Goal: Task Accomplishment & Management: Use online tool/utility

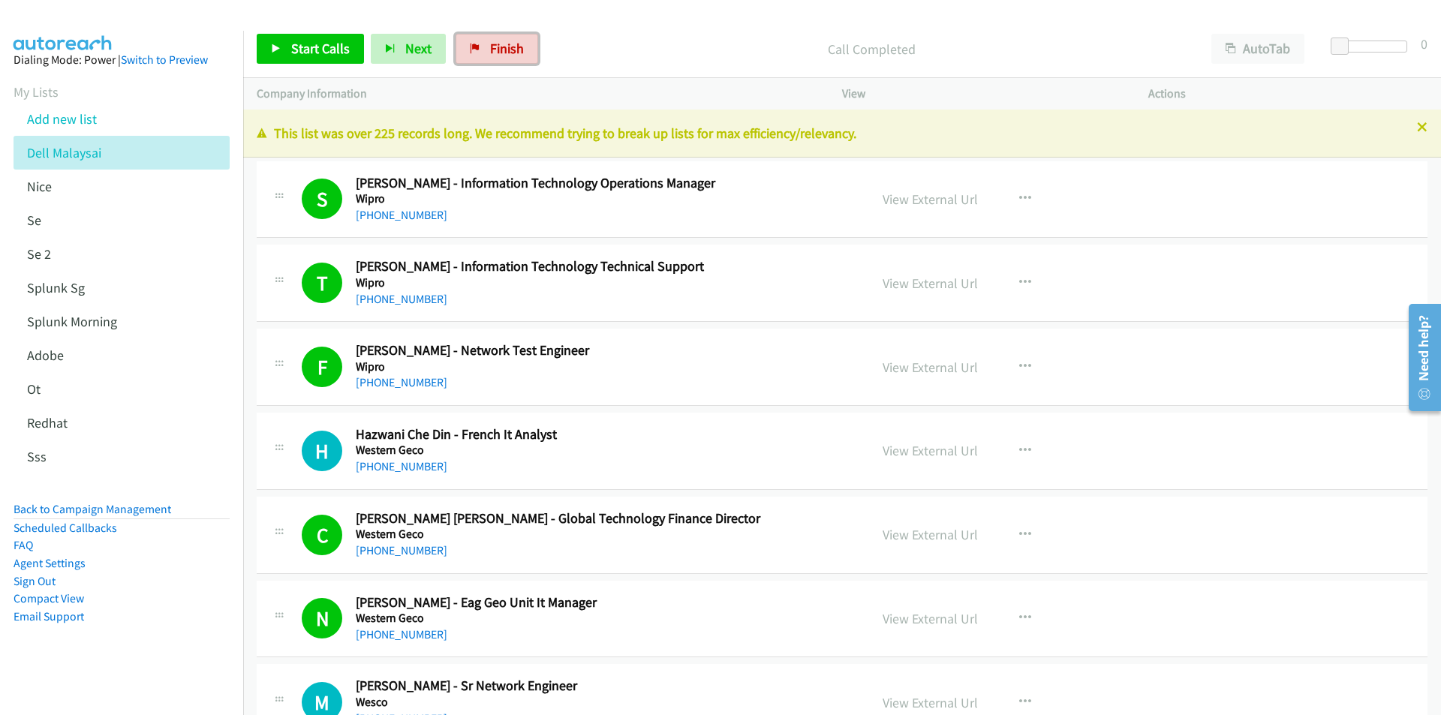
scroll to position [450, 0]
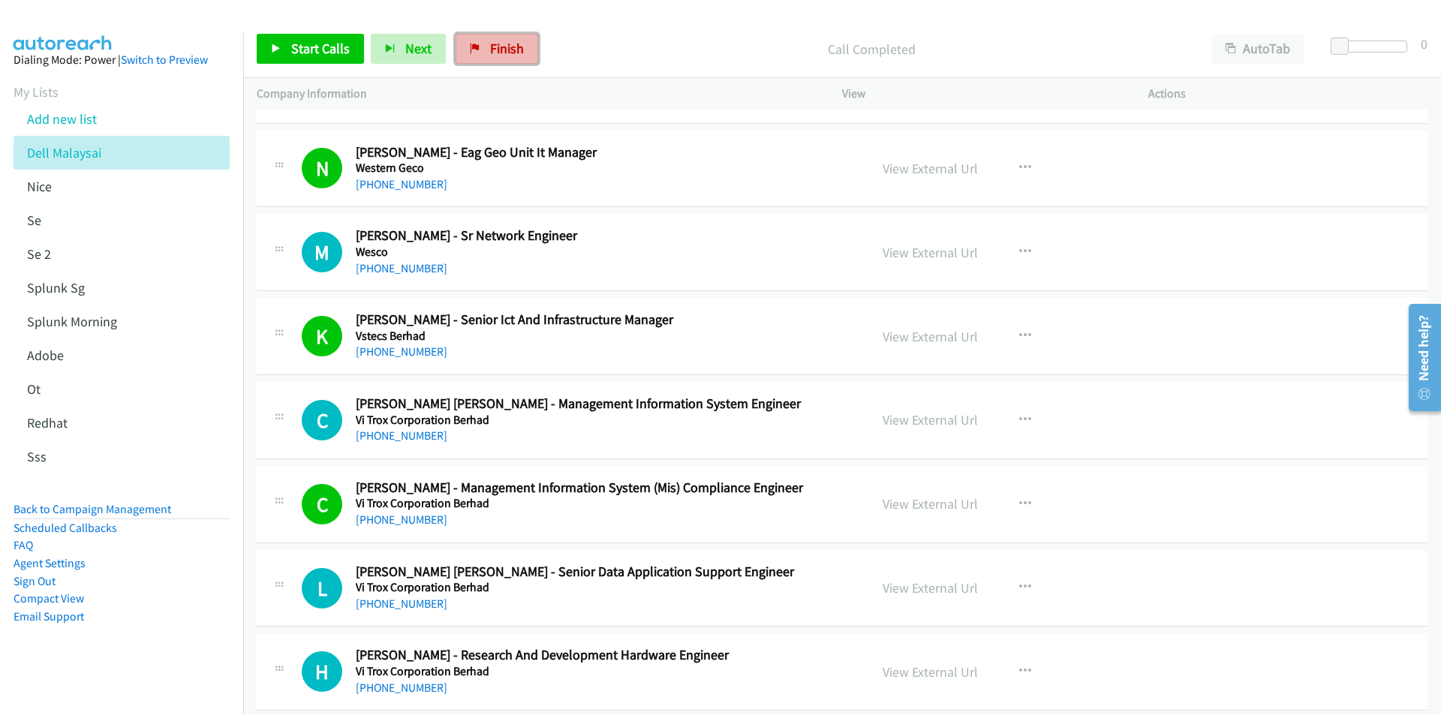
click at [495, 39] on link "Finish" at bounding box center [497, 49] width 83 height 30
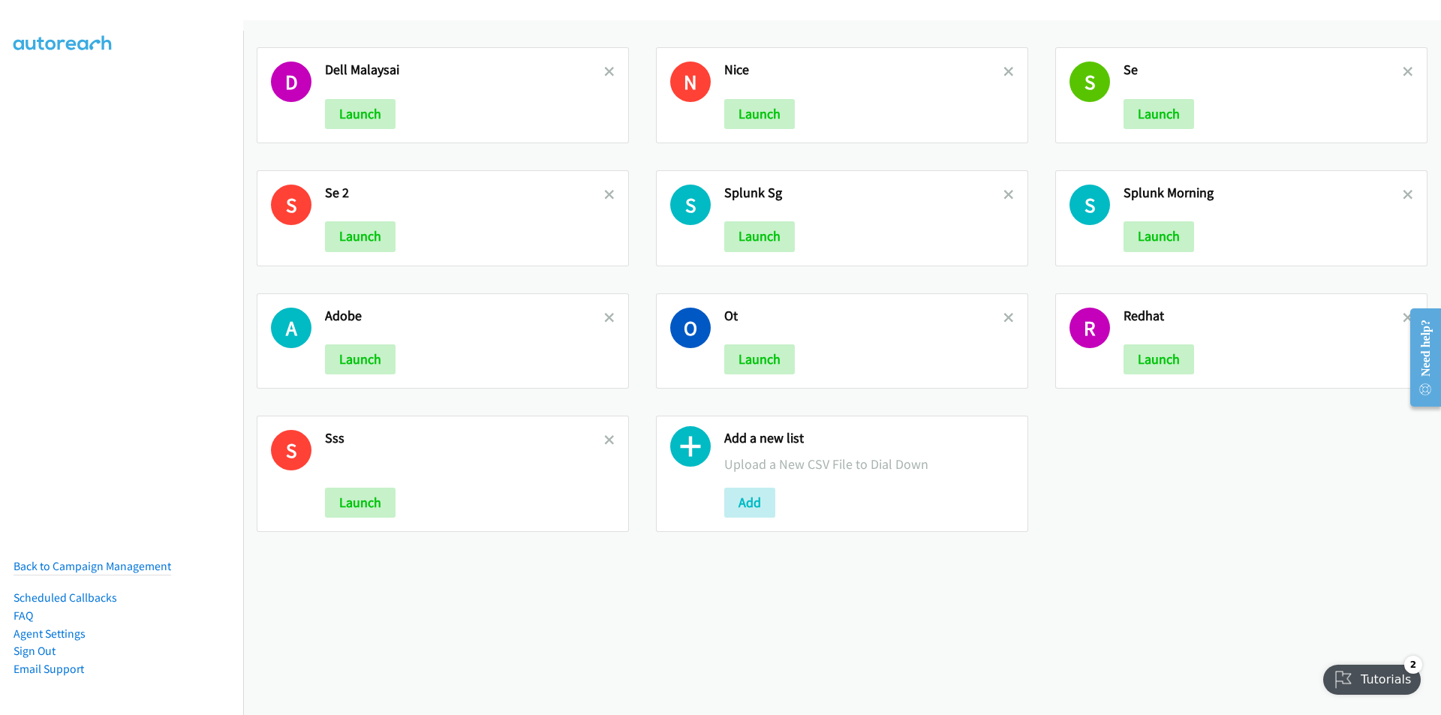
click at [862, 657] on div "D Dell Malaysai Launch N Nice Launch S Se Launch S Se 2 Launch S Splunk Sg Laun…" at bounding box center [842, 367] width 1198 height 695
click at [1049, 582] on div "D Dell Malaysai Launch N Nice Launch S Se Launch S Se 2 Launch S Splunk Sg Laun…" at bounding box center [842, 367] width 1198 height 695
click at [741, 510] on button "Add" at bounding box center [749, 503] width 51 height 30
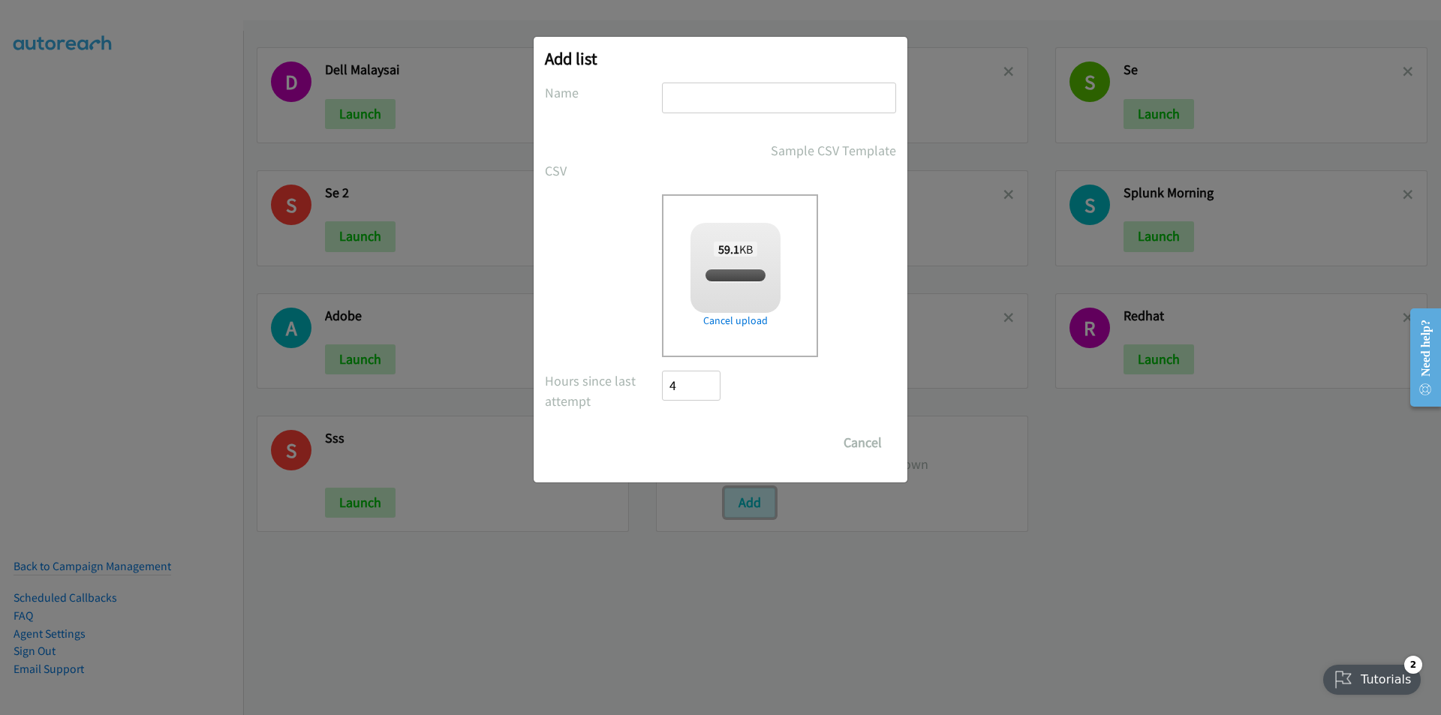
checkbox input "true"
click at [735, 97] on input "text" at bounding box center [779, 98] width 234 height 31
type input "adobeeee"
click at [697, 441] on input "Save List" at bounding box center [701, 443] width 79 height 30
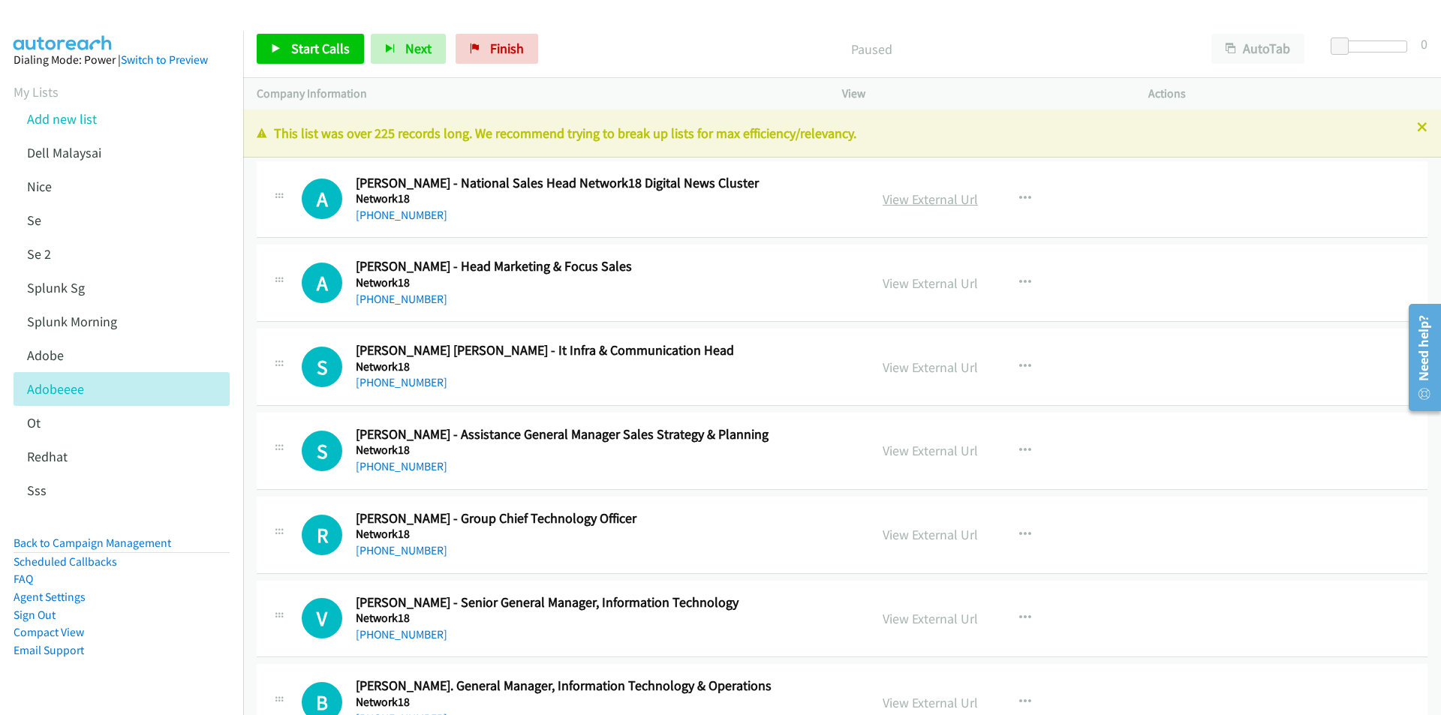
click at [948, 191] on link "View External Url" at bounding box center [929, 199] width 95 height 17
click at [309, 57] on link "Start Calls" at bounding box center [310, 49] width 107 height 30
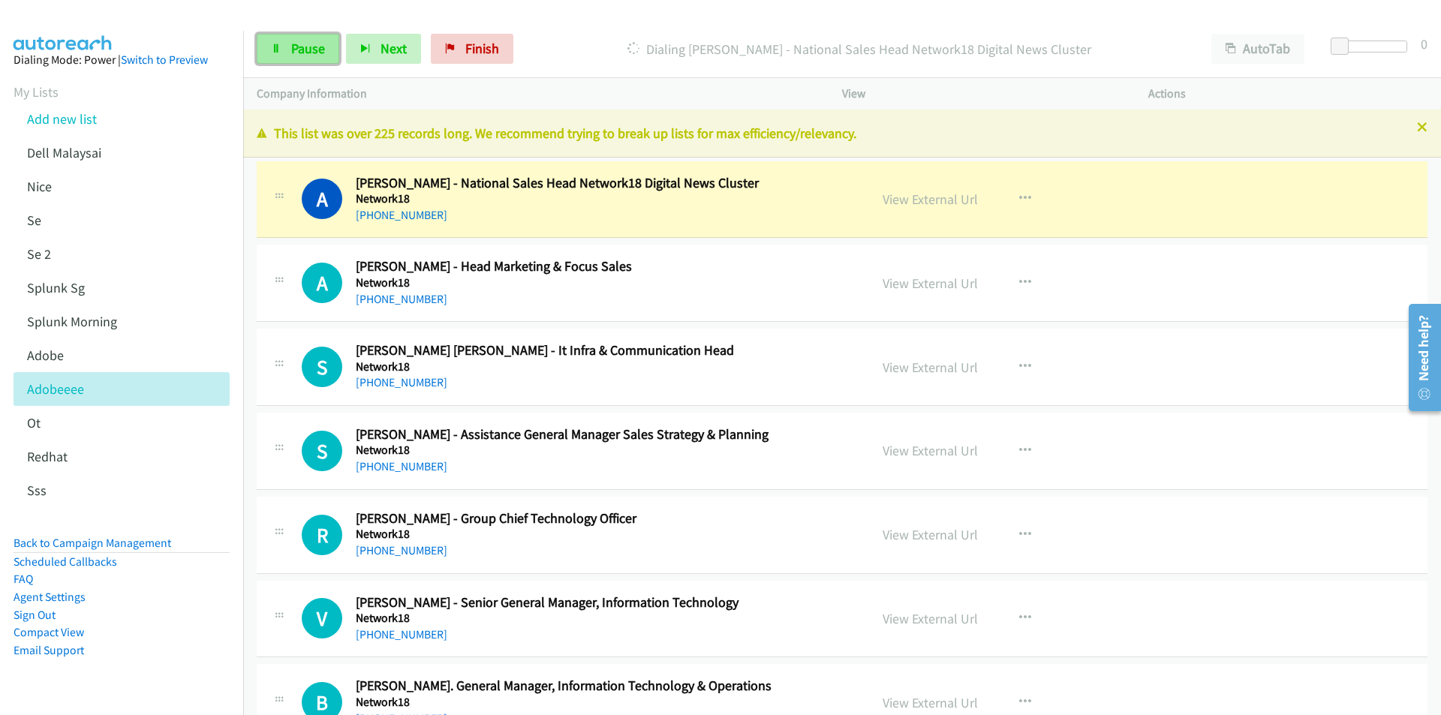
click at [292, 44] on span "Pause" at bounding box center [308, 48] width 34 height 17
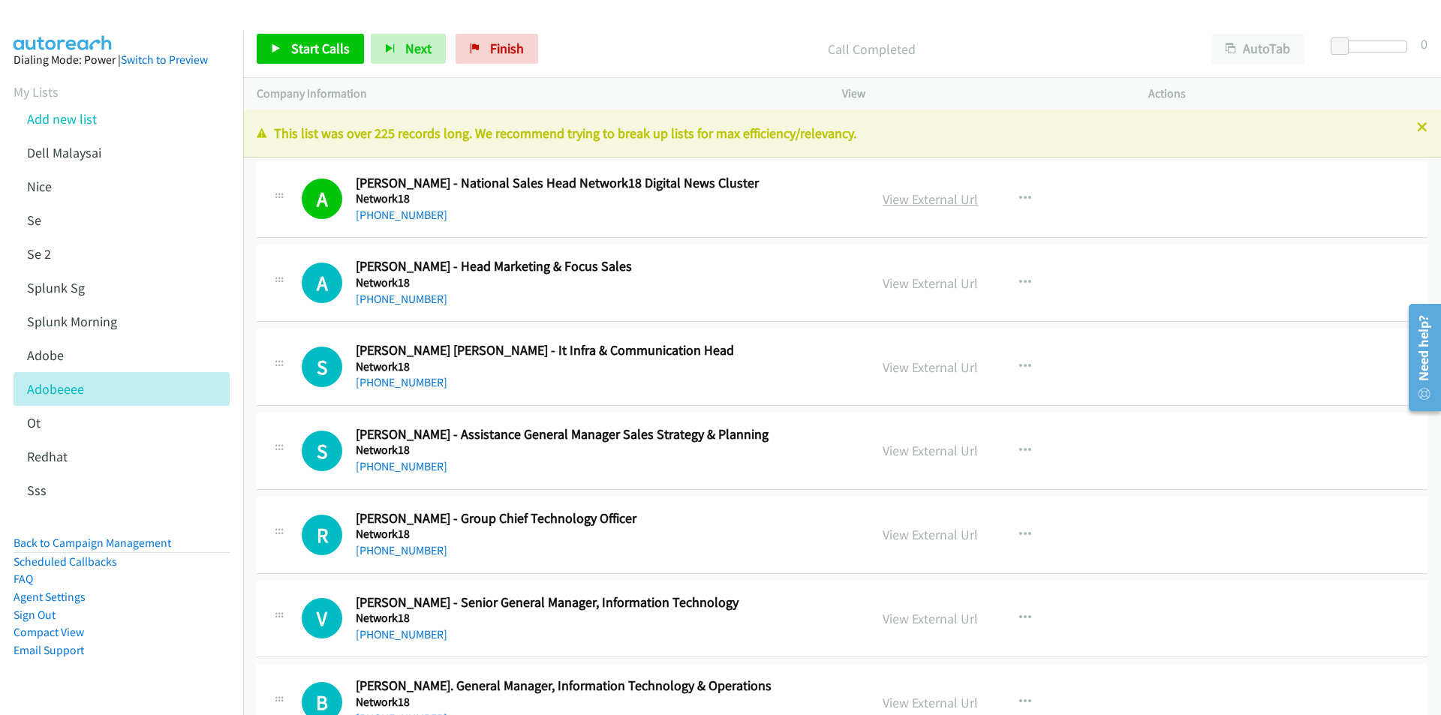
click at [935, 200] on link "View External Url" at bounding box center [929, 199] width 95 height 17
click at [299, 42] on span "Start Calls" at bounding box center [320, 48] width 59 height 17
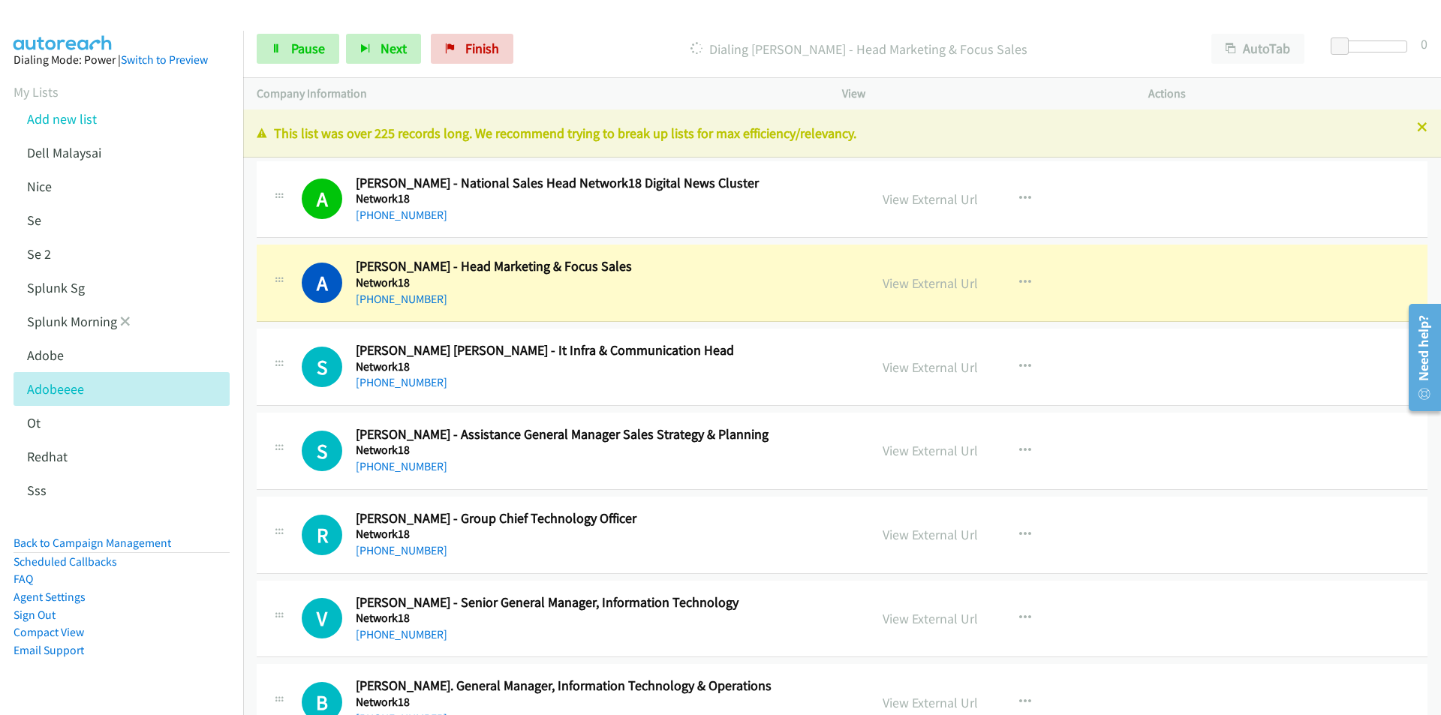
click at [221, 315] on li "Splunk Morning" at bounding box center [135, 322] width 243 height 34
click at [910, 283] on link "View External Url" at bounding box center [929, 283] width 95 height 17
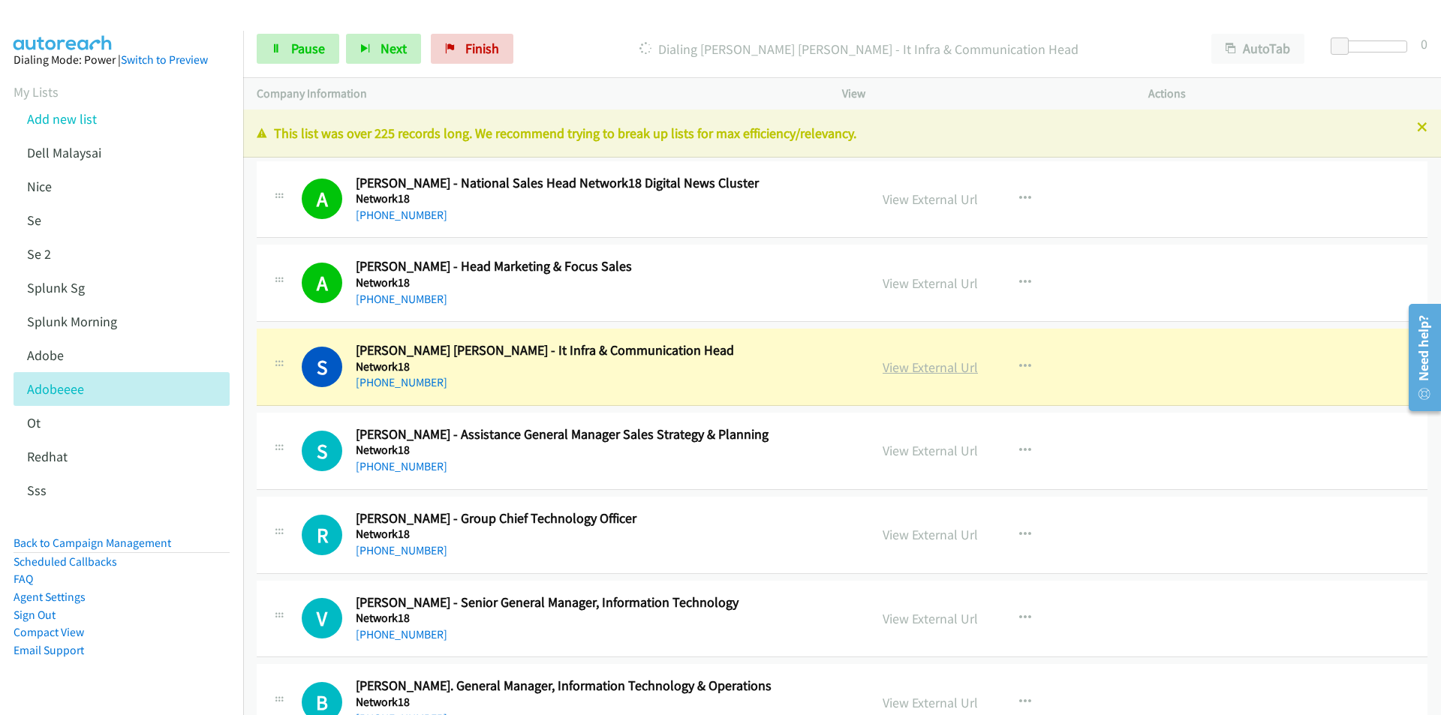
click at [924, 368] on link "View External Url" at bounding box center [929, 367] width 95 height 17
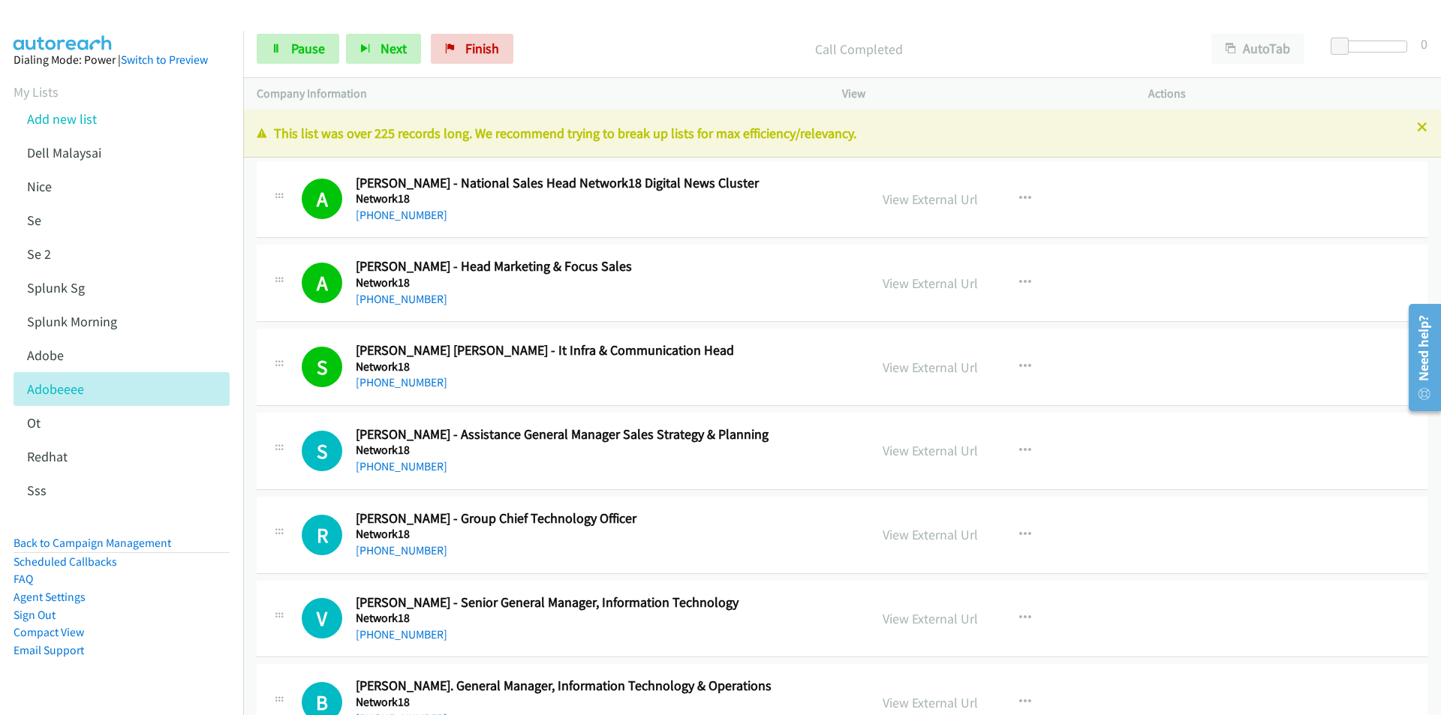
click at [221, 648] on aside "Dialing Mode: Power | Switch to Preview My Lists Add new list Dell Malaysai [GE…" at bounding box center [121, 379] width 243 height 696
click at [385, 44] on span "Next" at bounding box center [393, 48] width 26 height 17
click at [225, 630] on aside "Dialing Mode: Power | Switch to Preview My Lists Add new list Dell Malaysai [GE…" at bounding box center [121, 379] width 243 height 696
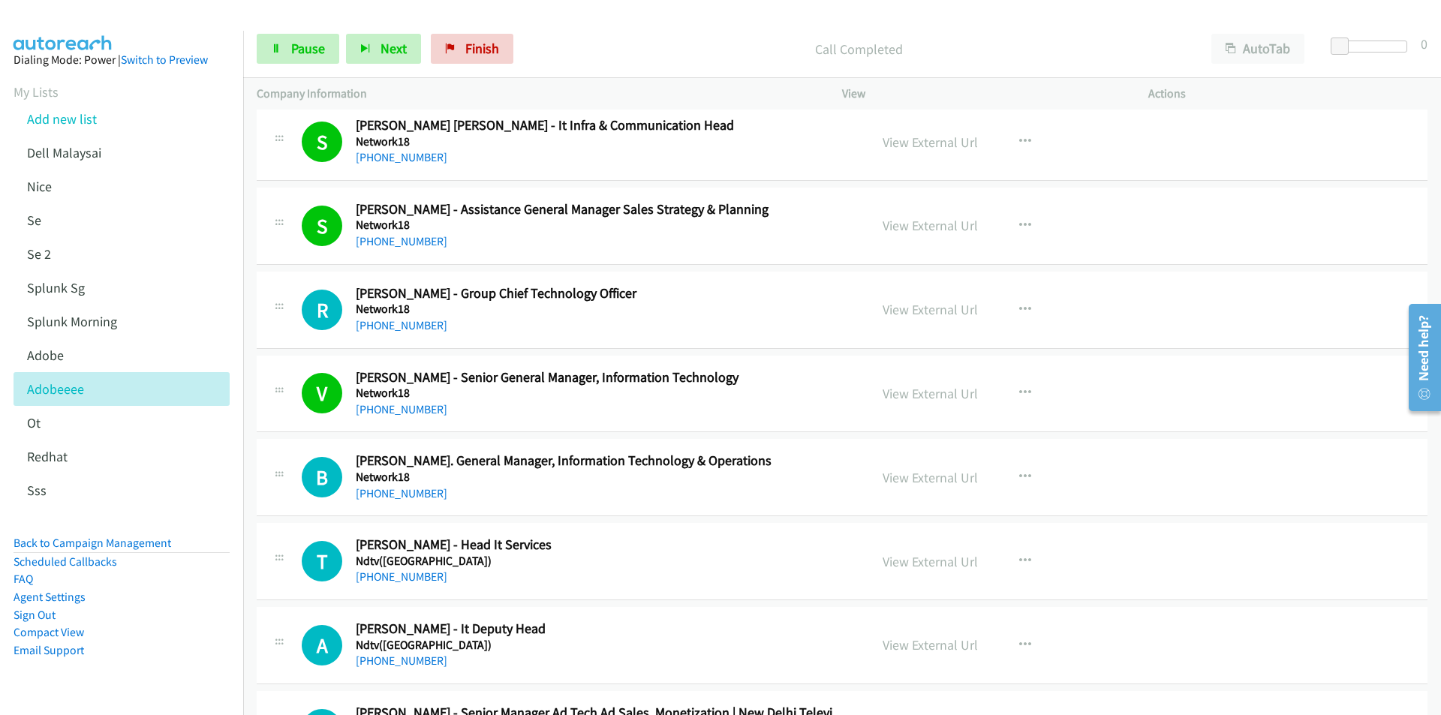
scroll to position [375, 0]
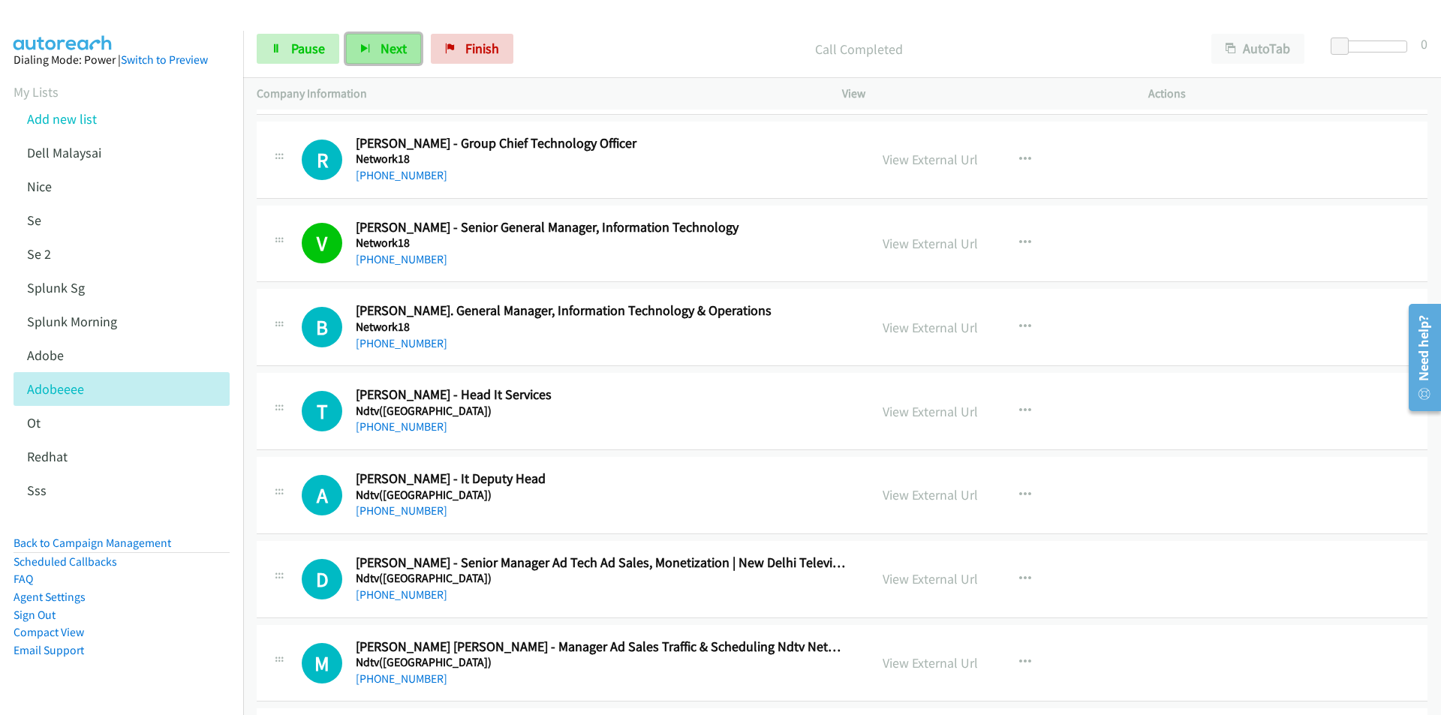
click at [371, 47] on button "Next" at bounding box center [383, 49] width 75 height 30
click at [395, 49] on span "Next" at bounding box center [393, 48] width 26 height 17
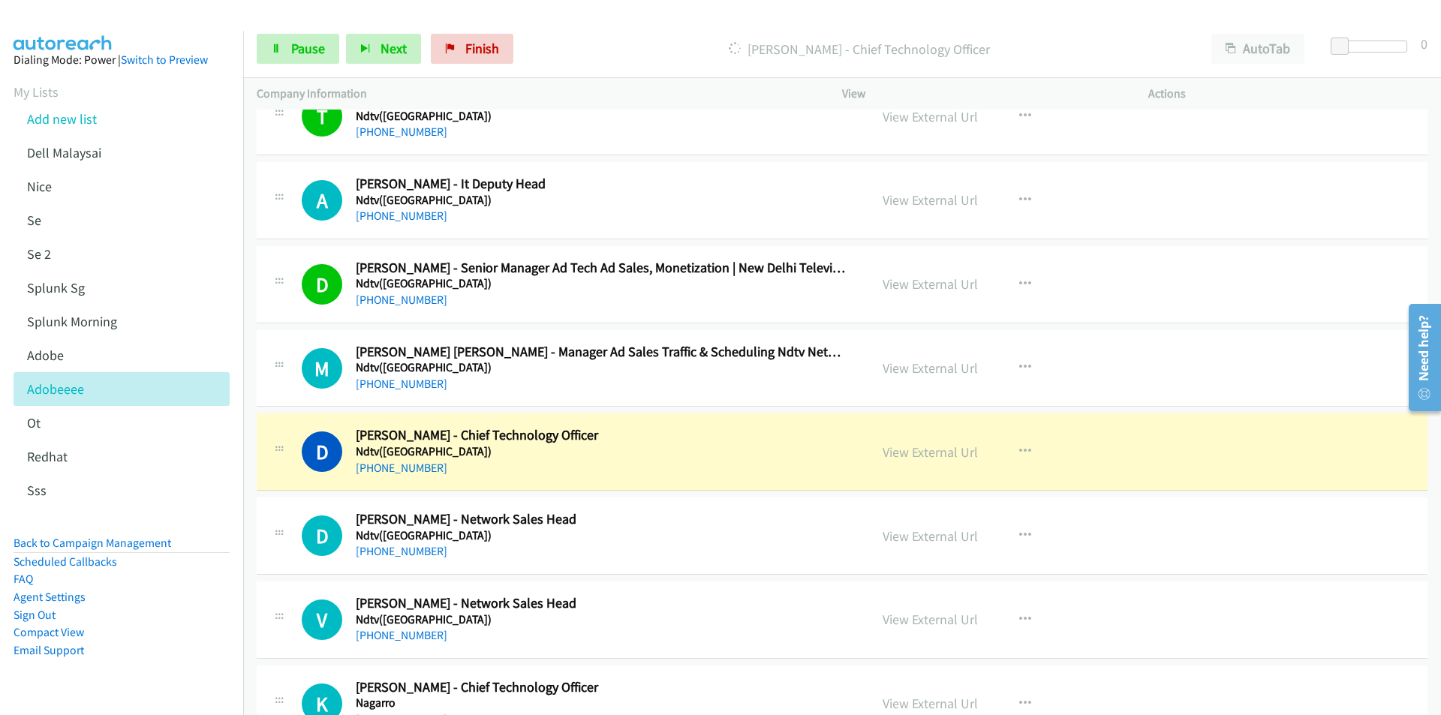
scroll to position [675, 0]
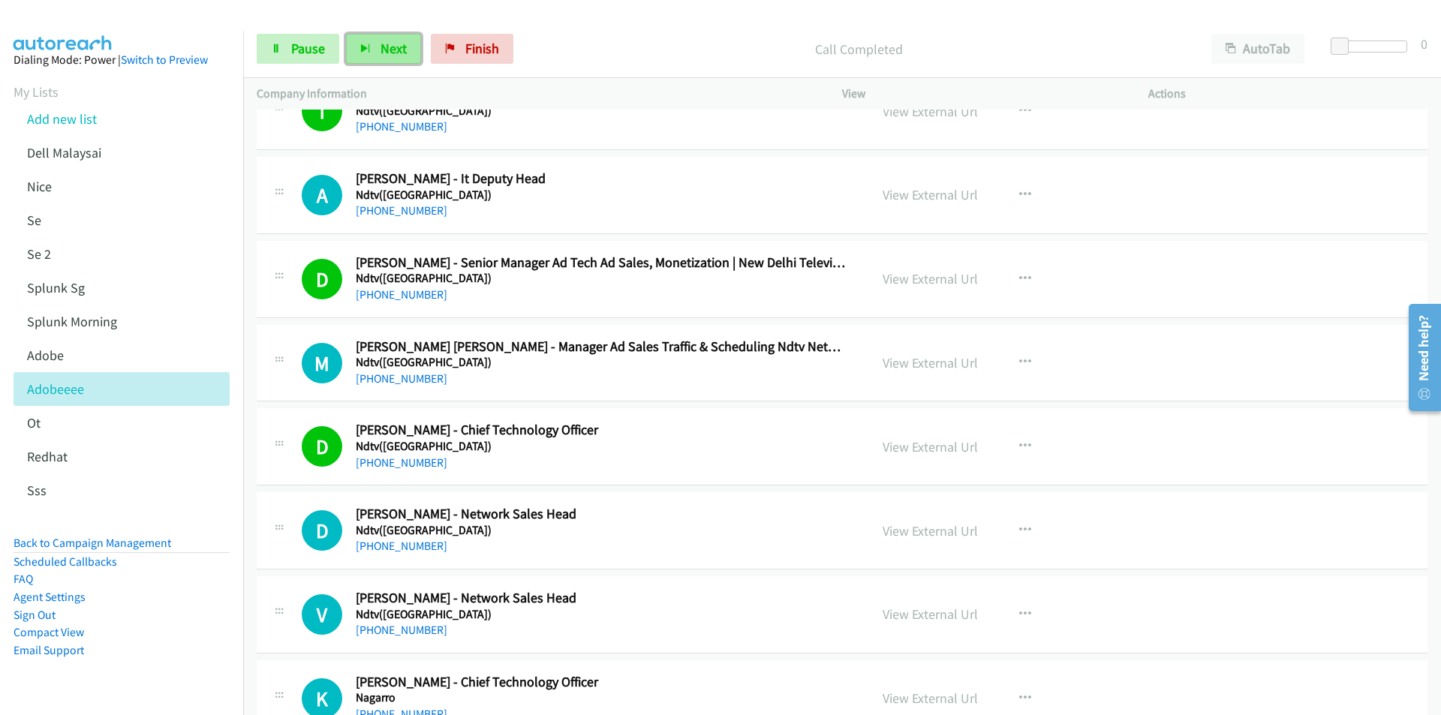
click at [384, 41] on span "Next" at bounding box center [393, 48] width 26 height 17
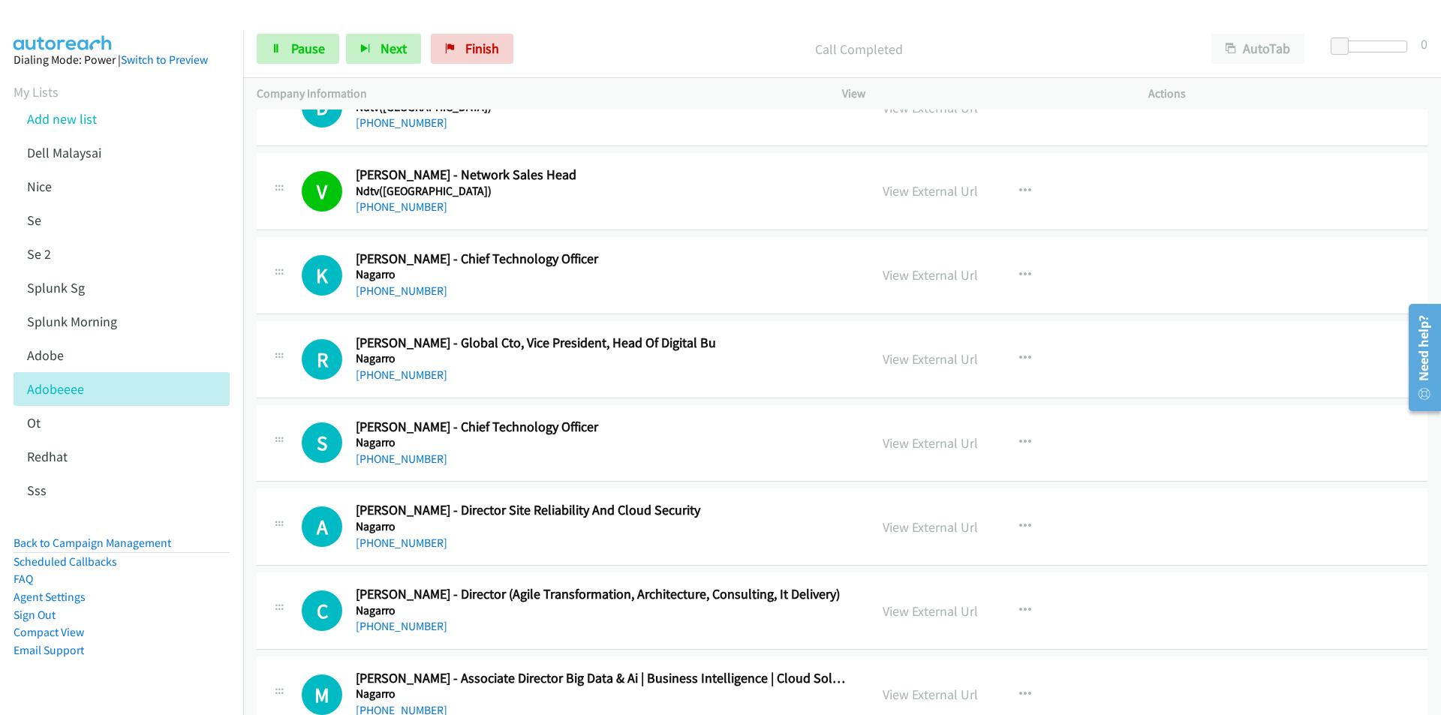
scroll to position [1126, 0]
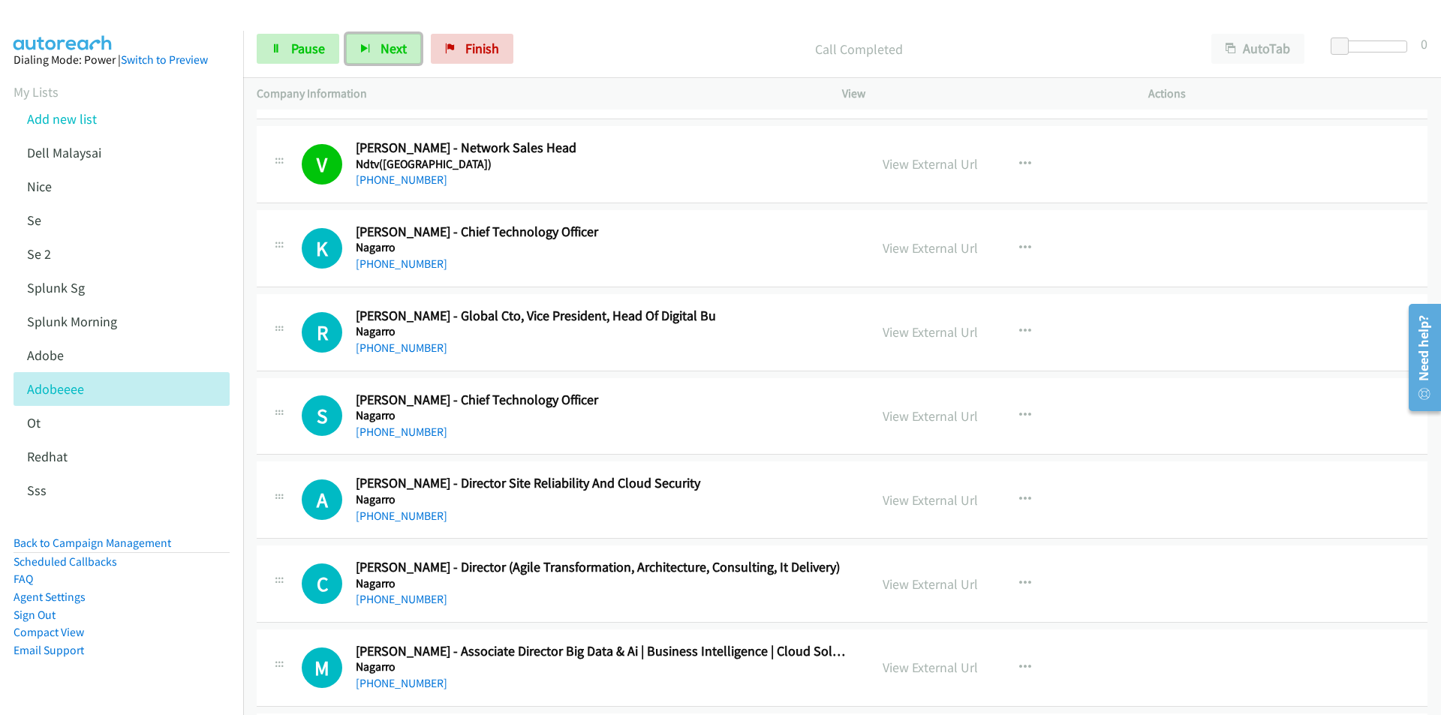
click at [257, 636] on div "M Callback Scheduled Manu Mahajan - Associate Director Big Data & Ai | Business…" at bounding box center [842, 668] width 1171 height 77
click at [904, 251] on link "View External Url" at bounding box center [929, 247] width 95 height 17
click at [922, 416] on link "View External Url" at bounding box center [929, 415] width 95 height 17
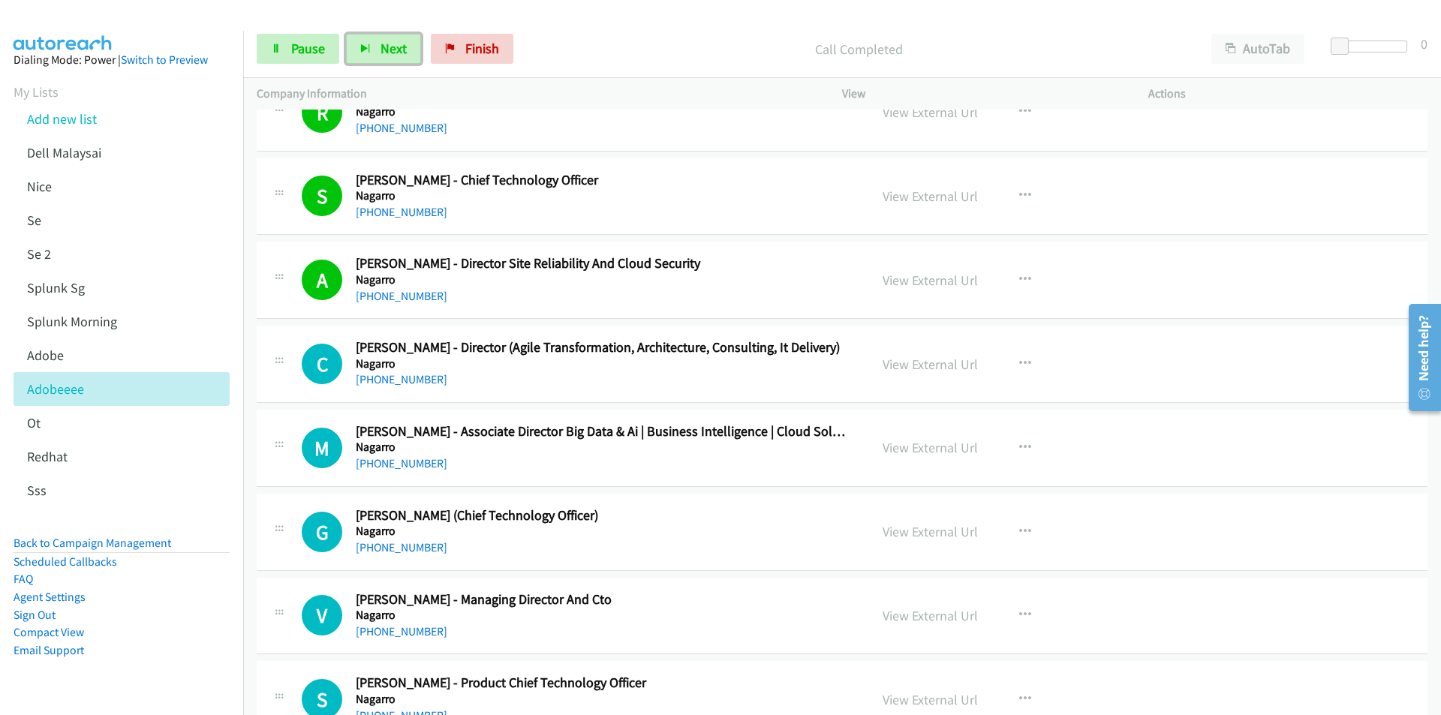
scroll to position [1351, 0]
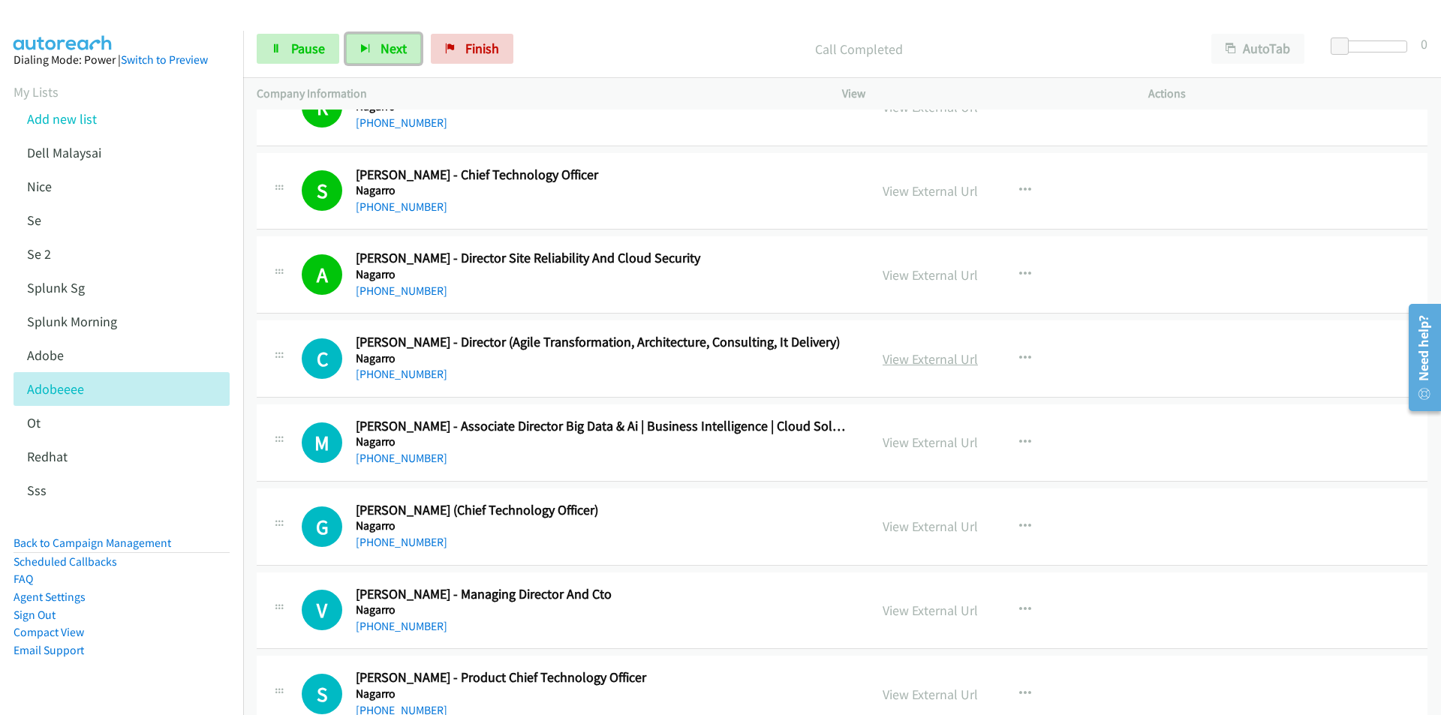
click at [925, 357] on link "View External Url" at bounding box center [929, 358] width 95 height 17
click at [387, 47] on span "Next" at bounding box center [393, 48] width 26 height 17
click at [603, 39] on p "Call Completed" at bounding box center [859, 49] width 651 height 20
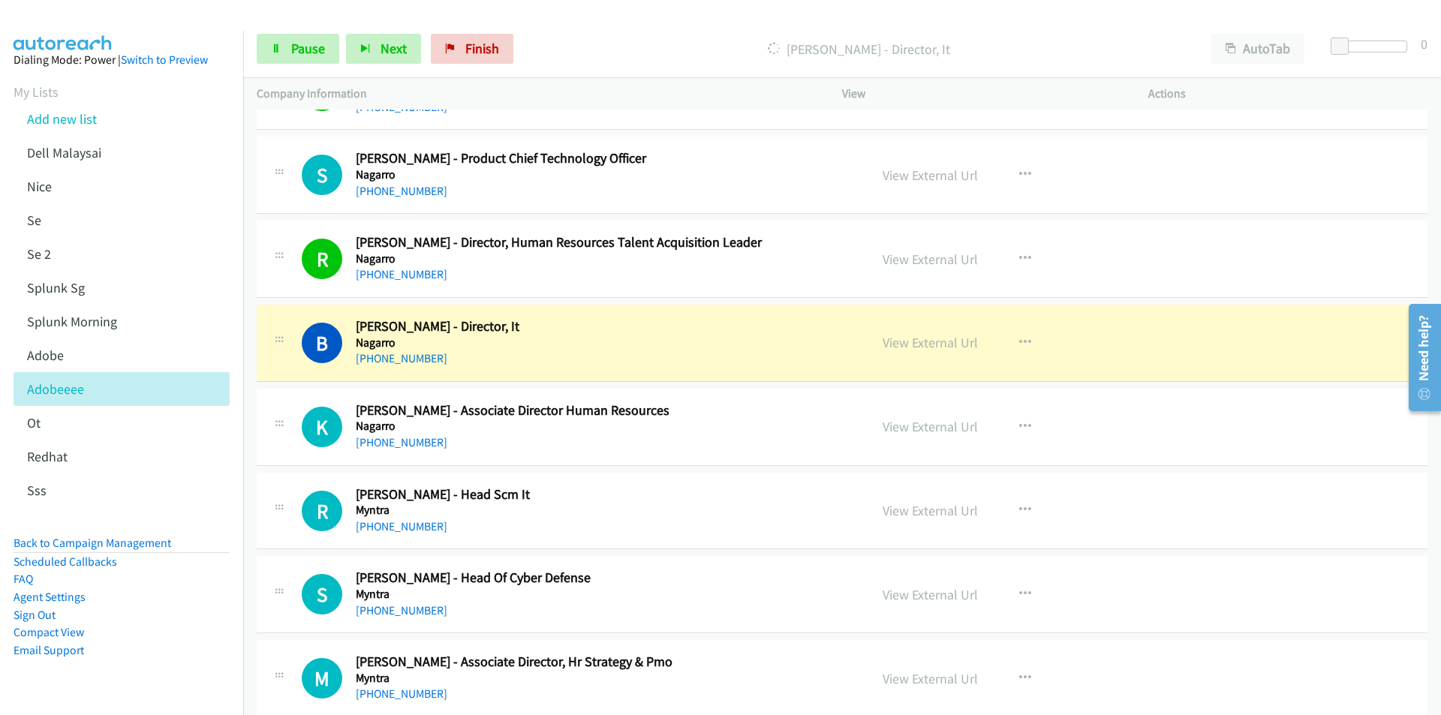
scroll to position [1951, 0]
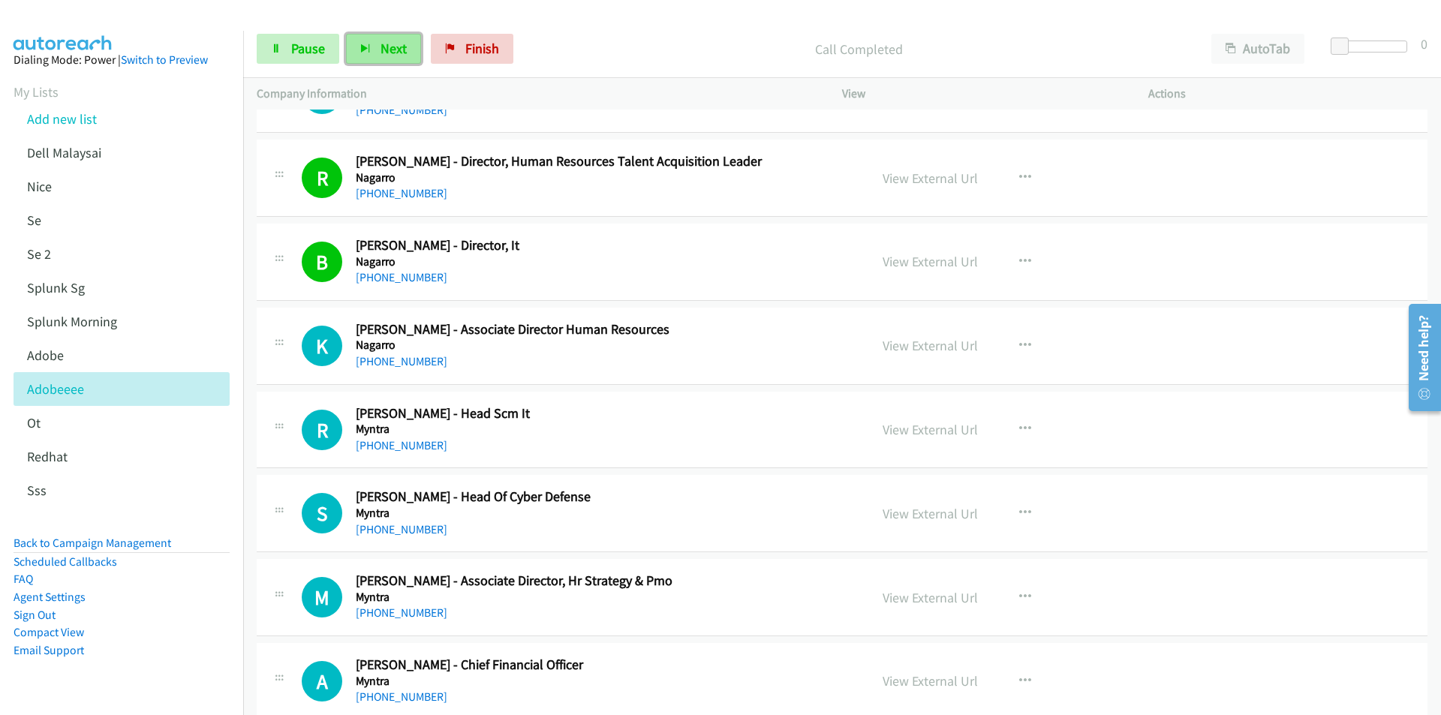
click at [364, 50] on icon "button" at bounding box center [365, 49] width 11 height 11
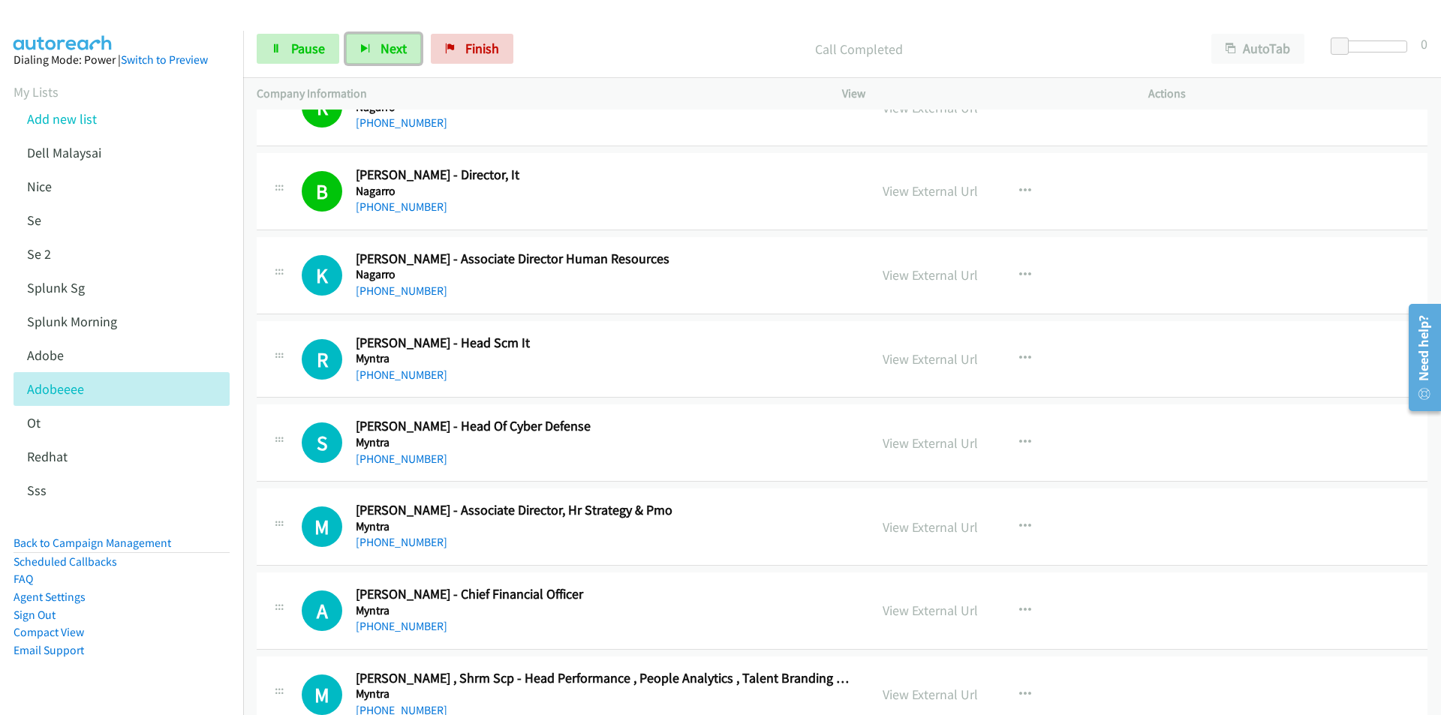
scroll to position [2026, 0]
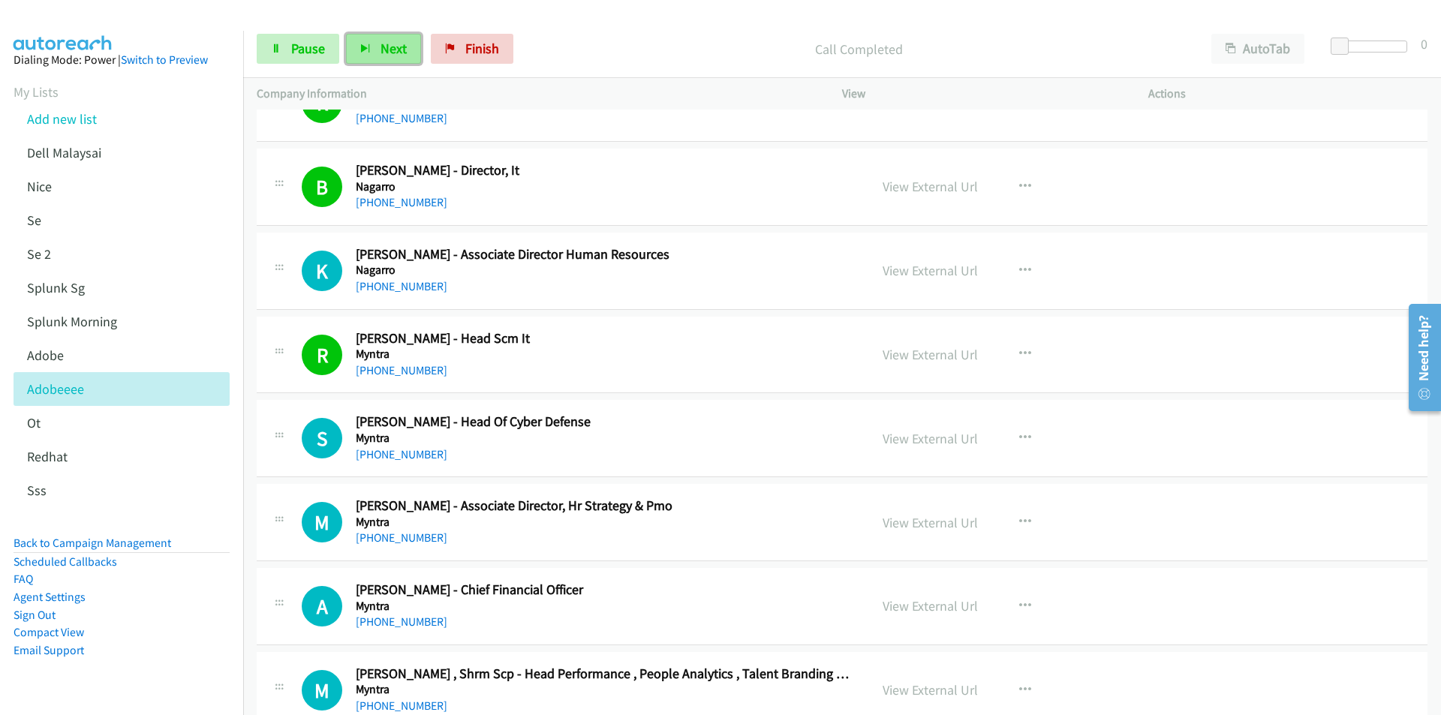
click at [398, 44] on span "Next" at bounding box center [393, 48] width 26 height 17
click at [383, 50] on span "Next" at bounding box center [393, 48] width 26 height 17
click at [648, 28] on div "Start Calls Pause Next Finish Call Completed AutoTab AutoTab 0" at bounding box center [842, 49] width 1198 height 58
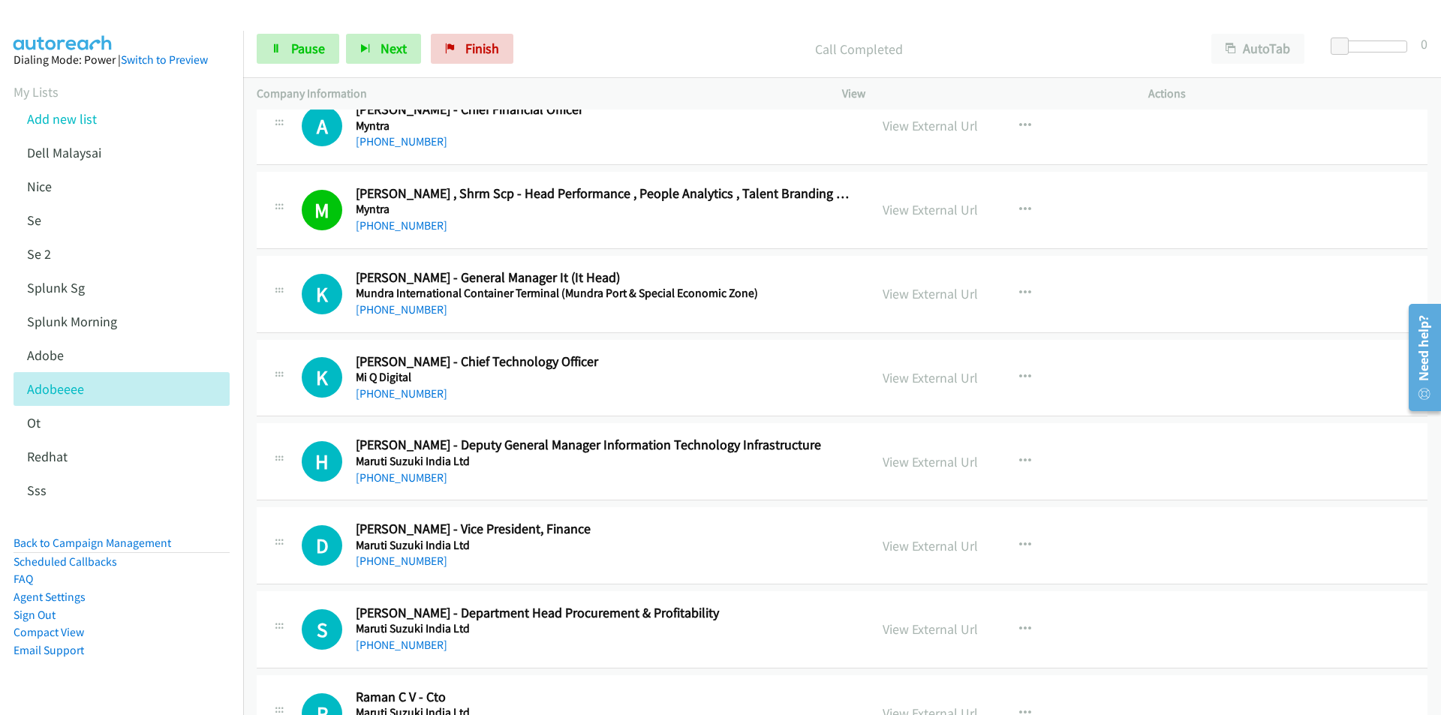
scroll to position [2551, 0]
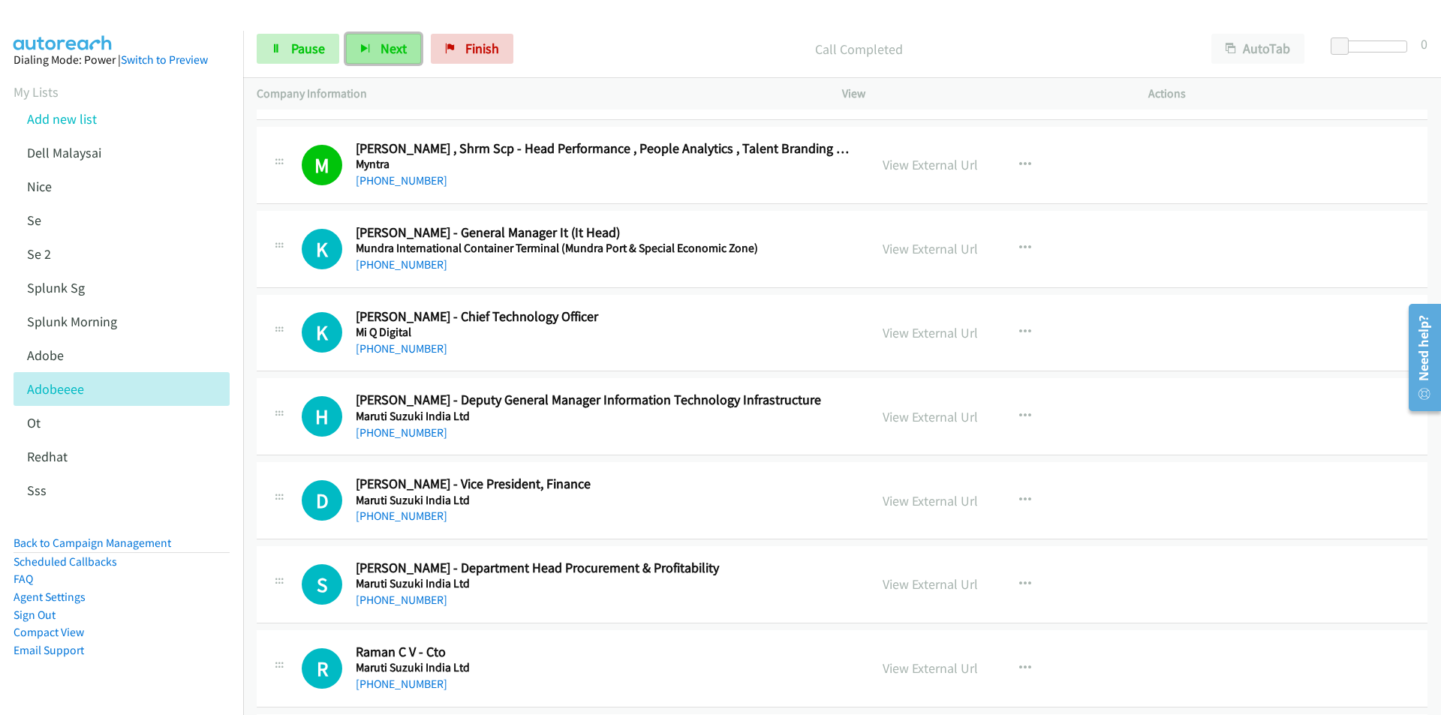
click at [380, 46] on span "Next" at bounding box center [393, 48] width 26 height 17
click at [367, 48] on icon "button" at bounding box center [365, 49] width 11 height 11
click at [371, 46] on button "Next" at bounding box center [383, 49] width 75 height 30
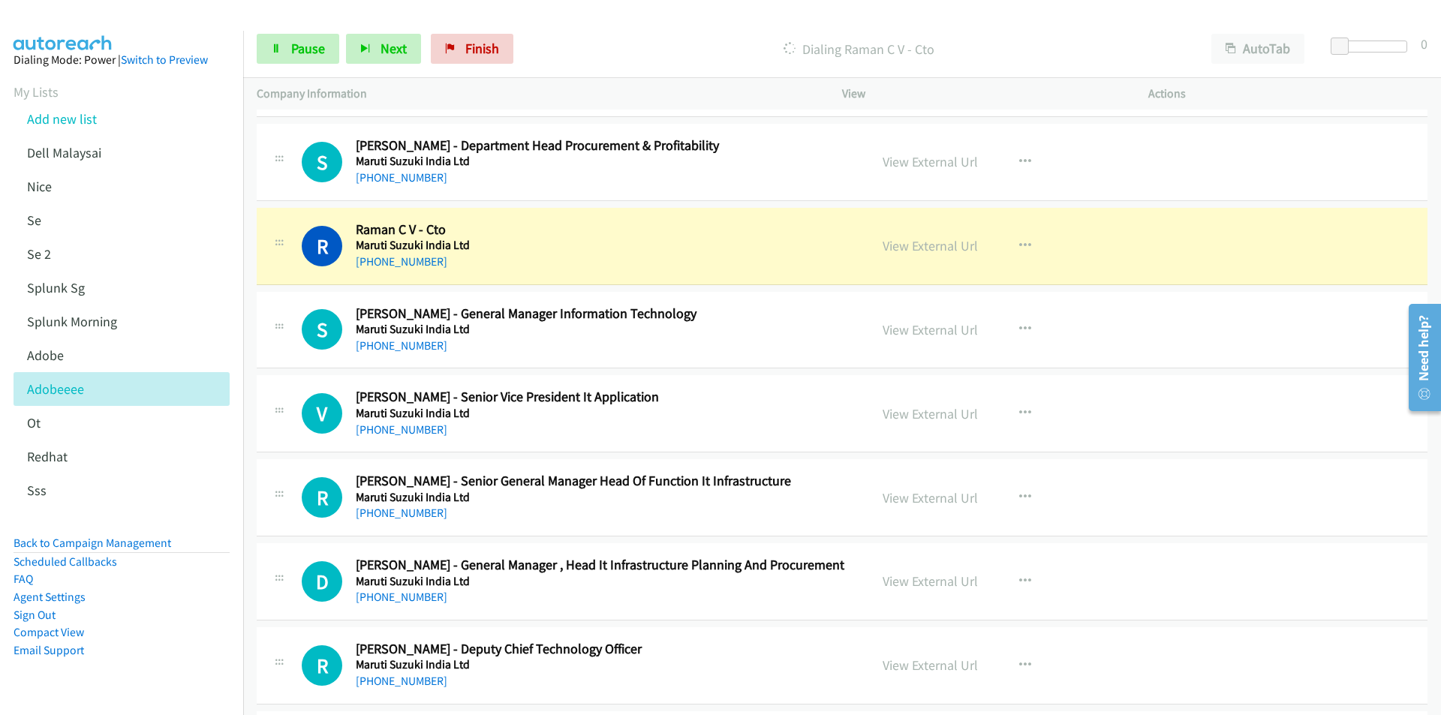
scroll to position [3002, 0]
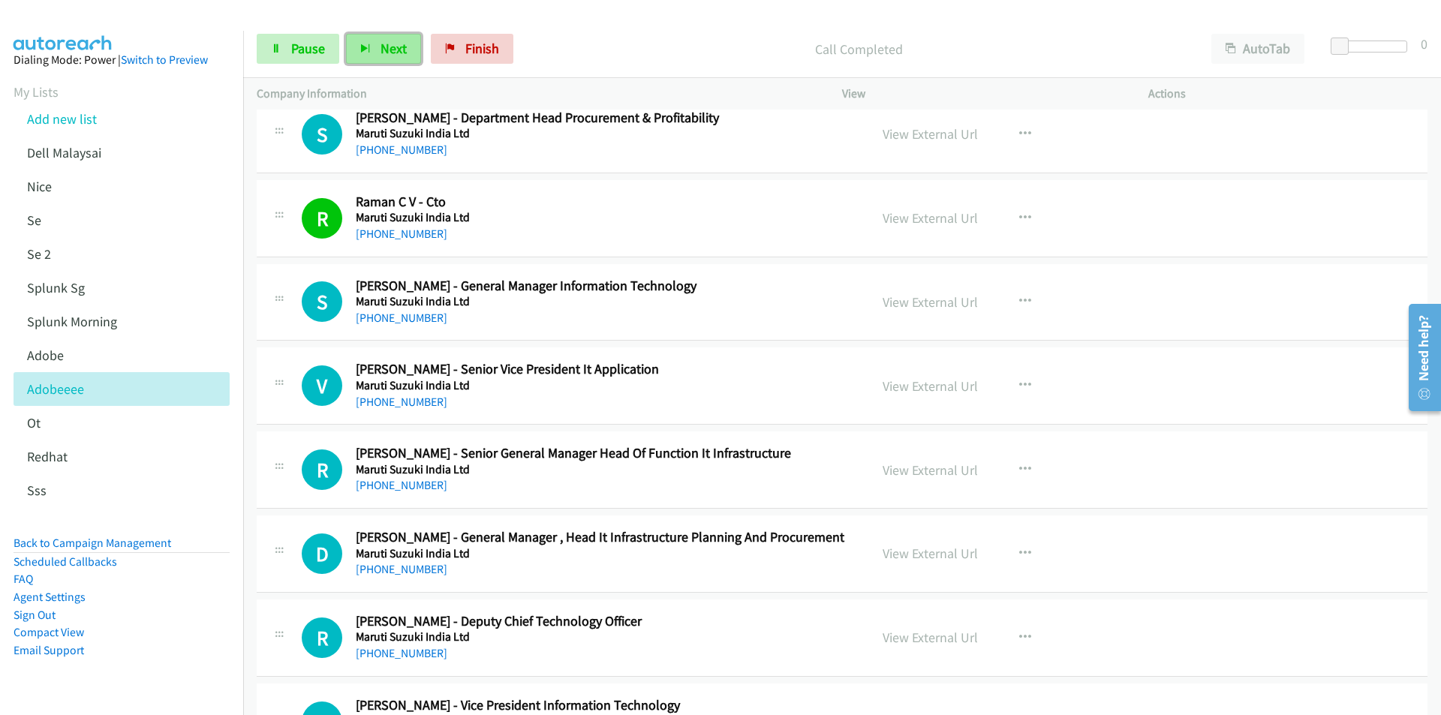
click at [394, 50] on span "Next" at bounding box center [393, 48] width 26 height 17
click at [394, 49] on span "Next" at bounding box center [393, 48] width 26 height 17
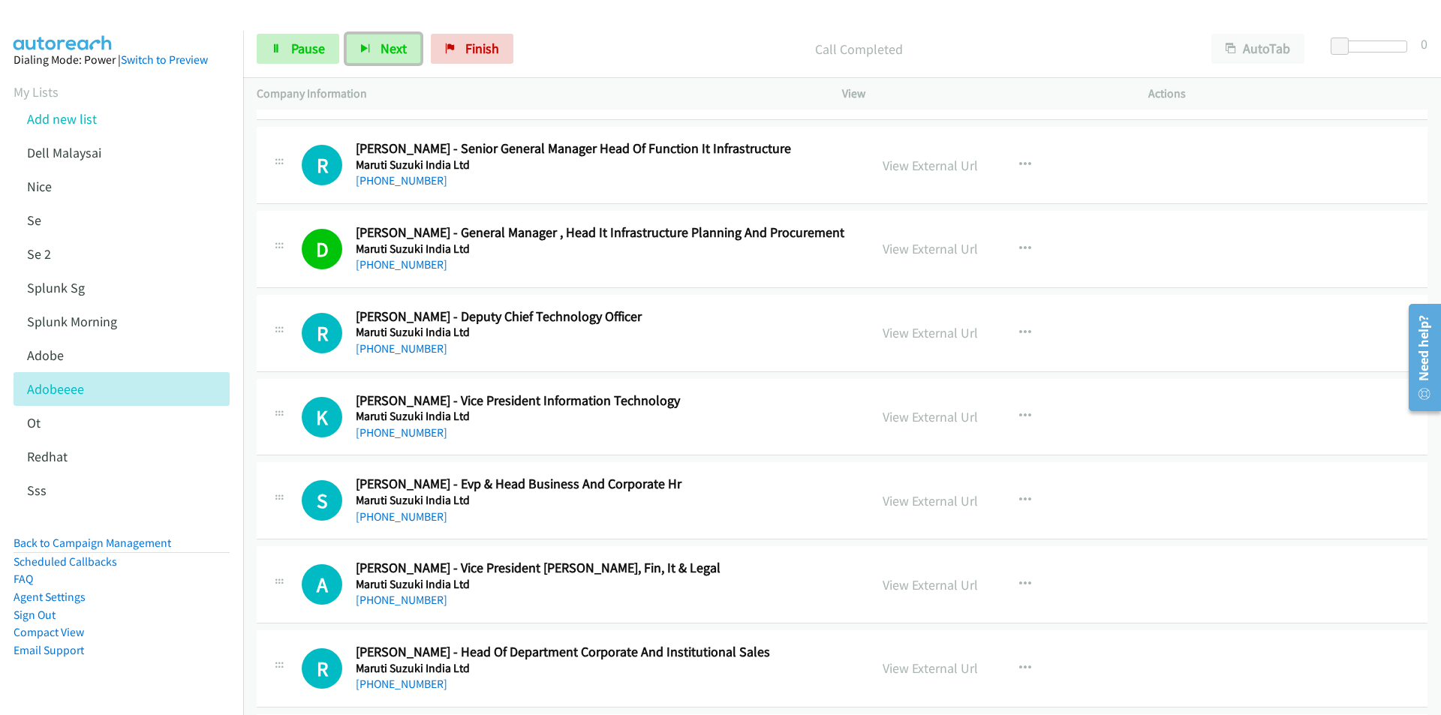
scroll to position [3377, 0]
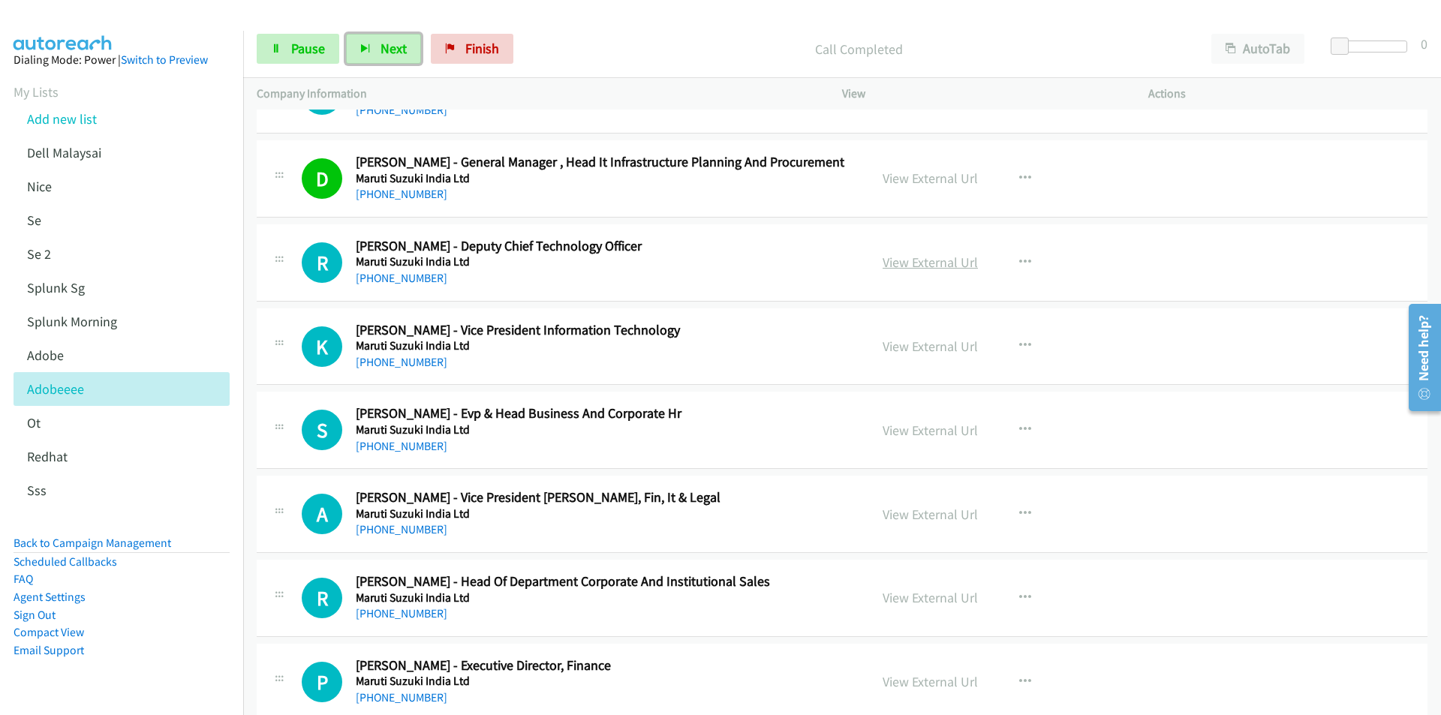
click at [966, 261] on link "View External Url" at bounding box center [929, 262] width 95 height 17
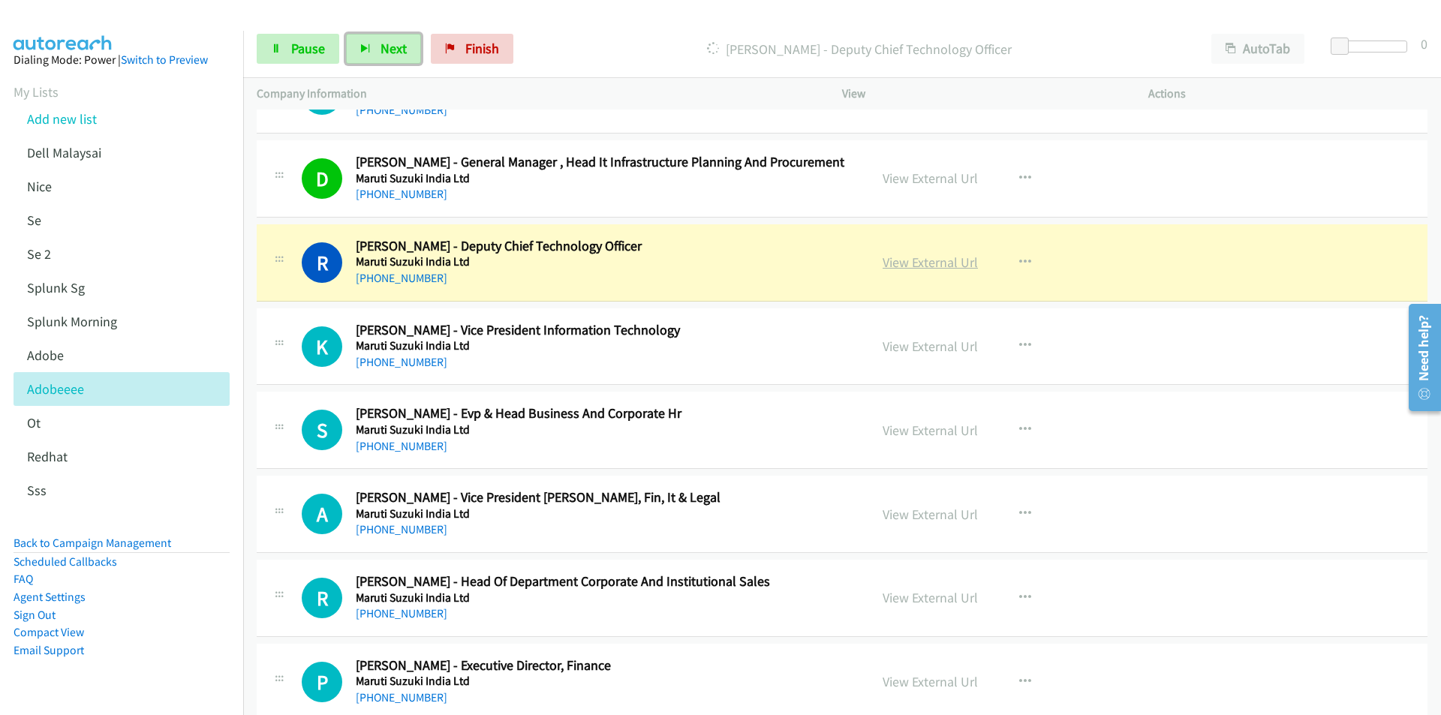
click at [937, 263] on link "View External Url" at bounding box center [929, 262] width 95 height 17
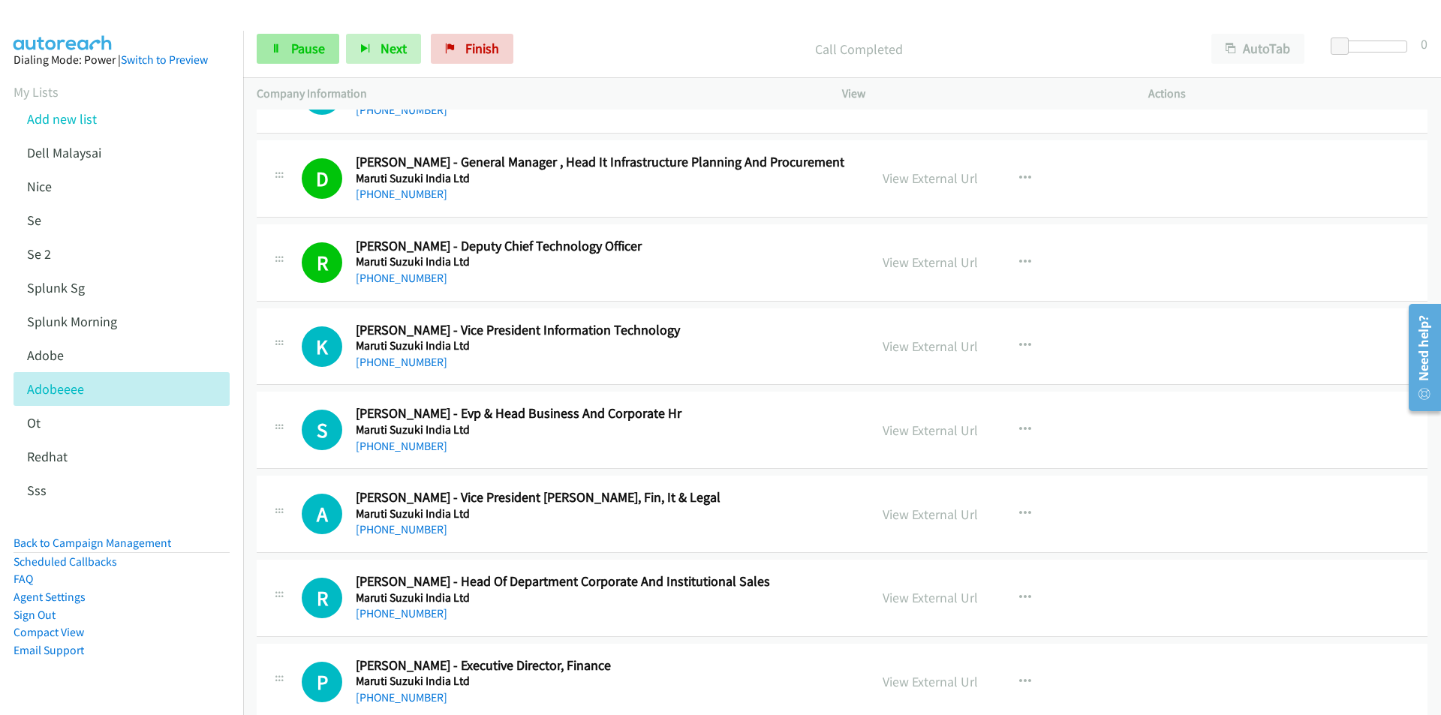
click at [306, 42] on span "Pause" at bounding box center [308, 48] width 34 height 17
click at [329, 49] on span "Start Calls" at bounding box center [320, 48] width 59 height 17
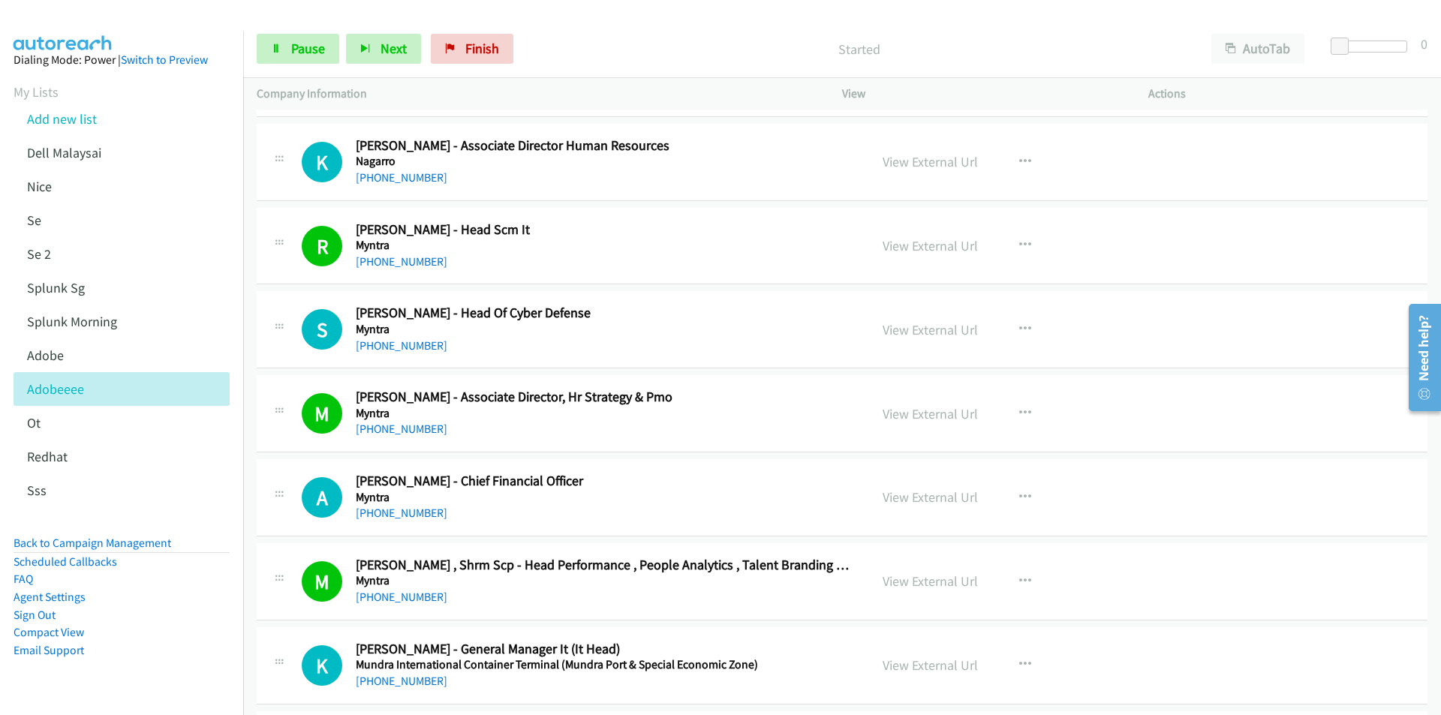
scroll to position [2101, 0]
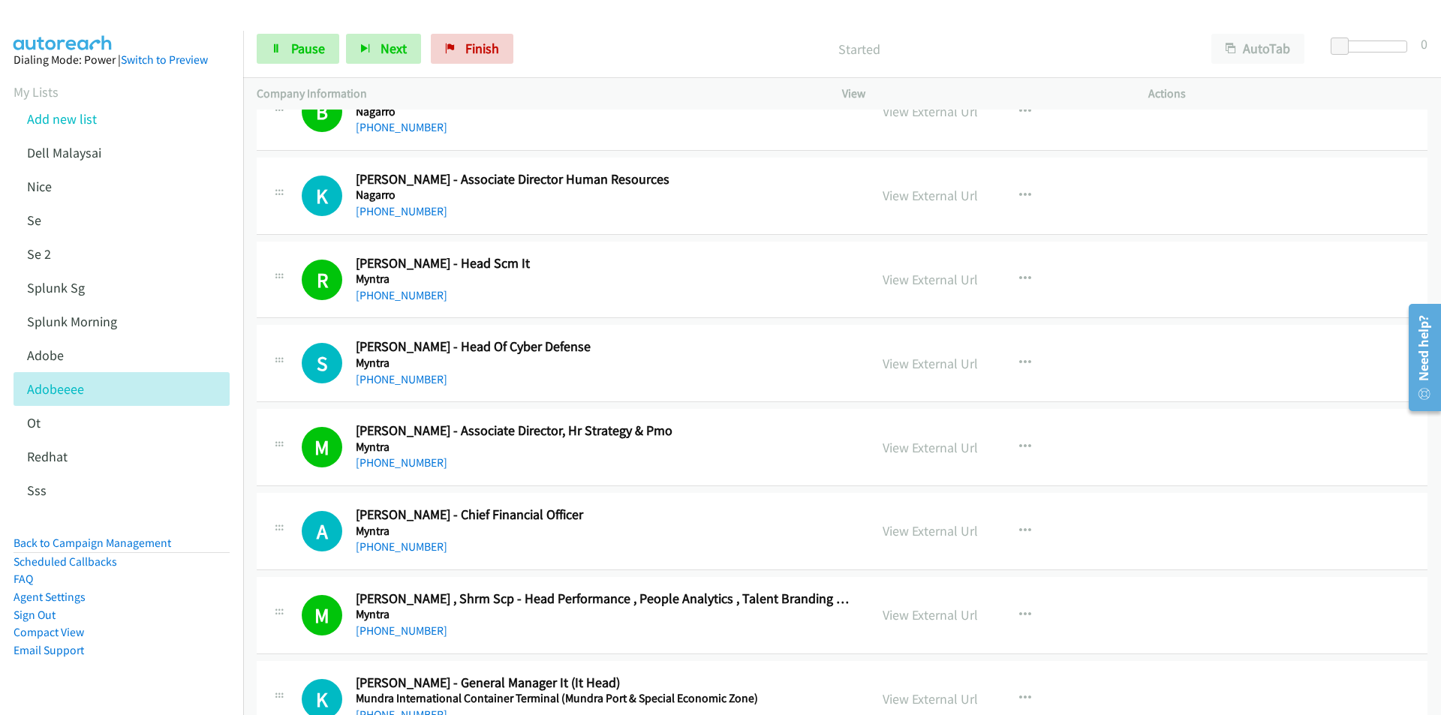
click at [740, 23] on div "Start Calls Pause Next Finish Started AutoTab AutoTab 0" at bounding box center [842, 49] width 1198 height 58
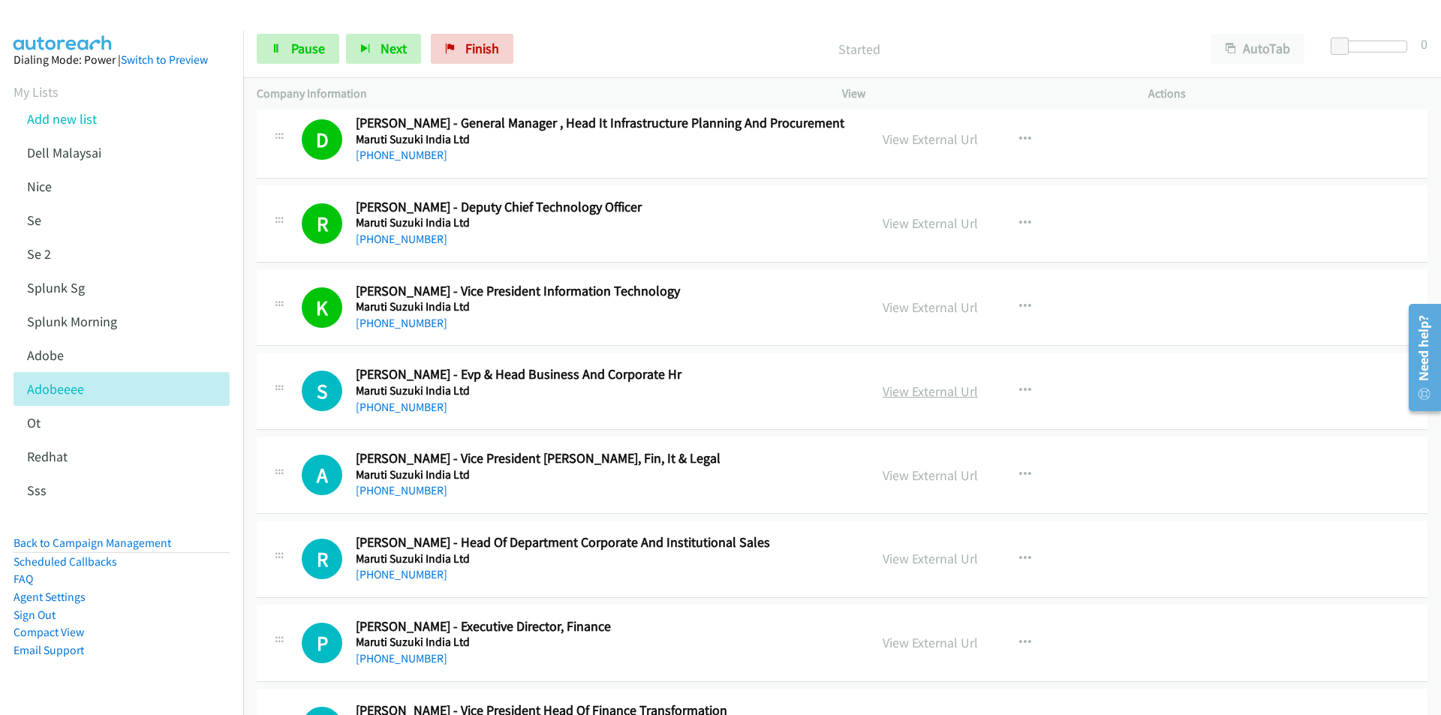
click at [931, 391] on link "View External Url" at bounding box center [929, 391] width 95 height 17
click at [194, 582] on li "FAQ" at bounding box center [122, 579] width 216 height 18
click at [907, 395] on link "View External Url" at bounding box center [929, 391] width 95 height 17
click at [299, 38] on link "Pause" at bounding box center [298, 49] width 83 height 30
click at [1021, 471] on icon "button" at bounding box center [1025, 475] width 12 height 12
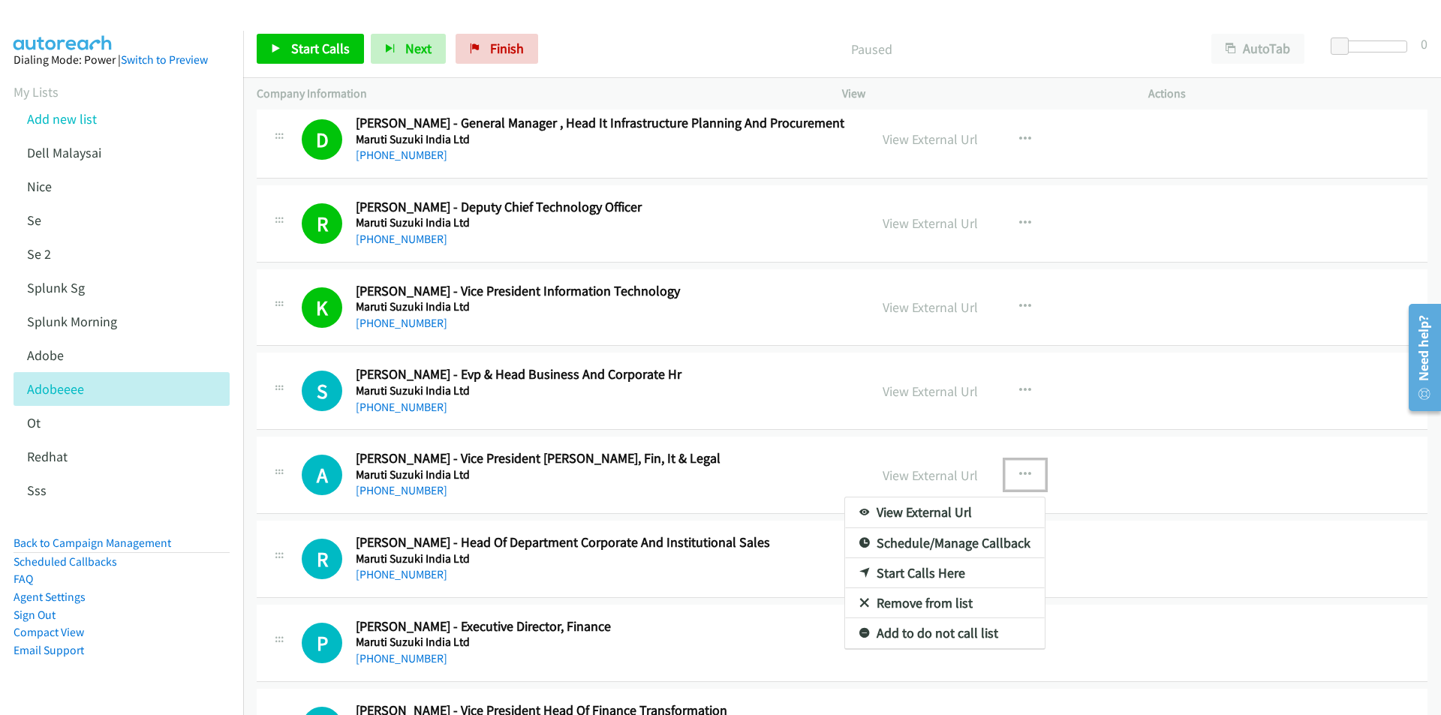
drag, startPoint x: 903, startPoint y: 567, endPoint x: 332, endPoint y: 69, distance: 757.3
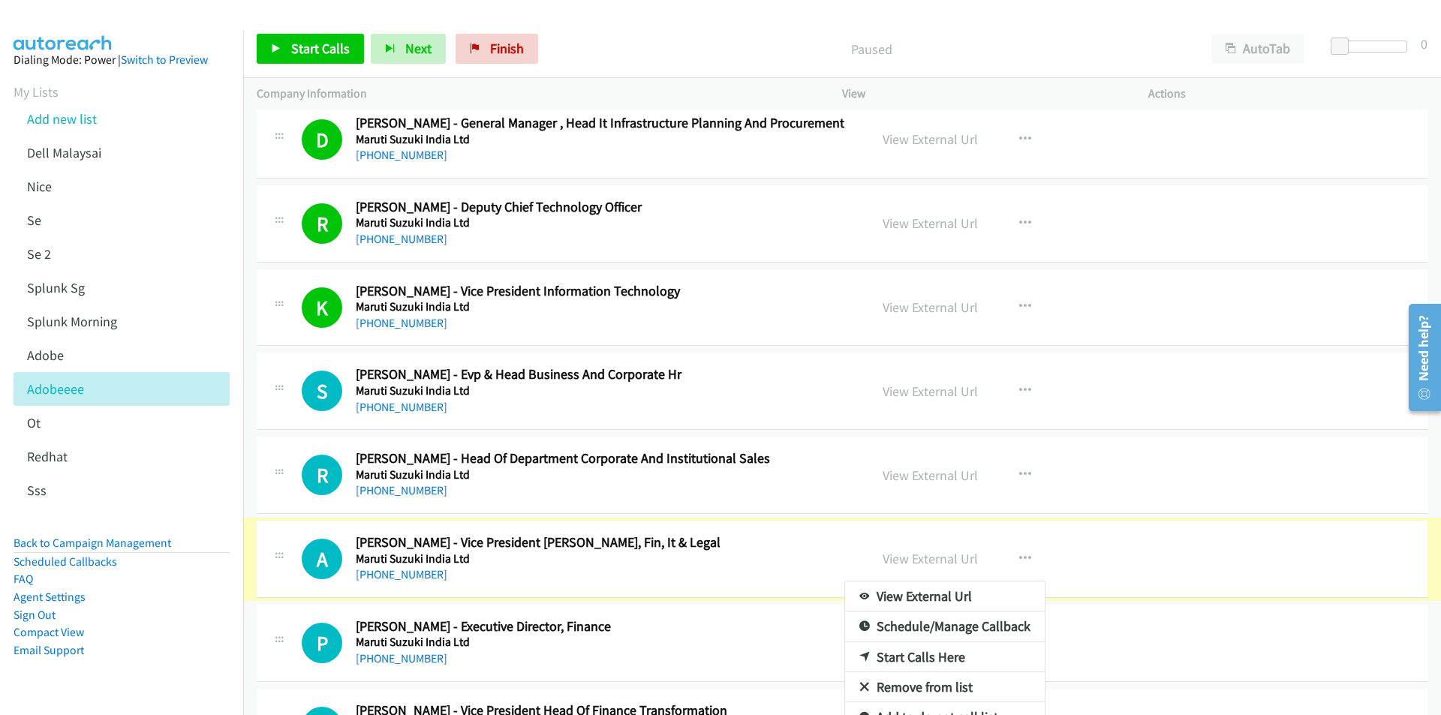
click at [328, 64] on div at bounding box center [720, 357] width 1441 height 715
click at [323, 49] on span "Start Calls" at bounding box center [320, 48] width 59 height 17
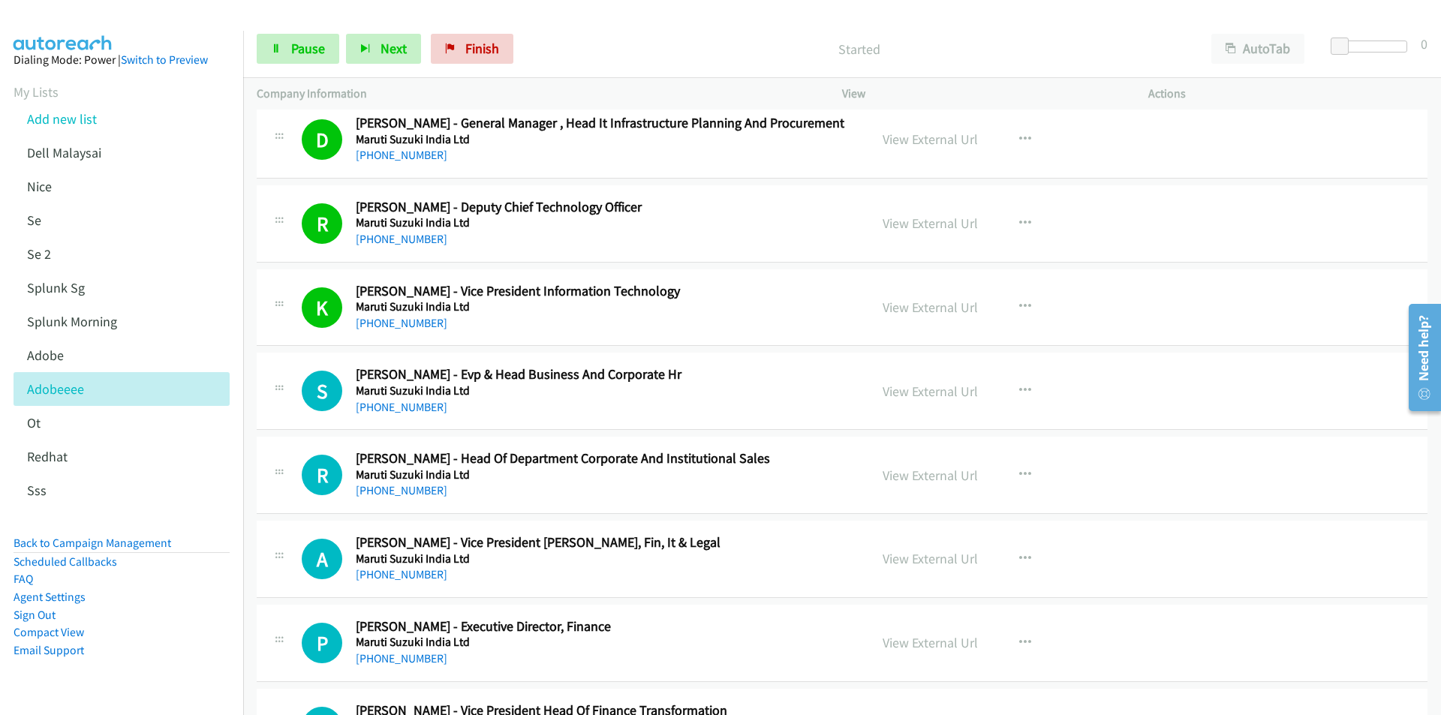
drag, startPoint x: 628, startPoint y: 45, endPoint x: 711, endPoint y: 47, distance: 83.3
click at [628, 45] on p "Started" at bounding box center [859, 49] width 651 height 20
click at [248, 516] on td "R Callback Scheduled Rajat Sapra - Head Of Department Corporate And Institution…" at bounding box center [842, 476] width 1198 height 84
click at [913, 395] on link "View External Url" at bounding box center [929, 391] width 95 height 17
click at [299, 47] on span "Pause" at bounding box center [308, 48] width 34 height 17
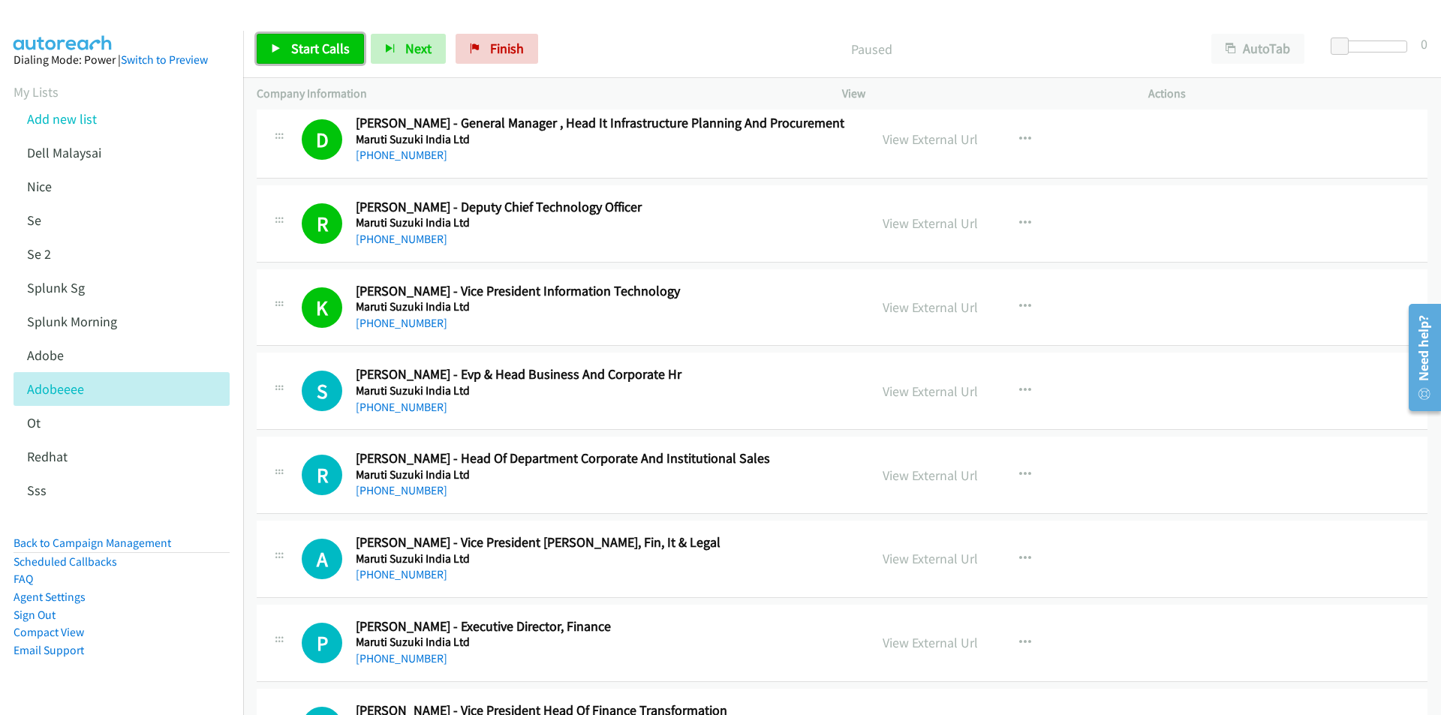
click at [321, 50] on span "Start Calls" at bounding box center [320, 48] width 59 height 17
click at [596, 47] on p "Started" at bounding box center [859, 49] width 651 height 20
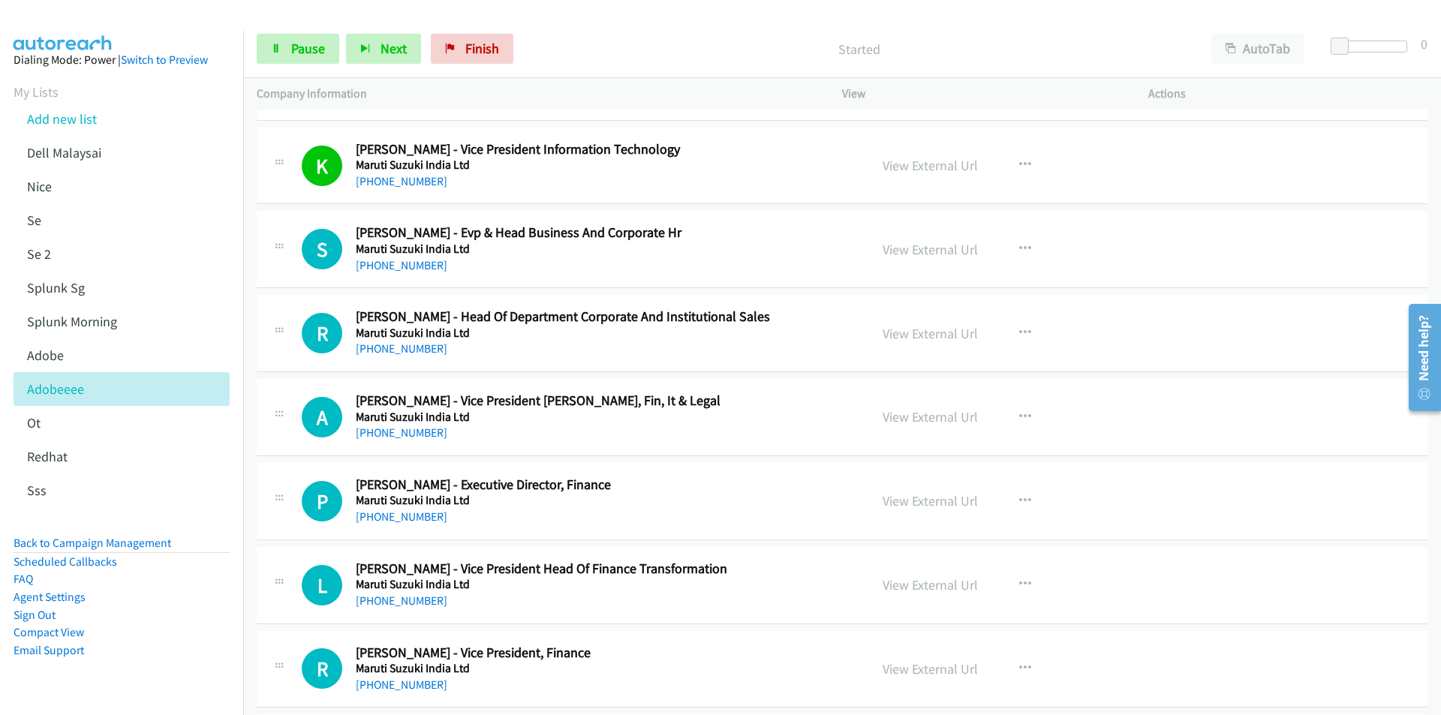
scroll to position [3566, 0]
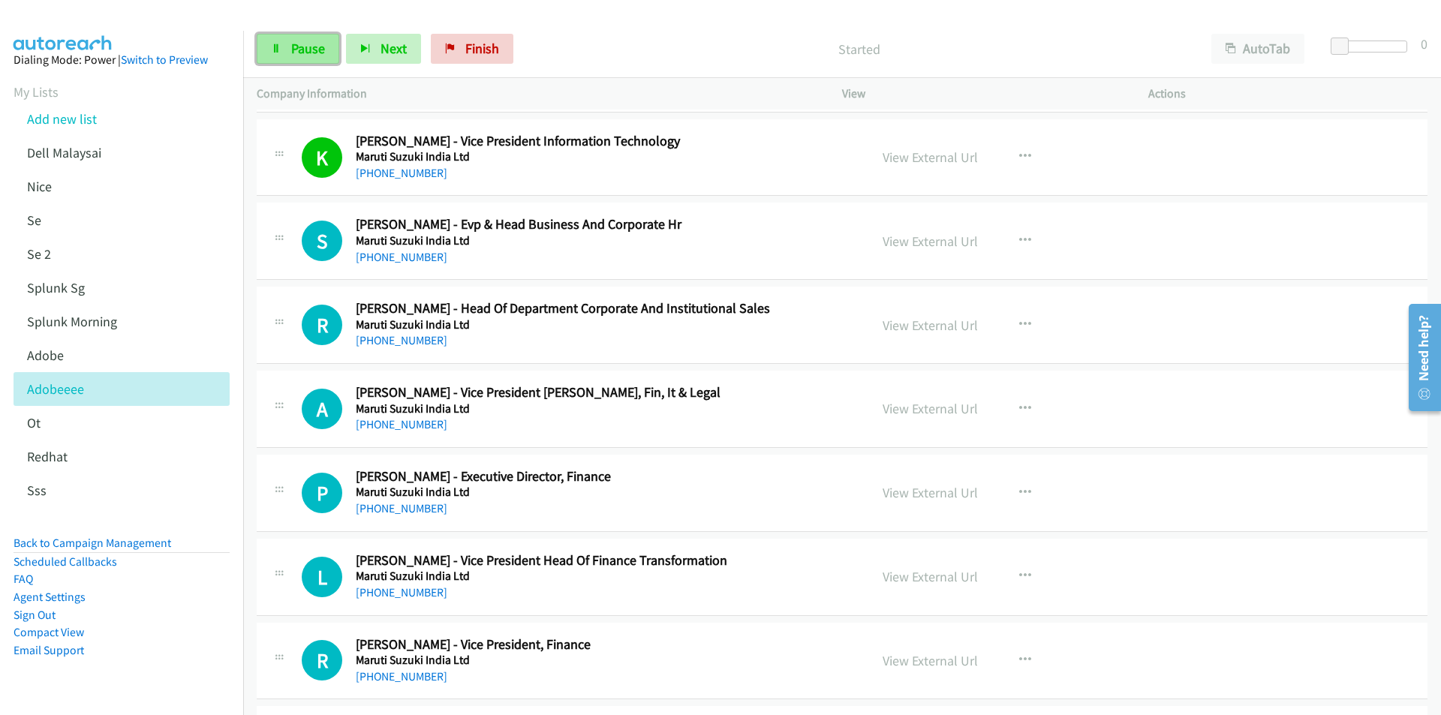
click at [296, 41] on span "Pause" at bounding box center [308, 48] width 34 height 17
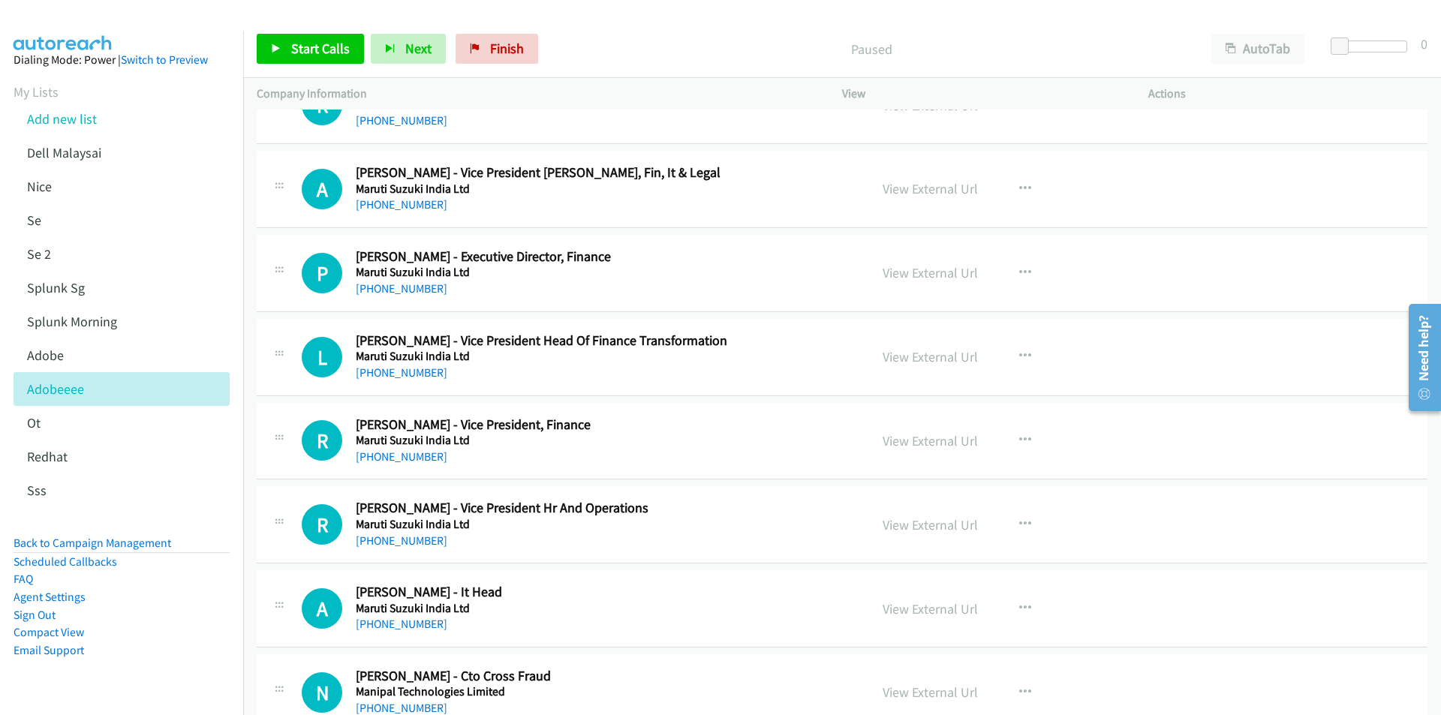
scroll to position [3827, 0]
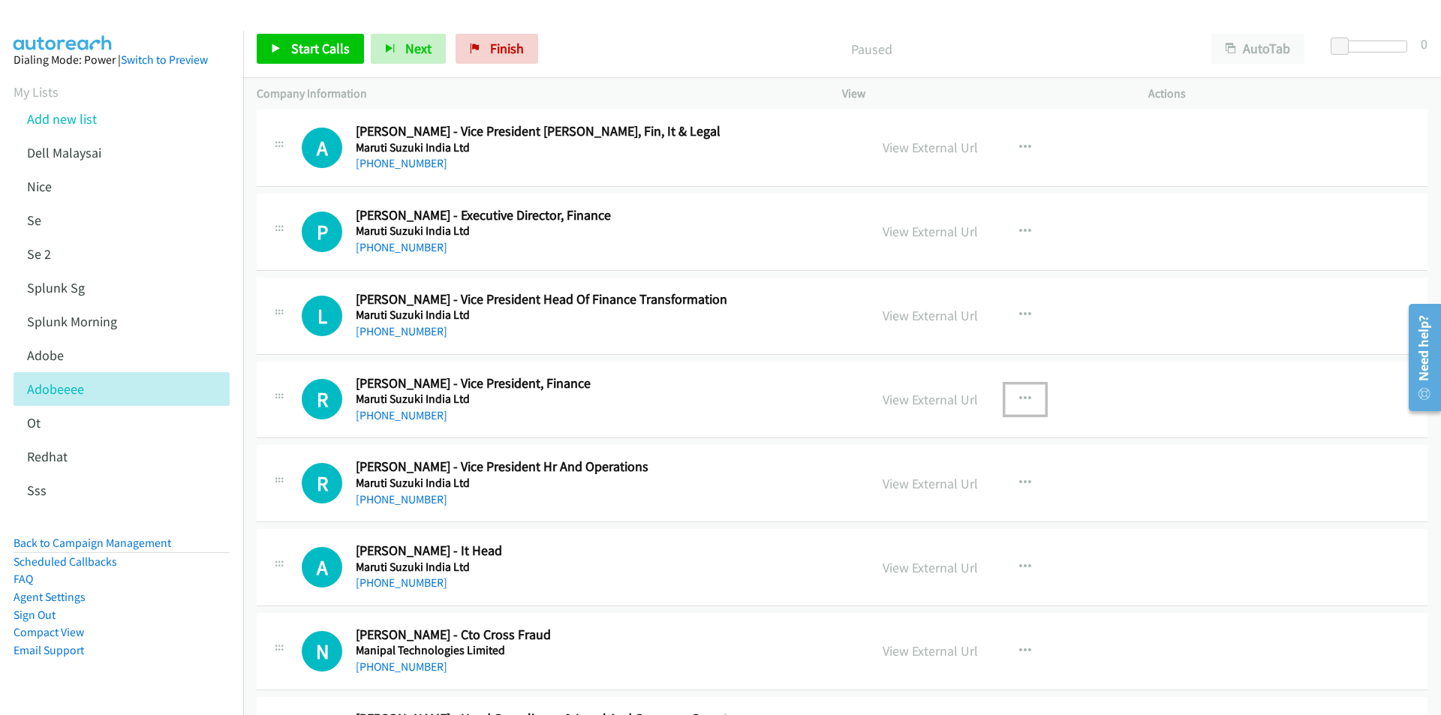
click at [1019, 397] on icon "button" at bounding box center [1025, 399] width 12 height 12
click at [908, 495] on link "Start Calls Here" at bounding box center [945, 498] width 200 height 30
click at [315, 42] on span "Start Calls" at bounding box center [320, 48] width 59 height 17
click at [292, 46] on span "Pause" at bounding box center [308, 48] width 34 height 17
click at [300, 43] on span "Start Calls" at bounding box center [320, 48] width 59 height 17
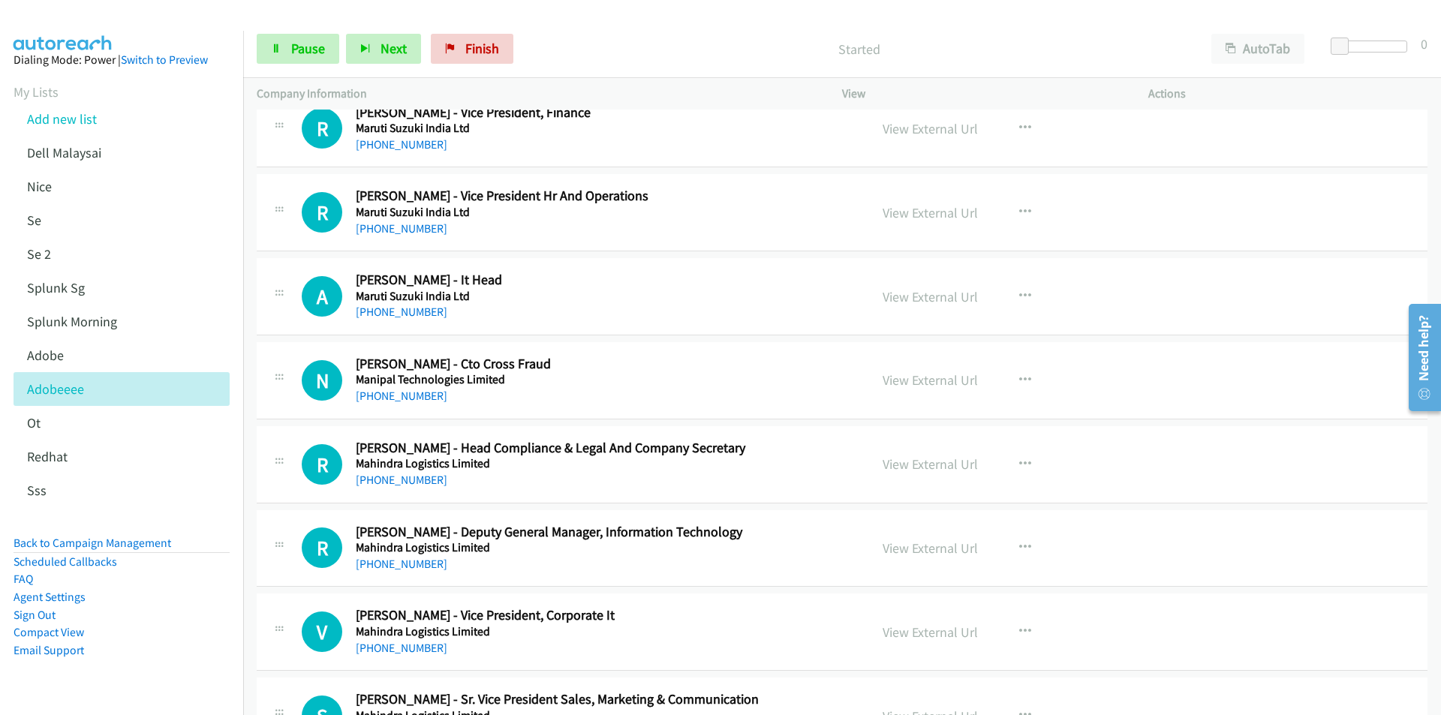
scroll to position [4127, 0]
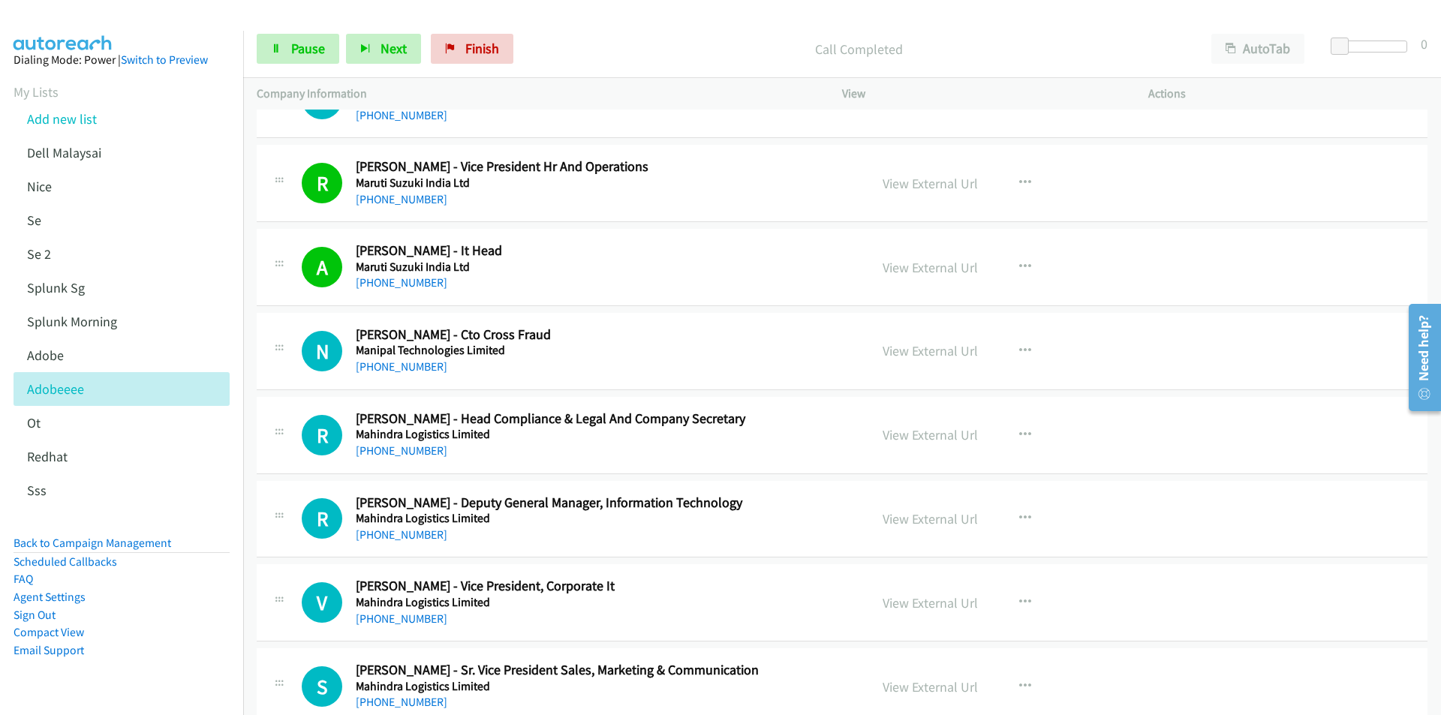
click at [609, 84] on div "Company Information" at bounding box center [535, 94] width 585 height 32
click at [919, 439] on link "View External Url" at bounding box center [929, 434] width 95 height 17
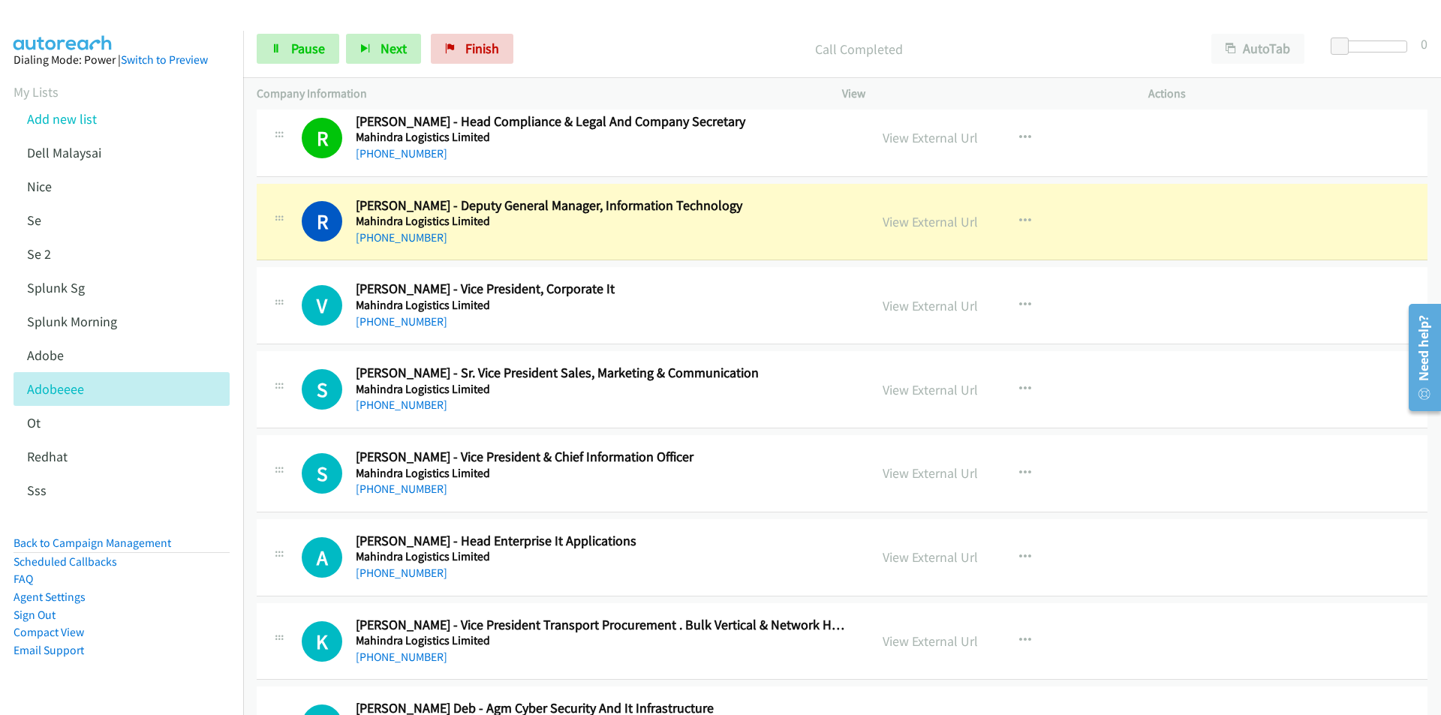
scroll to position [4427, 0]
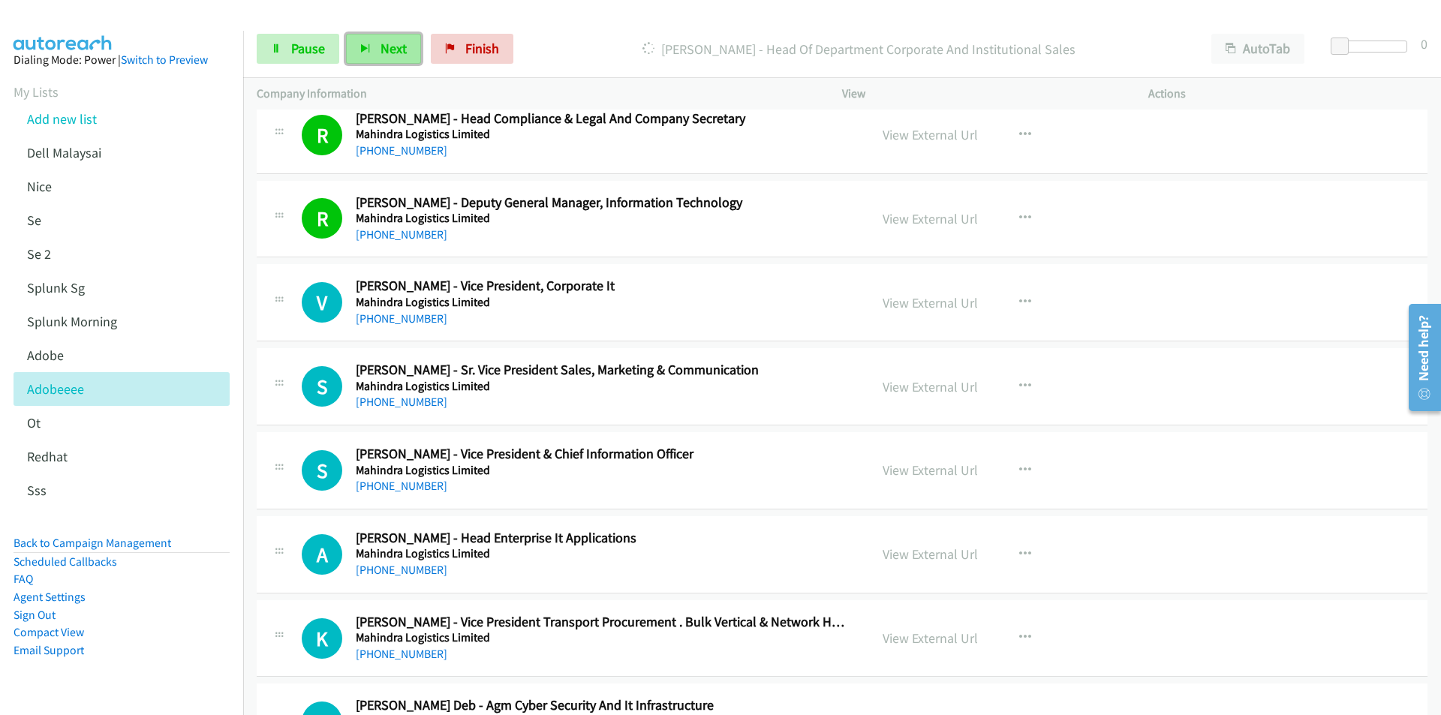
click at [399, 58] on button "Next" at bounding box center [383, 49] width 75 height 30
click at [937, 299] on link "View External Url" at bounding box center [929, 302] width 95 height 17
click at [923, 383] on link "View External Url" at bounding box center [929, 386] width 95 height 17
click at [893, 473] on link "View External Url" at bounding box center [929, 470] width 95 height 17
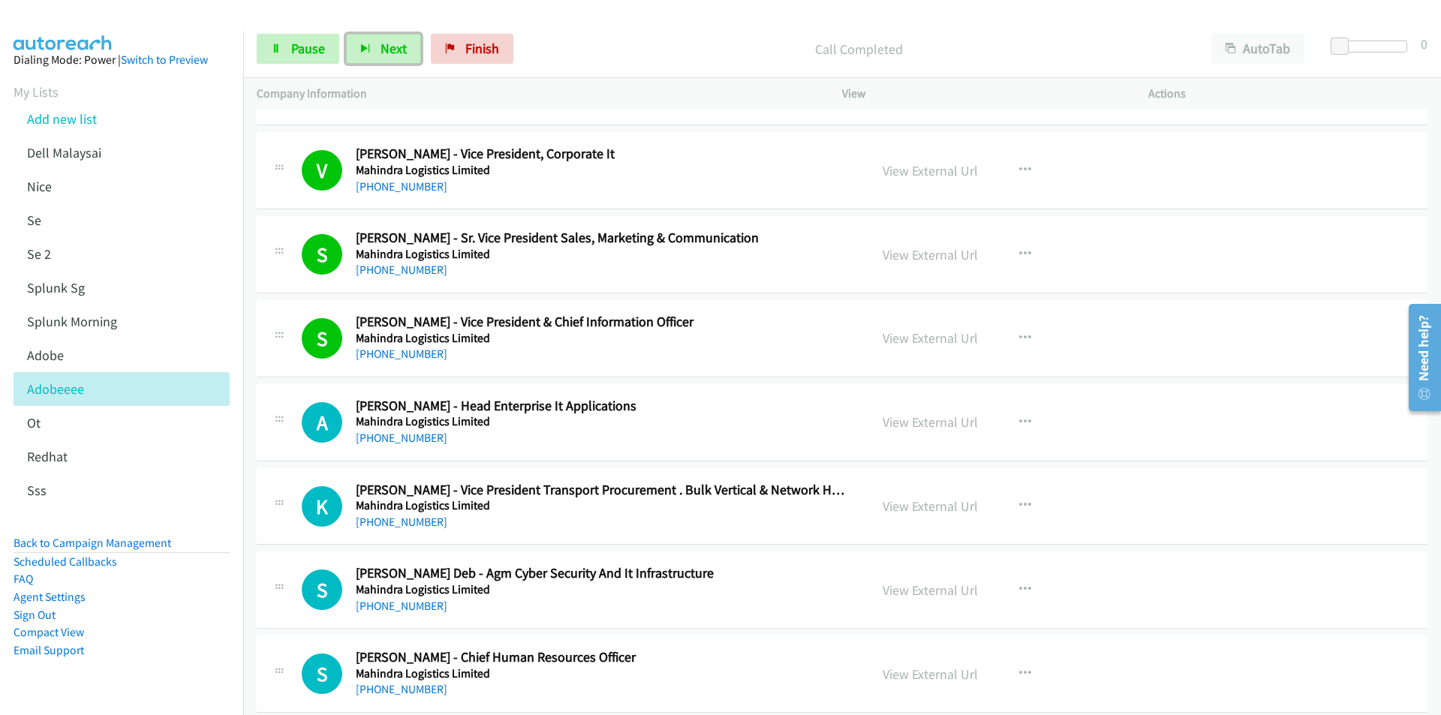
scroll to position [4728, 0]
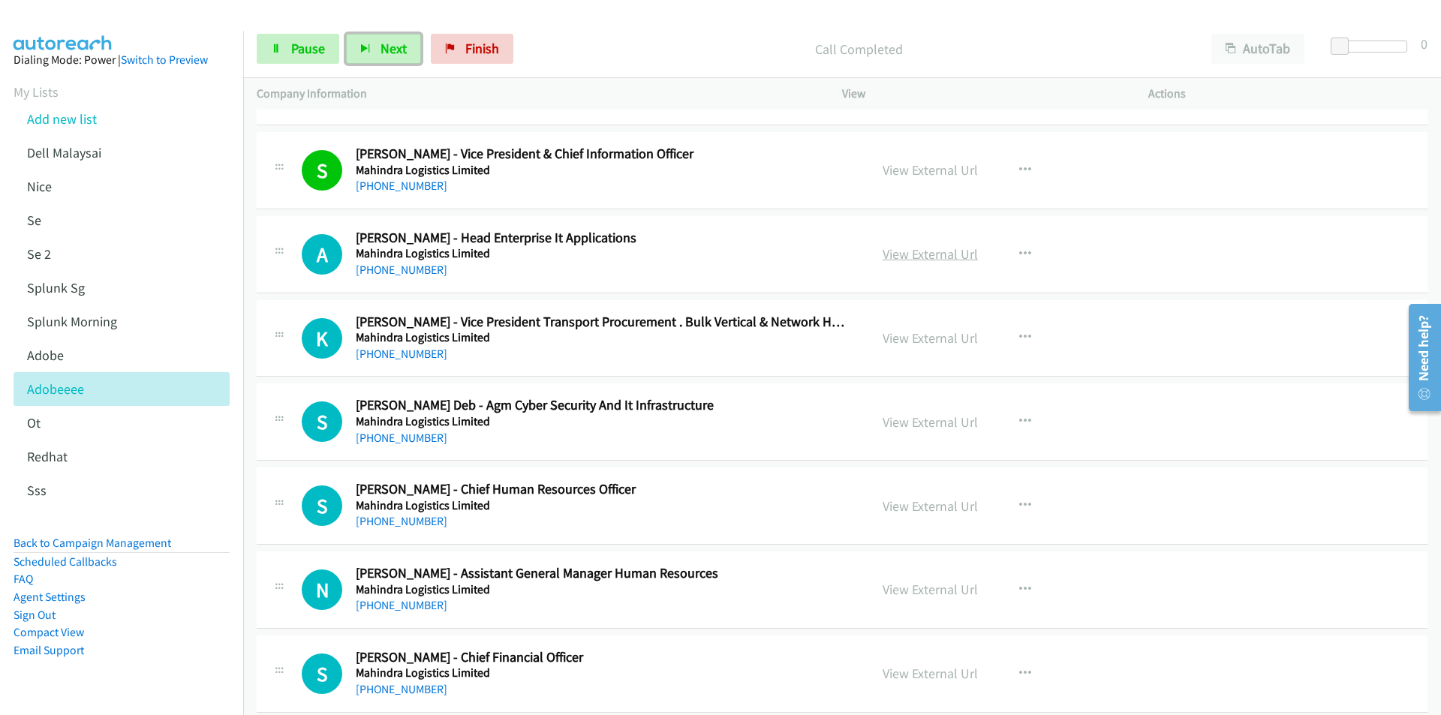
click at [946, 250] on link "View External Url" at bounding box center [929, 253] width 95 height 17
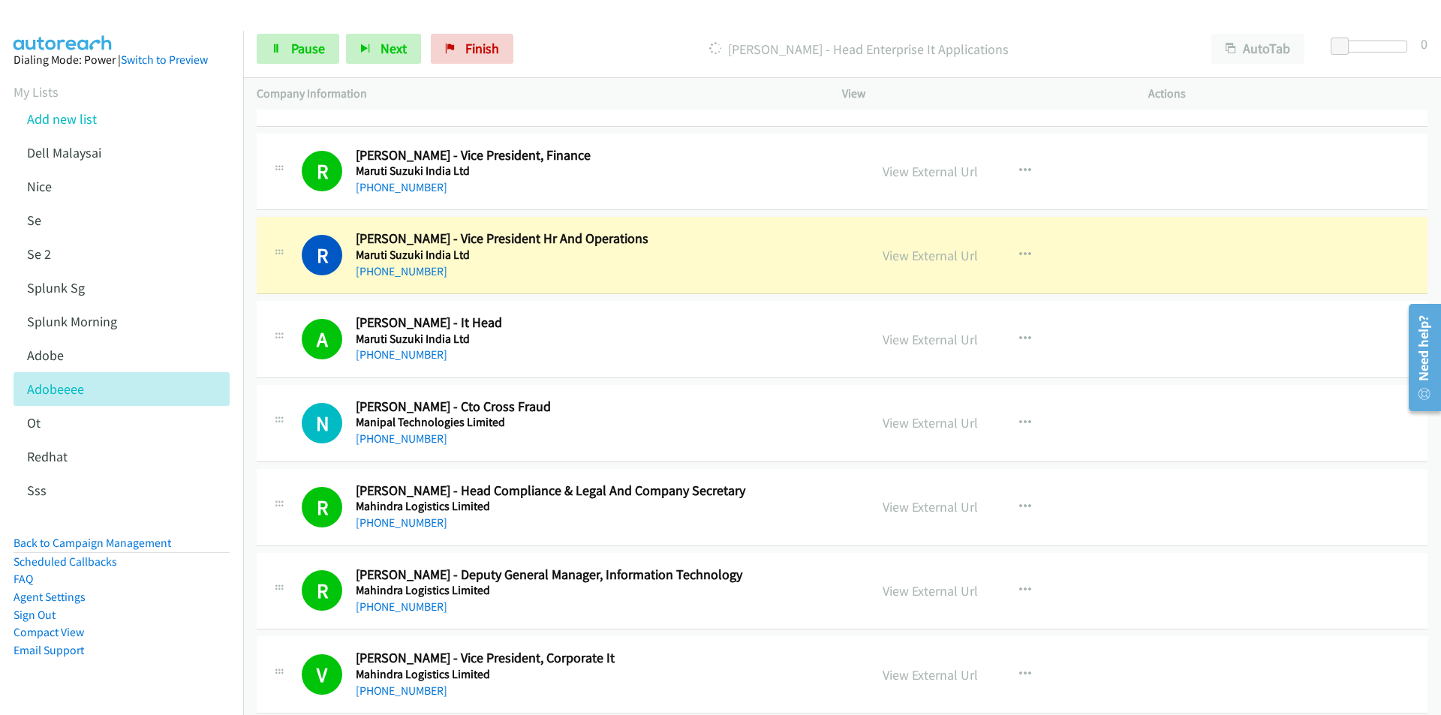
scroll to position [4052, 0]
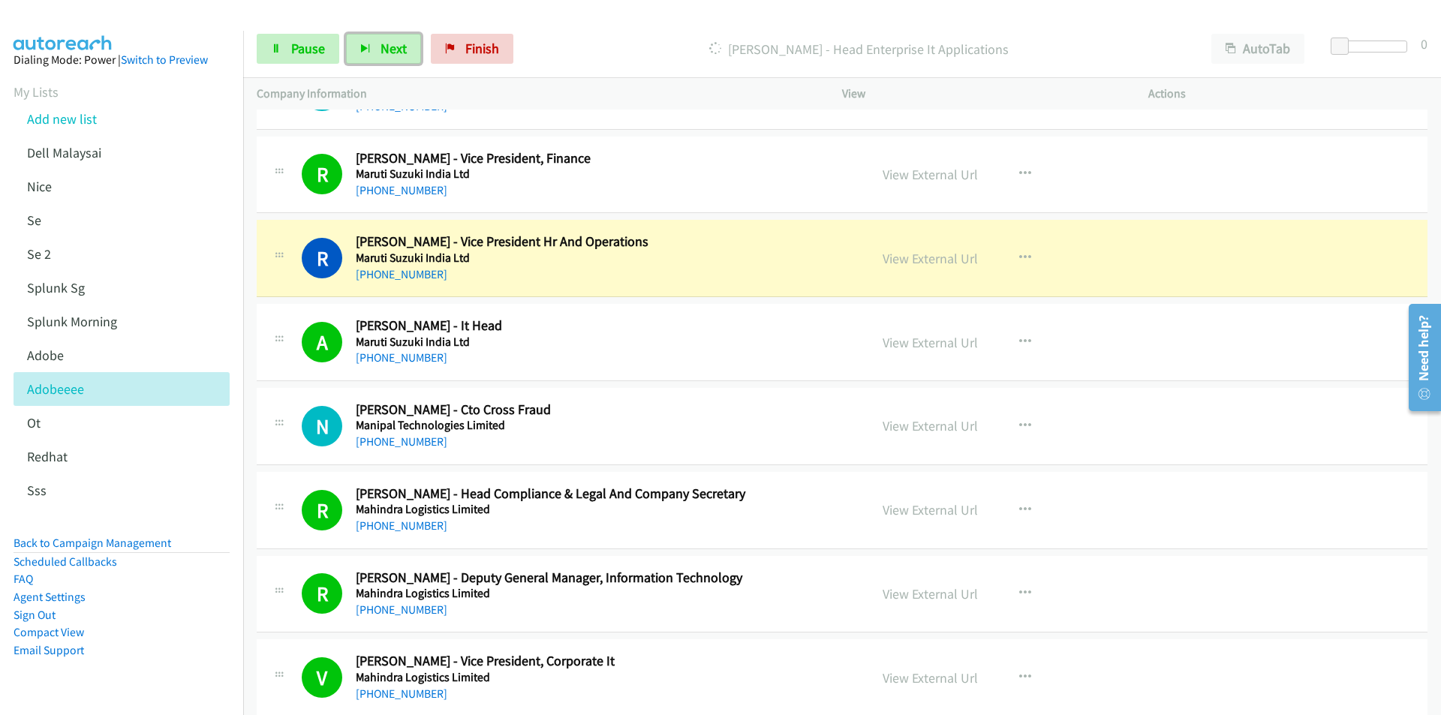
click at [578, 298] on td "R Callback Scheduled [PERSON_NAME] - Vice President Hr And Operations Maruti Su…" at bounding box center [842, 259] width 1198 height 84
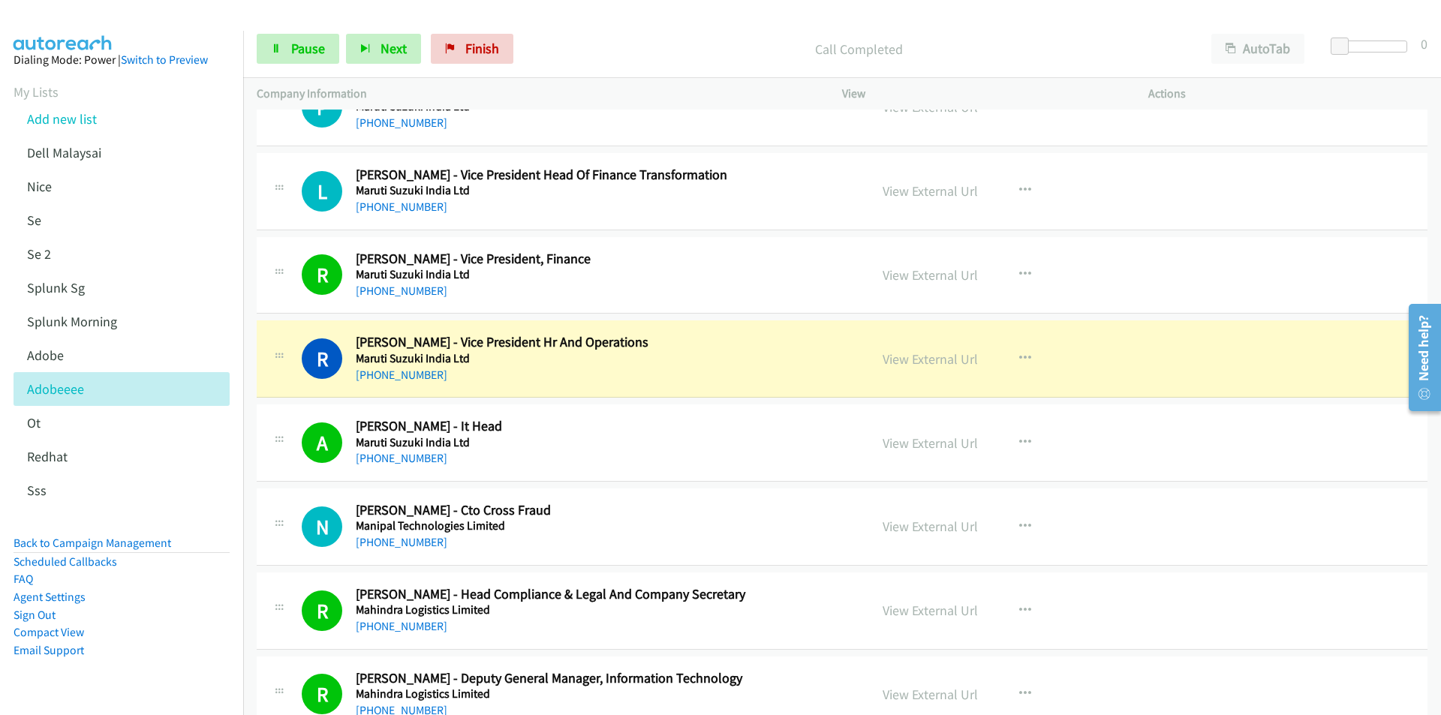
scroll to position [3902, 0]
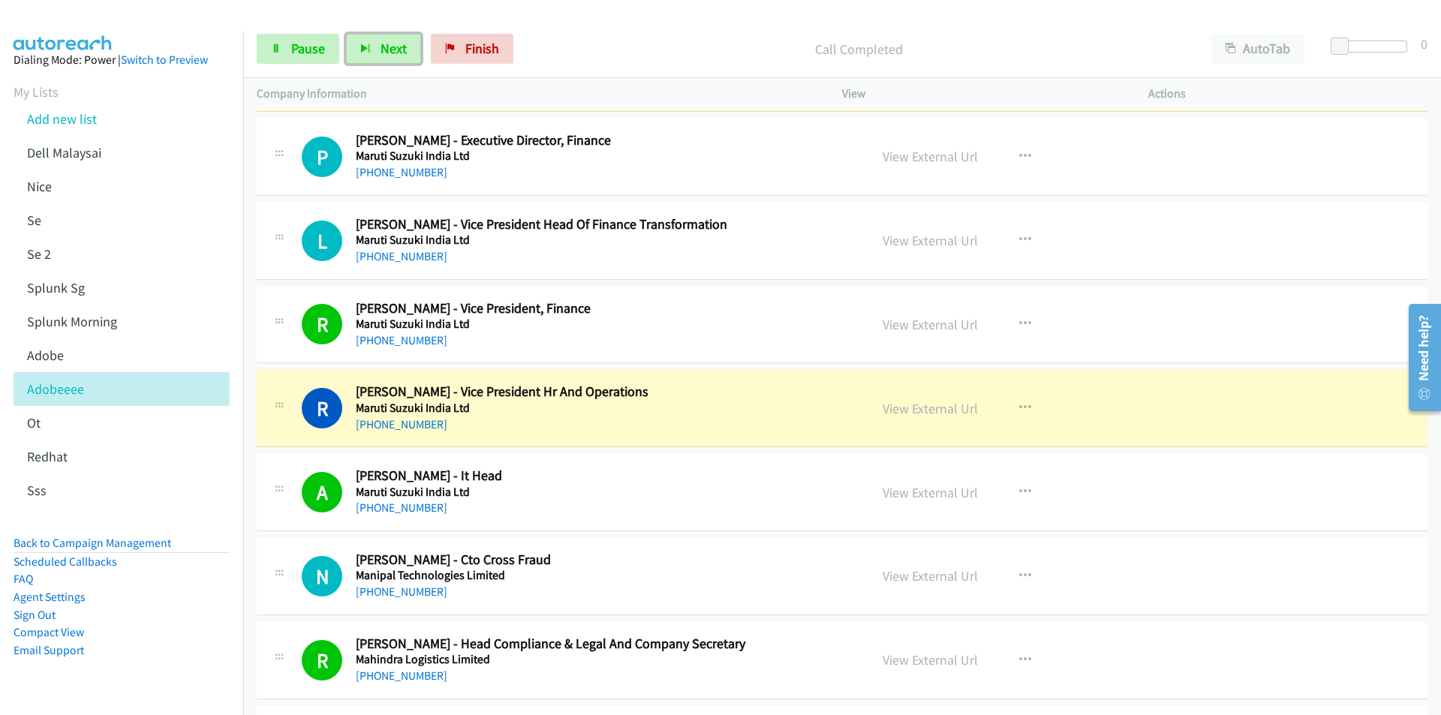
click at [552, 449] on td "R Callback Scheduled [PERSON_NAME] - Vice President Hr And Operations Maruti Su…" at bounding box center [842, 409] width 1198 height 84
click at [925, 413] on link "View External Url" at bounding box center [929, 408] width 95 height 17
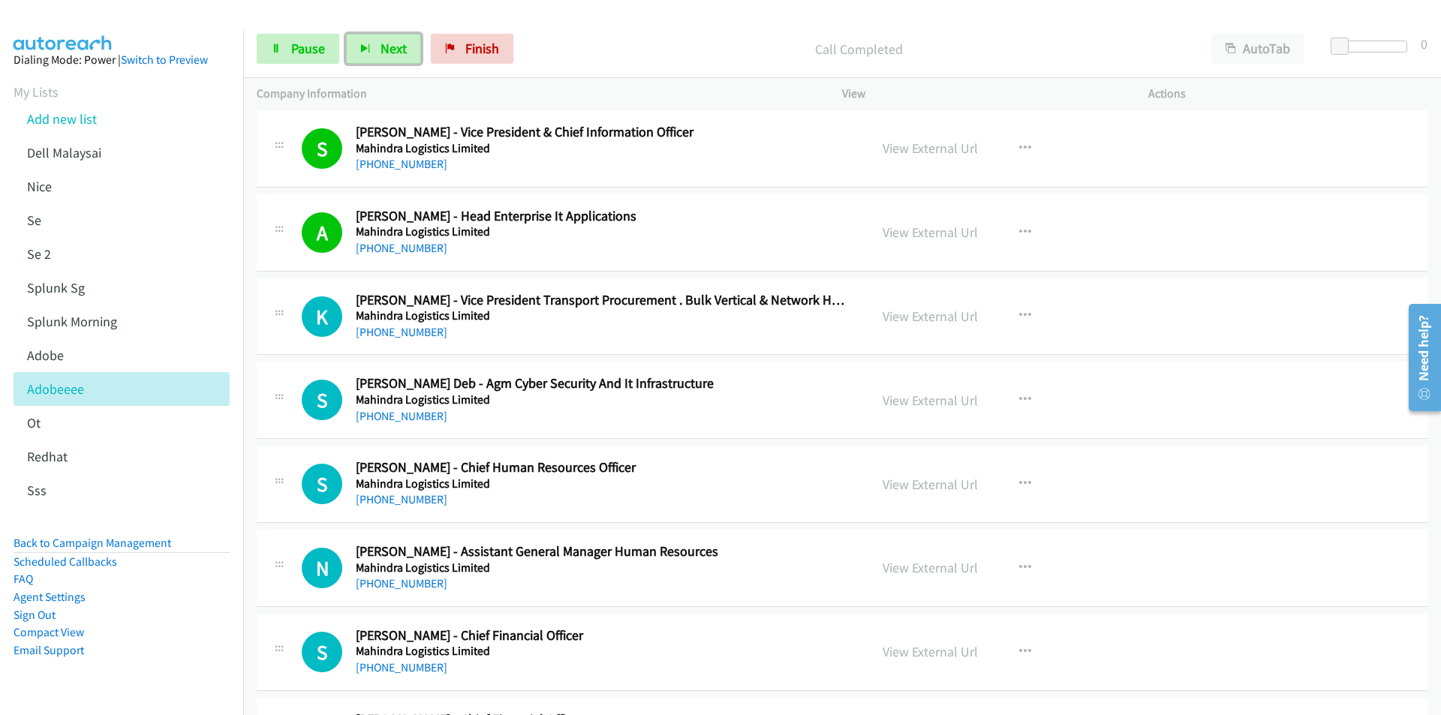
scroll to position [4728, 0]
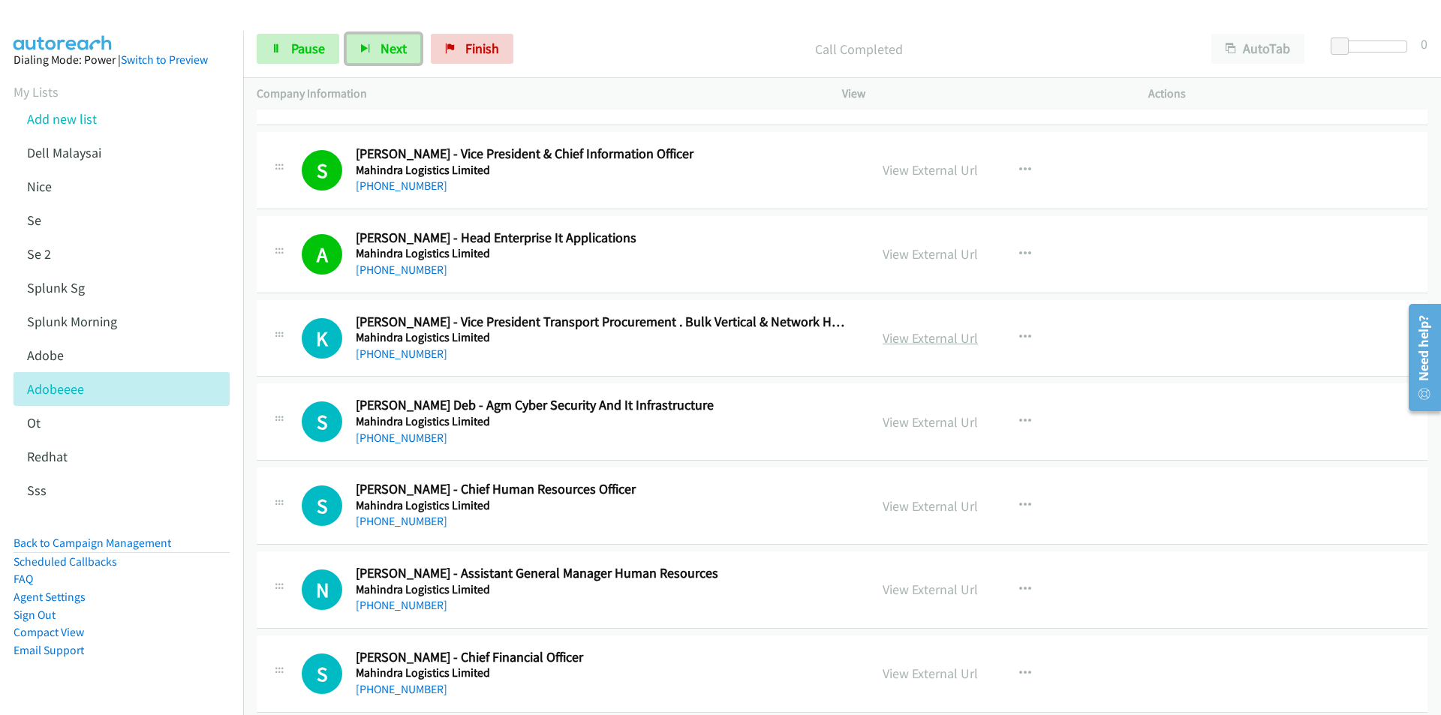
click at [943, 340] on link "View External Url" at bounding box center [929, 337] width 95 height 17
click at [925, 421] on link "View External Url" at bounding box center [929, 421] width 95 height 17
click at [920, 508] on link "View External Url" at bounding box center [929, 506] width 95 height 17
click at [284, 47] on link "Pause" at bounding box center [298, 49] width 83 height 30
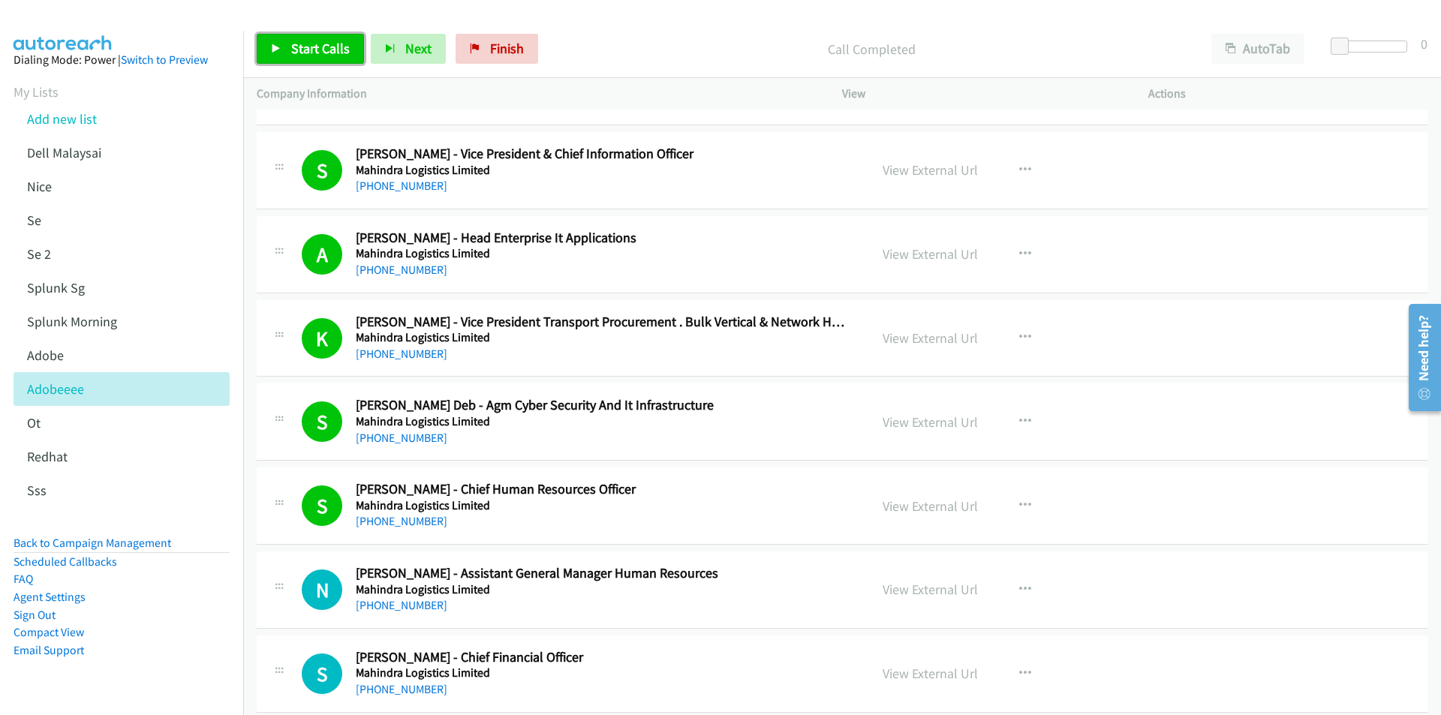
click at [281, 57] on link "Start Calls" at bounding box center [310, 49] width 107 height 30
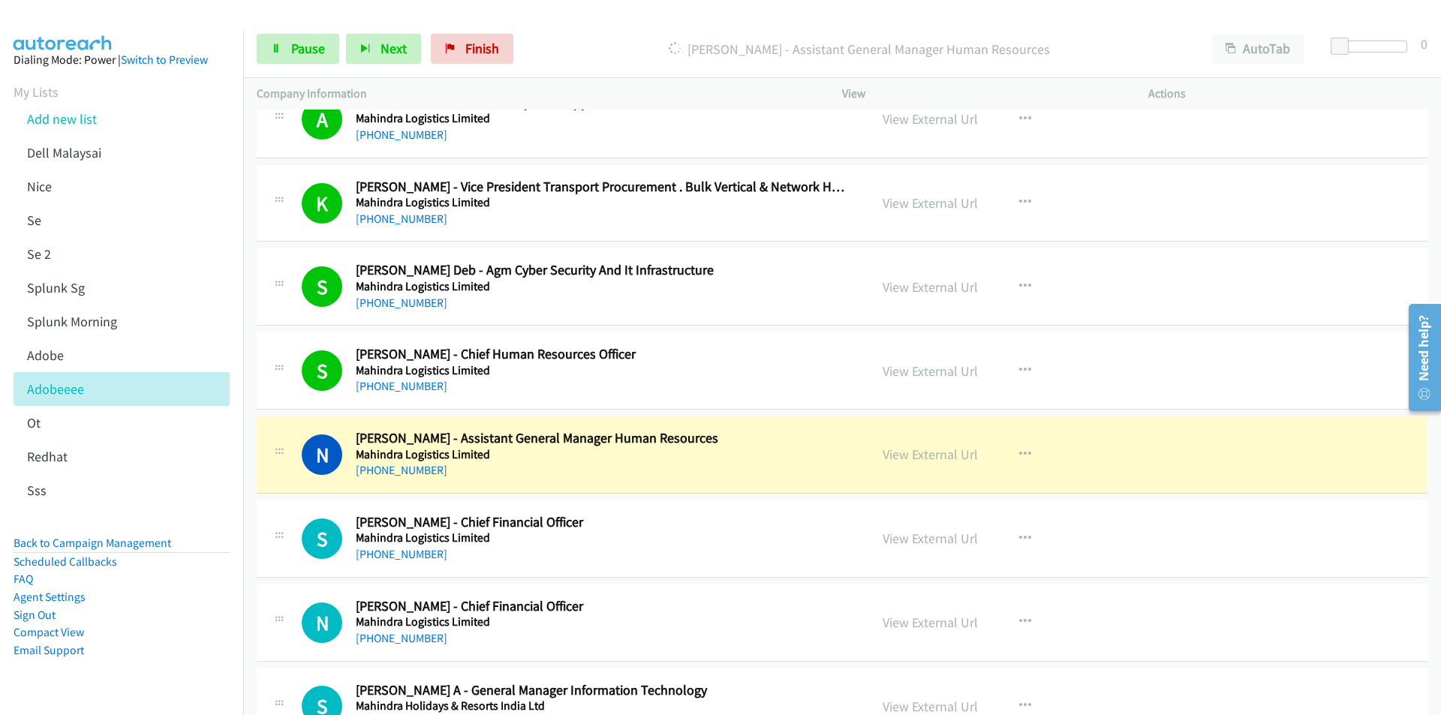
scroll to position [5028, 0]
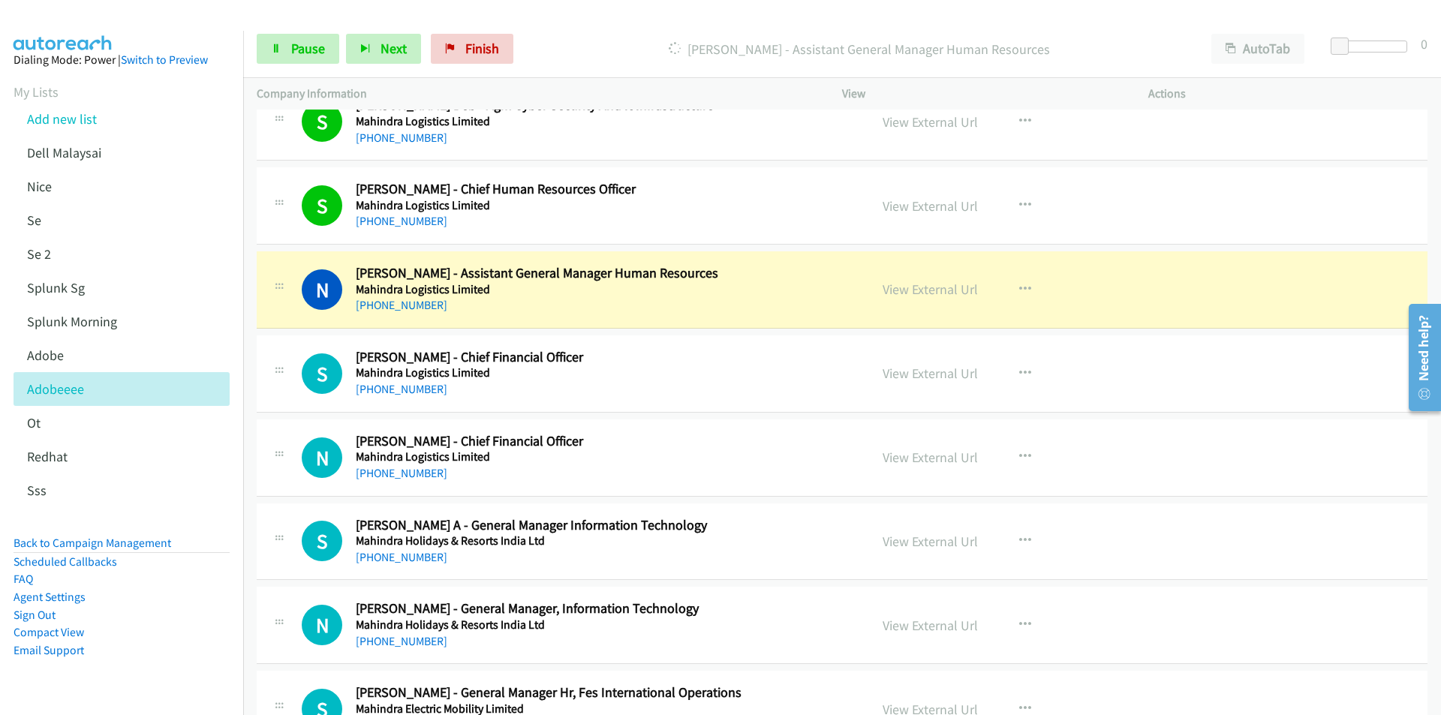
click at [248, 561] on td "S Callback Scheduled [PERSON_NAME] A - General Manager Information Technology M…" at bounding box center [842, 542] width 1198 height 84
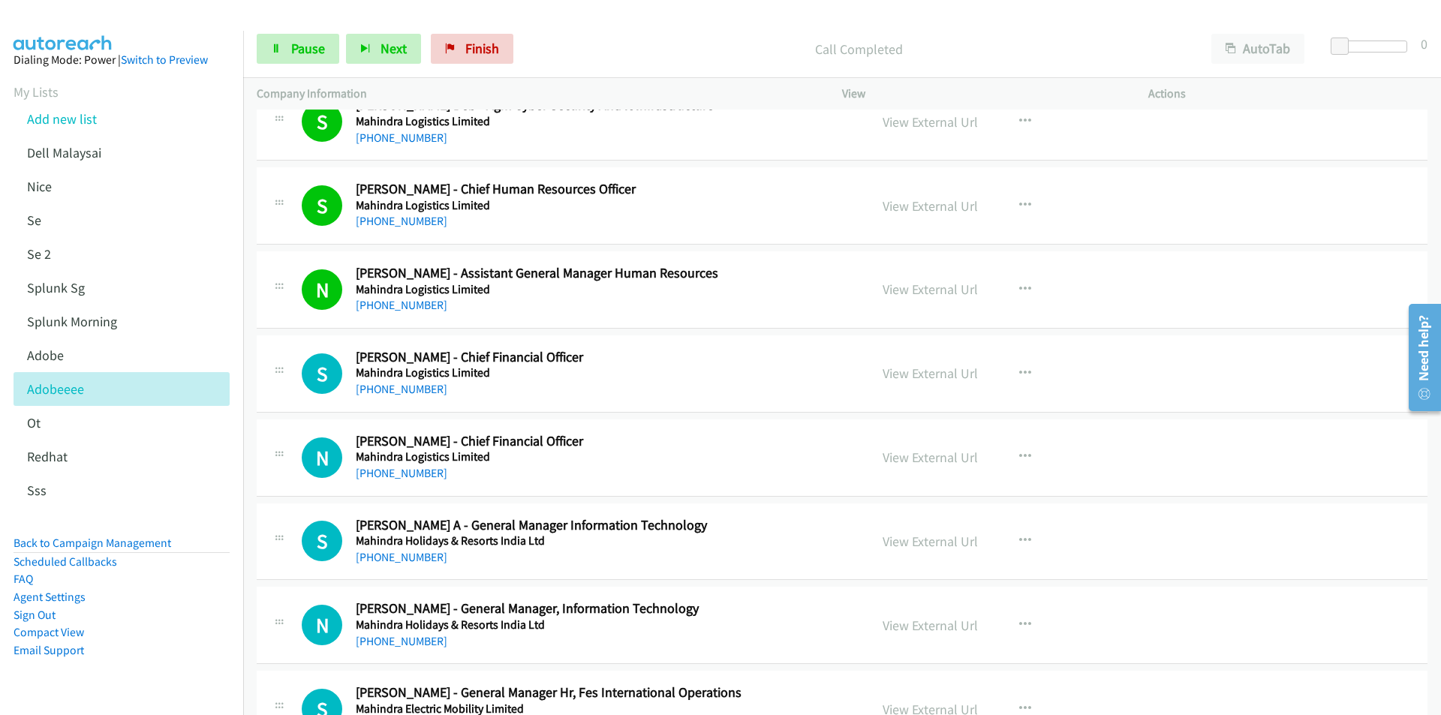
click at [243, 575] on nav "Dialing Mode: Power | Switch to Preview My Lists Add new list Dell Malaysai [GE…" at bounding box center [122, 388] width 244 height 715
click at [301, 49] on span "Pause" at bounding box center [308, 48] width 34 height 17
click at [903, 453] on link "View External Url" at bounding box center [929, 457] width 95 height 17
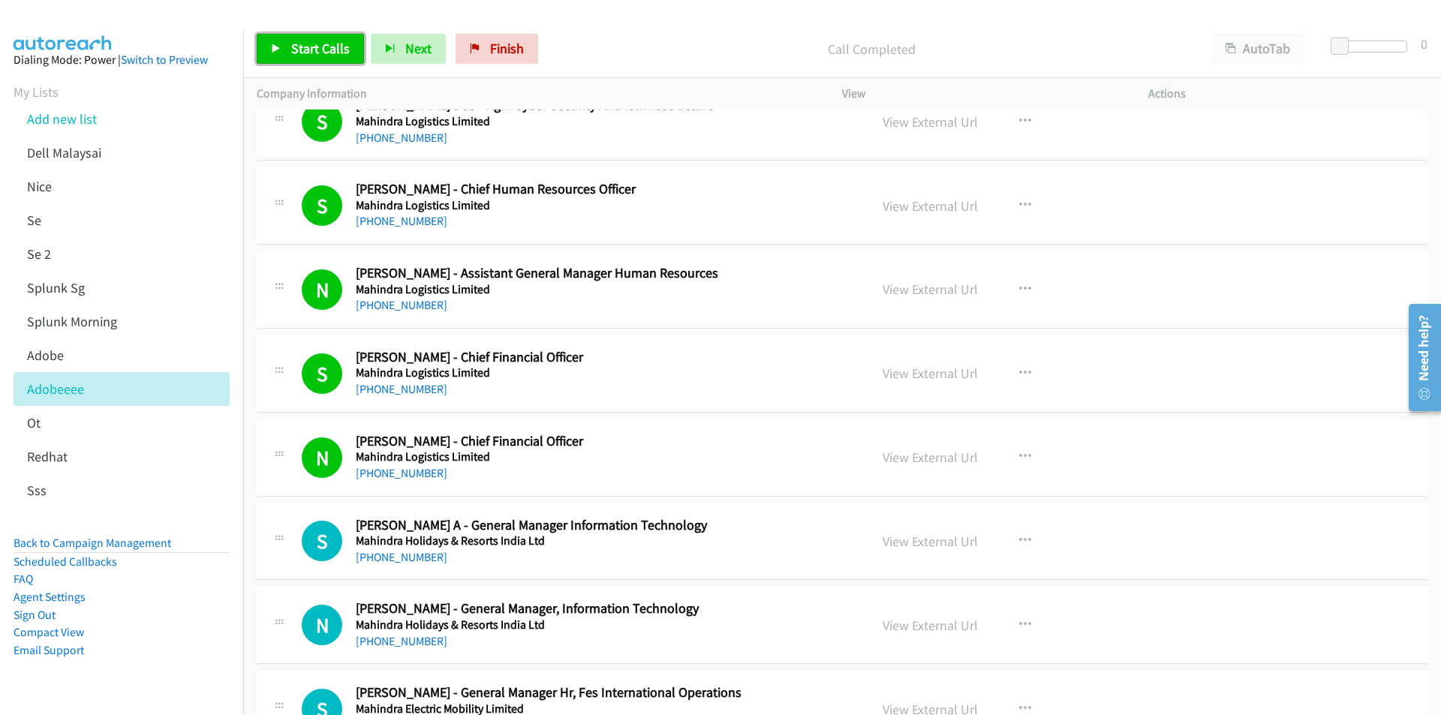
click at [286, 45] on link "Start Calls" at bounding box center [310, 49] width 107 height 30
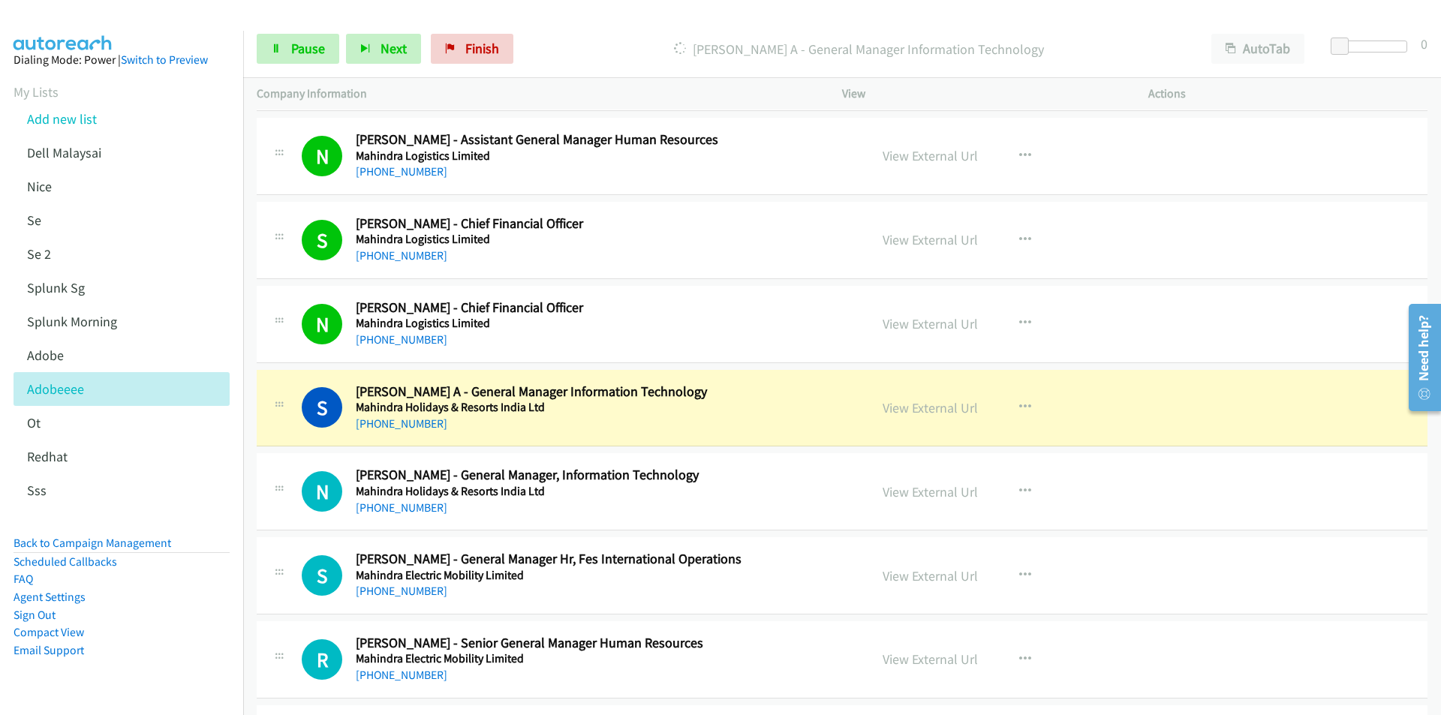
scroll to position [5178, 0]
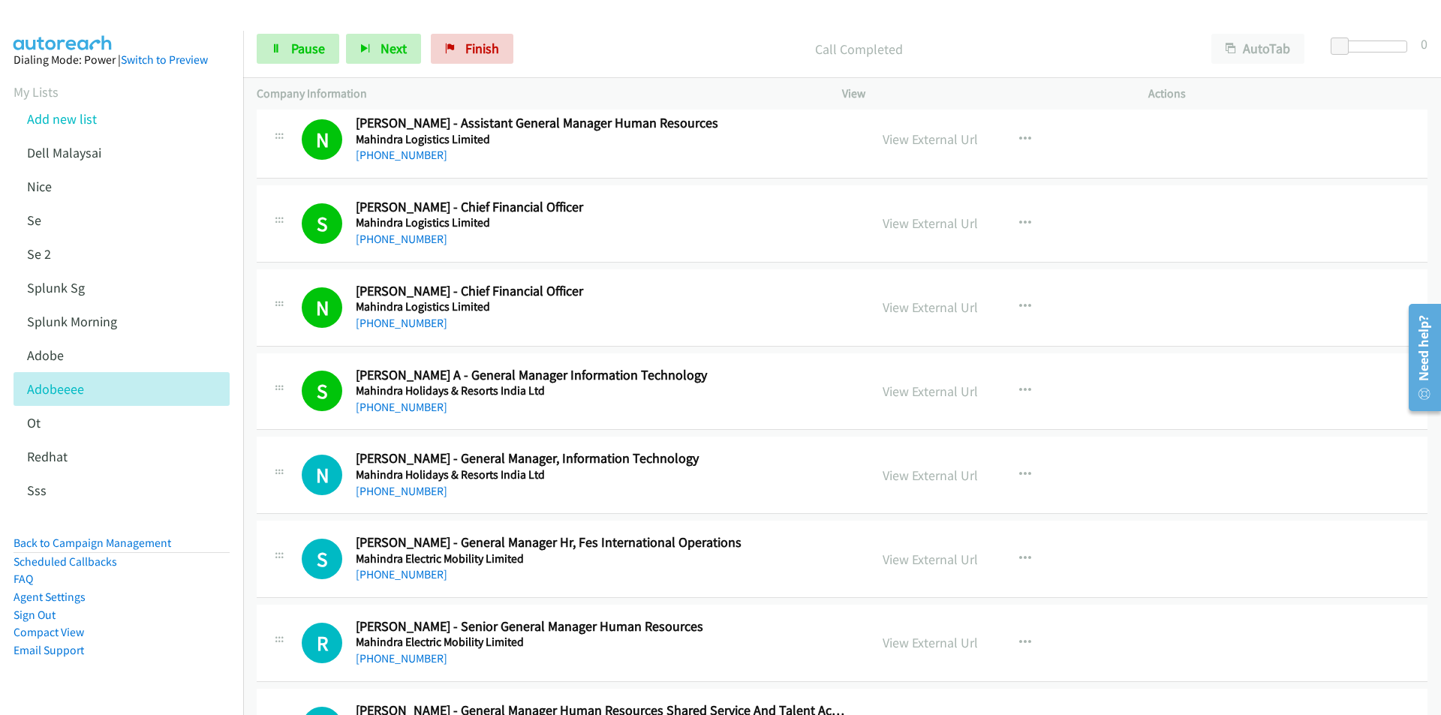
drag, startPoint x: 203, startPoint y: 647, endPoint x: 229, endPoint y: 621, distance: 36.6
click at [203, 647] on li "Email Support" at bounding box center [122, 651] width 216 height 18
click at [295, 44] on span "Pause" at bounding box center [308, 48] width 34 height 17
click at [953, 474] on link "View External Url" at bounding box center [929, 475] width 95 height 17
click at [273, 61] on link "Start Calls" at bounding box center [310, 49] width 107 height 30
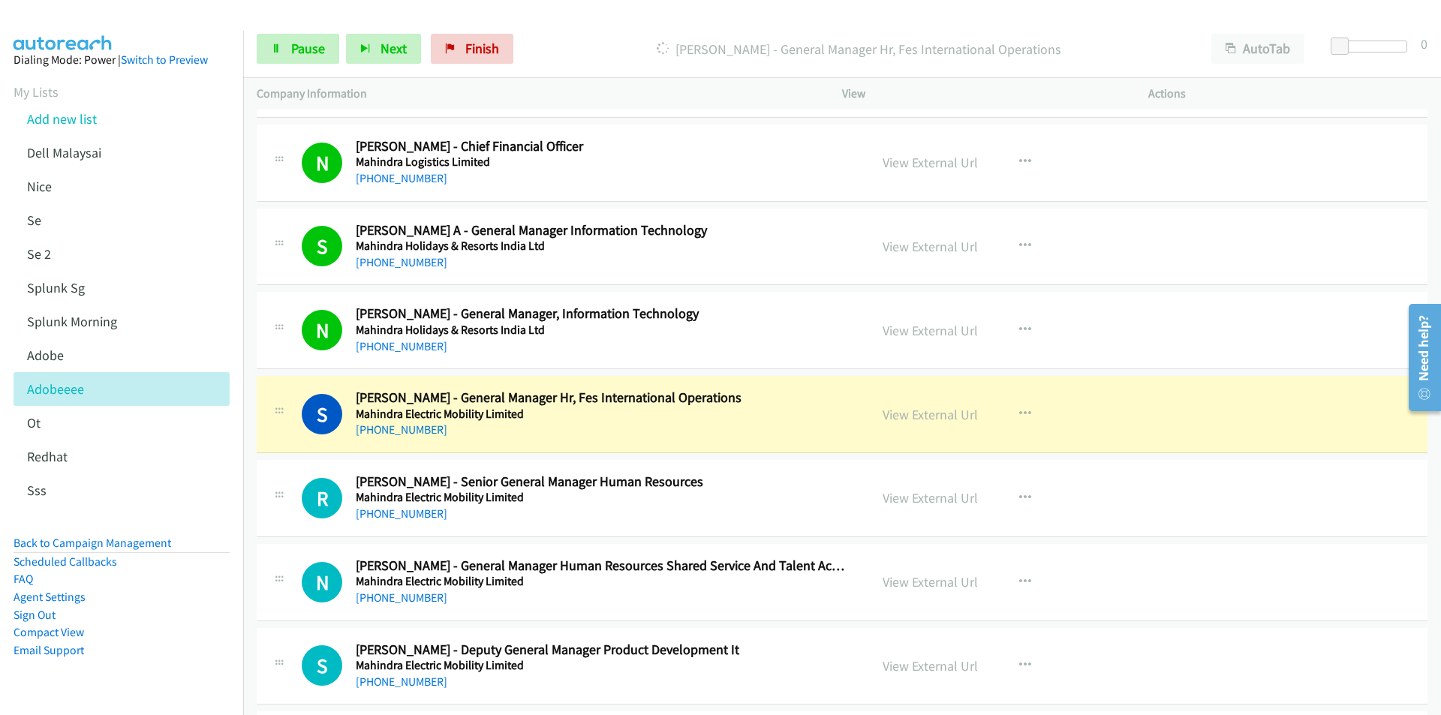
scroll to position [5478, 0]
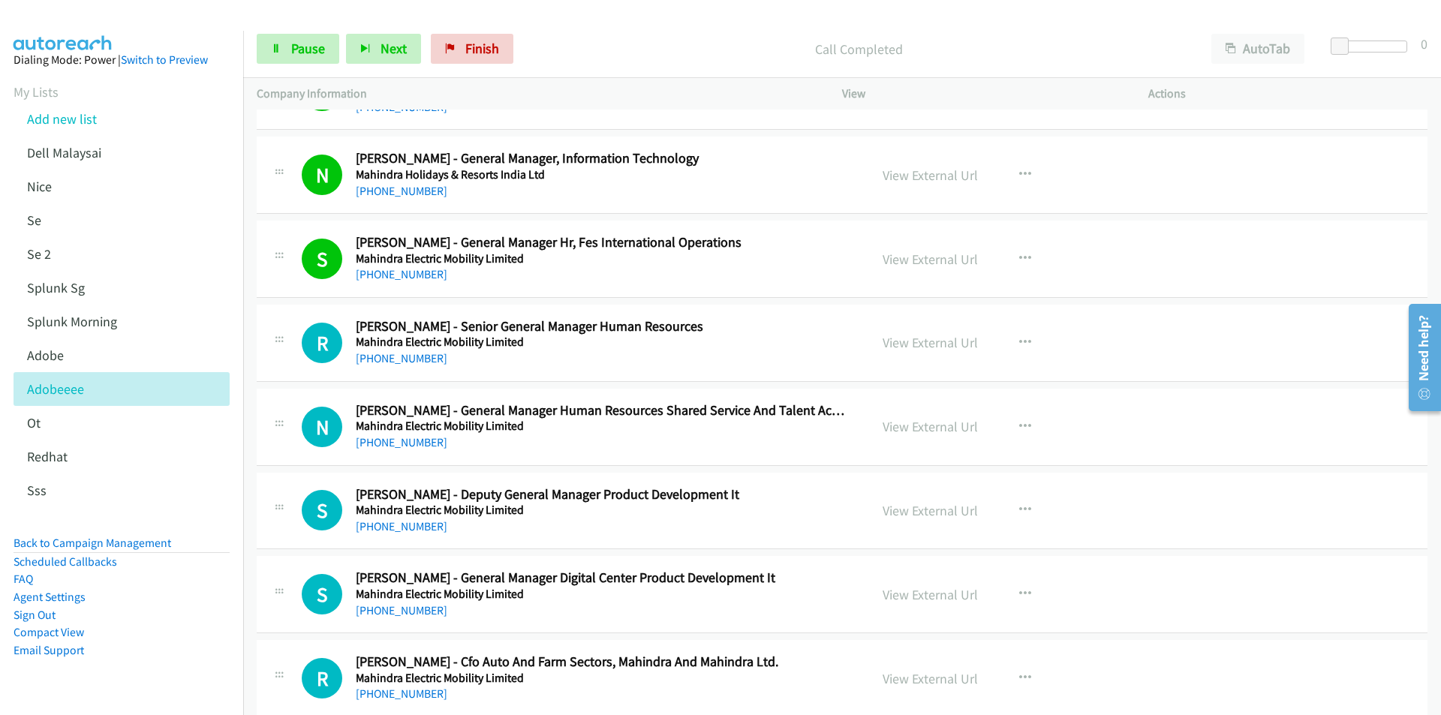
drag, startPoint x: 254, startPoint y: 561, endPoint x: 258, endPoint y: 552, distance: 10.5
click at [254, 561] on td "S Callback Scheduled [PERSON_NAME] - General Manager Digital Center Product Dev…" at bounding box center [842, 595] width 1198 height 84
click at [937, 344] on link "View External Url" at bounding box center [929, 342] width 95 height 17
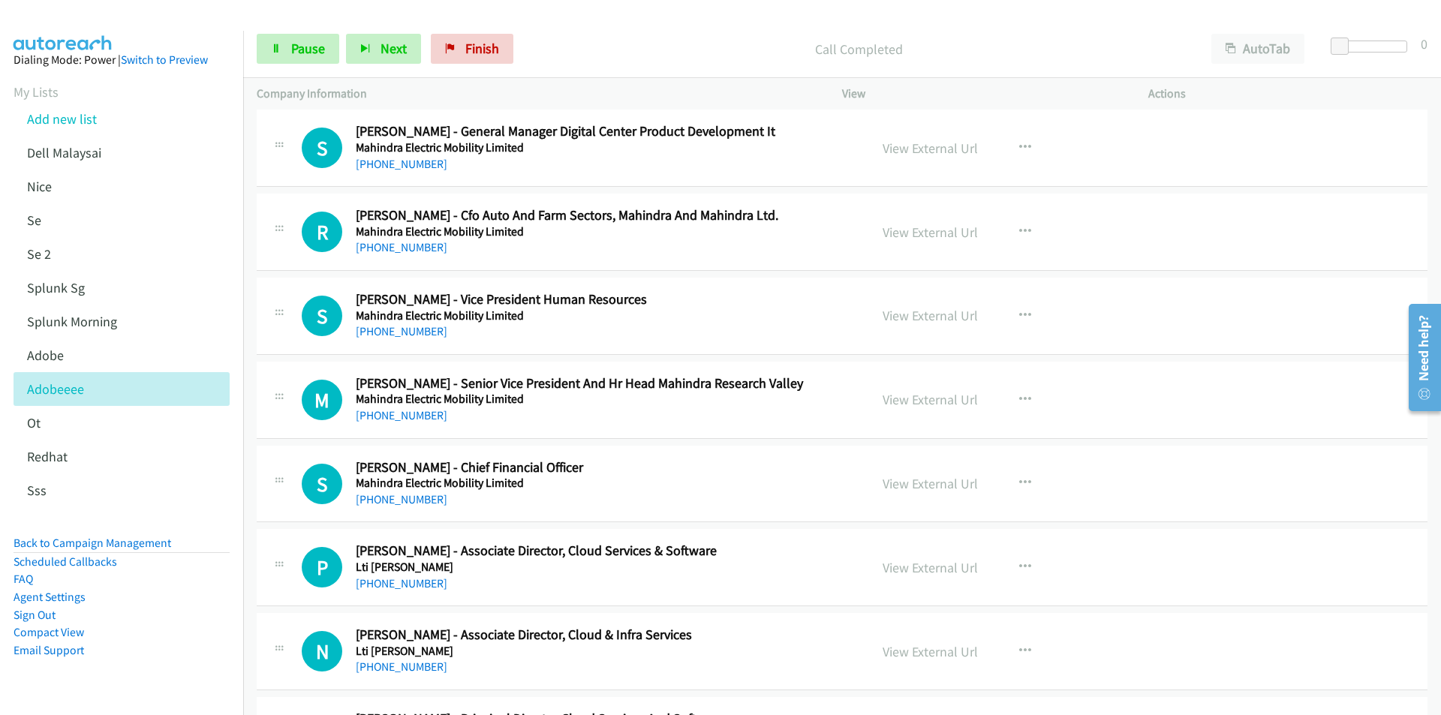
scroll to position [5928, 0]
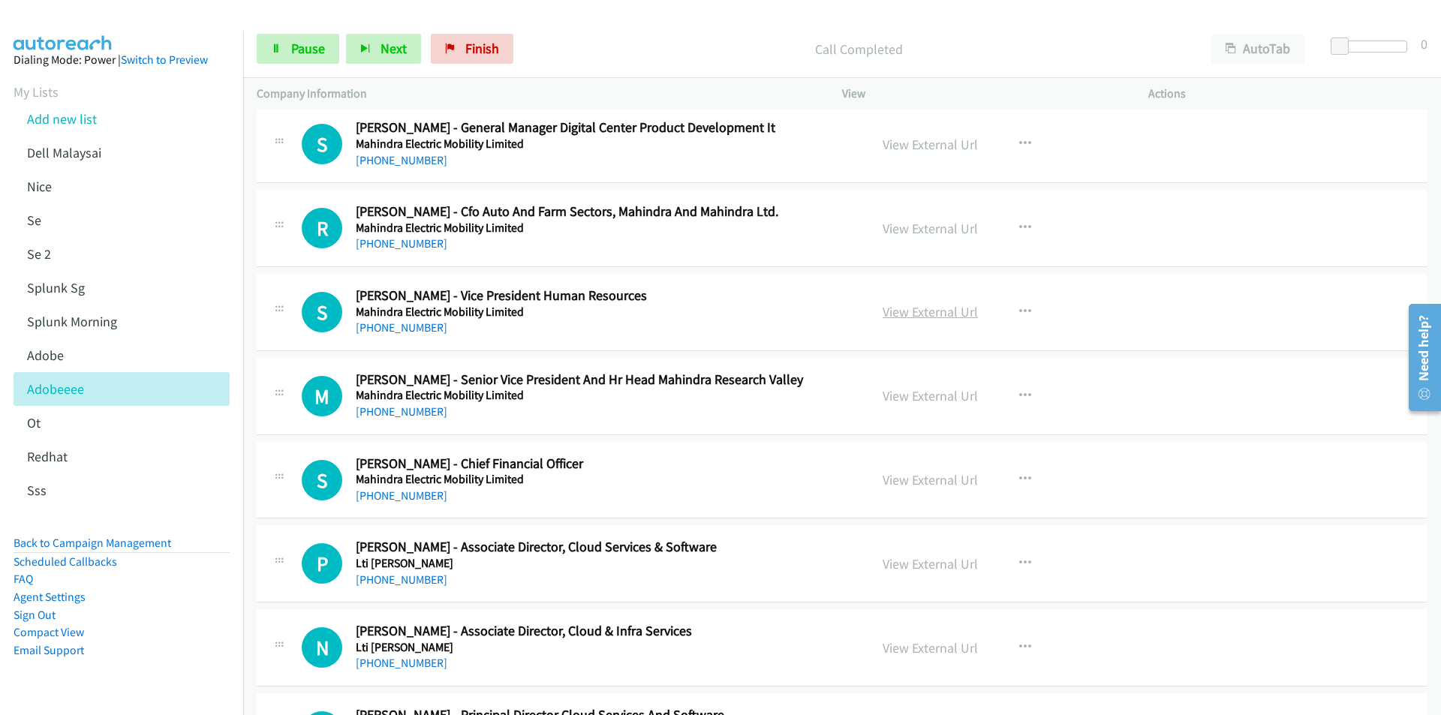
click at [940, 314] on link "View External Url" at bounding box center [929, 311] width 95 height 17
click at [295, 40] on span "Pause" at bounding box center [308, 48] width 34 height 17
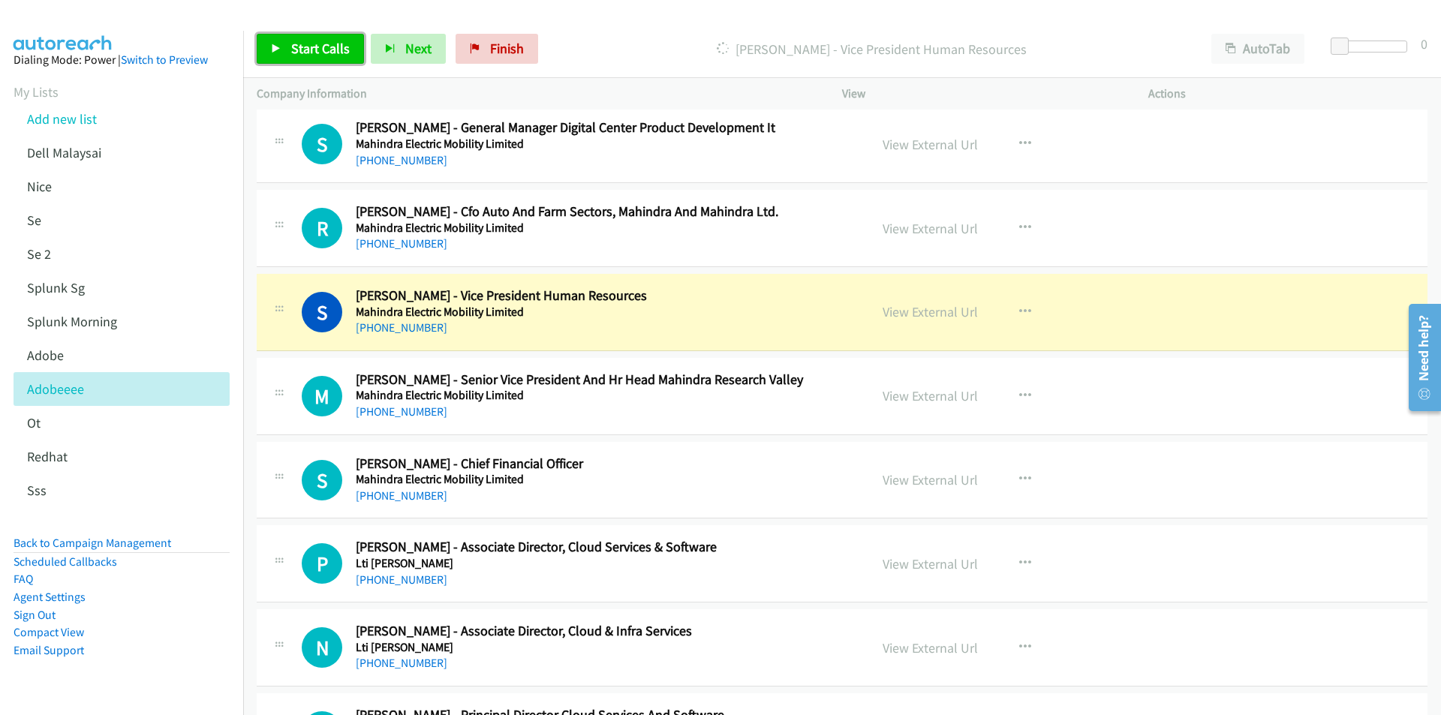
click at [320, 39] on link "Start Calls" at bounding box center [310, 49] width 107 height 30
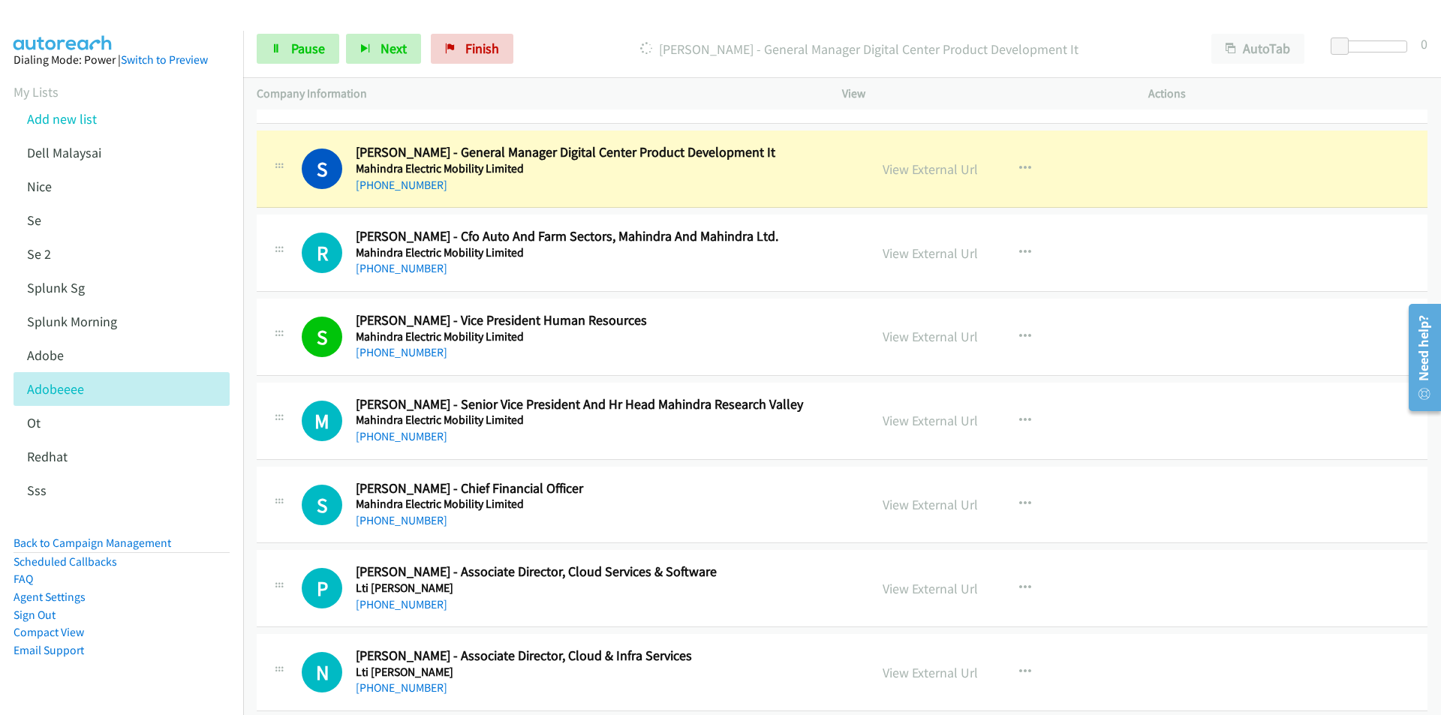
scroll to position [5853, 0]
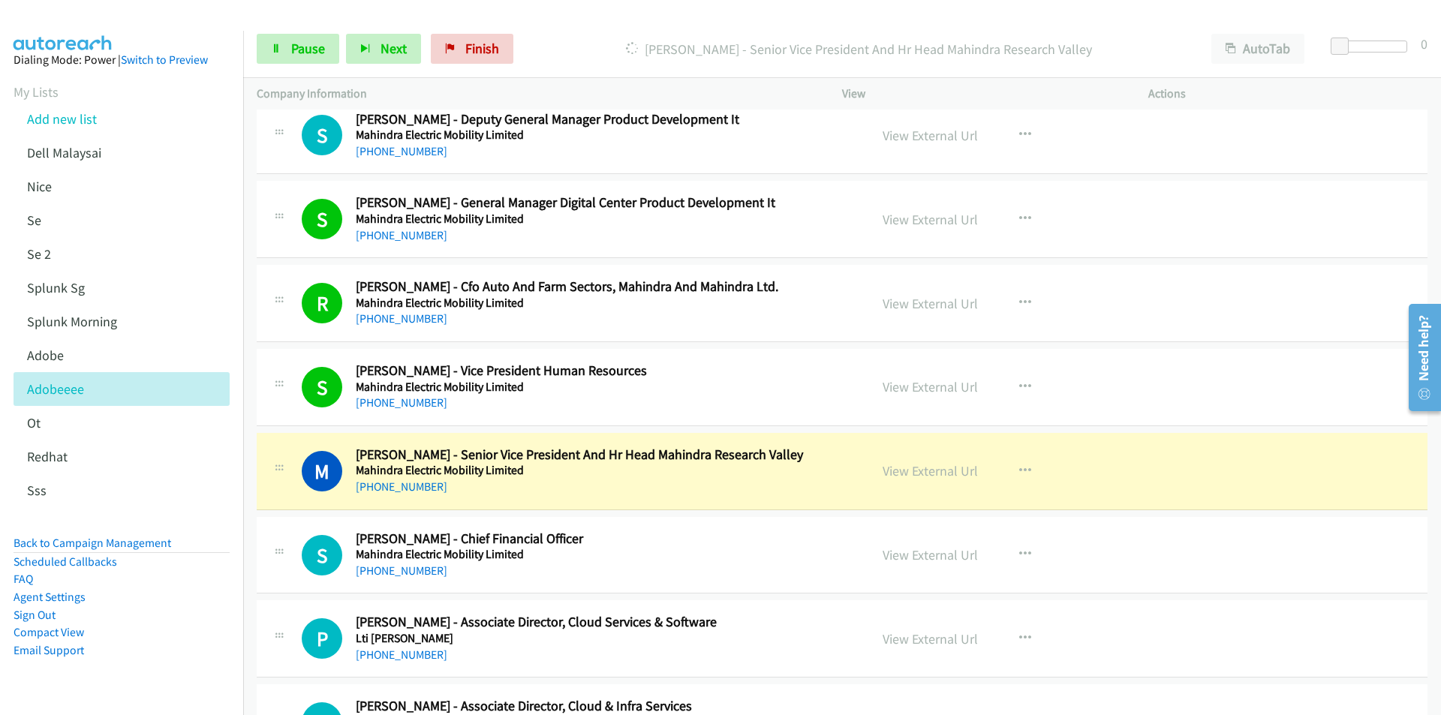
drag, startPoint x: 249, startPoint y: 509, endPoint x: 650, endPoint y: 498, distance: 400.9
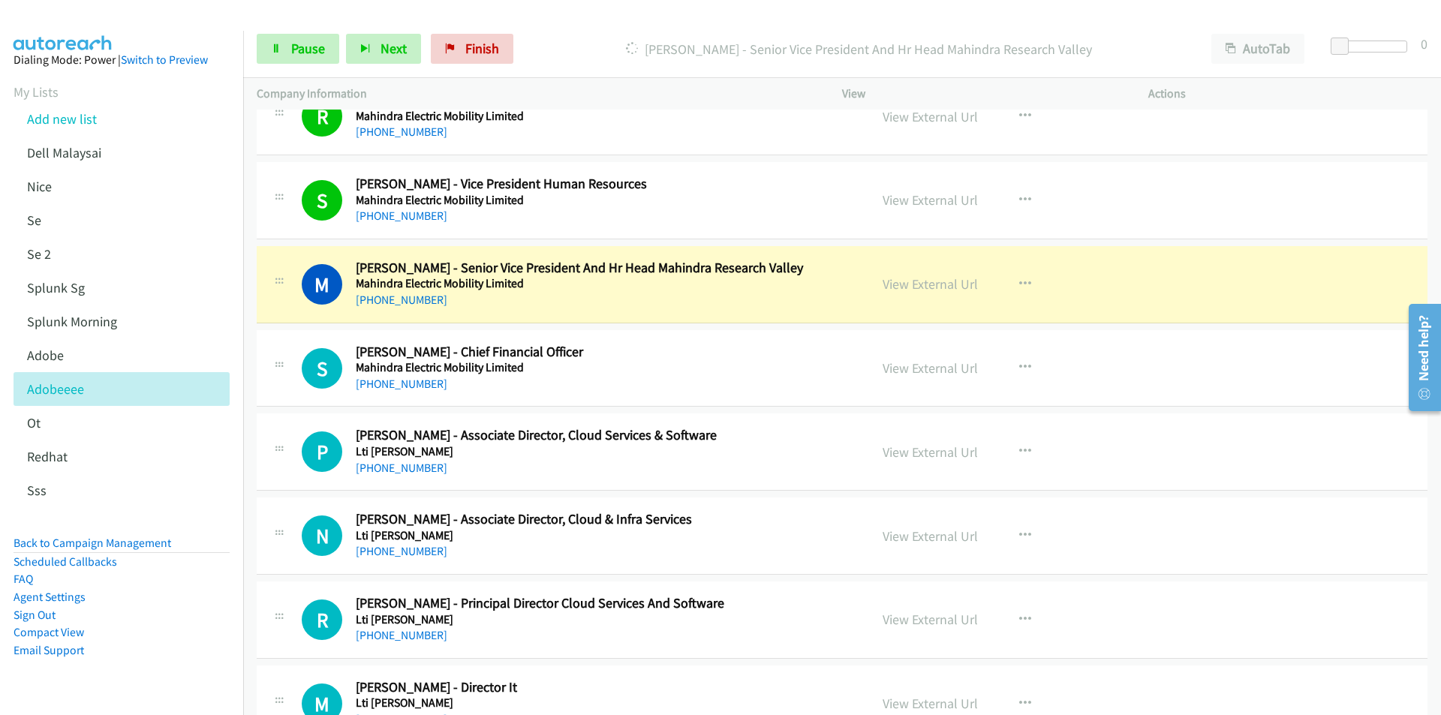
scroll to position [6078, 0]
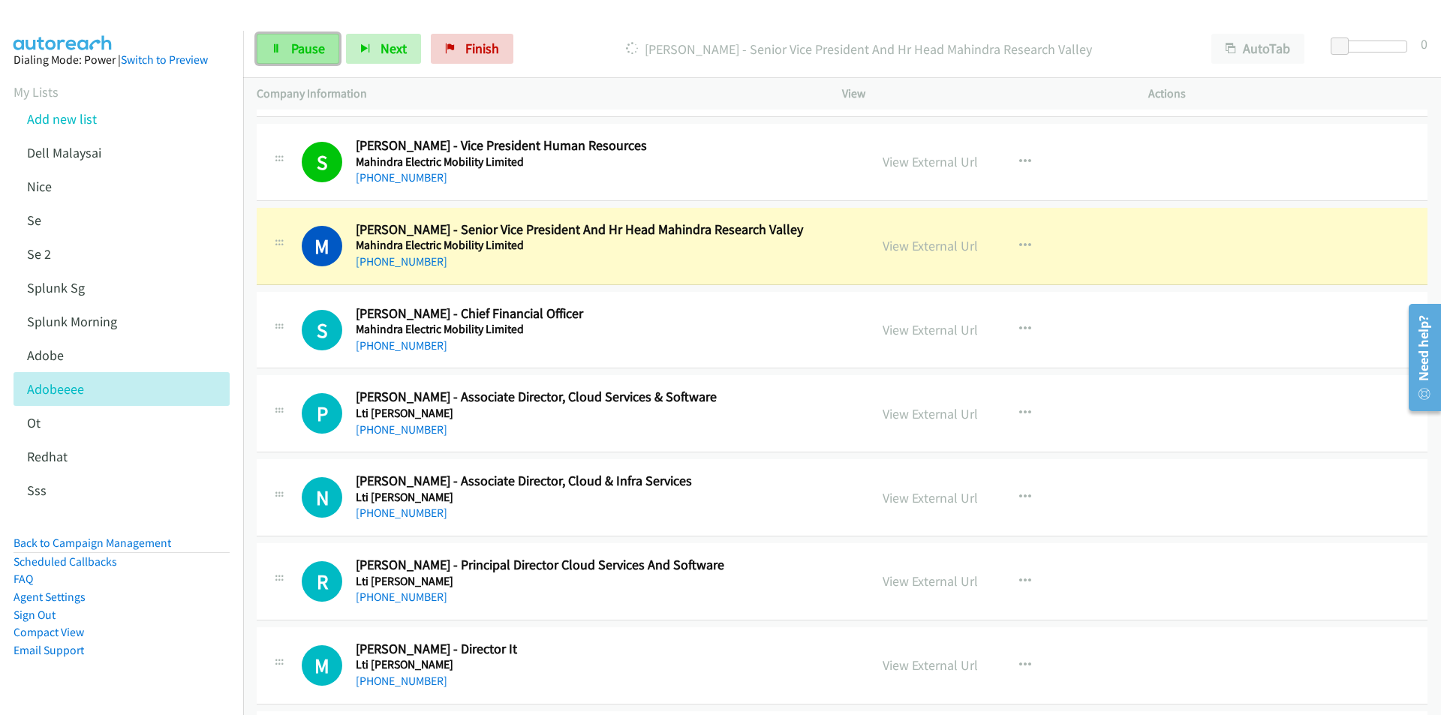
click at [304, 51] on span "Pause" at bounding box center [308, 48] width 34 height 17
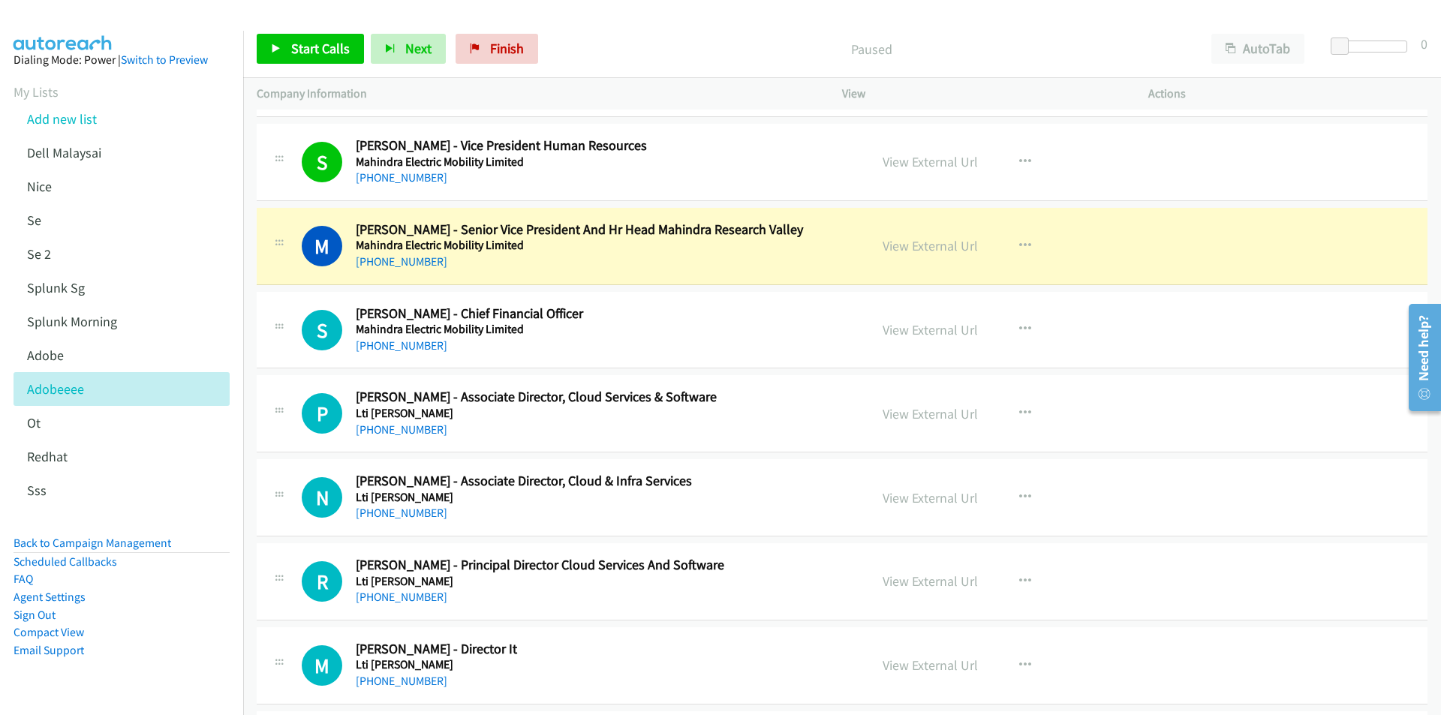
click at [657, 49] on p "Paused" at bounding box center [871, 49] width 626 height 20
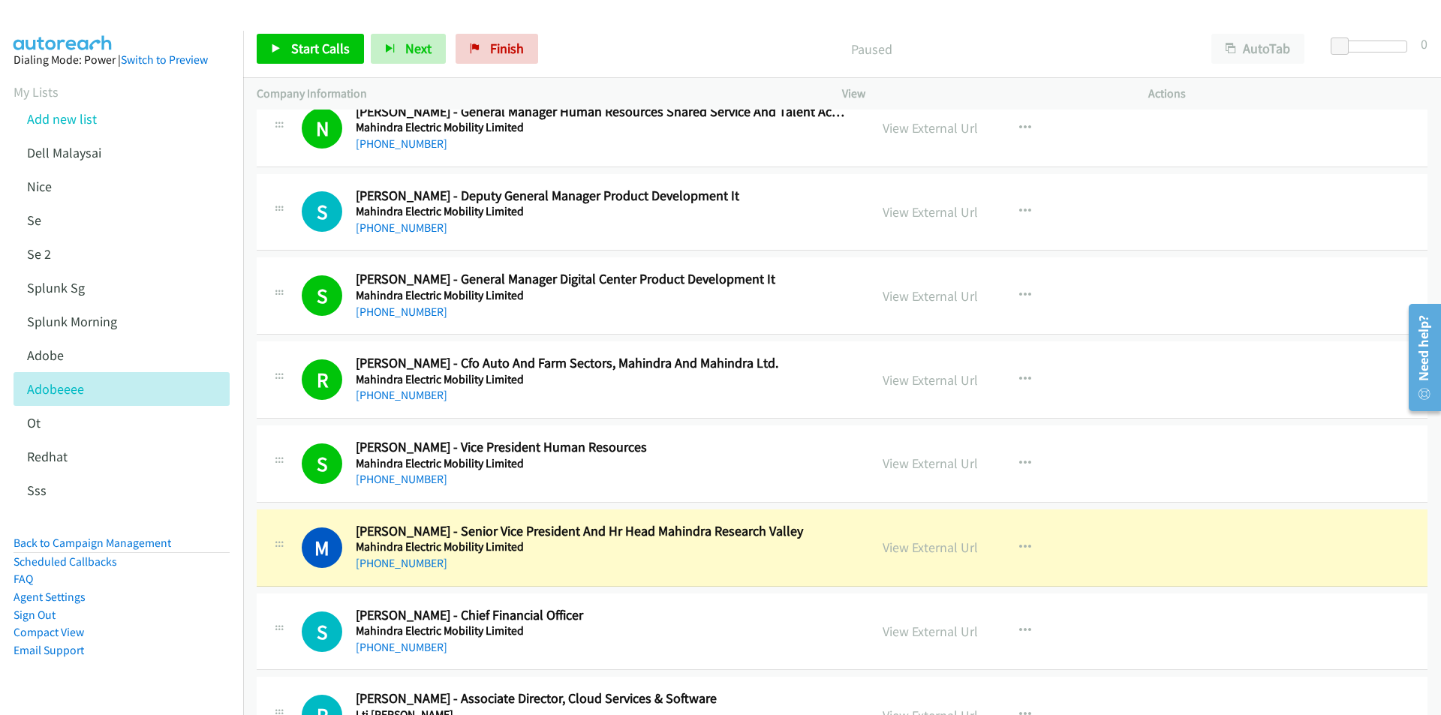
scroll to position [5928, 0]
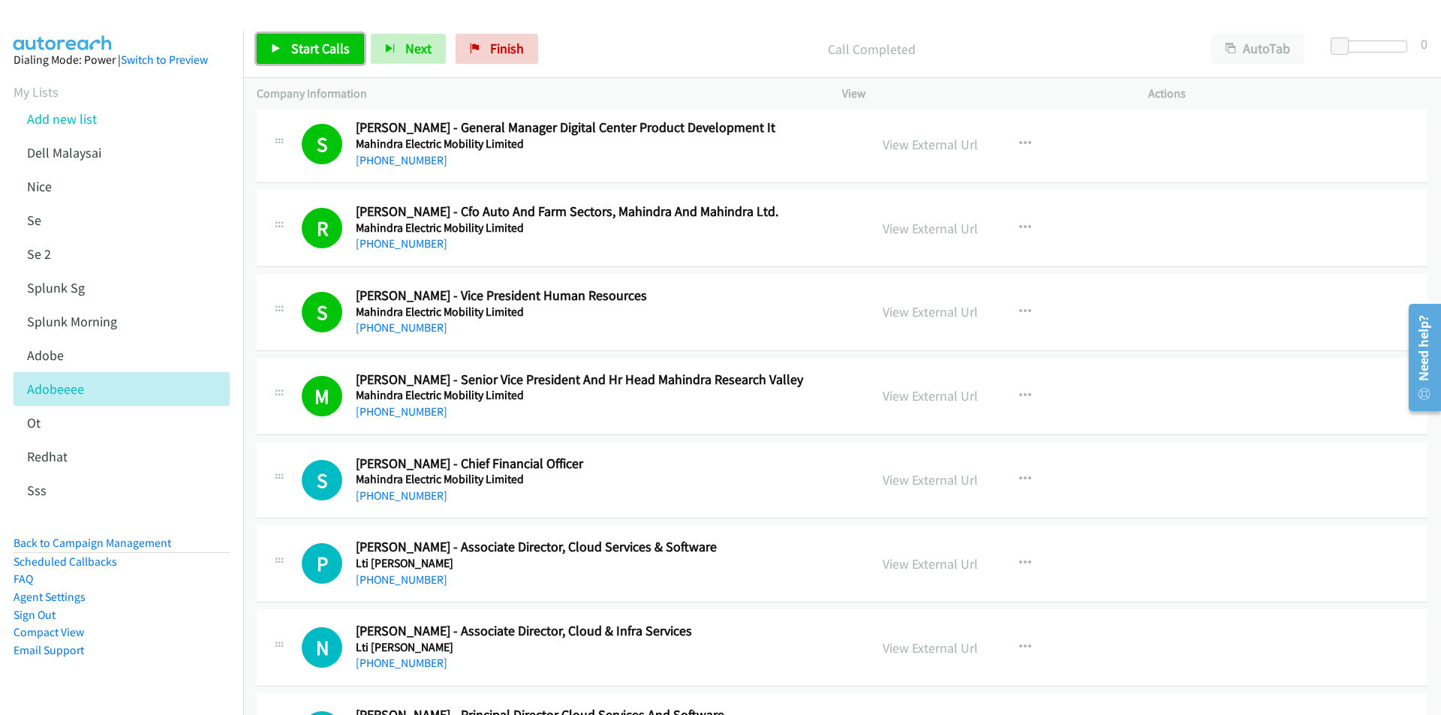
click at [269, 44] on link "Start Calls" at bounding box center [310, 49] width 107 height 30
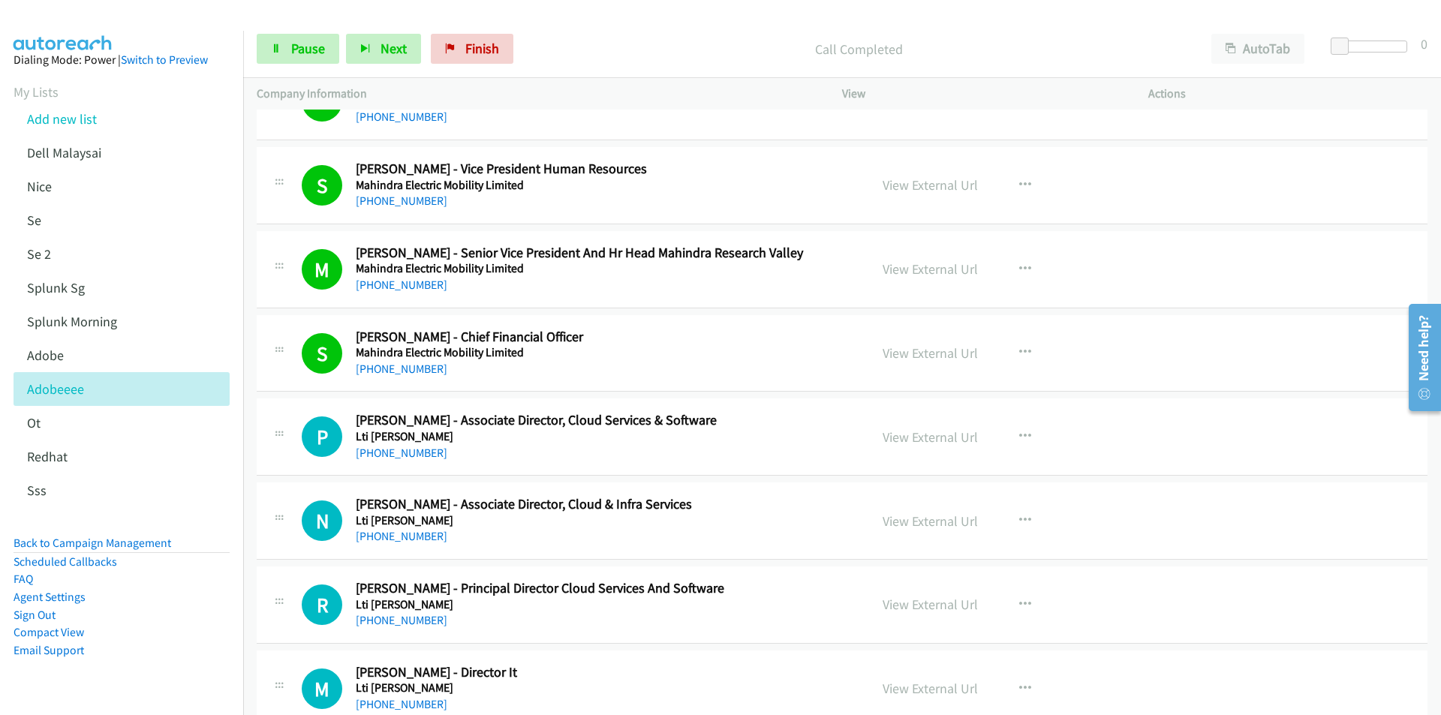
scroll to position [6228, 0]
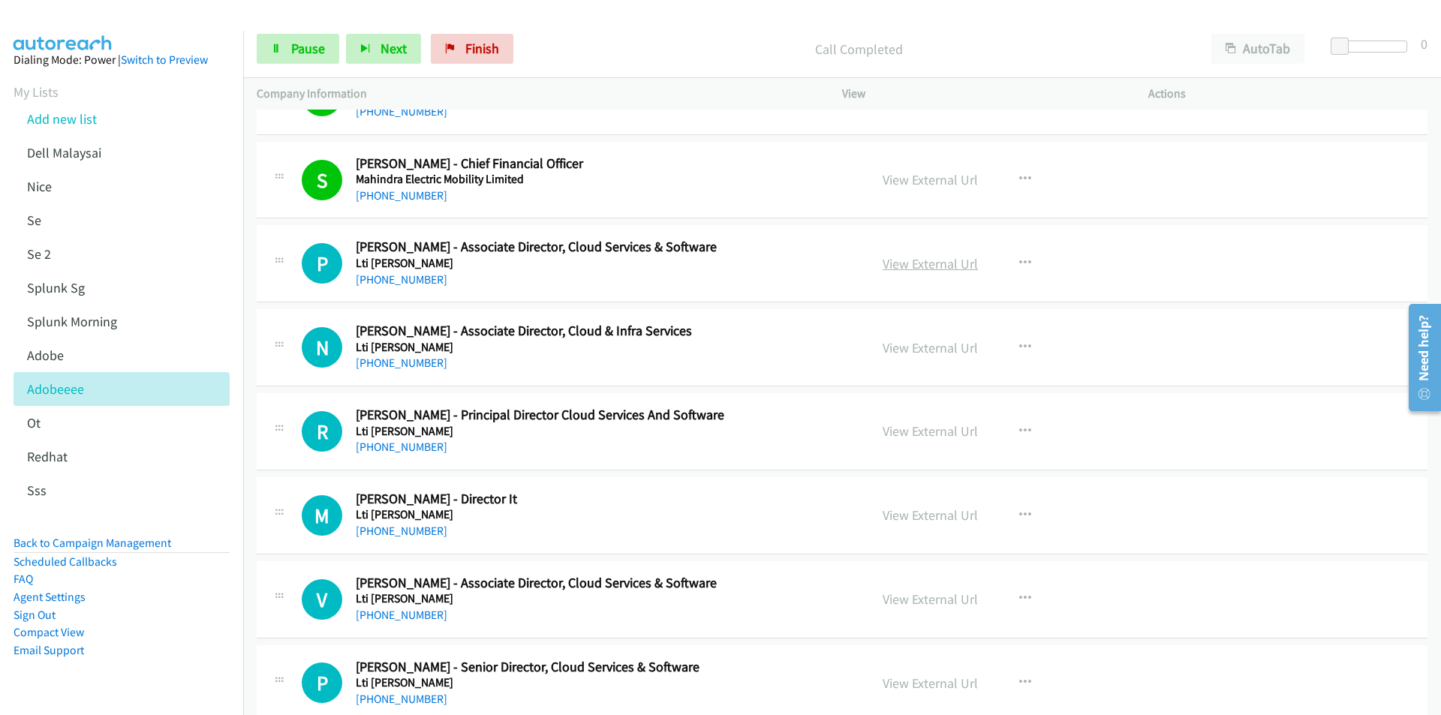
click at [929, 272] on link "View External Url" at bounding box center [929, 263] width 95 height 17
click at [287, 48] on link "Pause" at bounding box center [298, 49] width 83 height 30
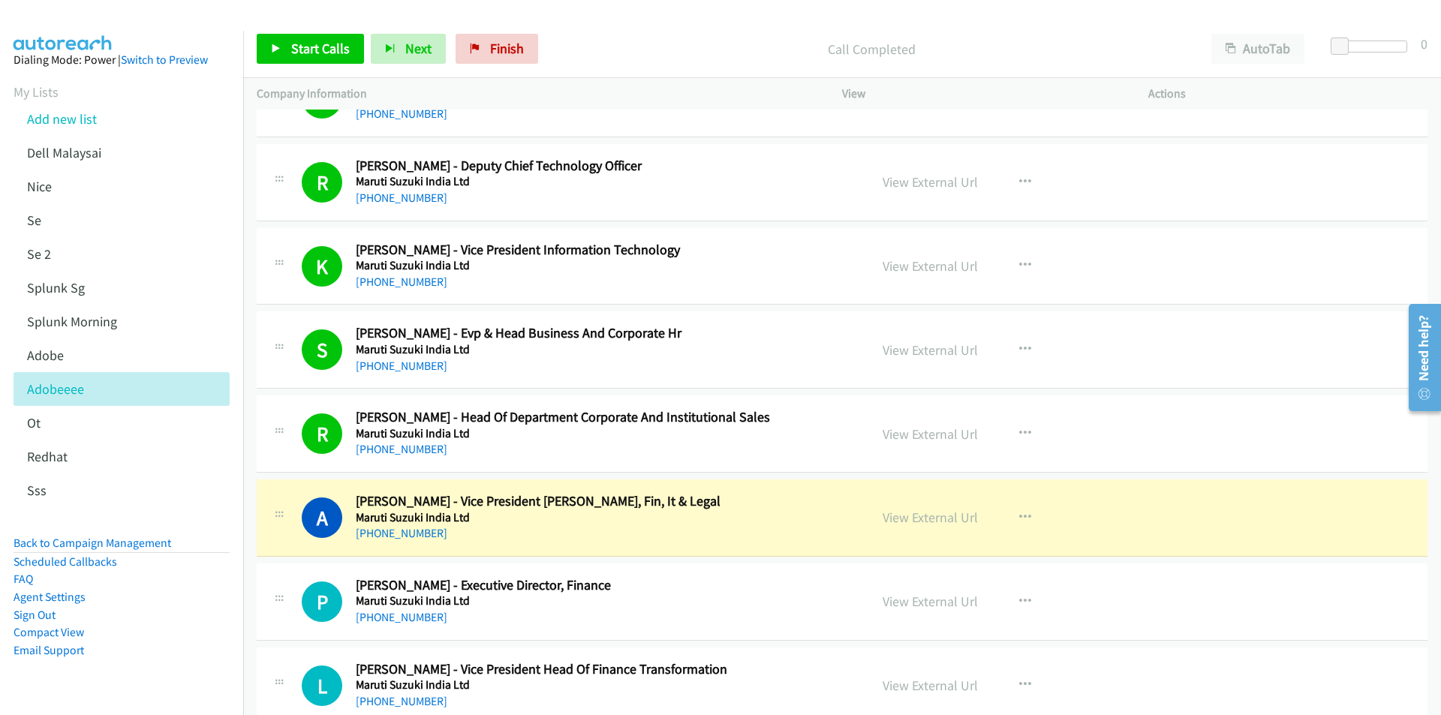
scroll to position [3452, 0]
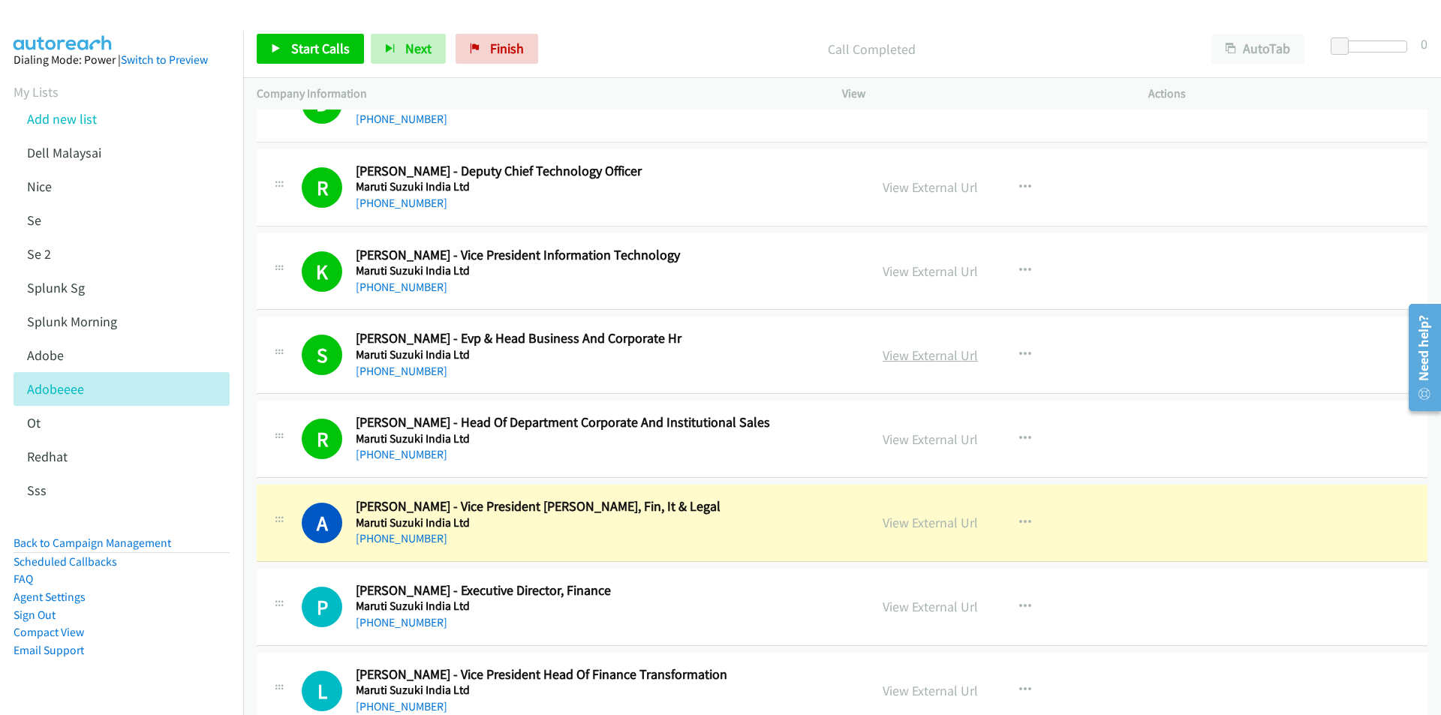
click at [903, 358] on link "View External Url" at bounding box center [929, 355] width 95 height 17
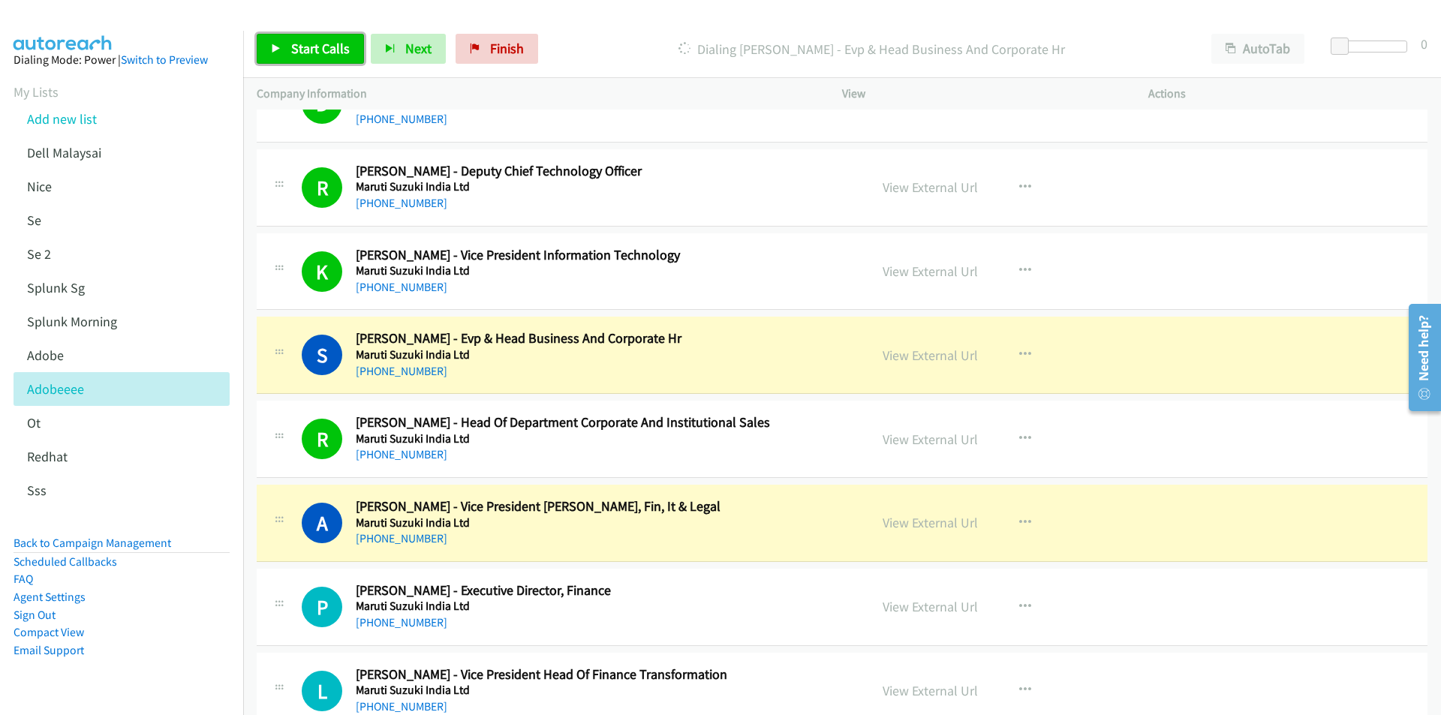
click at [299, 62] on link "Start Calls" at bounding box center [310, 49] width 107 height 30
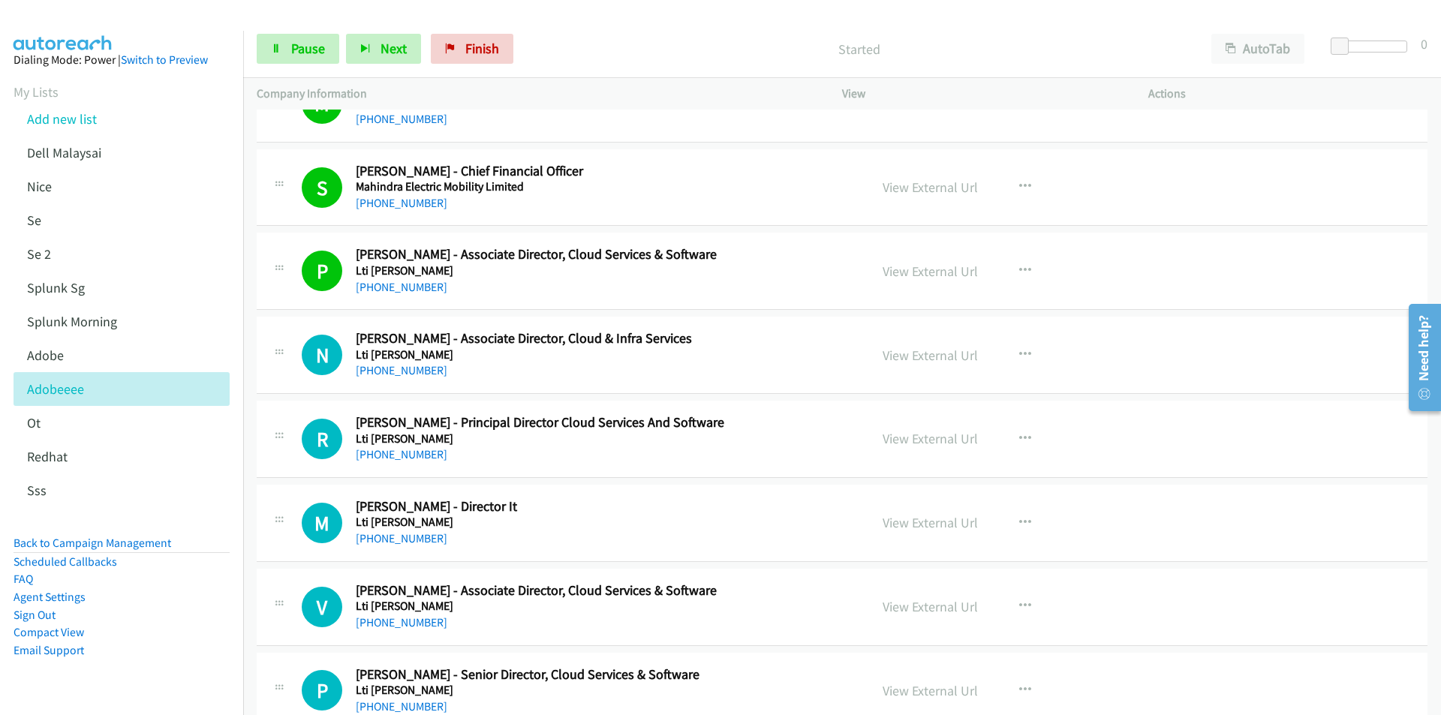
scroll to position [6228, 0]
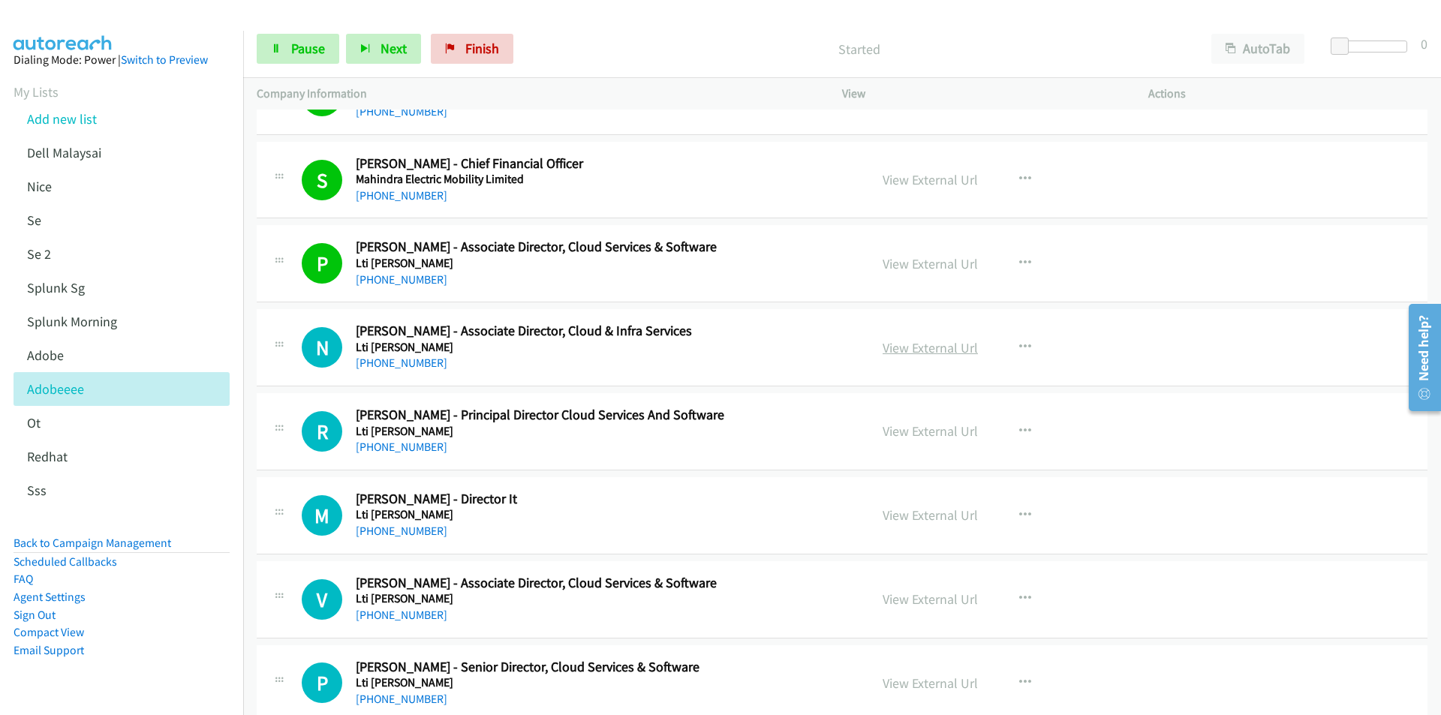
click at [929, 350] on link "View External Url" at bounding box center [929, 347] width 95 height 17
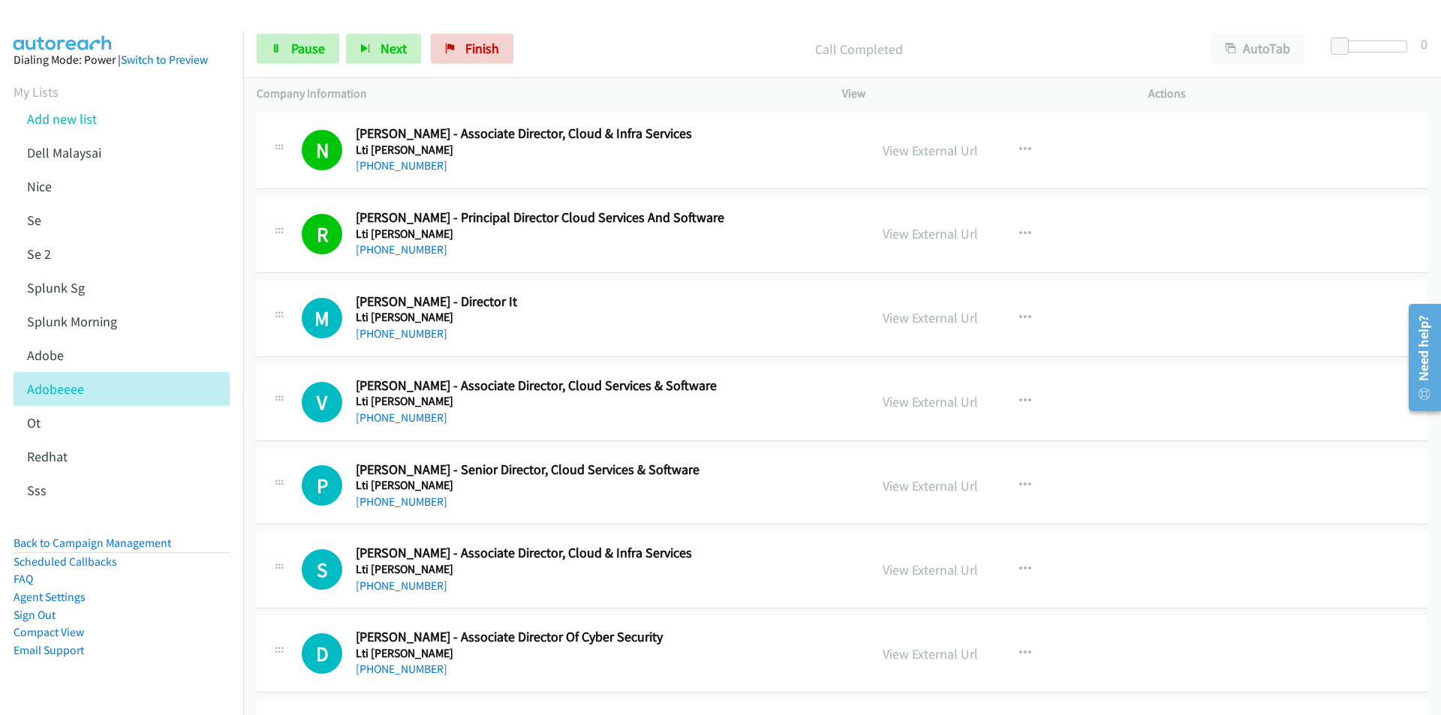
scroll to position [6454, 0]
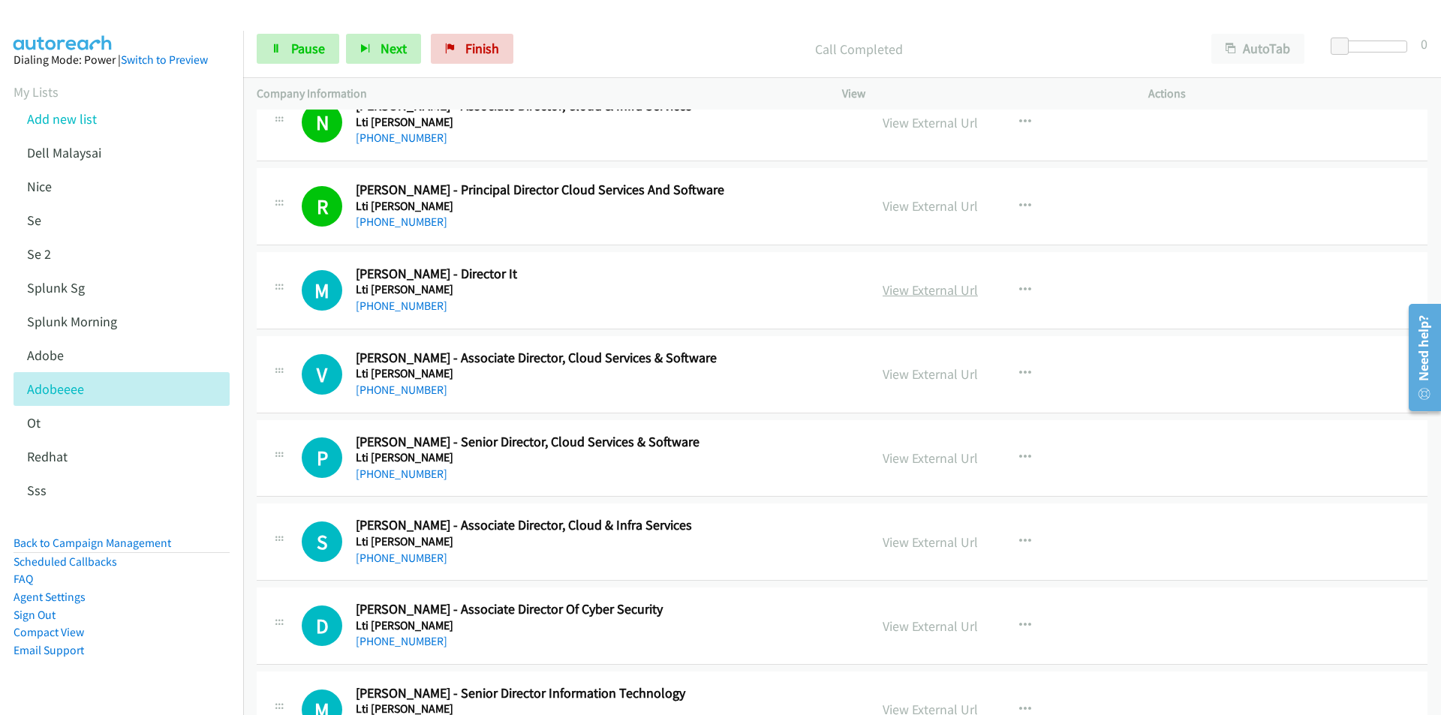
click at [911, 293] on link "View External Url" at bounding box center [929, 289] width 95 height 17
click at [920, 458] on link "View External Url" at bounding box center [929, 457] width 95 height 17
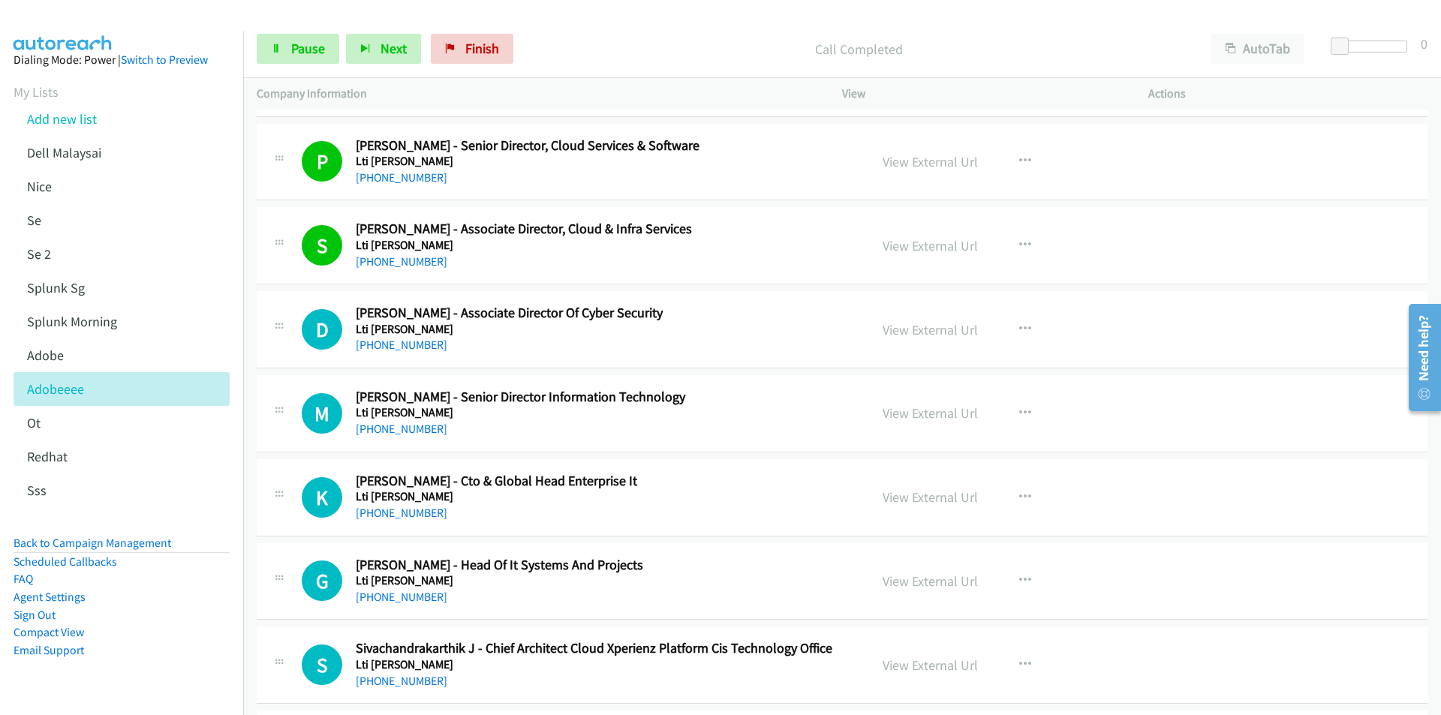
scroll to position [6754, 0]
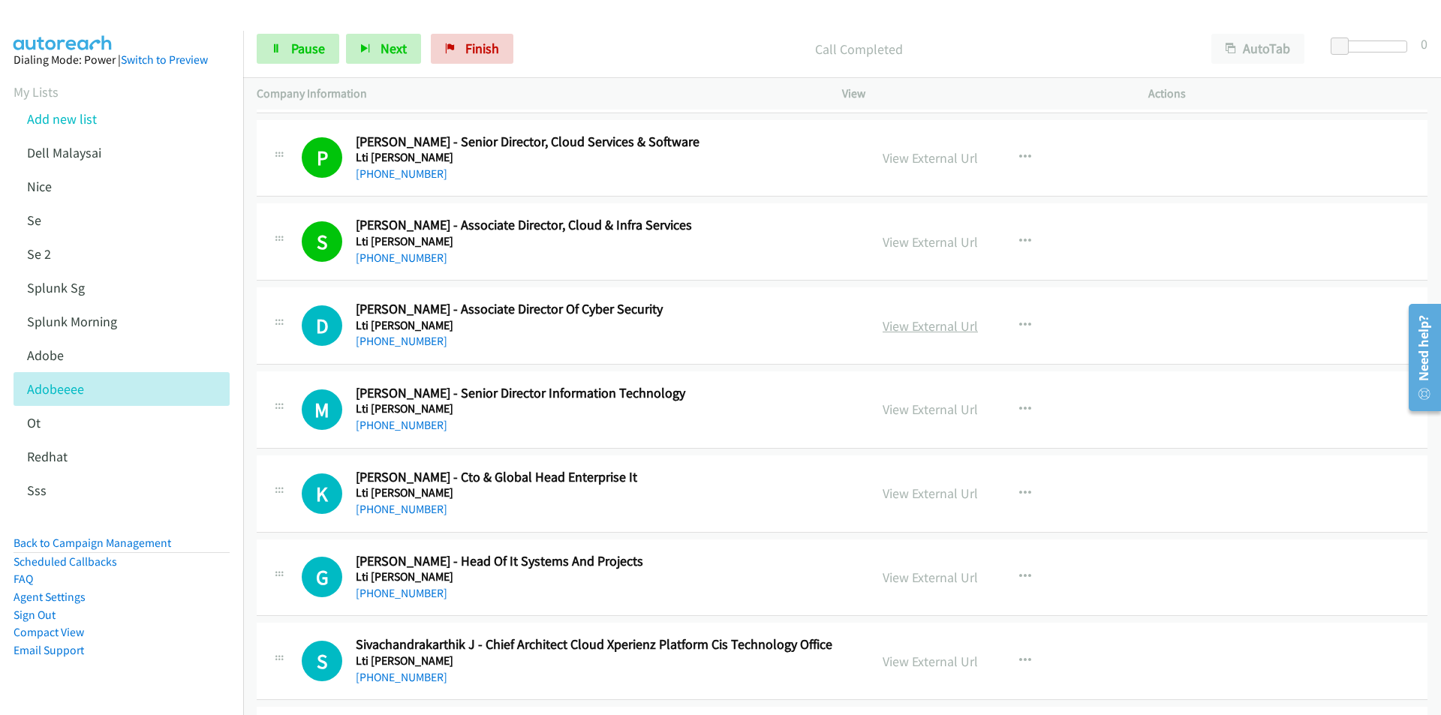
click at [940, 322] on link "View External Url" at bounding box center [929, 325] width 95 height 17
click at [192, 675] on aside "Dialing Mode: Power | Switch to Preview My Lists Add new list Dell Malaysai [GE…" at bounding box center [121, 379] width 243 height 696
click at [913, 486] on link "View External Url" at bounding box center [929, 493] width 95 height 17
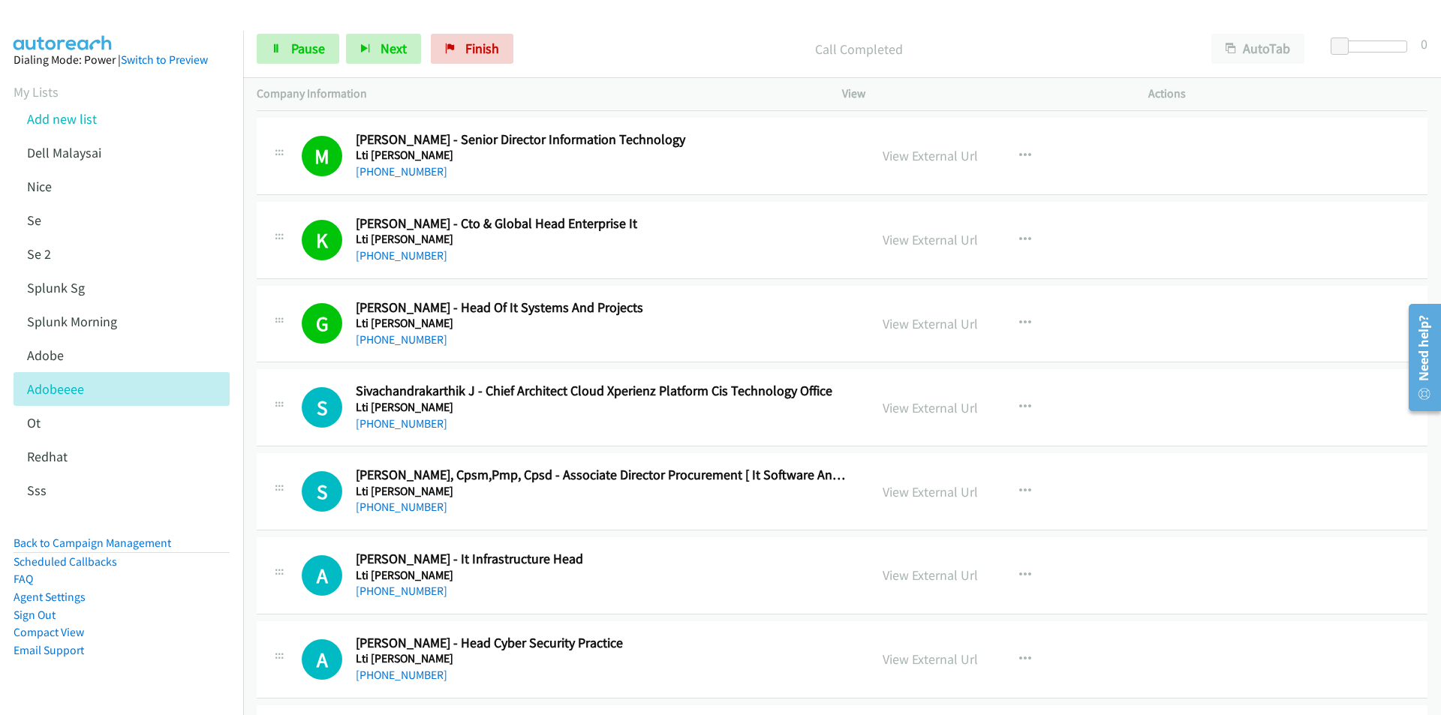
scroll to position [7054, 0]
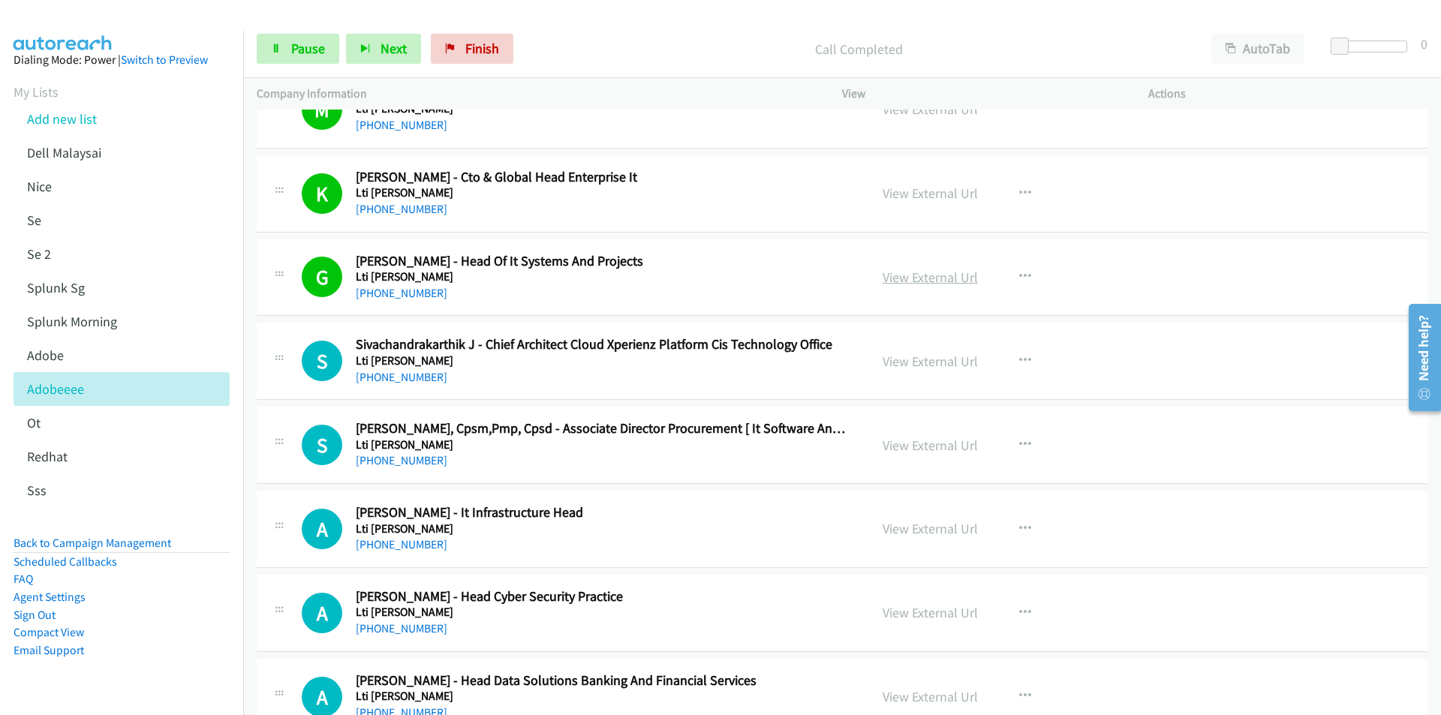
click at [919, 276] on link "View External Url" at bounding box center [929, 277] width 95 height 17
click at [931, 362] on link "View External Url" at bounding box center [929, 361] width 95 height 17
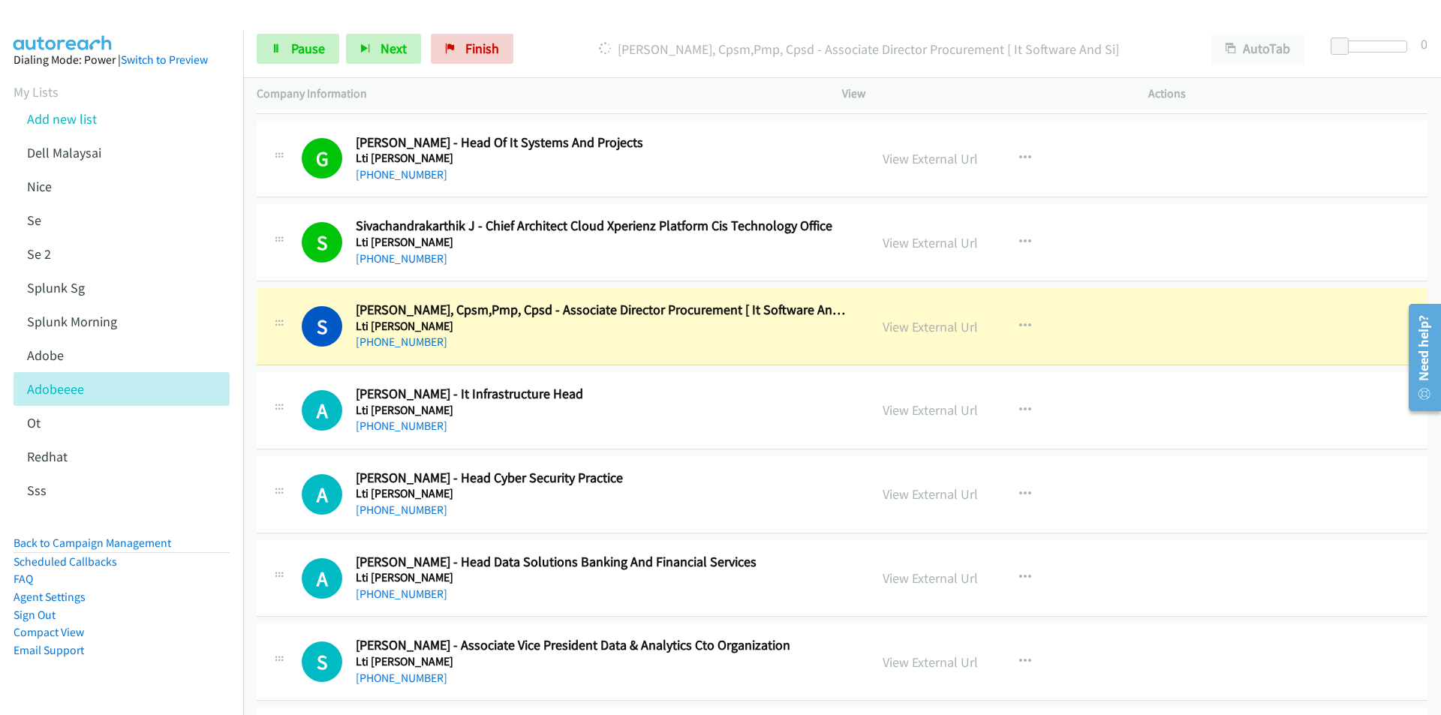
scroll to position [7204, 0]
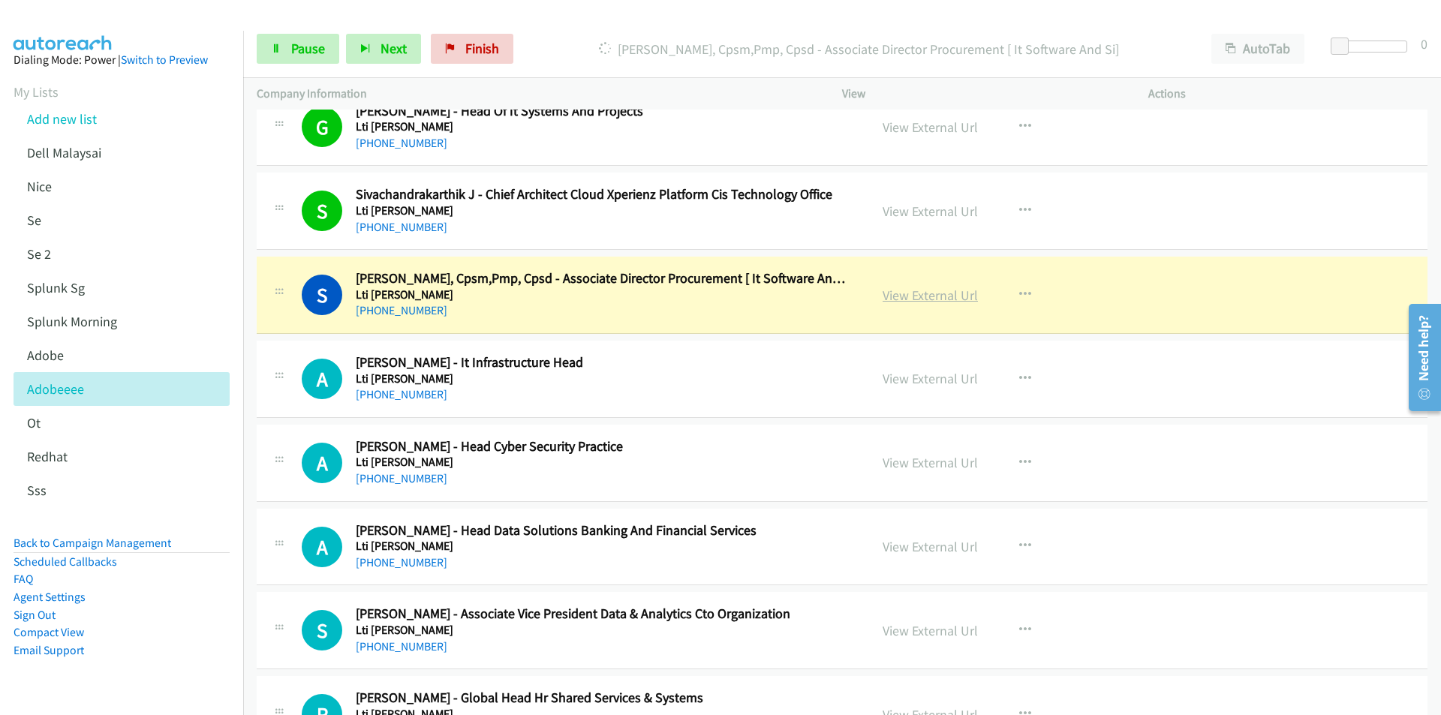
click at [933, 296] on link "View External Url" at bounding box center [929, 295] width 95 height 17
click at [302, 44] on span "Pause" at bounding box center [308, 48] width 34 height 17
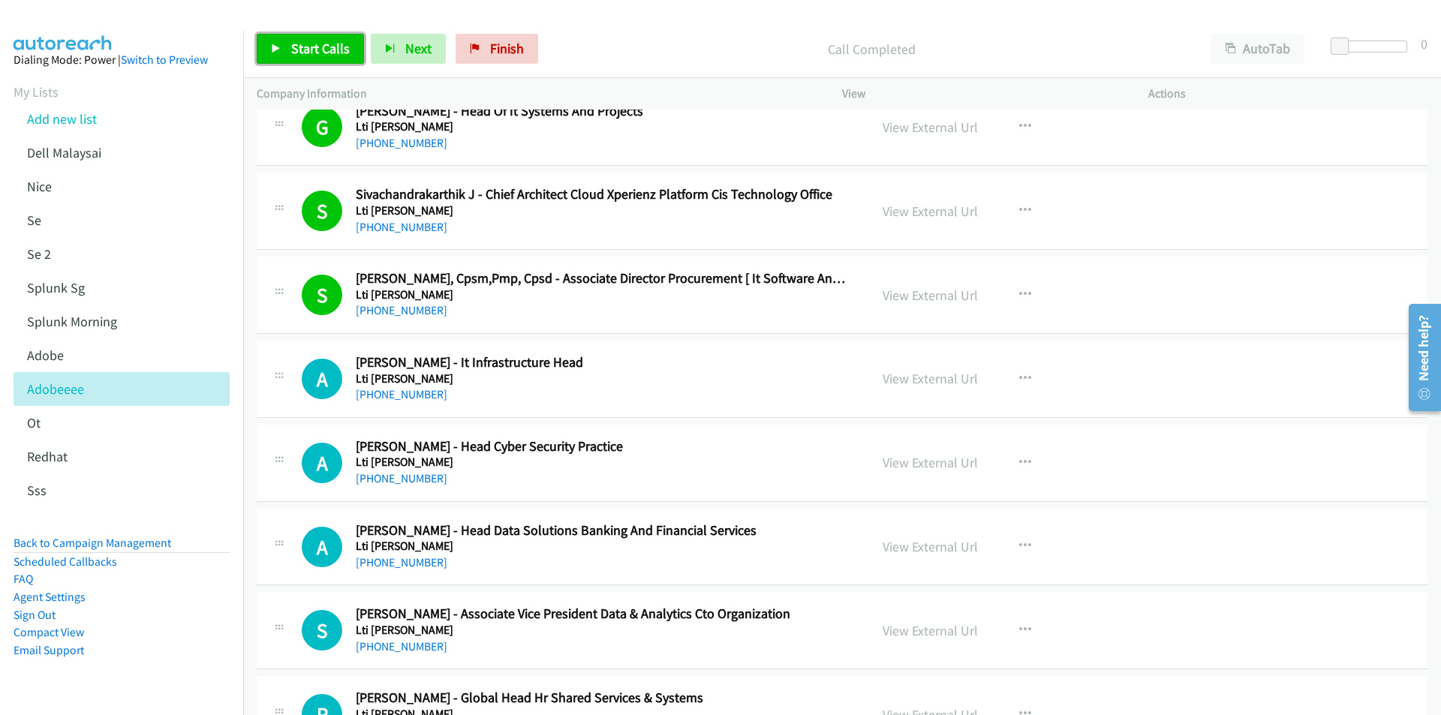
click at [286, 54] on link "Start Calls" at bounding box center [310, 49] width 107 height 30
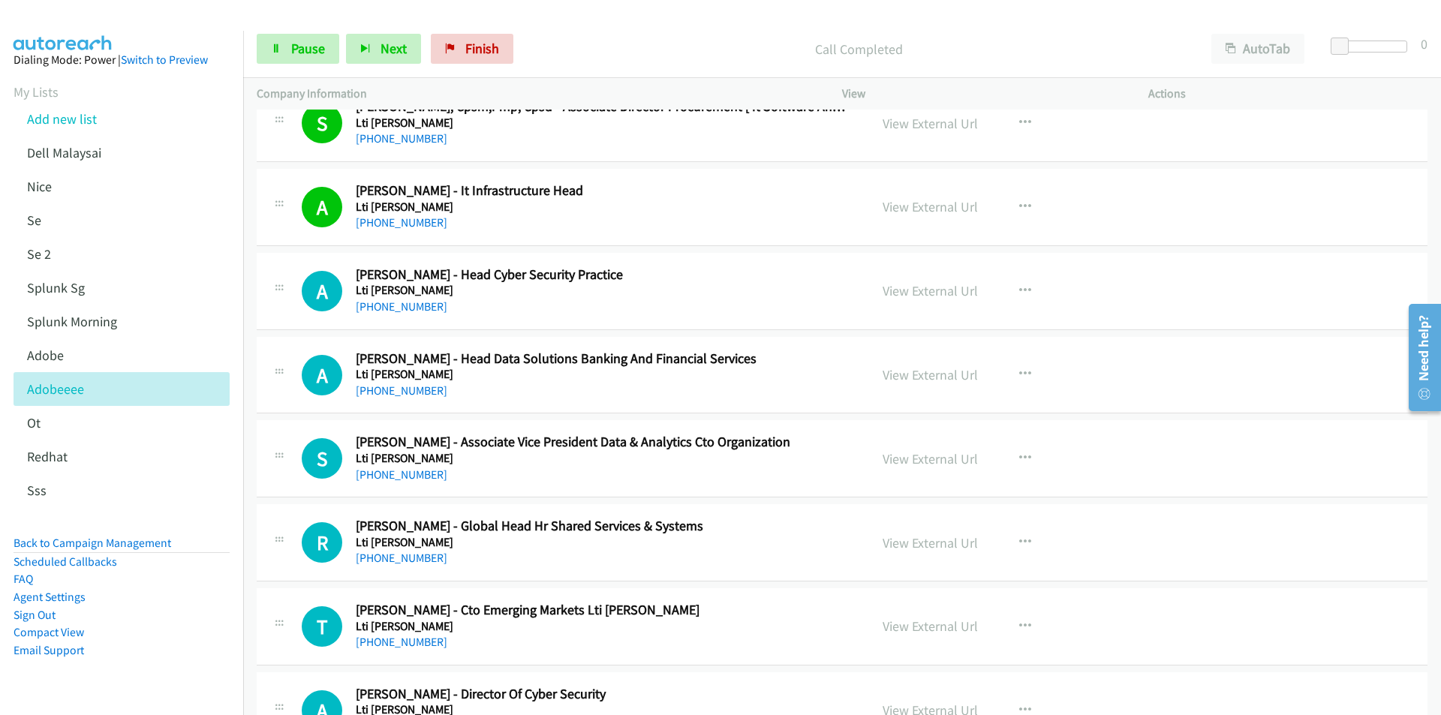
scroll to position [7429, 0]
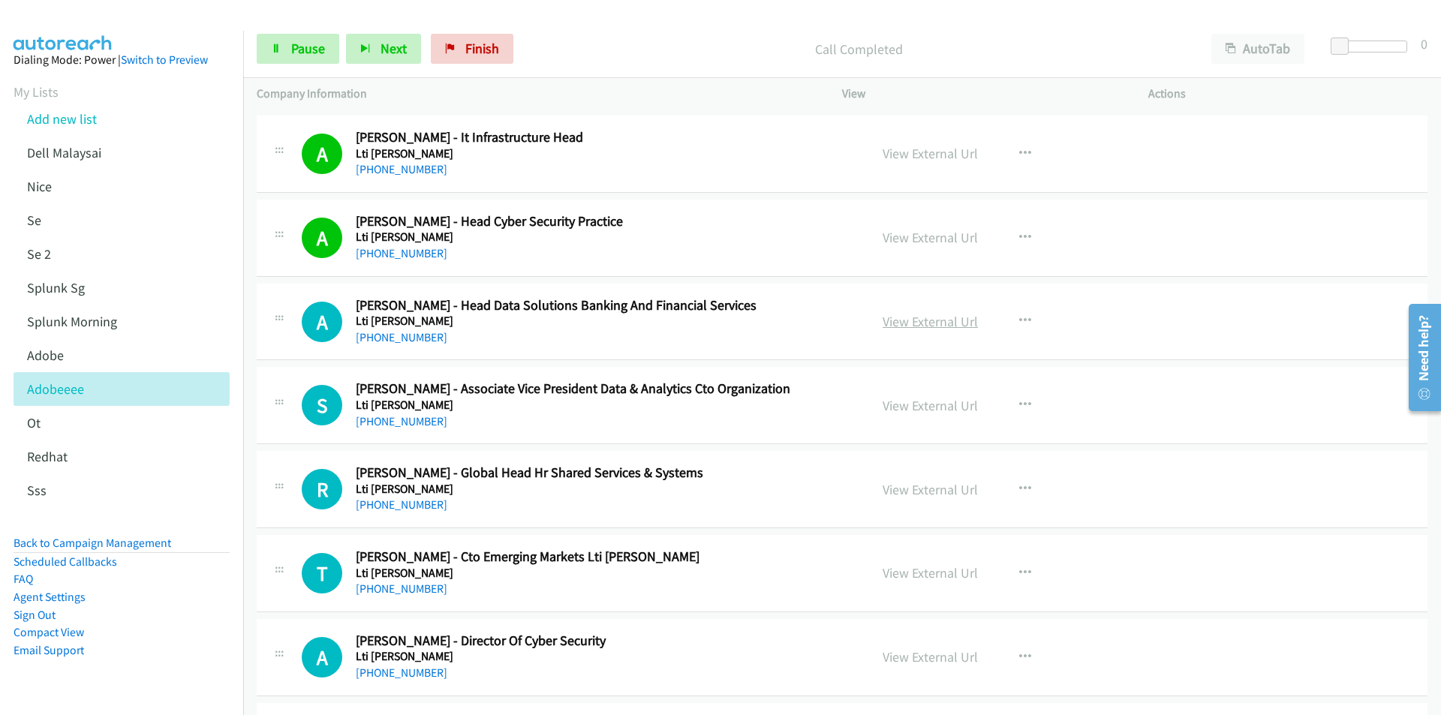
click at [915, 319] on link "View External Url" at bounding box center [929, 321] width 95 height 17
click at [919, 407] on link "View External Url" at bounding box center [929, 405] width 95 height 17
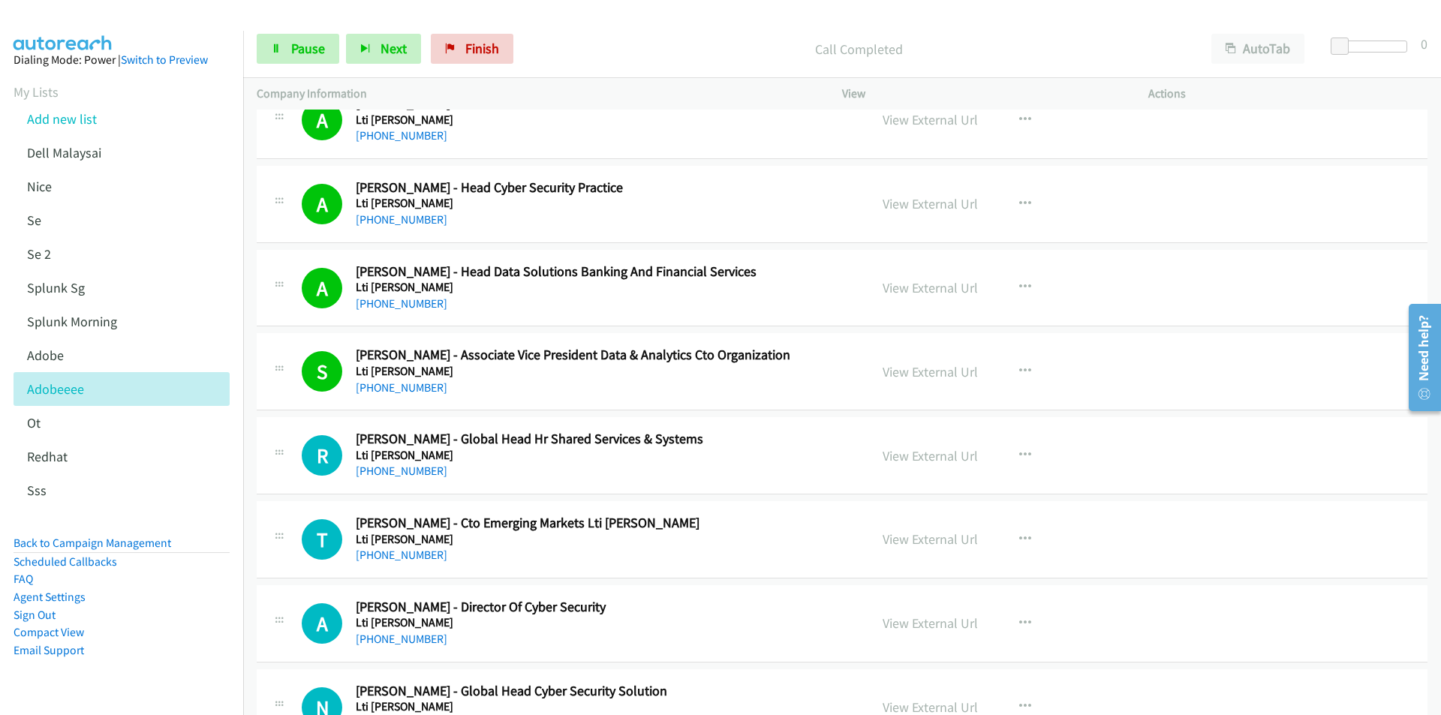
scroll to position [7579, 0]
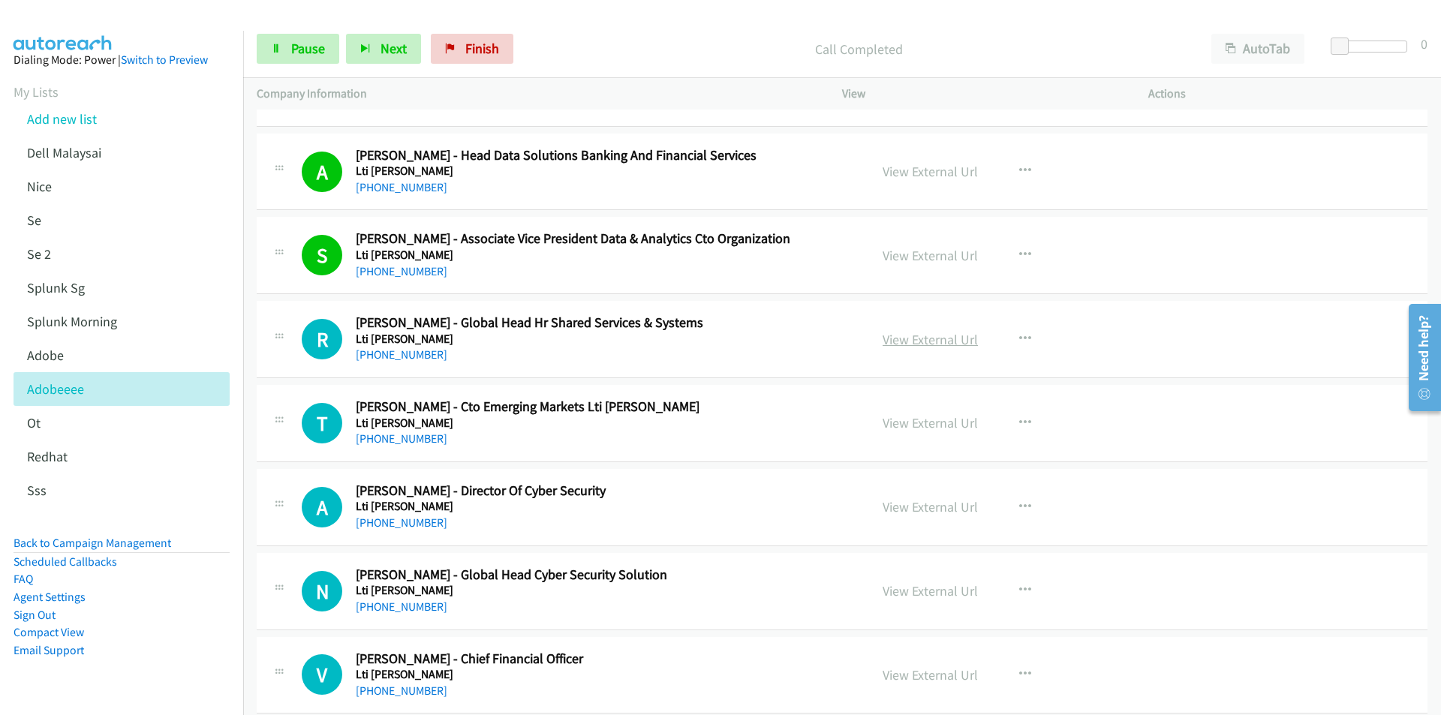
click at [913, 346] on link "View External Url" at bounding box center [929, 339] width 95 height 17
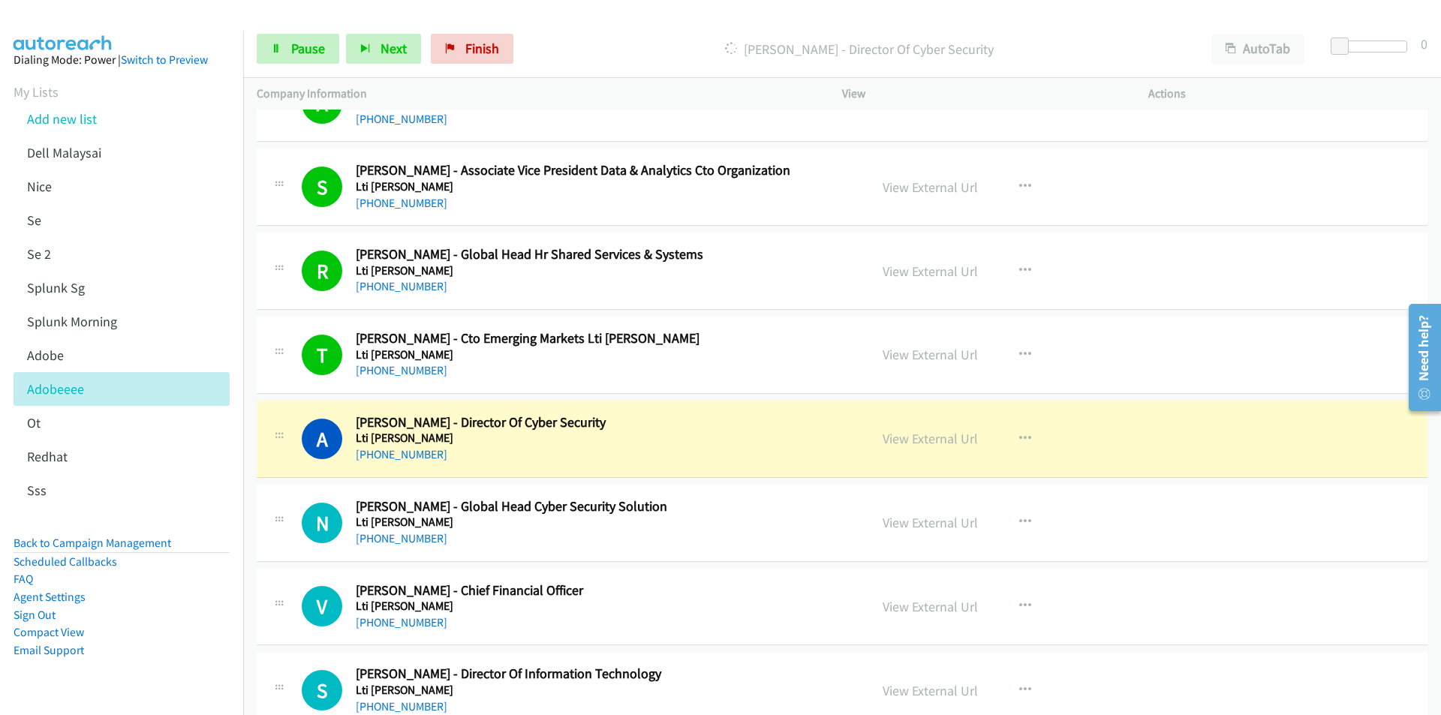
scroll to position [7654, 0]
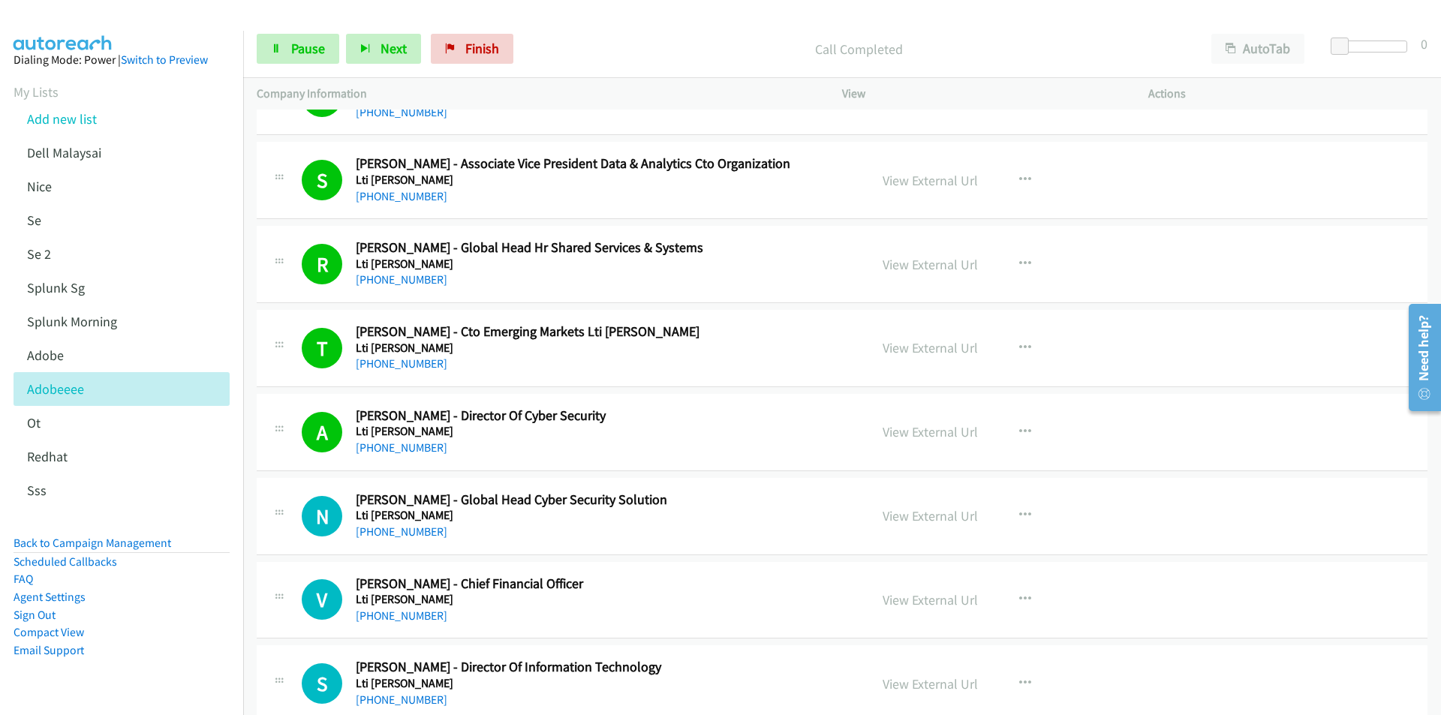
click at [660, 43] on p "Call Completed" at bounding box center [859, 49] width 651 height 20
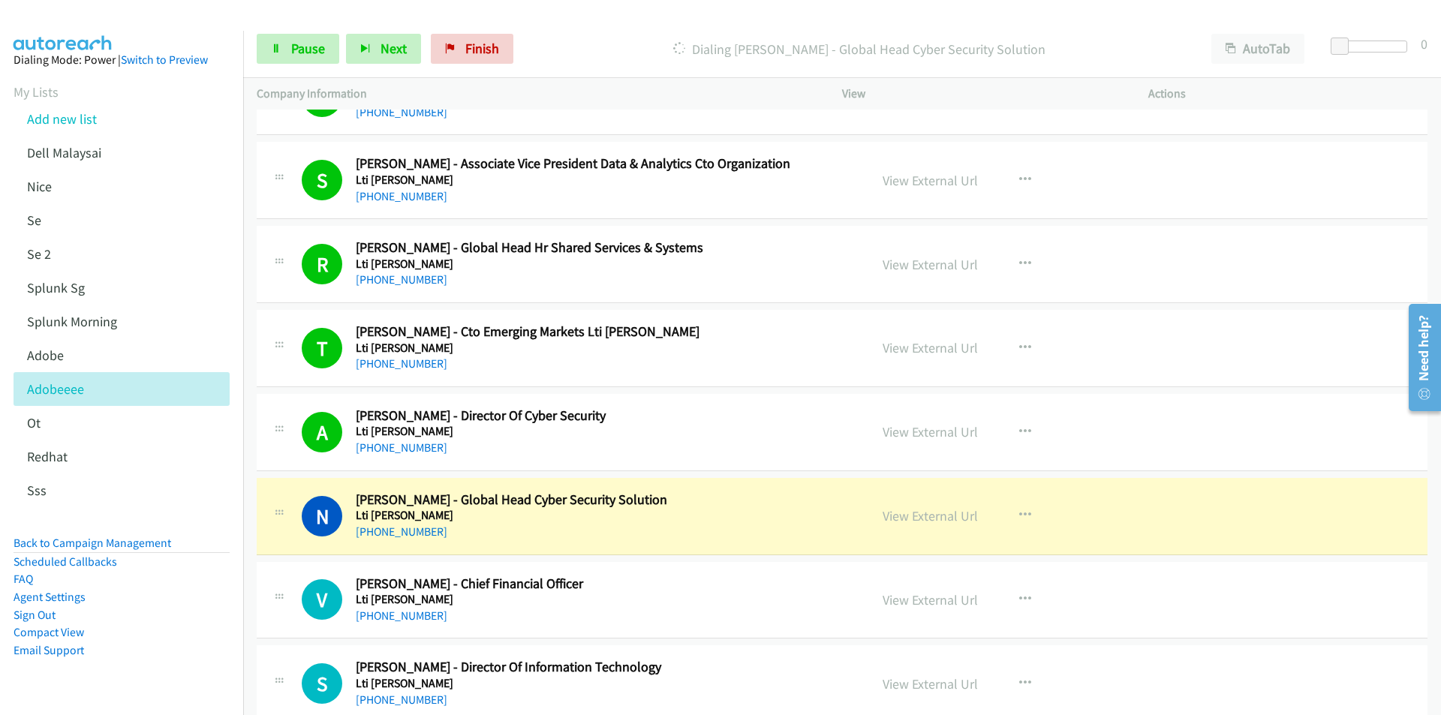
click at [203, 654] on li "Email Support" at bounding box center [122, 651] width 216 height 18
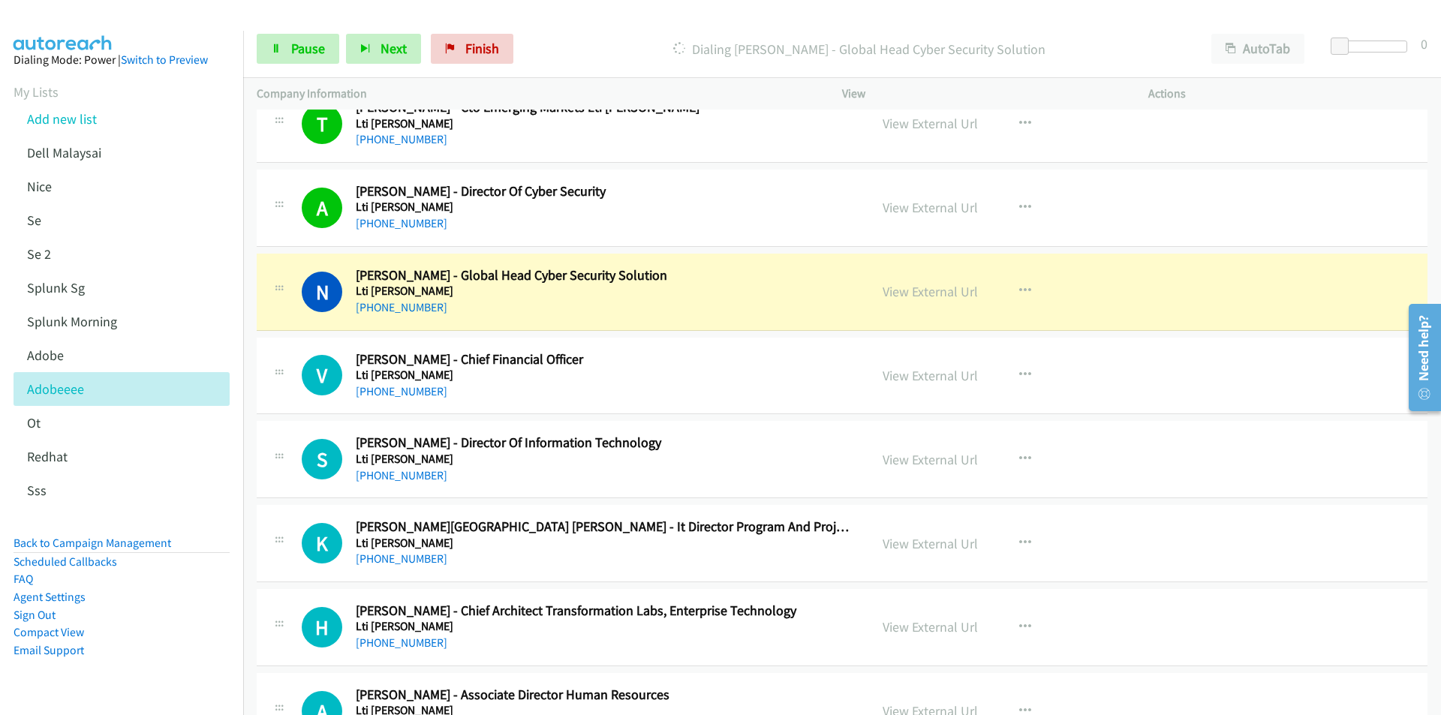
scroll to position [7879, 0]
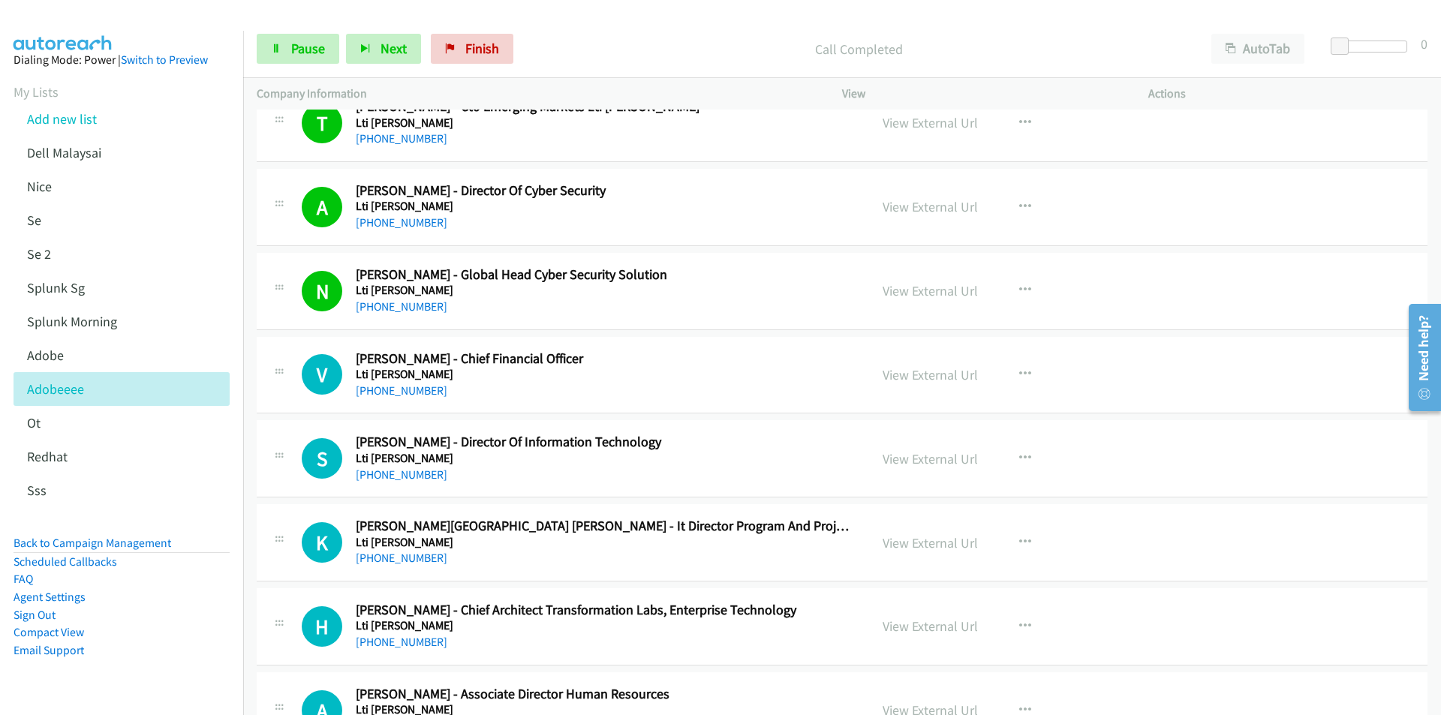
click at [225, 618] on aside "Dialing Mode: Power | Switch to Preview My Lists Add new list Dell Malaysai [GE…" at bounding box center [121, 379] width 243 height 696
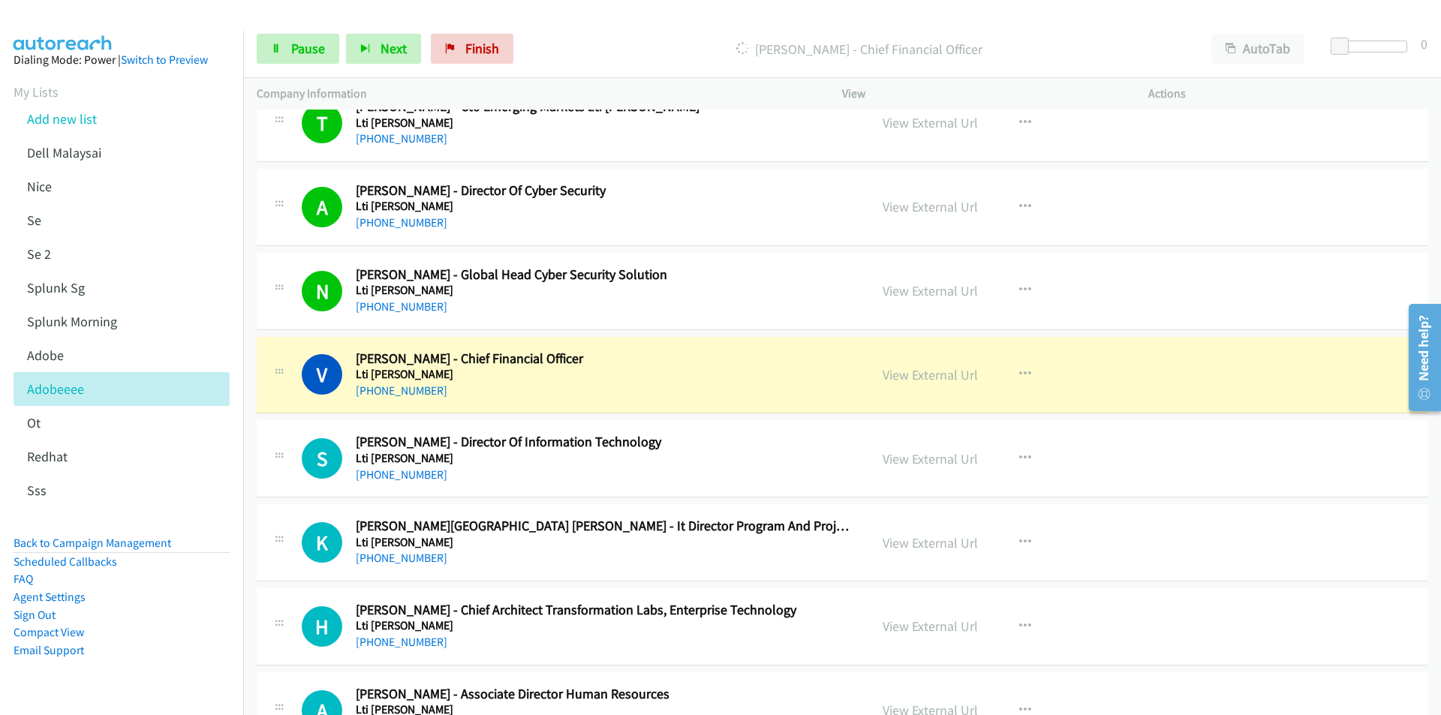
click at [230, 563] on aside "Dialing Mode: Power | Switch to Preview My Lists Add new list Dell Malaysai [GE…" at bounding box center [121, 379] width 243 height 696
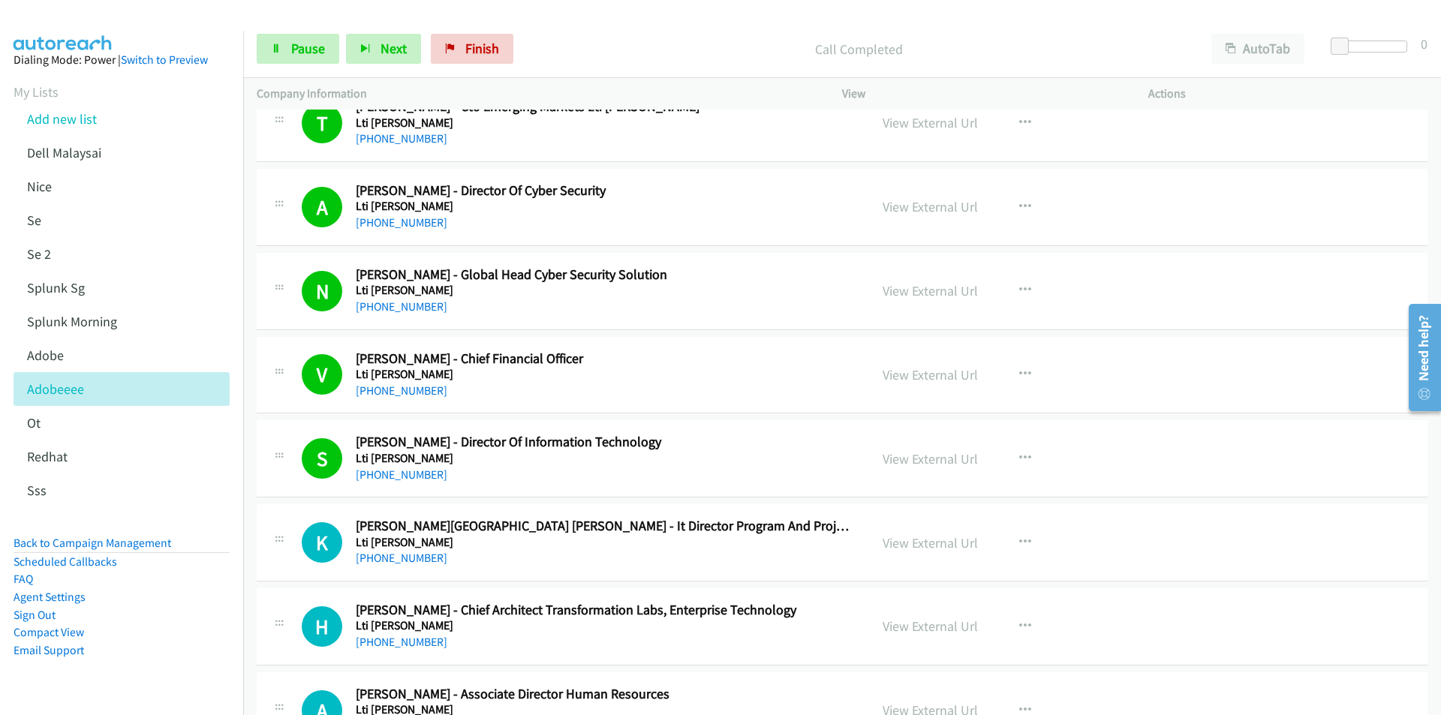
click at [1026, 40] on p "Call Completed" at bounding box center [859, 49] width 651 height 20
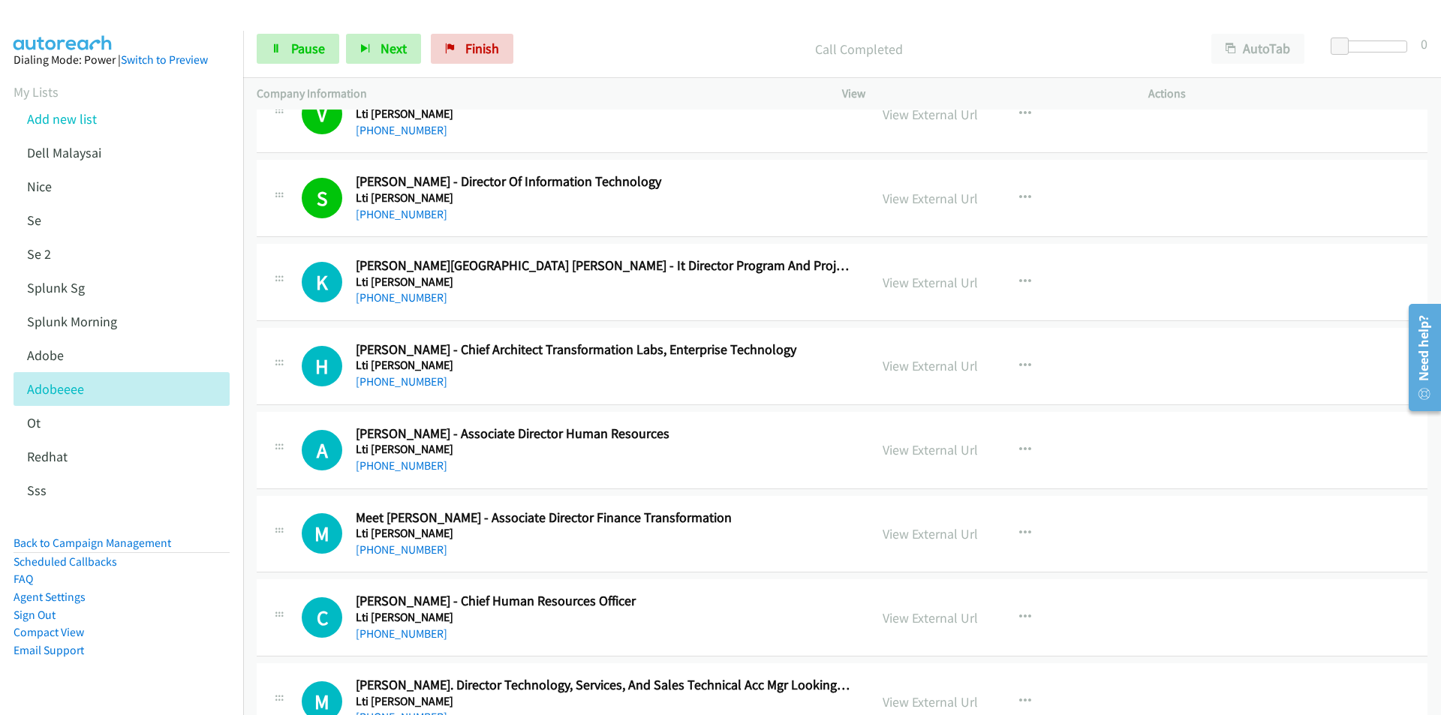
scroll to position [8255, 0]
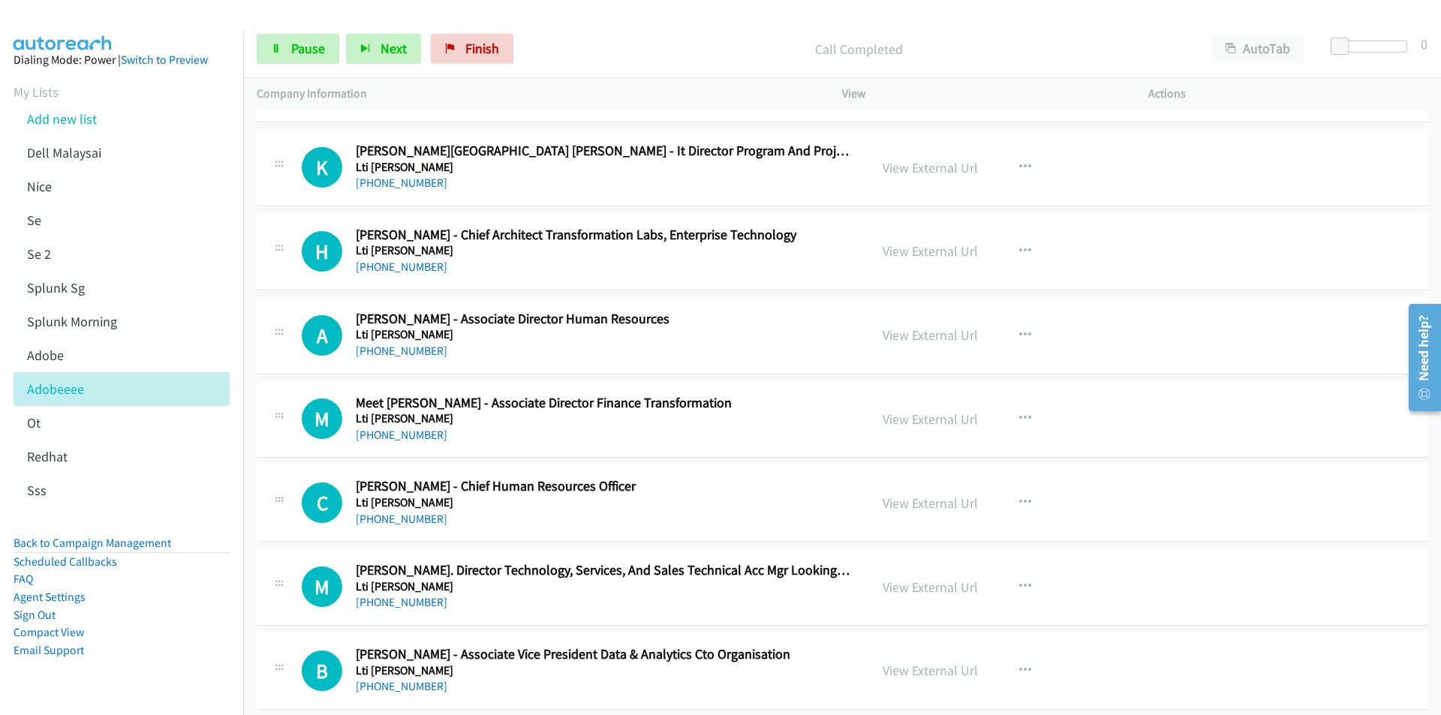
click at [874, 17] on div at bounding box center [713, 29] width 1427 height 58
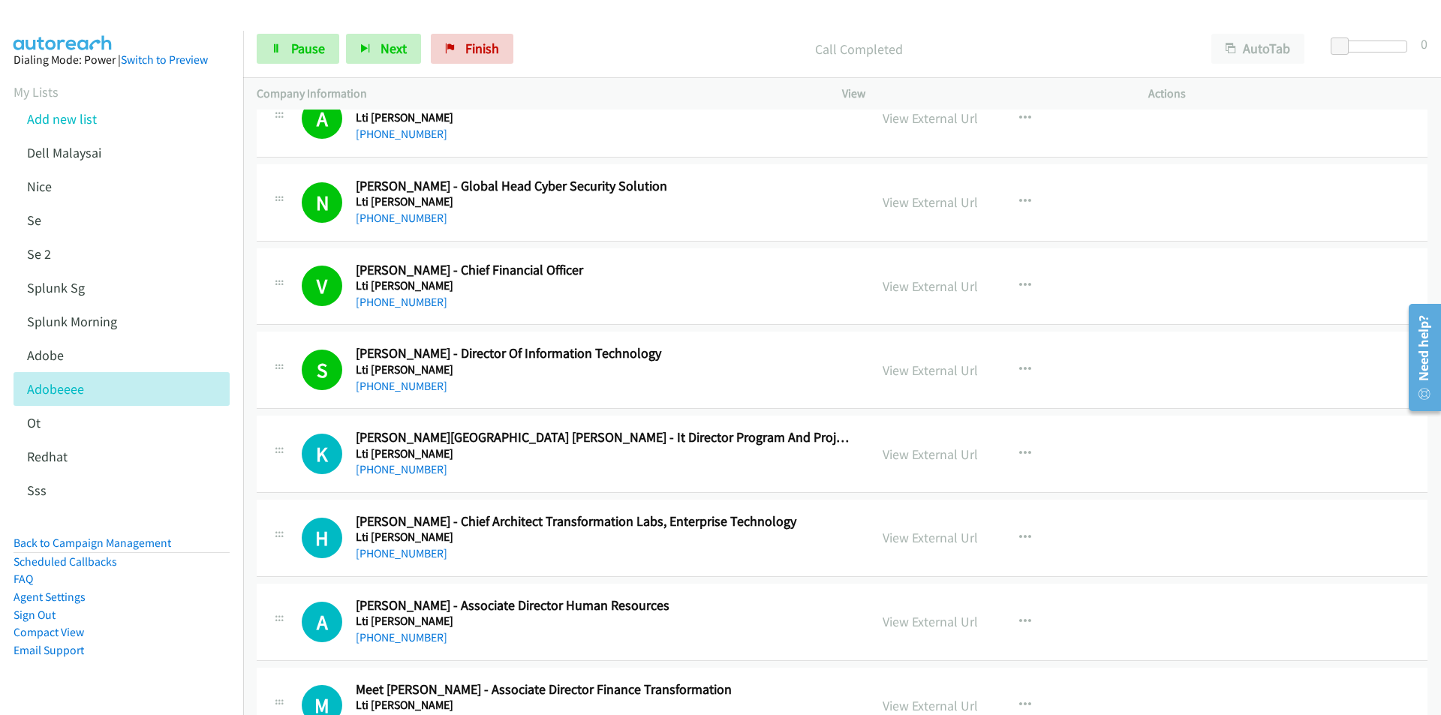
scroll to position [7954, 0]
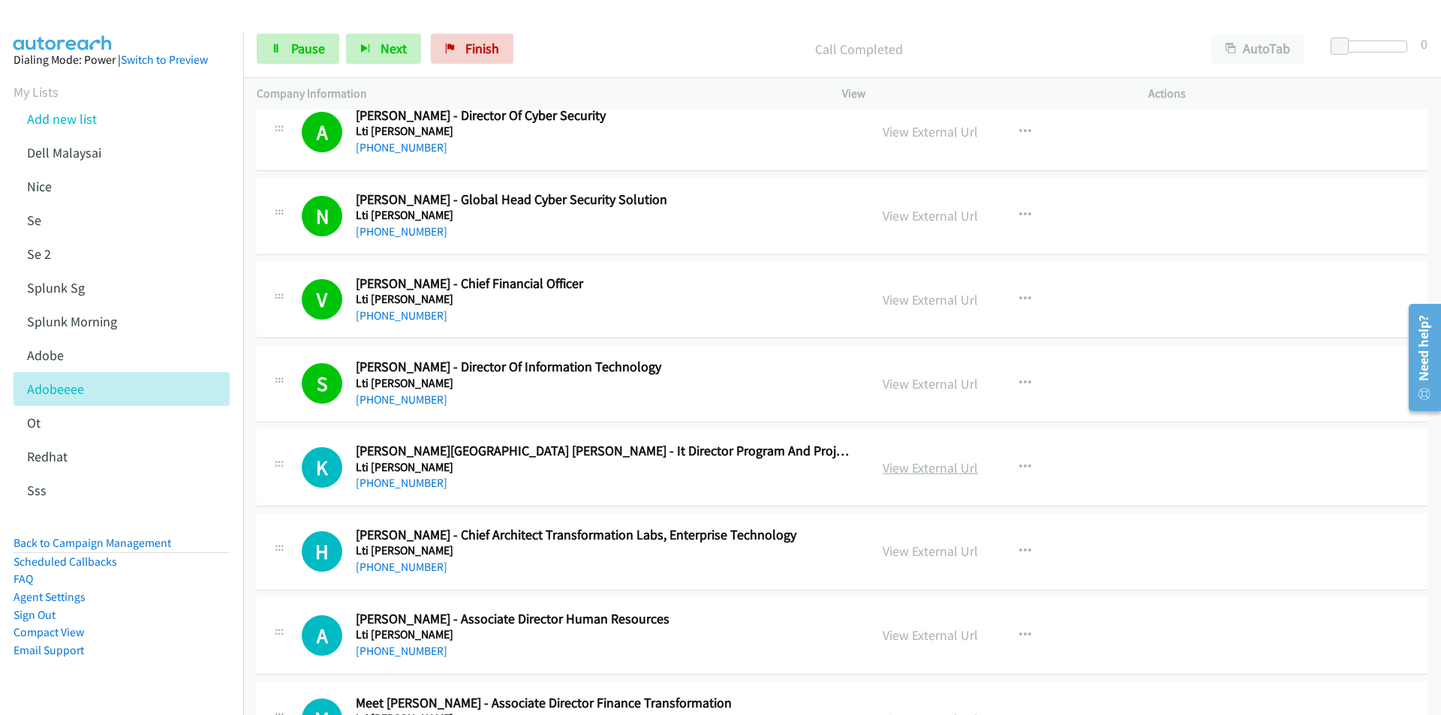
click at [941, 472] on link "View External Url" at bounding box center [929, 467] width 95 height 17
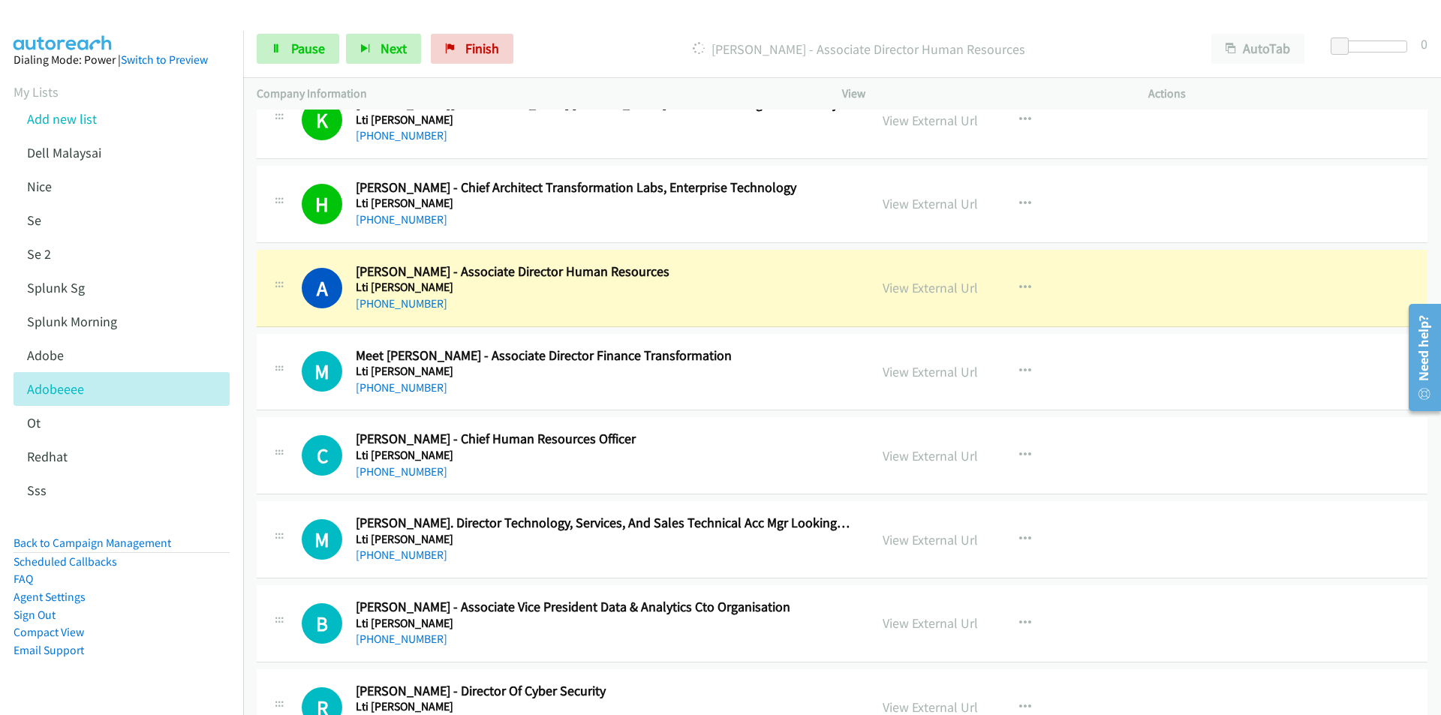
scroll to position [8330, 0]
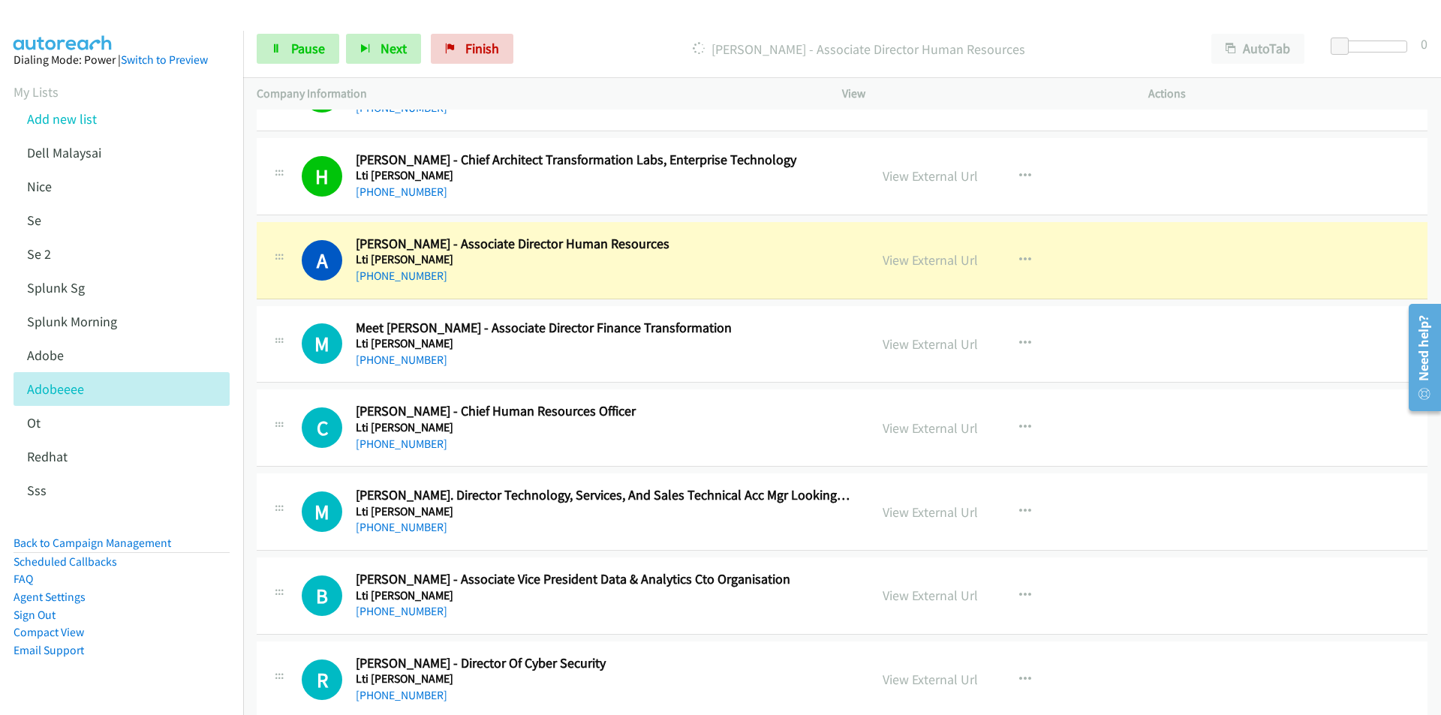
click at [248, 561] on td "B Callback Scheduled [PERSON_NAME] - Associate Vice President Data & Analytics …" at bounding box center [842, 597] width 1198 height 84
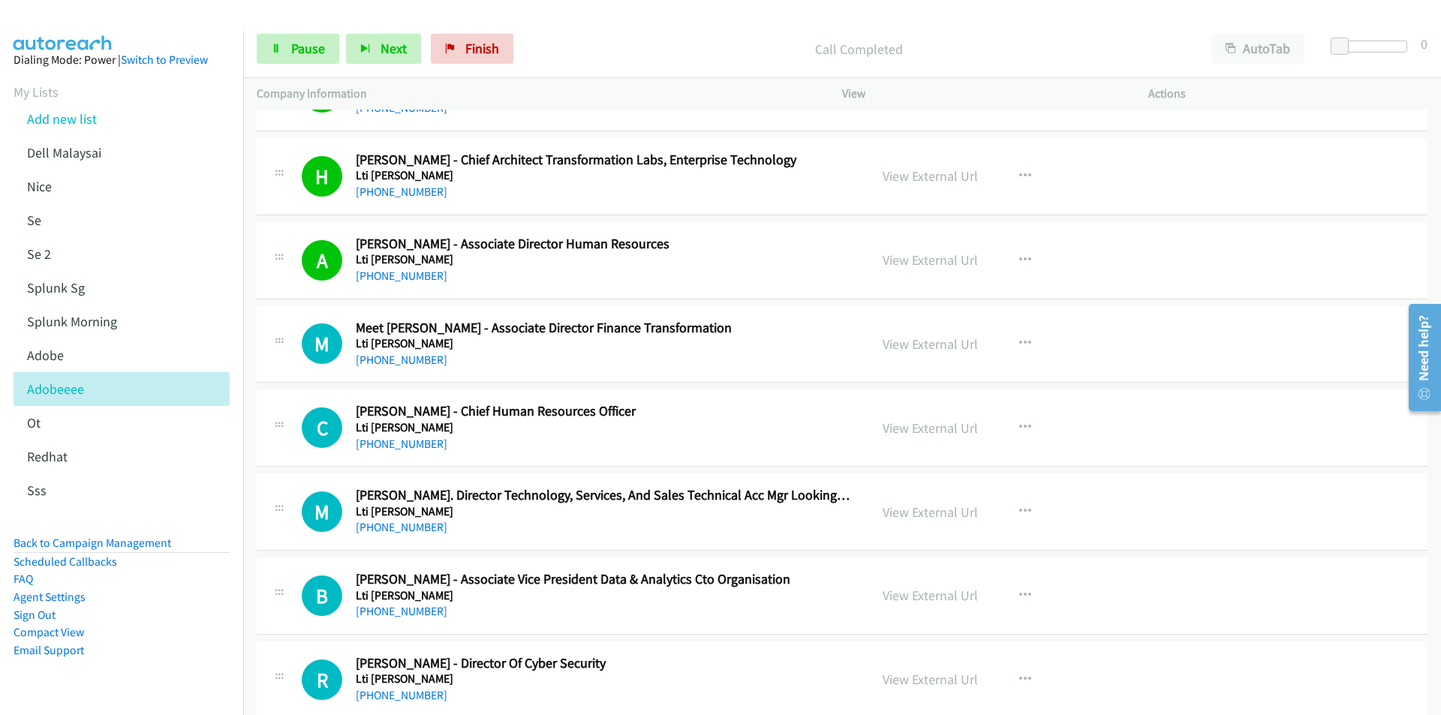
click at [245, 540] on td "M Callback Scheduled [PERSON_NAME] Director Technology, Services, And Sales Tec…" at bounding box center [842, 513] width 1198 height 84
click at [913, 41] on p "Call Completed" at bounding box center [859, 49] width 651 height 20
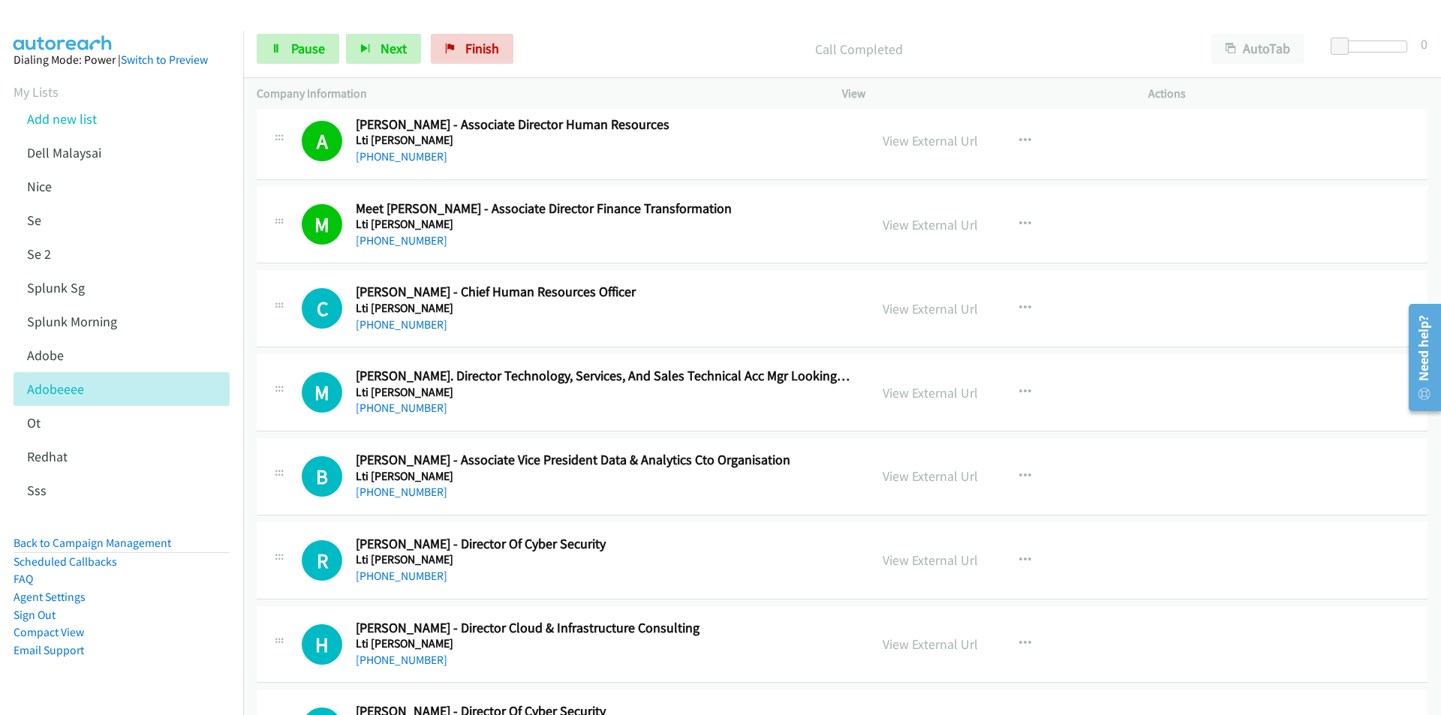
scroll to position [8480, 0]
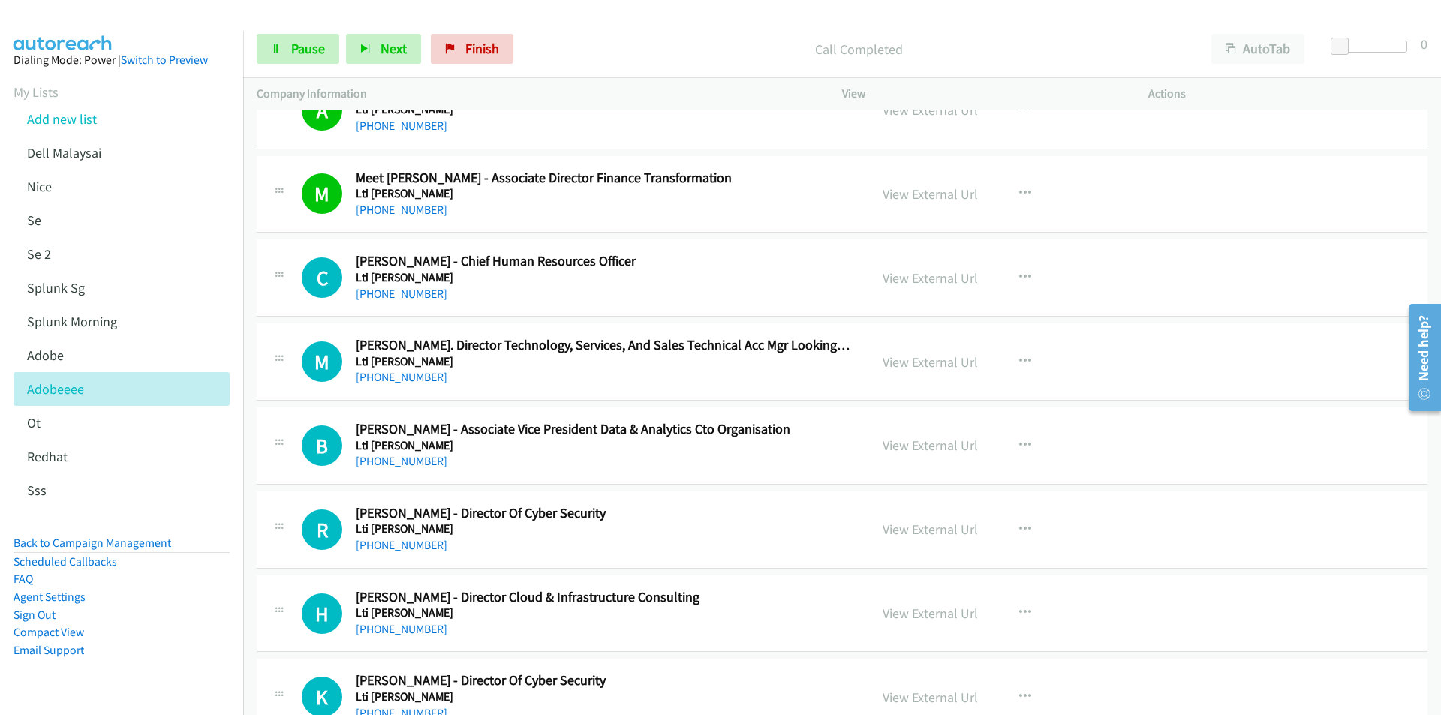
click at [960, 282] on link "View External Url" at bounding box center [929, 277] width 95 height 17
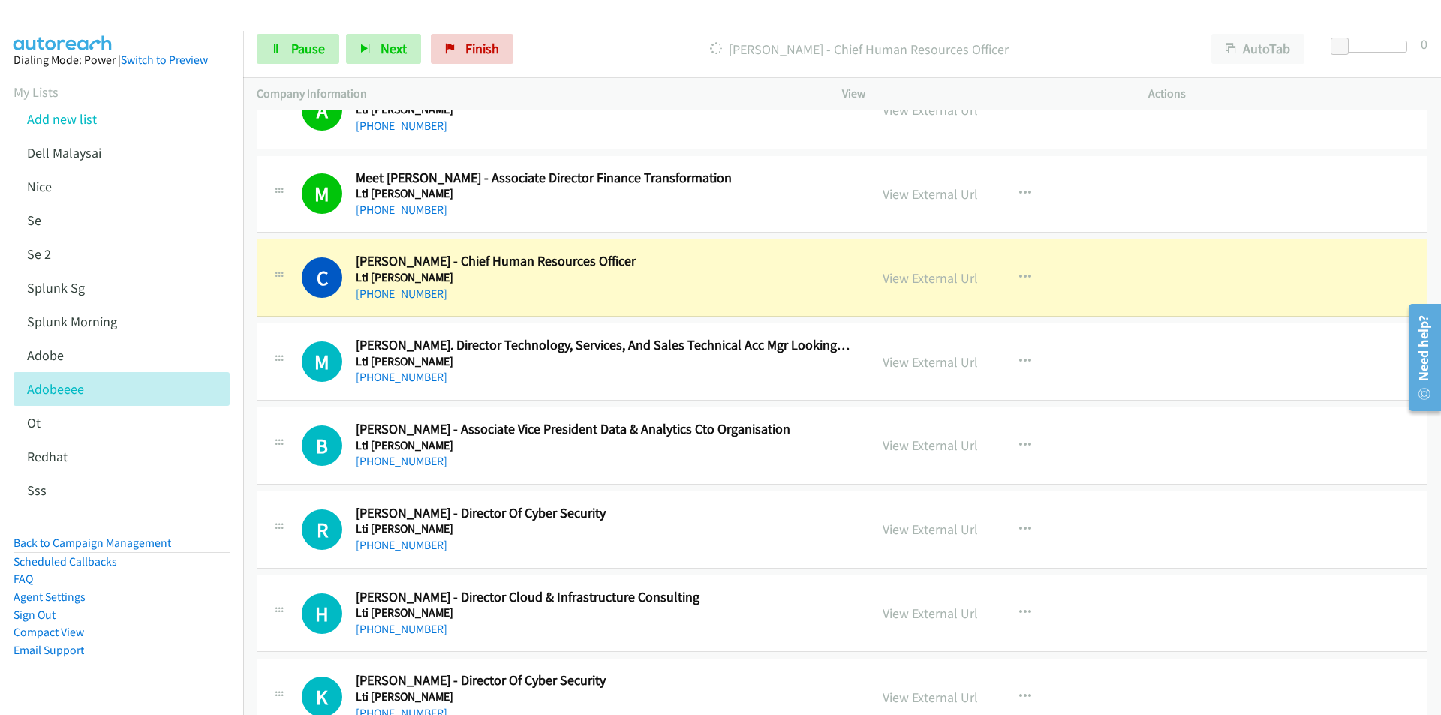
click at [950, 275] on link "View External Url" at bounding box center [929, 277] width 95 height 17
click at [293, 42] on span "Pause" at bounding box center [308, 48] width 34 height 17
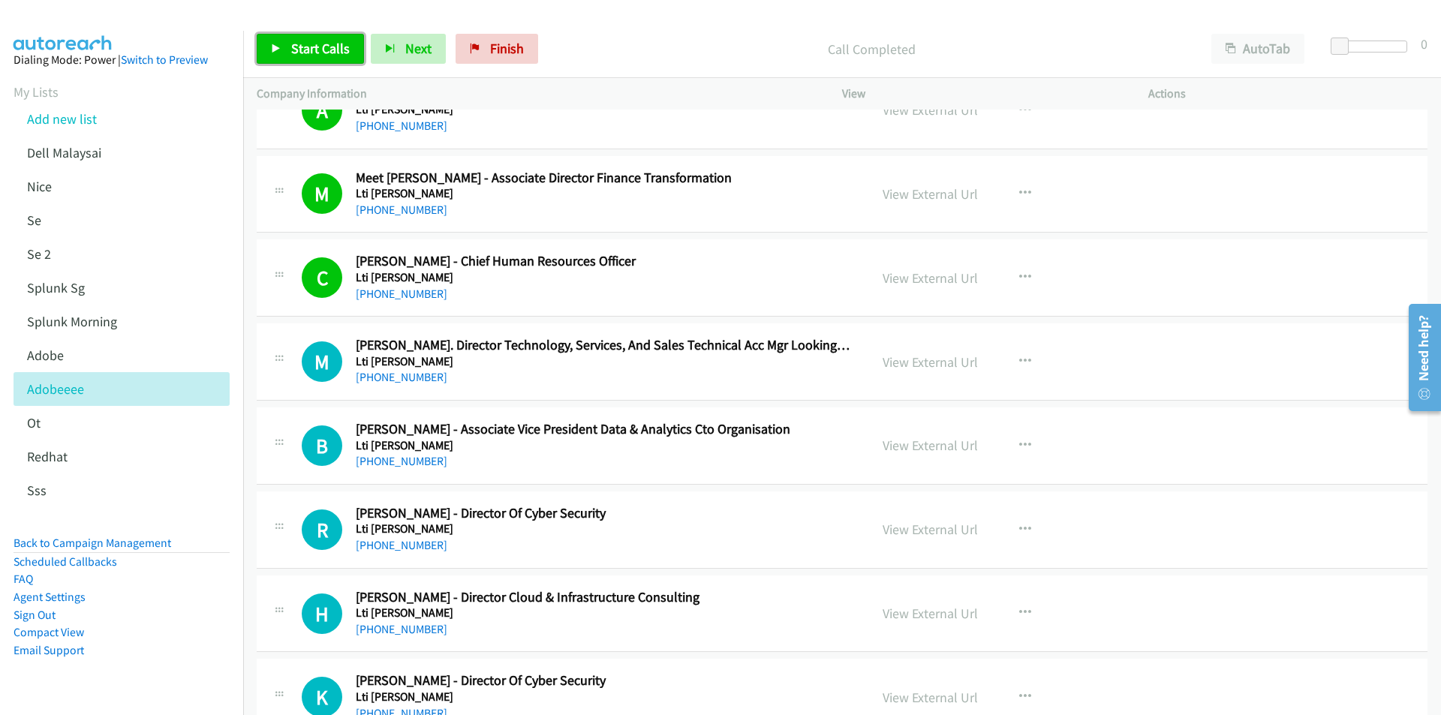
click at [323, 44] on span "Start Calls" at bounding box center [320, 48] width 59 height 17
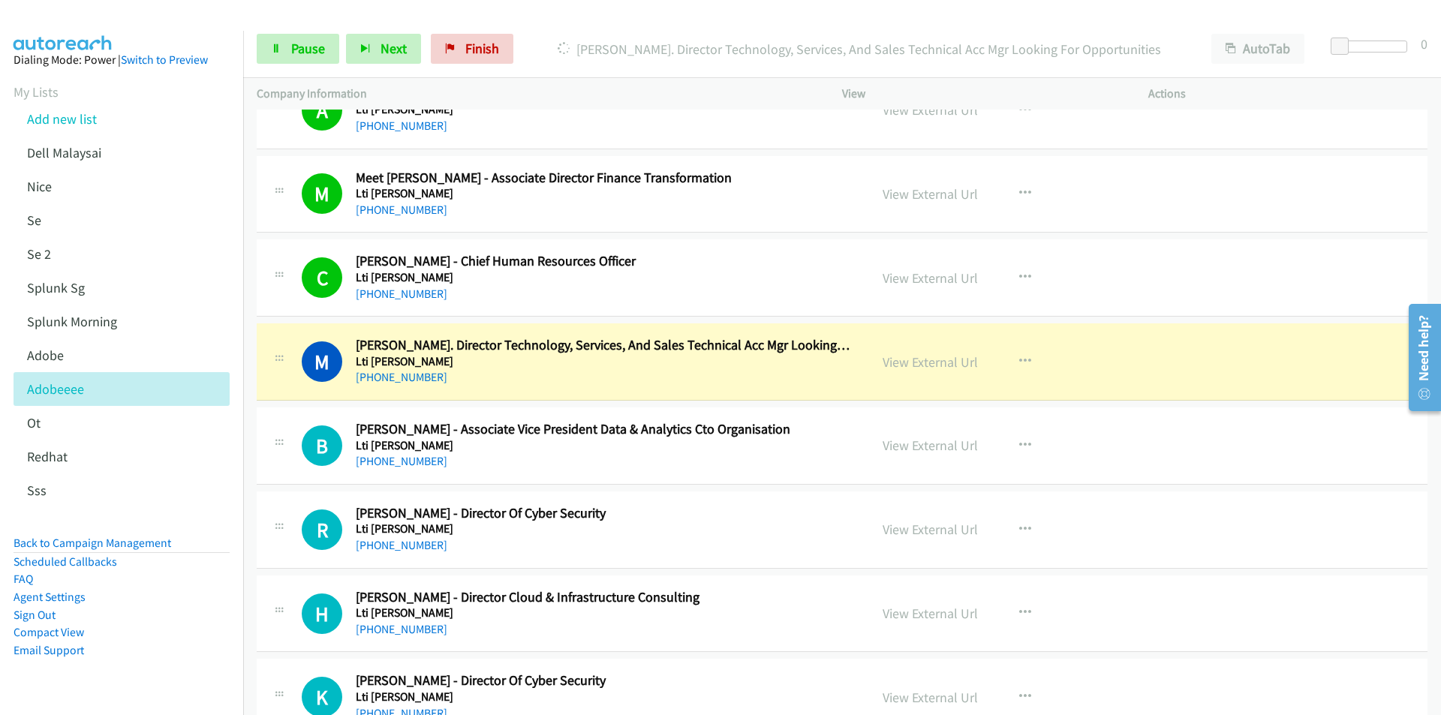
drag, startPoint x: 229, startPoint y: 509, endPoint x: 248, endPoint y: 495, distance: 23.7
click at [229, 509] on aside "Dialing Mode: Power | Switch to Preview My Lists Add new list Dell Malaysai [GE…" at bounding box center [121, 379] width 243 height 696
click at [937, 357] on link "View External Url" at bounding box center [929, 361] width 95 height 17
click at [291, 51] on span "Pause" at bounding box center [308, 48] width 34 height 17
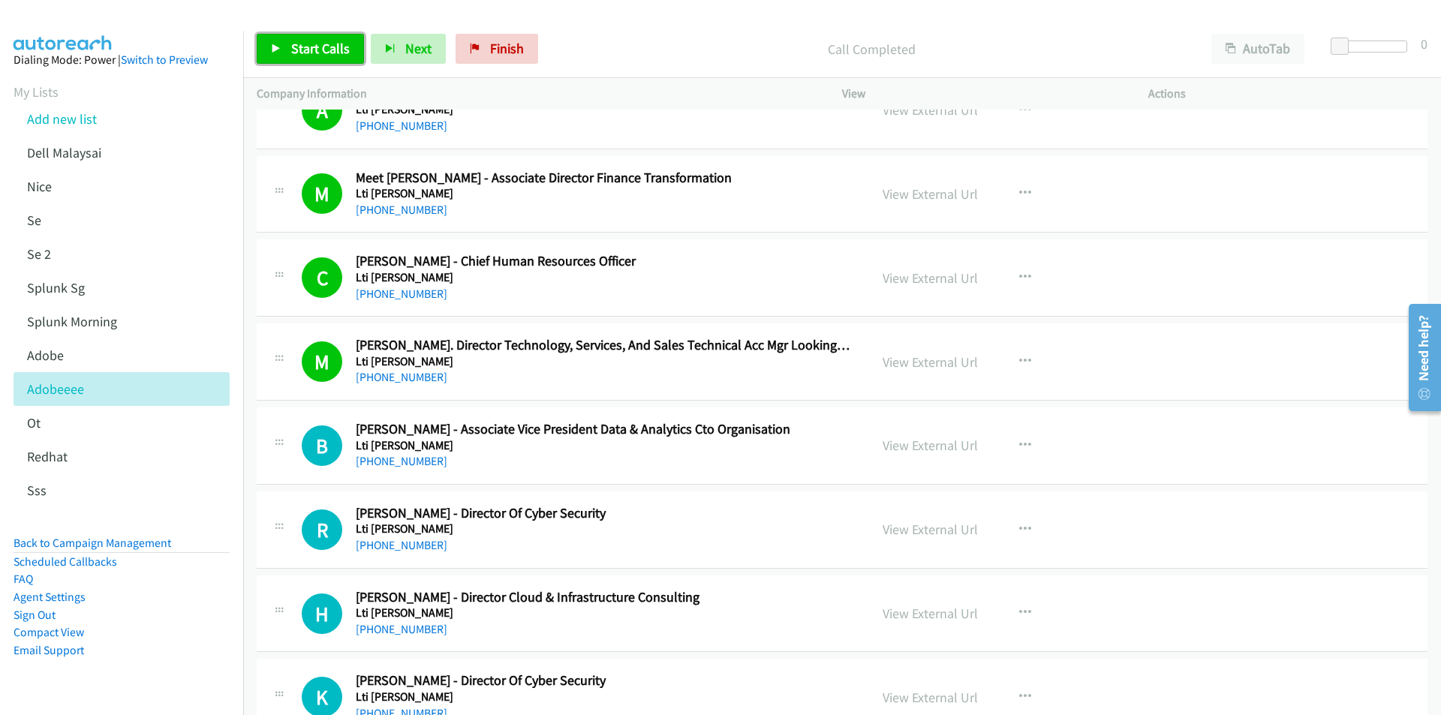
click at [293, 48] on span "Start Calls" at bounding box center [320, 48] width 59 height 17
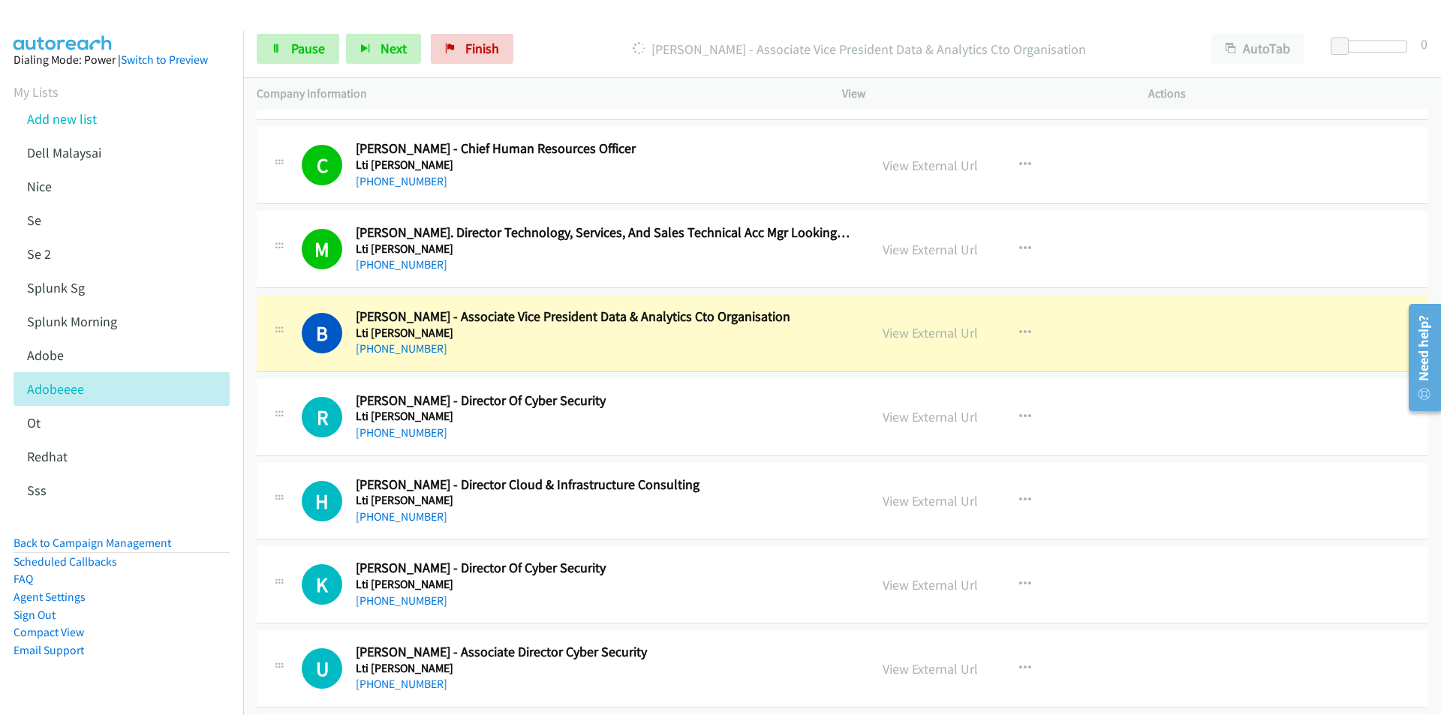
scroll to position [8630, 0]
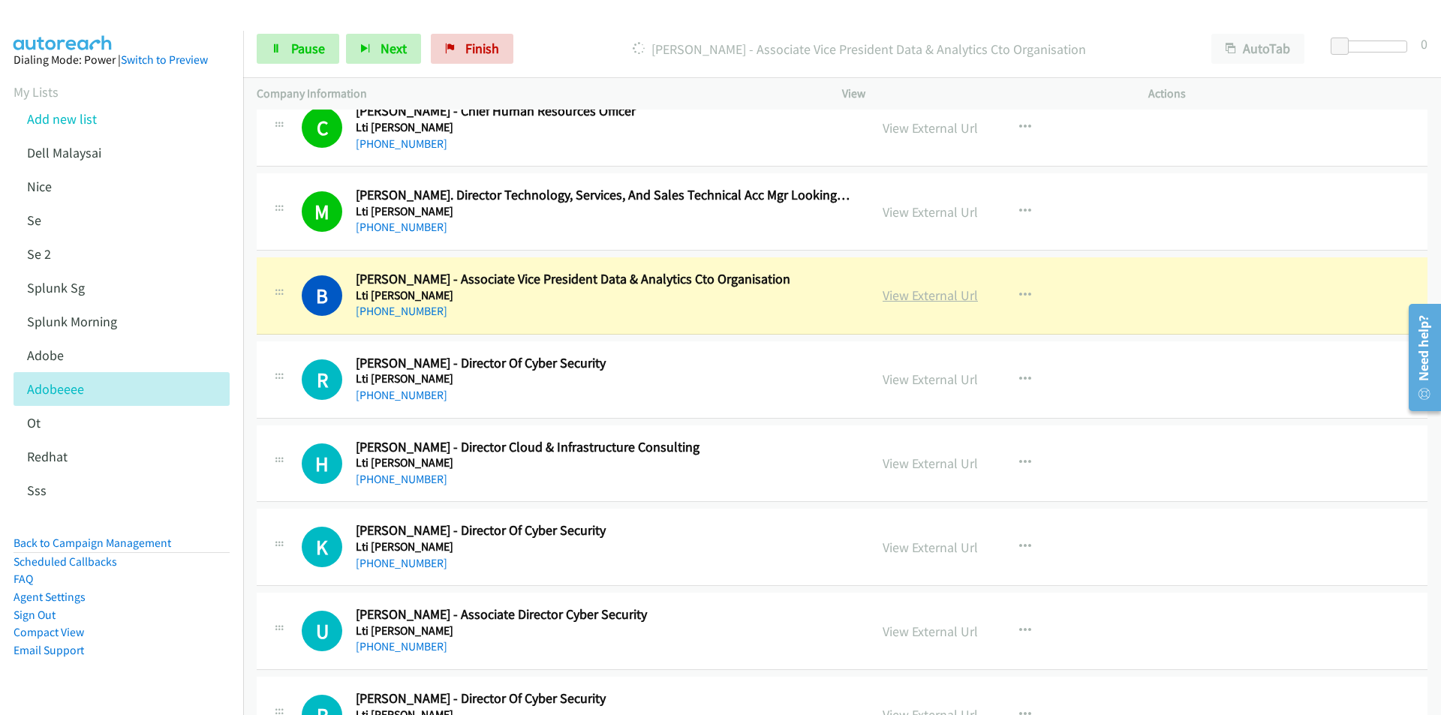
click at [929, 296] on link "View External Url" at bounding box center [929, 295] width 95 height 17
click at [297, 47] on span "Pause" at bounding box center [308, 48] width 34 height 17
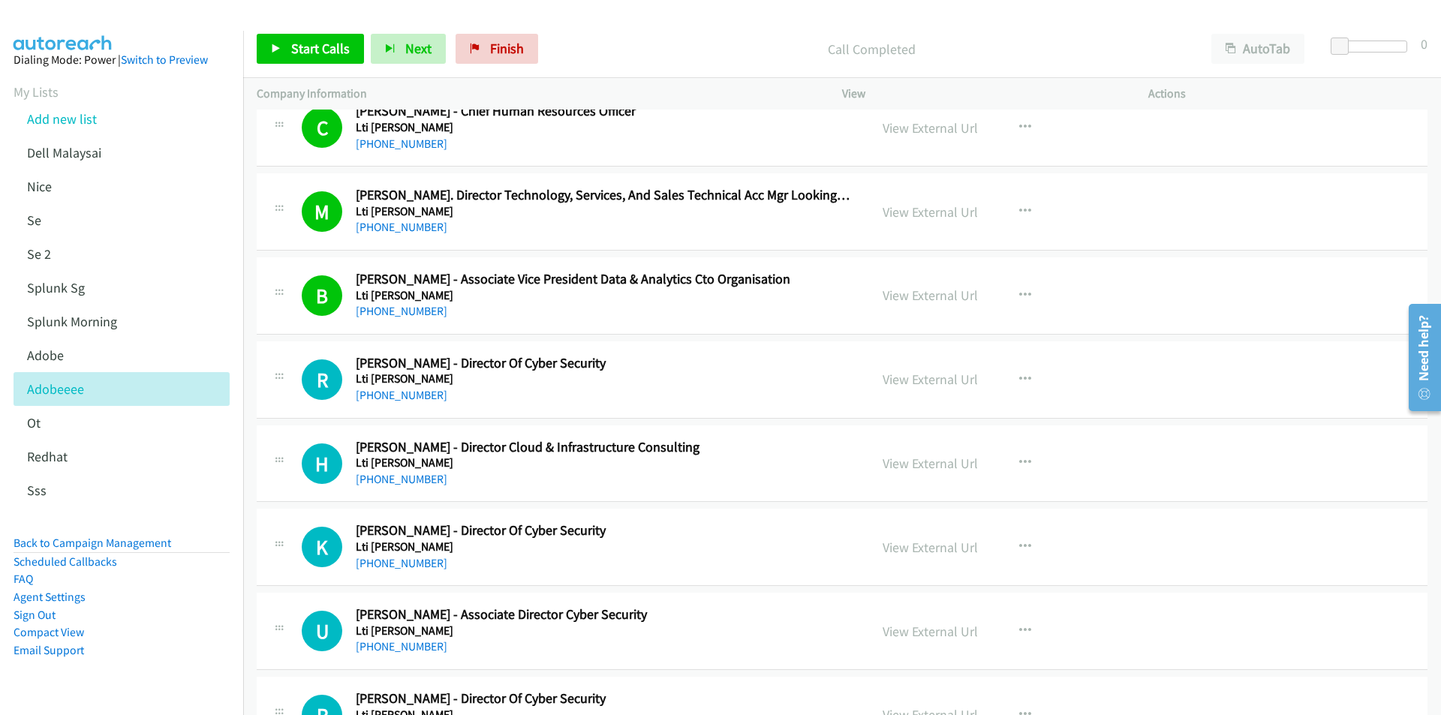
scroll to position [8705, 0]
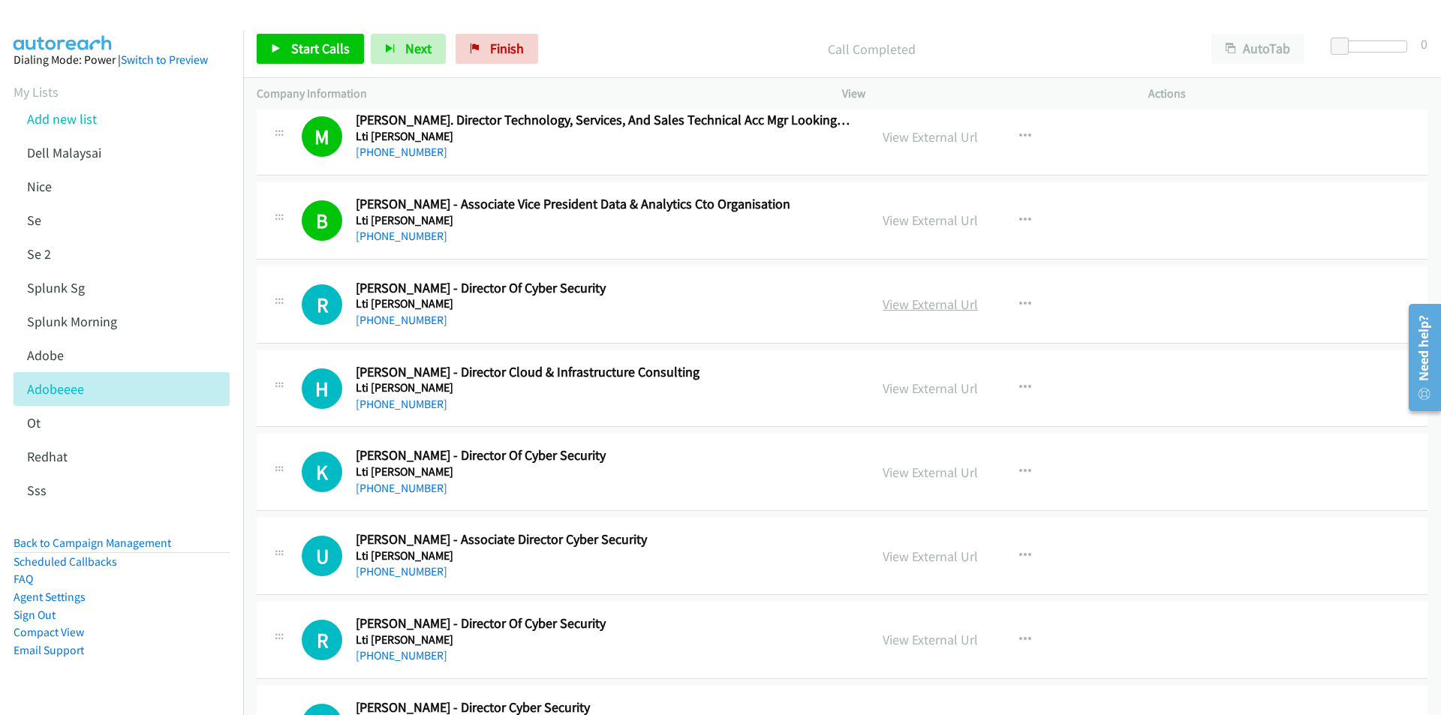
click at [955, 301] on link "View External Url" at bounding box center [929, 304] width 95 height 17
click at [322, 53] on span "Start Calls" at bounding box center [320, 48] width 59 height 17
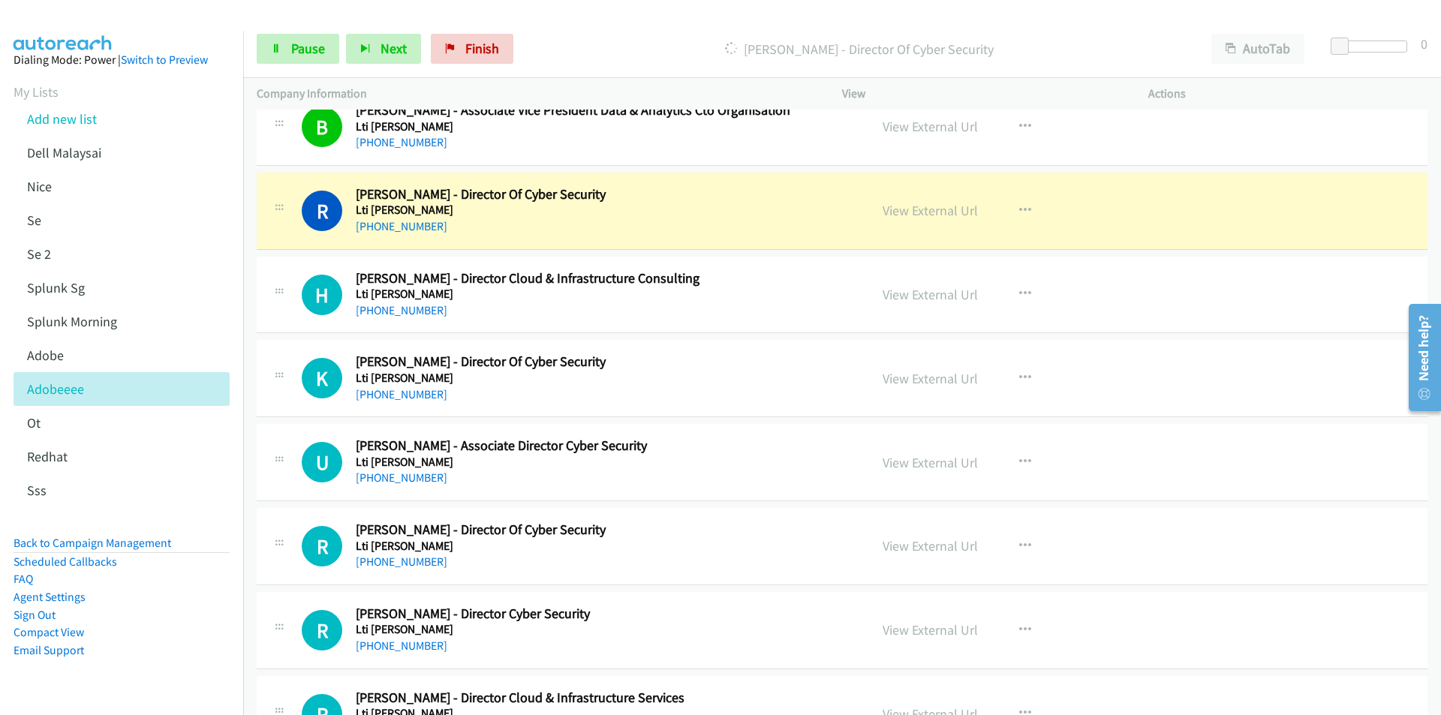
scroll to position [8855, 0]
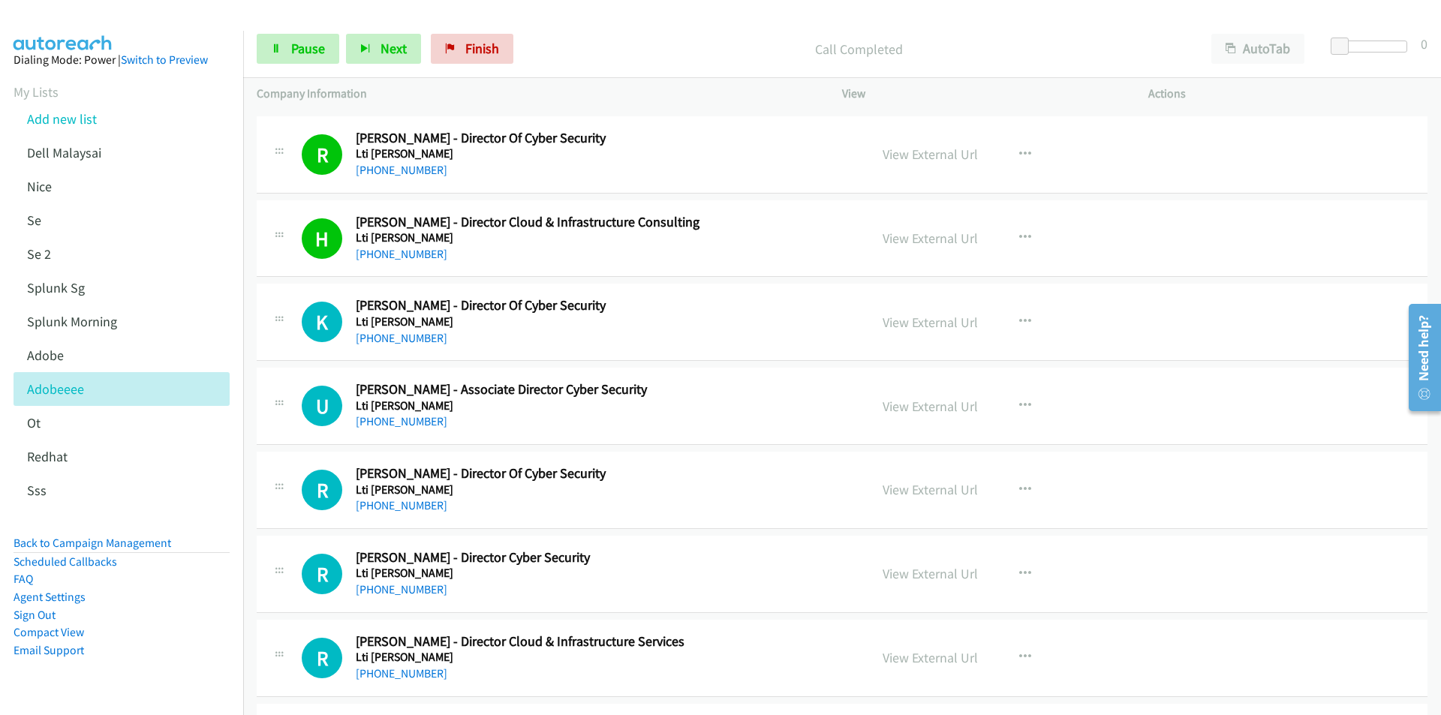
click at [256, 366] on td "U Callback Scheduled [PERSON_NAME] - Associate Director Cyber Security Lti Mind…" at bounding box center [842, 407] width 1198 height 84
click at [919, 323] on link "View External Url" at bounding box center [929, 322] width 95 height 17
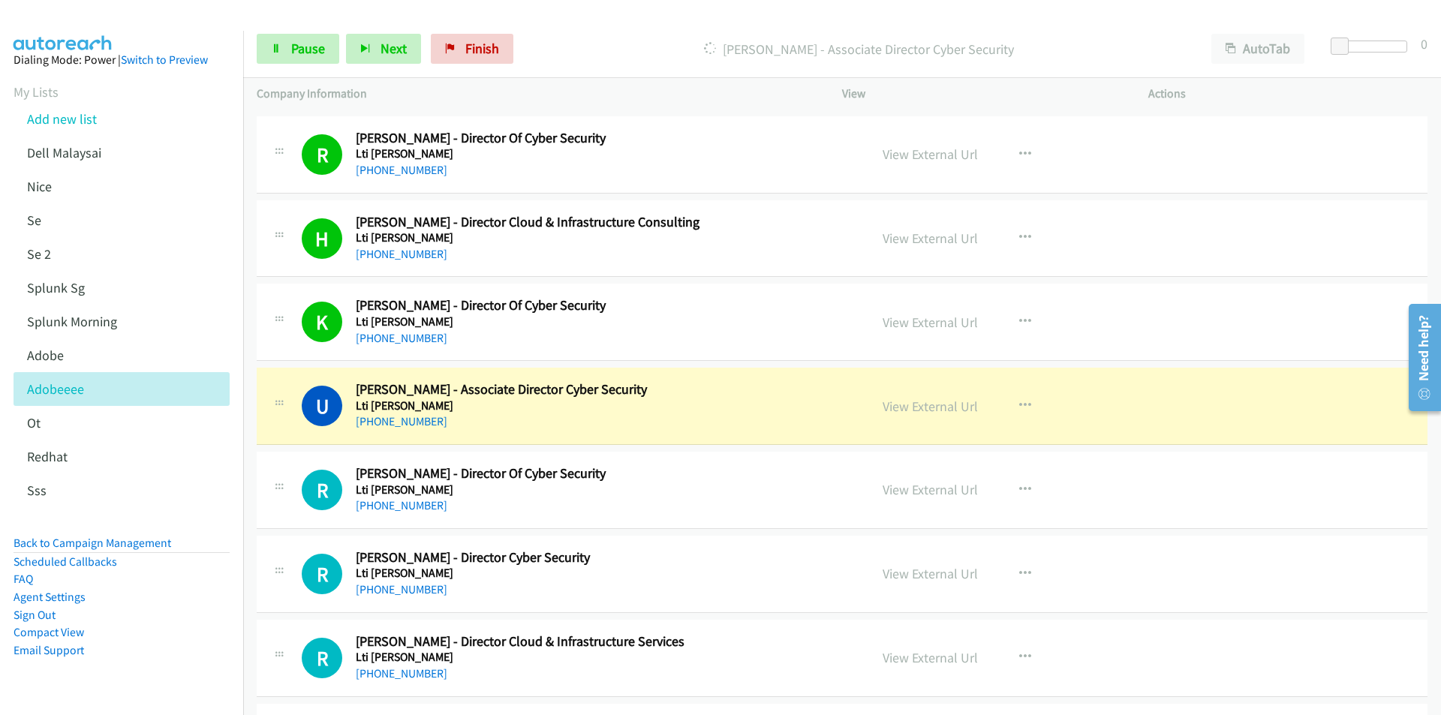
click at [245, 449] on td "R Callback Scheduled [PERSON_NAME] - Director Of Cyber Security Lti [PERSON_NAM…" at bounding box center [842, 491] width 1198 height 84
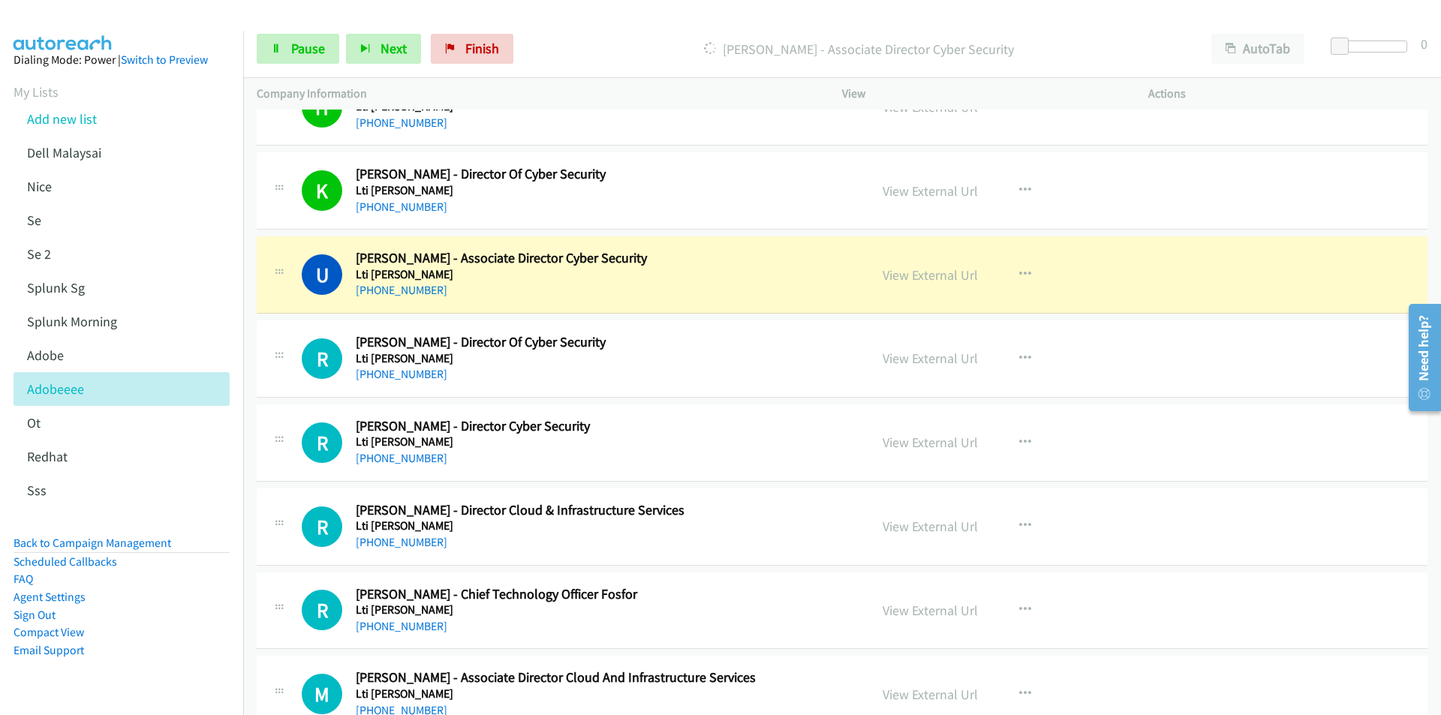
scroll to position [9005, 0]
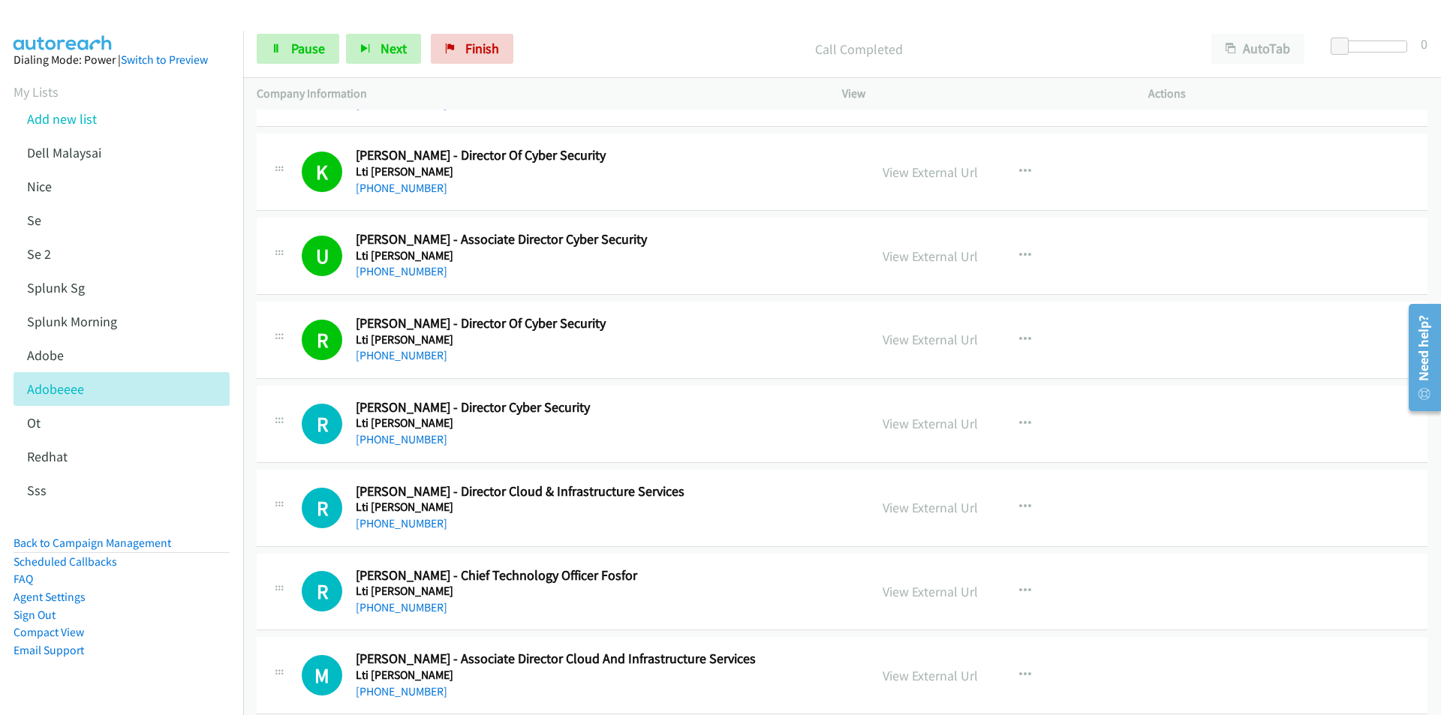
drag, startPoint x: 231, startPoint y: 596, endPoint x: 242, endPoint y: 588, distance: 13.5
click at [231, 596] on aside "Dialing Mode: Power | Switch to Preview My Lists Add new list Dell Malaysai [GE…" at bounding box center [121, 379] width 243 height 696
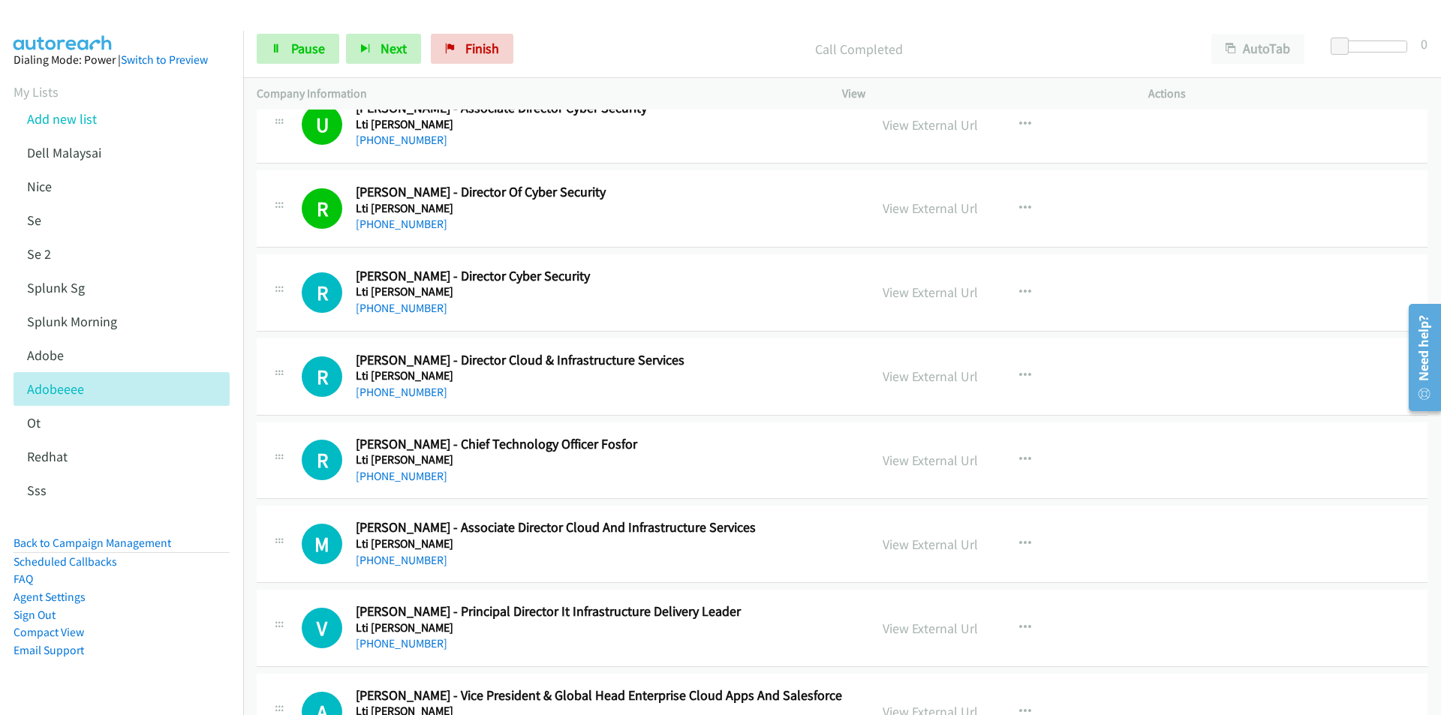
scroll to position [9155, 0]
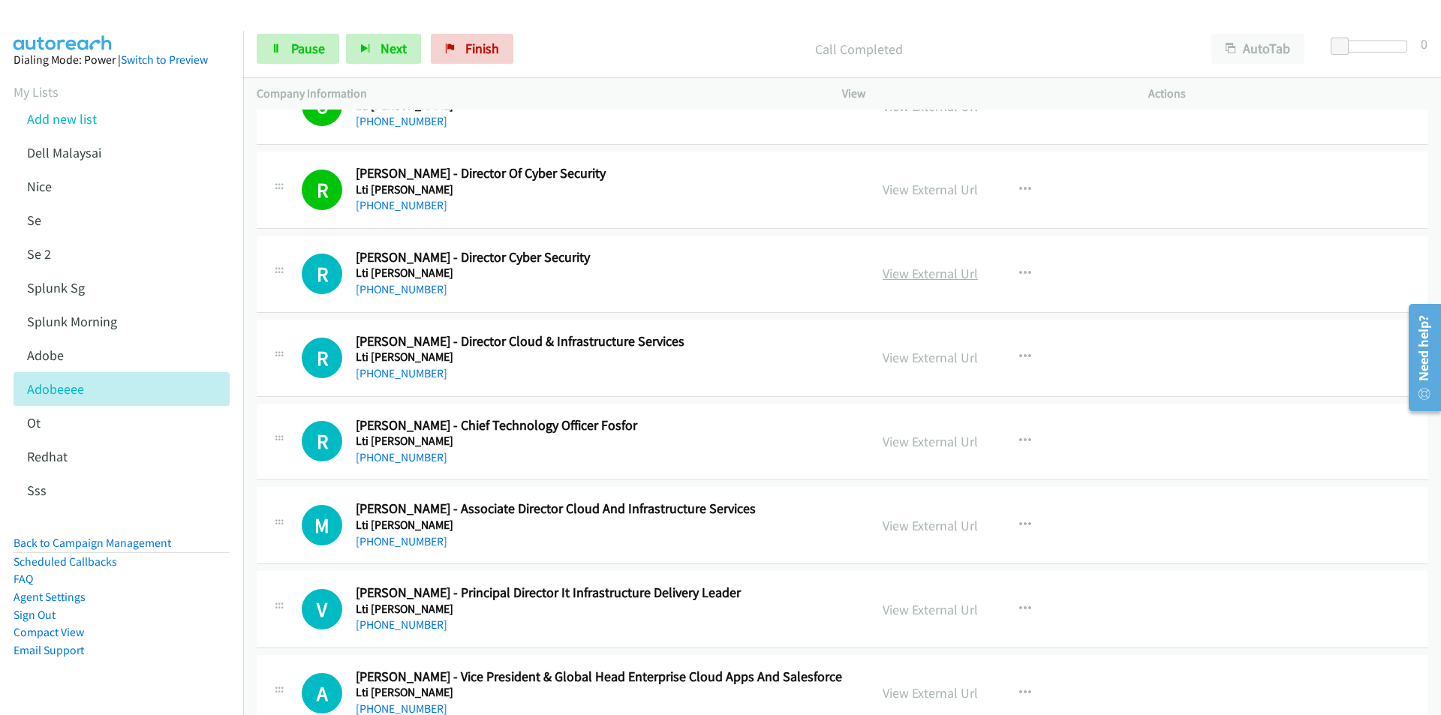
click at [925, 276] on link "View External Url" at bounding box center [929, 273] width 95 height 17
drag, startPoint x: 587, startPoint y: 39, endPoint x: 541, endPoint y: 47, distance: 46.5
click at [587, 39] on p "Call Completed" at bounding box center [859, 49] width 651 height 20
click at [380, 53] on span "Next" at bounding box center [393, 48] width 26 height 17
click at [374, 44] on button "Next" at bounding box center [383, 49] width 75 height 30
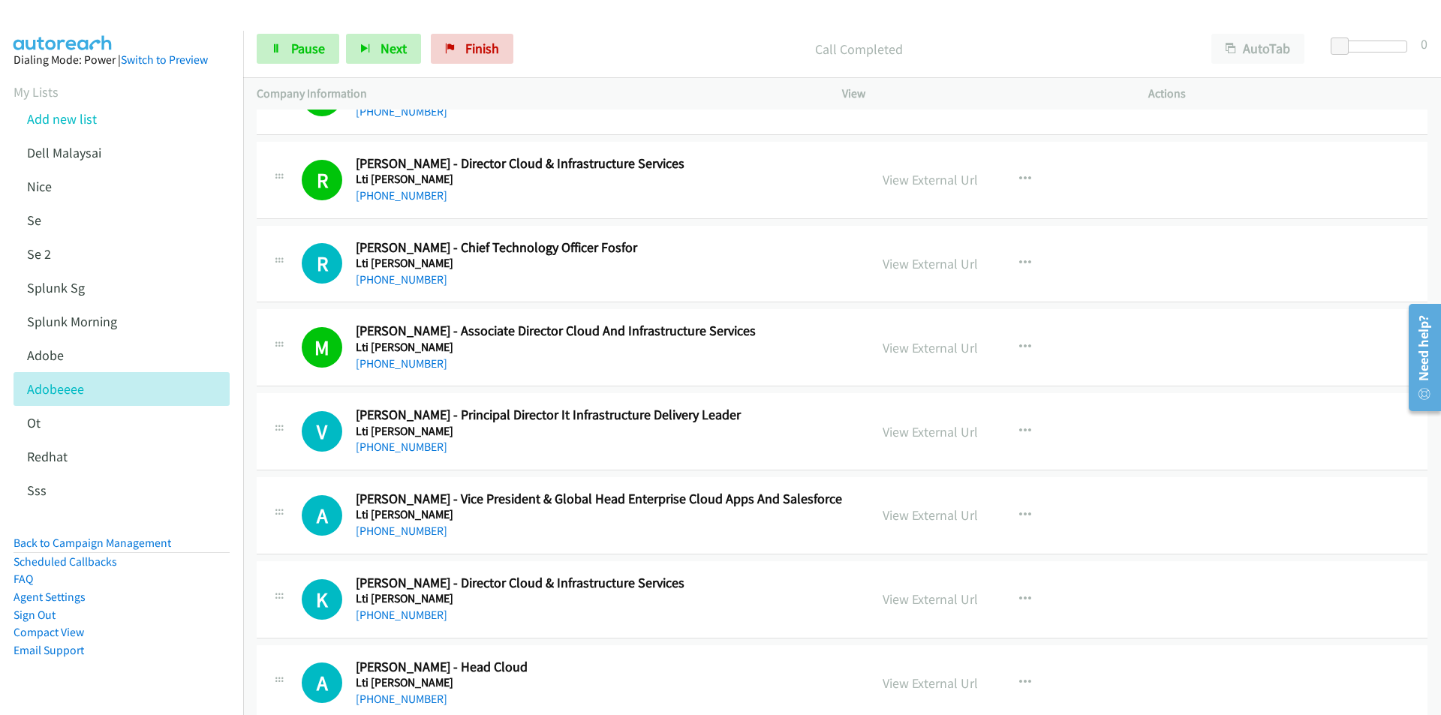
scroll to position [9380, 0]
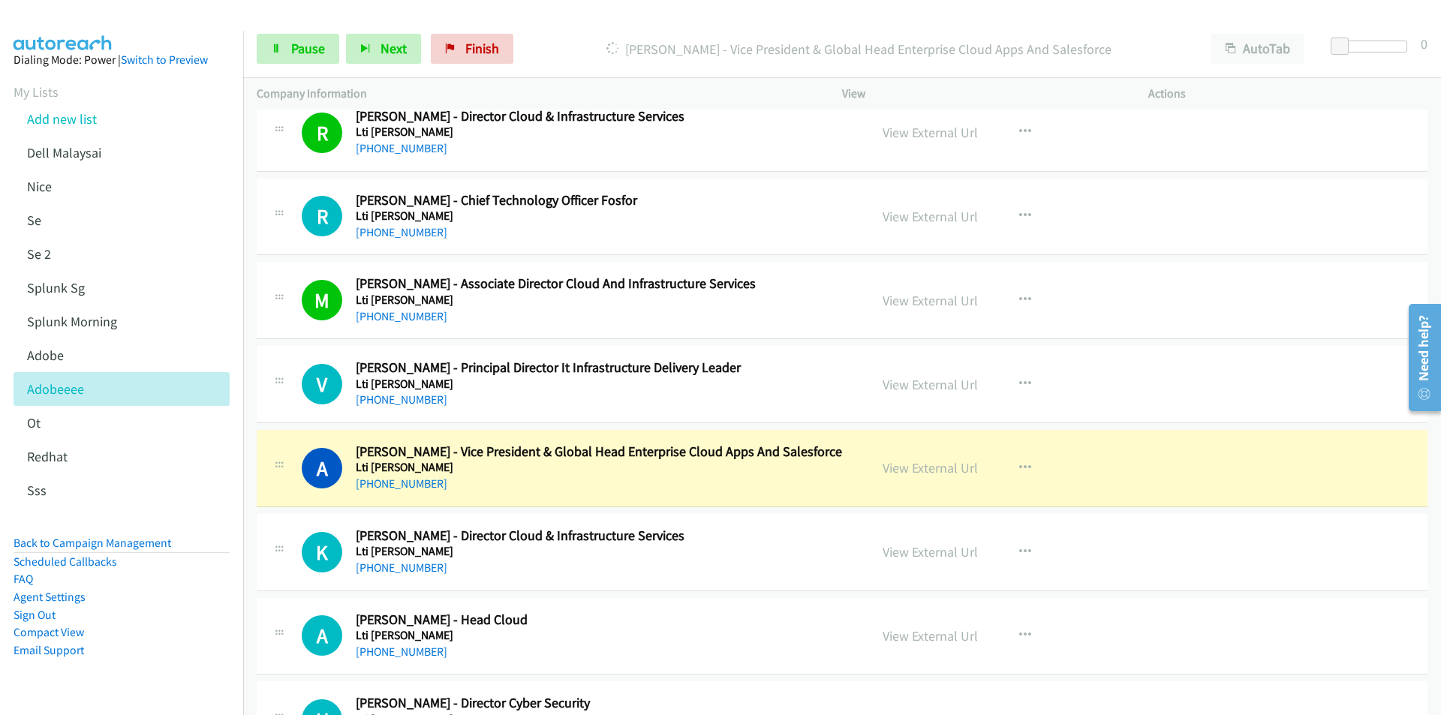
drag, startPoint x: 218, startPoint y: 578, endPoint x: 234, endPoint y: 574, distance: 16.9
click at [218, 578] on li "FAQ" at bounding box center [122, 579] width 216 height 18
click at [903, 474] on link "View External Url" at bounding box center [929, 467] width 95 height 17
click at [275, 52] on icon at bounding box center [276, 49] width 11 height 11
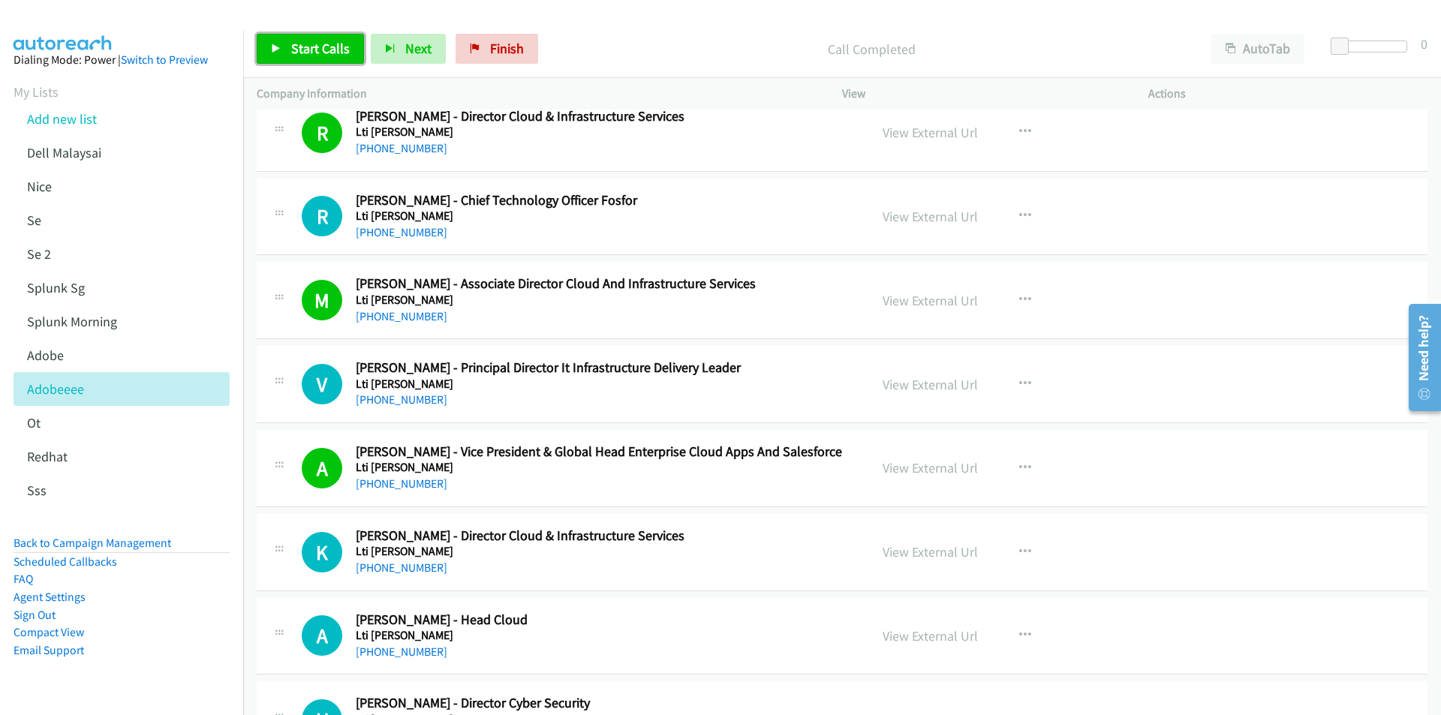
click at [309, 54] on span "Start Calls" at bounding box center [320, 48] width 59 height 17
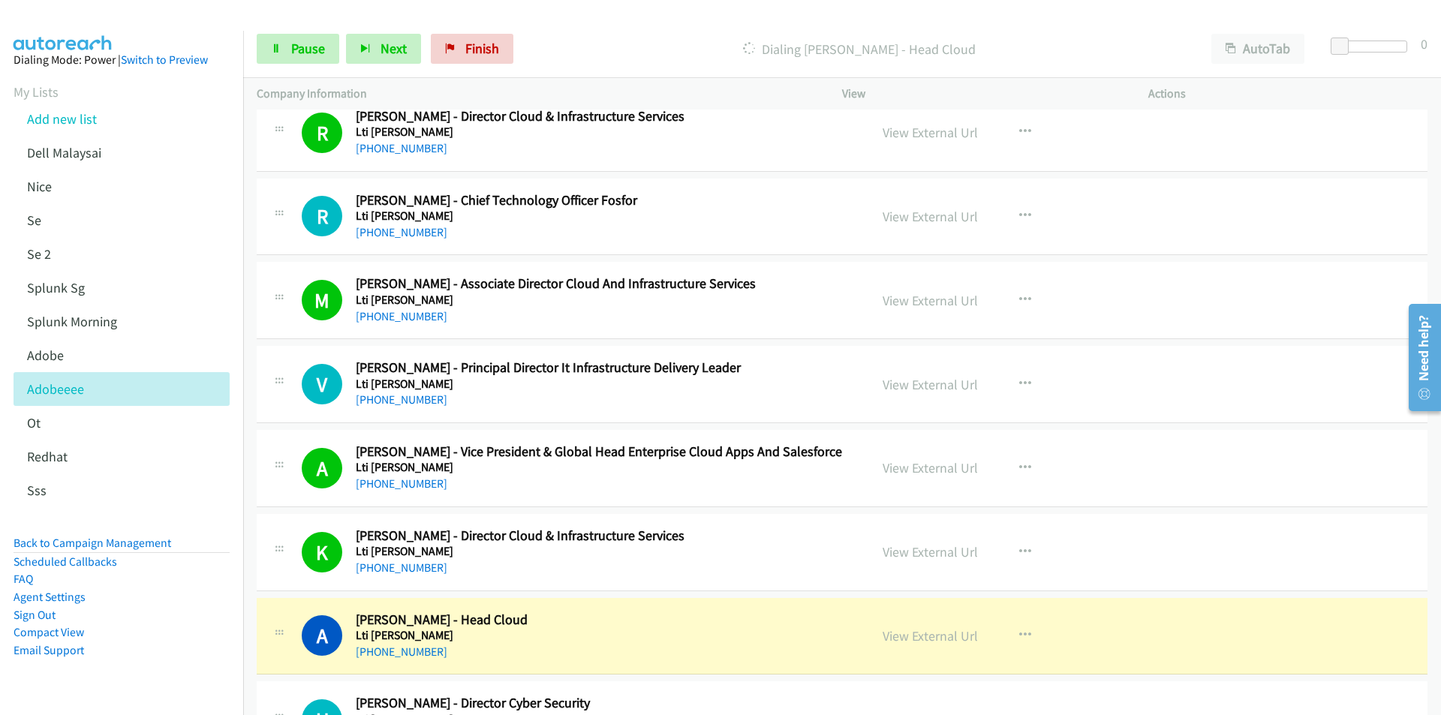
click at [260, 618] on div "A Callback Scheduled [PERSON_NAME] - Head Cloud Lti [PERSON_NAME] [GEOGRAPHIC_D…" at bounding box center [563, 637] width 612 height 50
click at [907, 637] on link "View External Url" at bounding box center [929, 635] width 95 height 17
click at [287, 44] on link "Pause" at bounding box center [298, 49] width 83 height 30
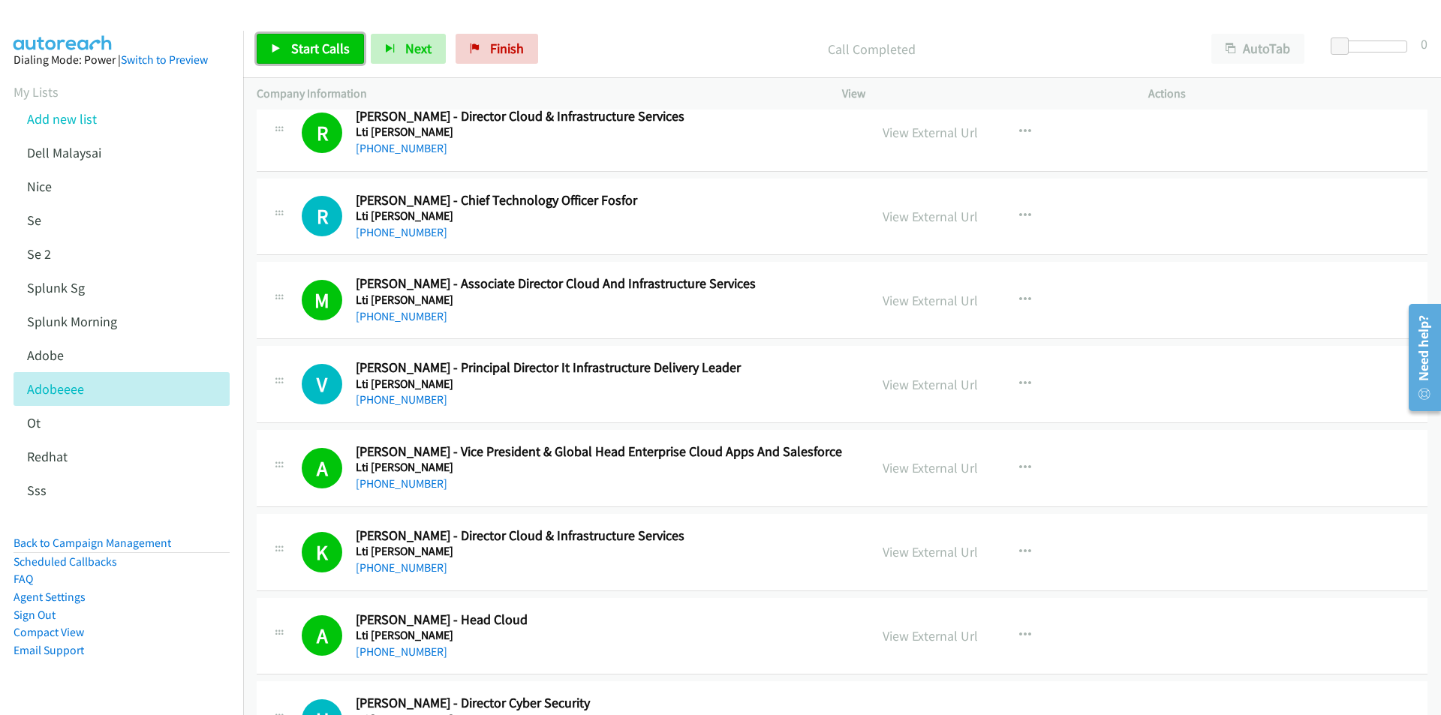
click at [287, 44] on link "Start Calls" at bounding box center [310, 49] width 107 height 30
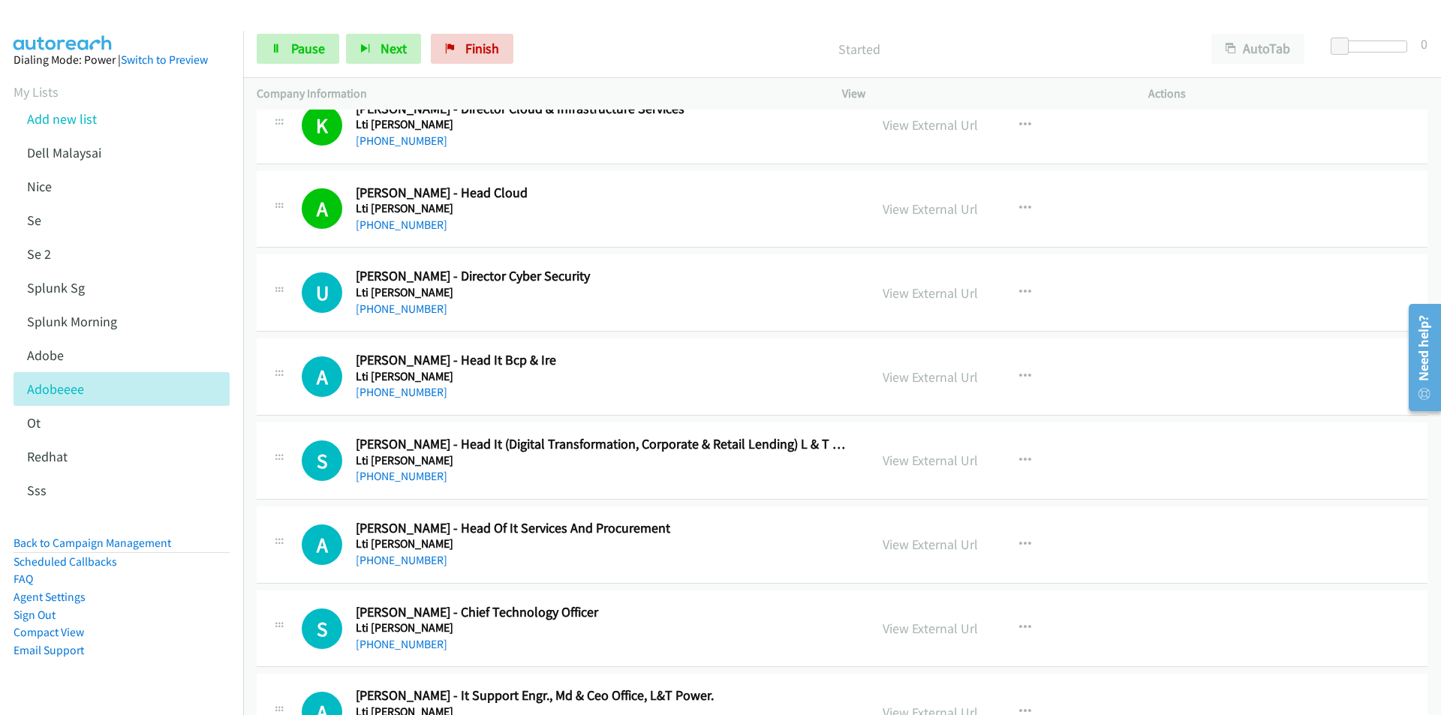
scroll to position [9830, 0]
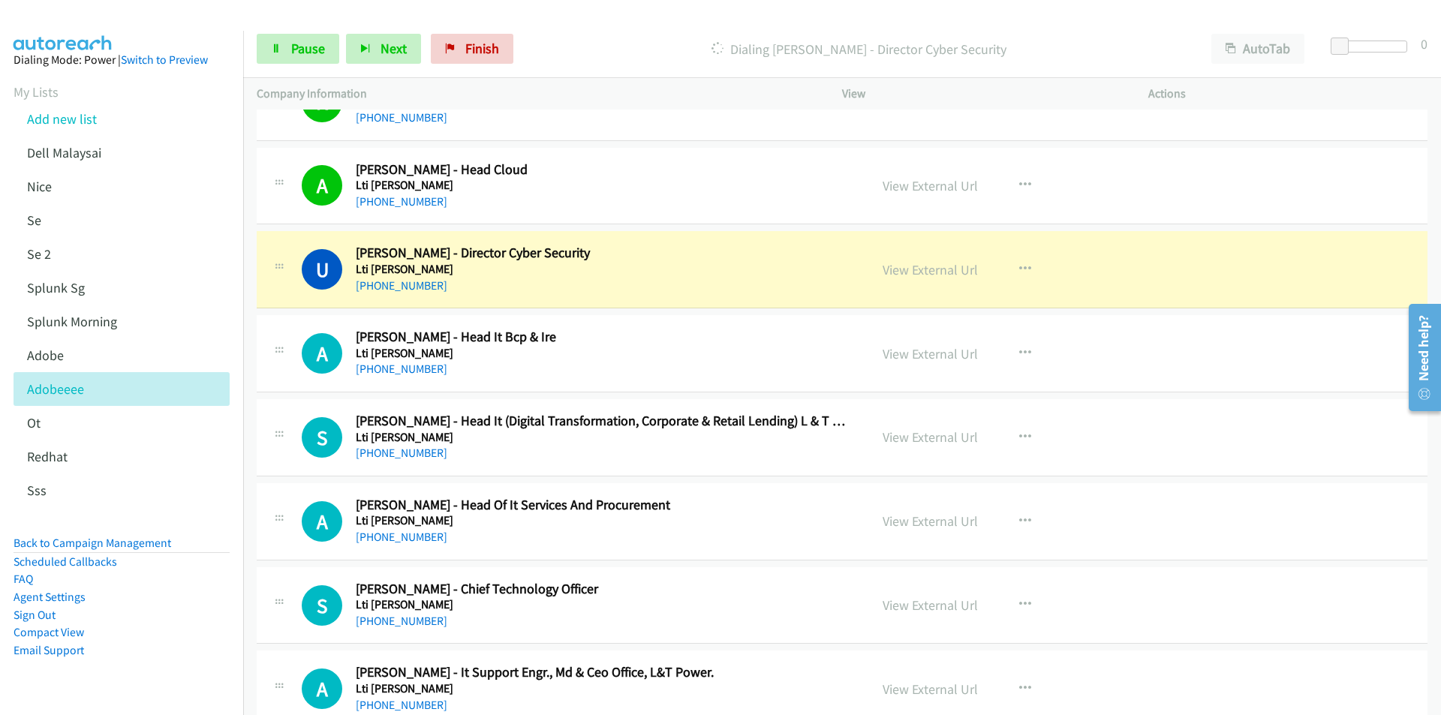
click at [244, 558] on td "A Callback Scheduled [PERSON_NAME] - Head Of It Services And Procurement Lti [P…" at bounding box center [842, 522] width 1198 height 84
click at [935, 269] on link "View External Url" at bounding box center [929, 269] width 95 height 17
click at [286, 50] on link "Pause" at bounding box center [298, 49] width 83 height 30
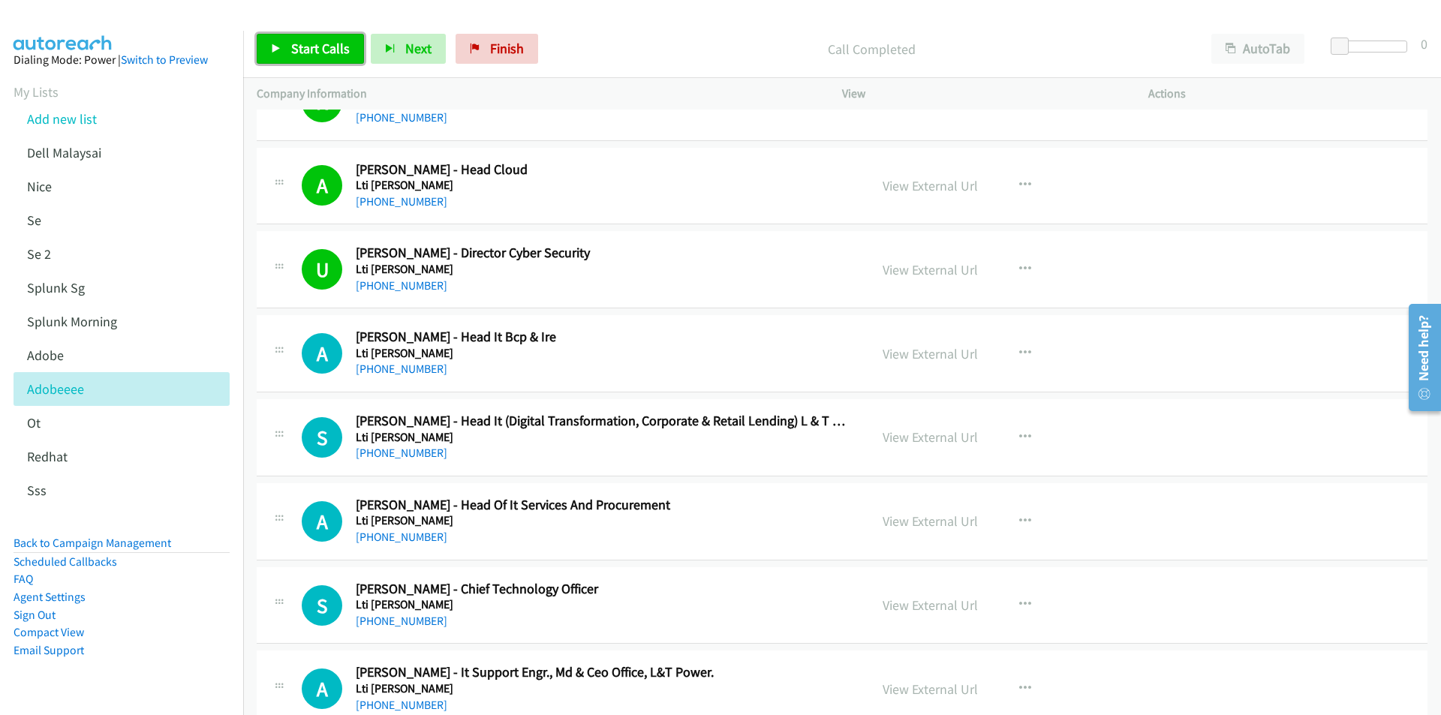
click at [316, 56] on span "Start Calls" at bounding box center [320, 48] width 59 height 17
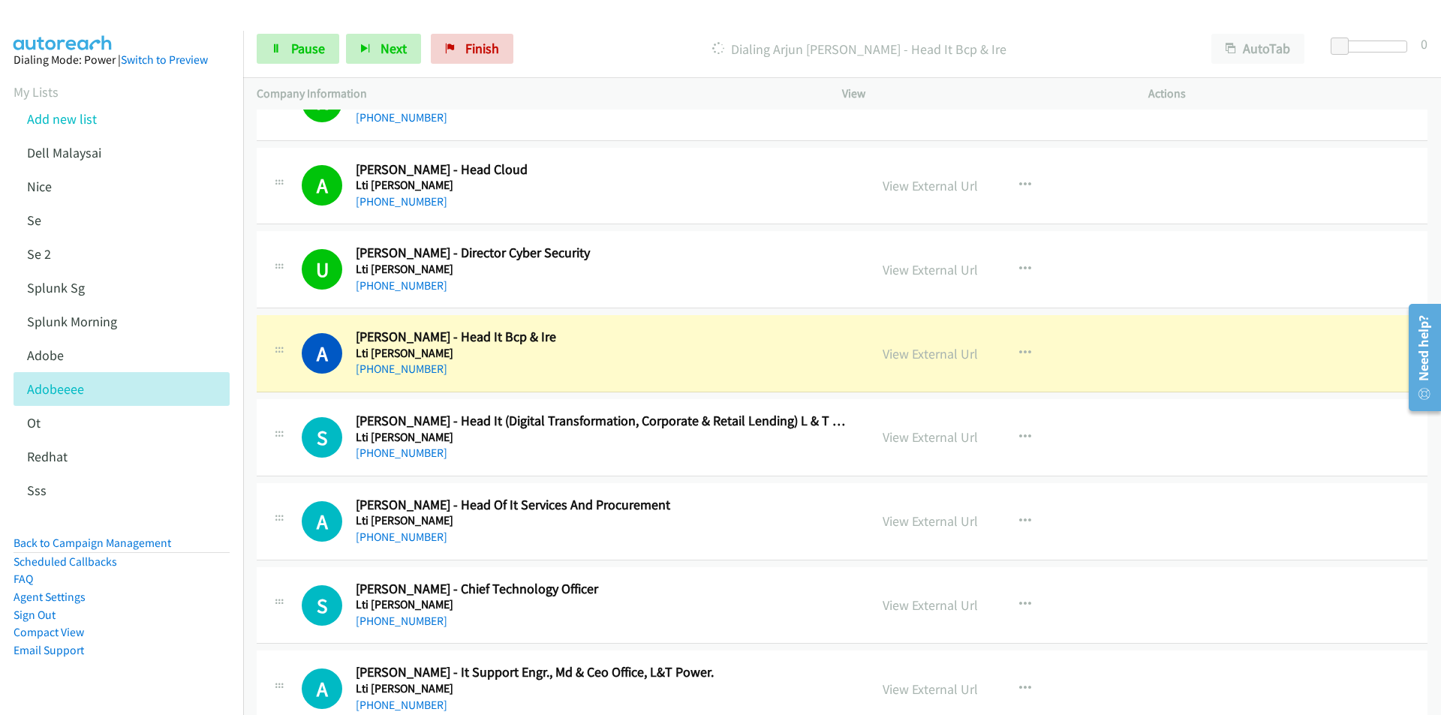
drag, startPoint x: 218, startPoint y: 510, endPoint x: 297, endPoint y: 467, distance: 90.0
click at [218, 510] on aside "Dialing Mode: Power | Switch to Preview My Lists Add new list Dell Malaysai [GE…" at bounding box center [121, 379] width 243 height 696
click at [957, 356] on link "View External Url" at bounding box center [929, 353] width 95 height 17
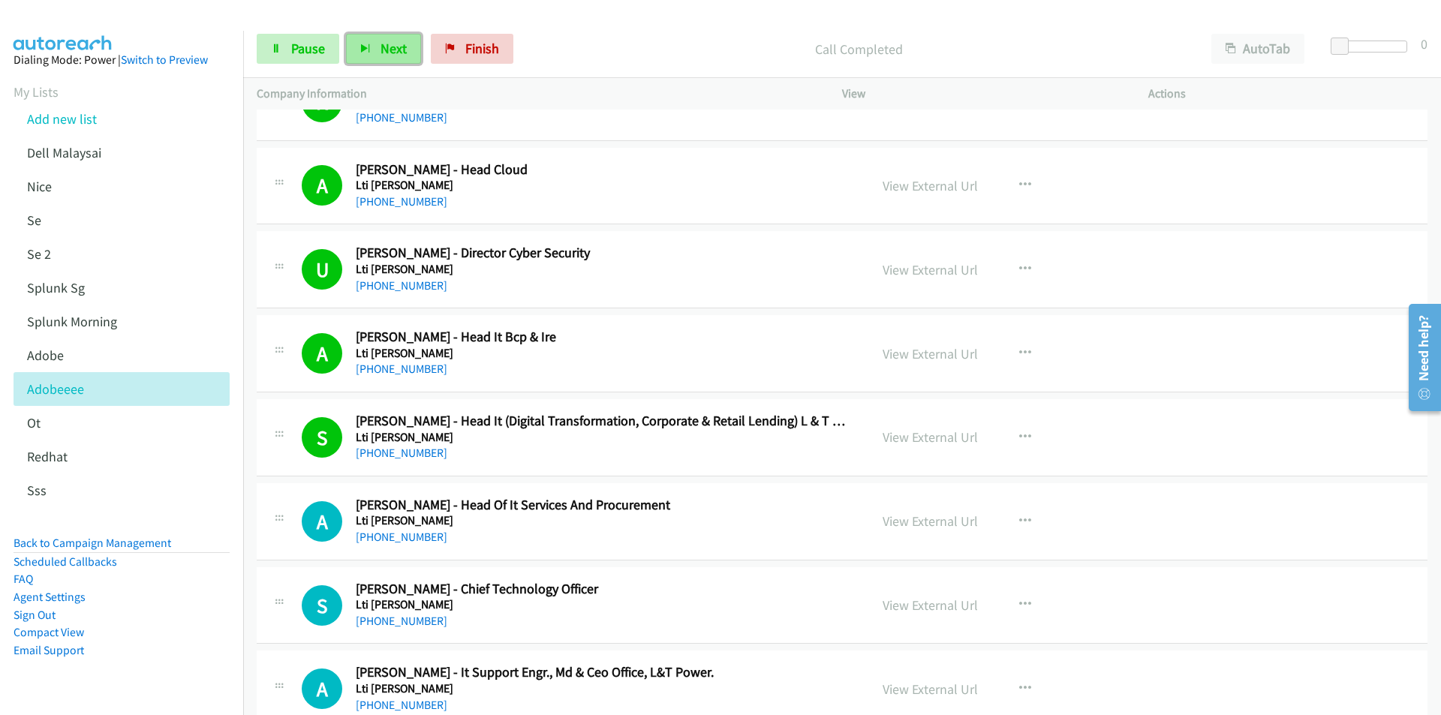
click at [386, 51] on span "Next" at bounding box center [393, 48] width 26 height 17
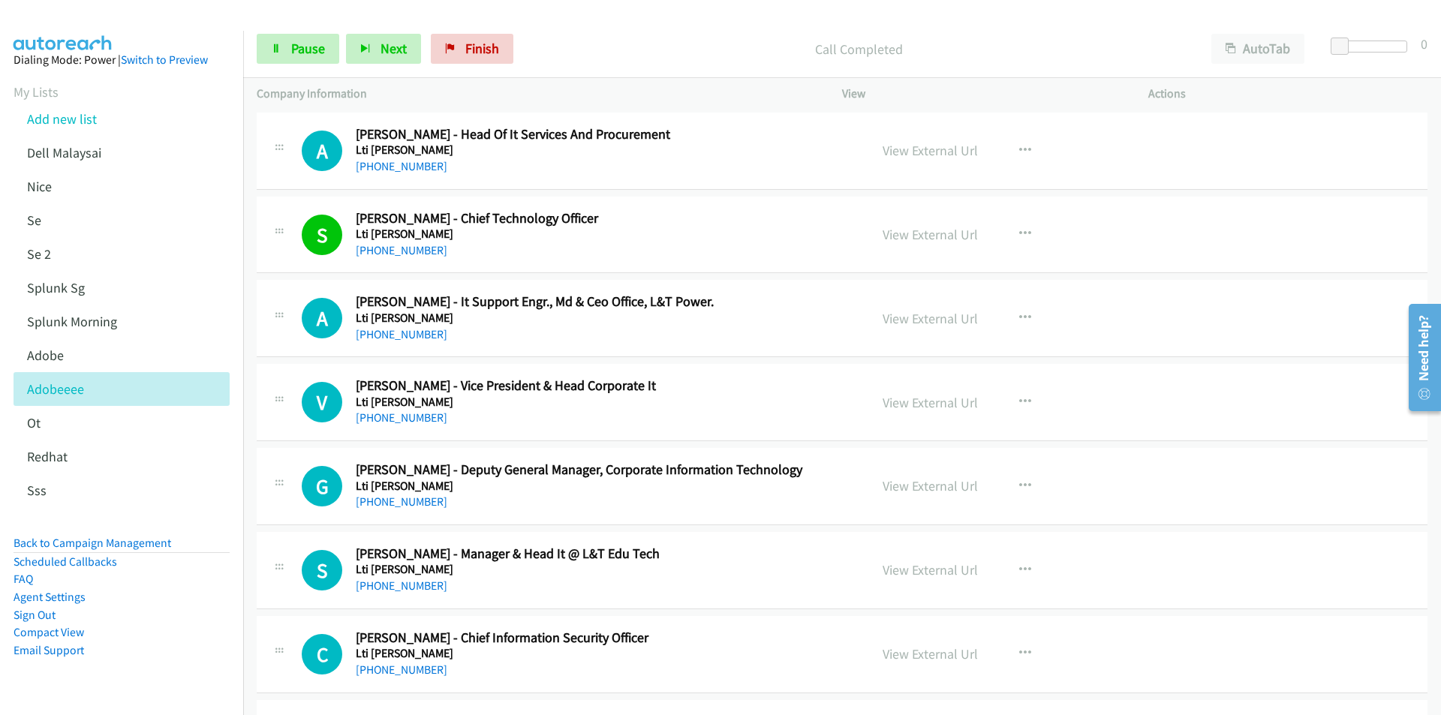
scroll to position [10206, 0]
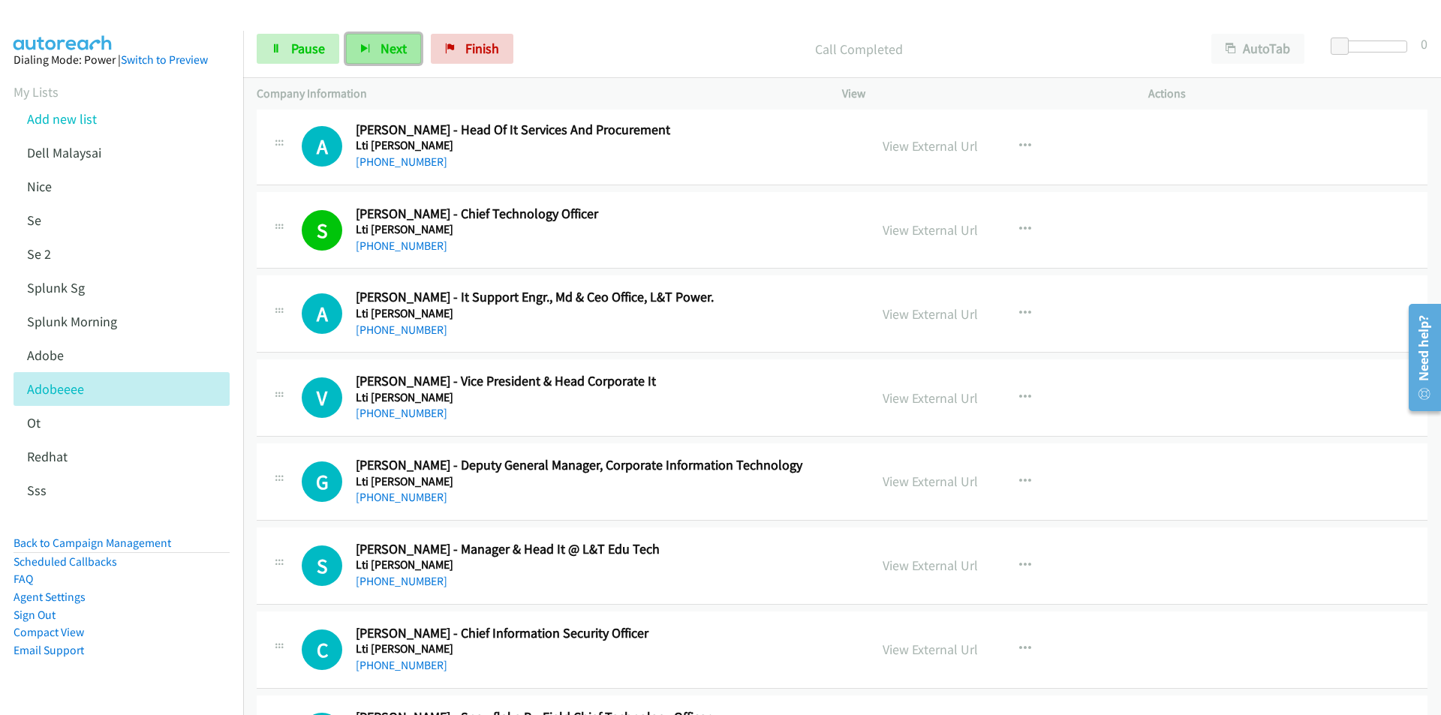
click at [357, 38] on button "Next" at bounding box center [383, 49] width 75 height 30
click at [901, 47] on p "Call Completed" at bounding box center [859, 49] width 651 height 20
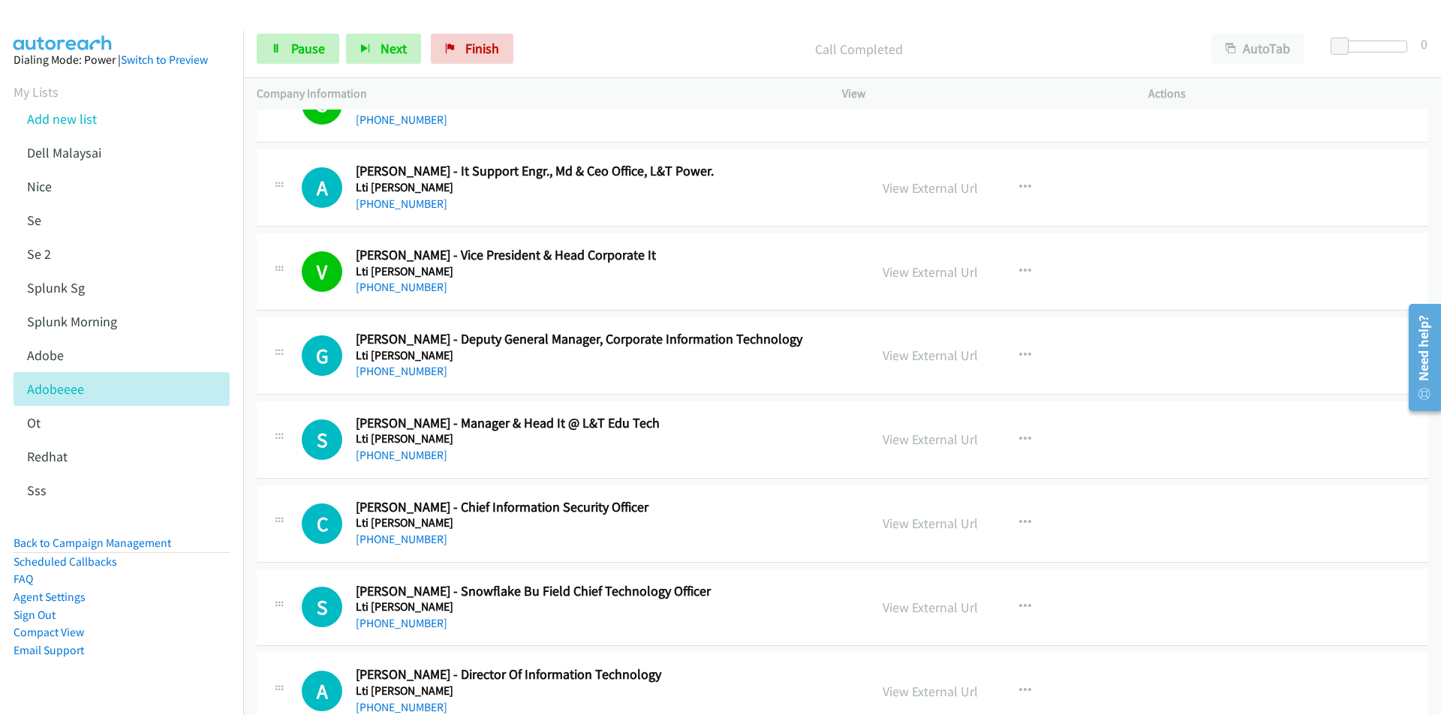
scroll to position [10431, 0]
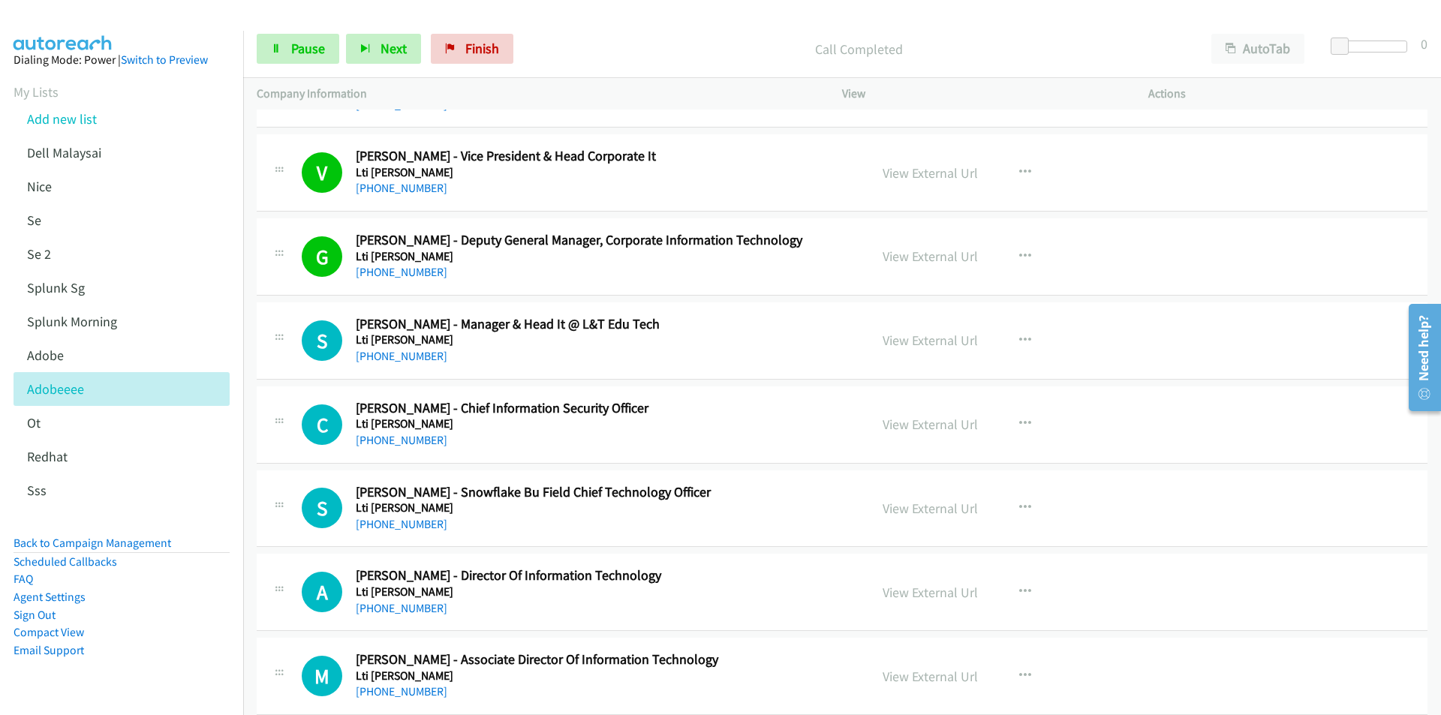
click at [885, 29] on div "Start Calls Pause Next Finish Call Completed AutoTab AutoTab 0" at bounding box center [842, 49] width 1198 height 58
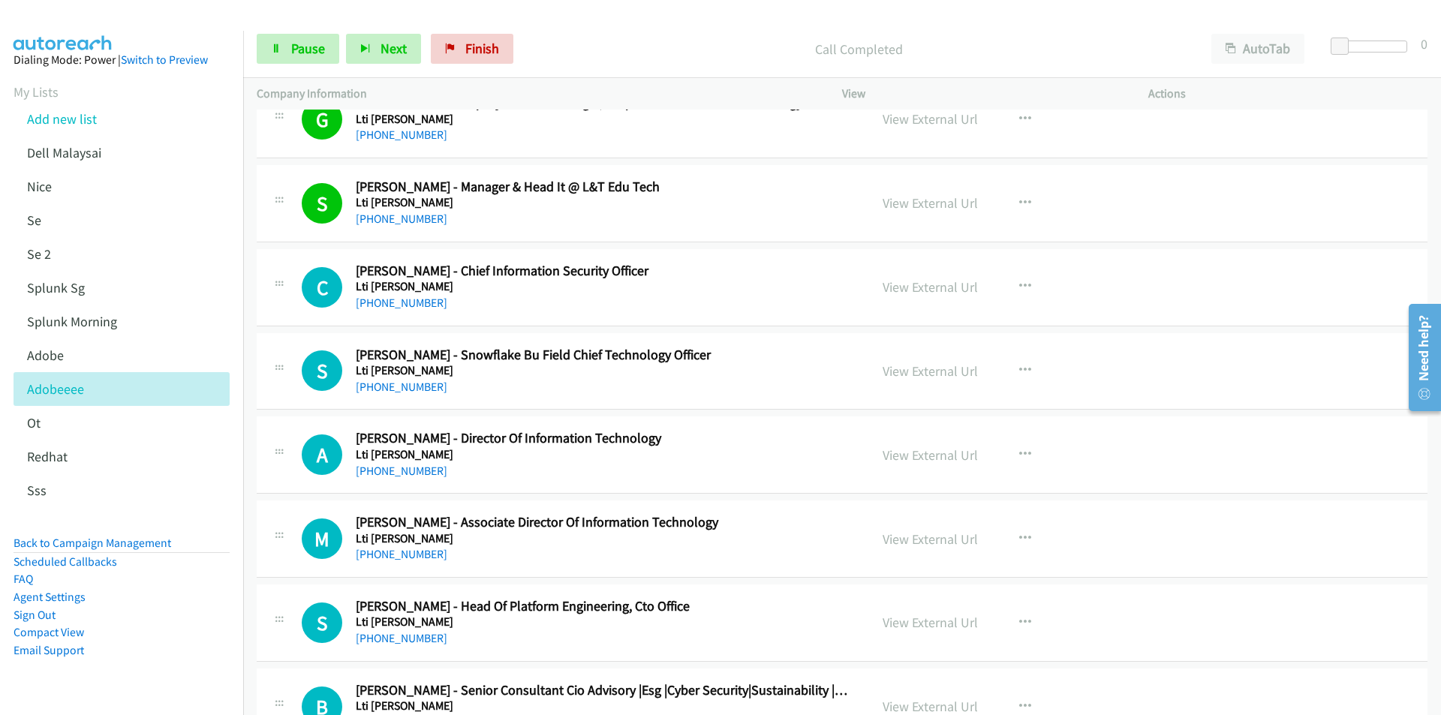
scroll to position [10581, 0]
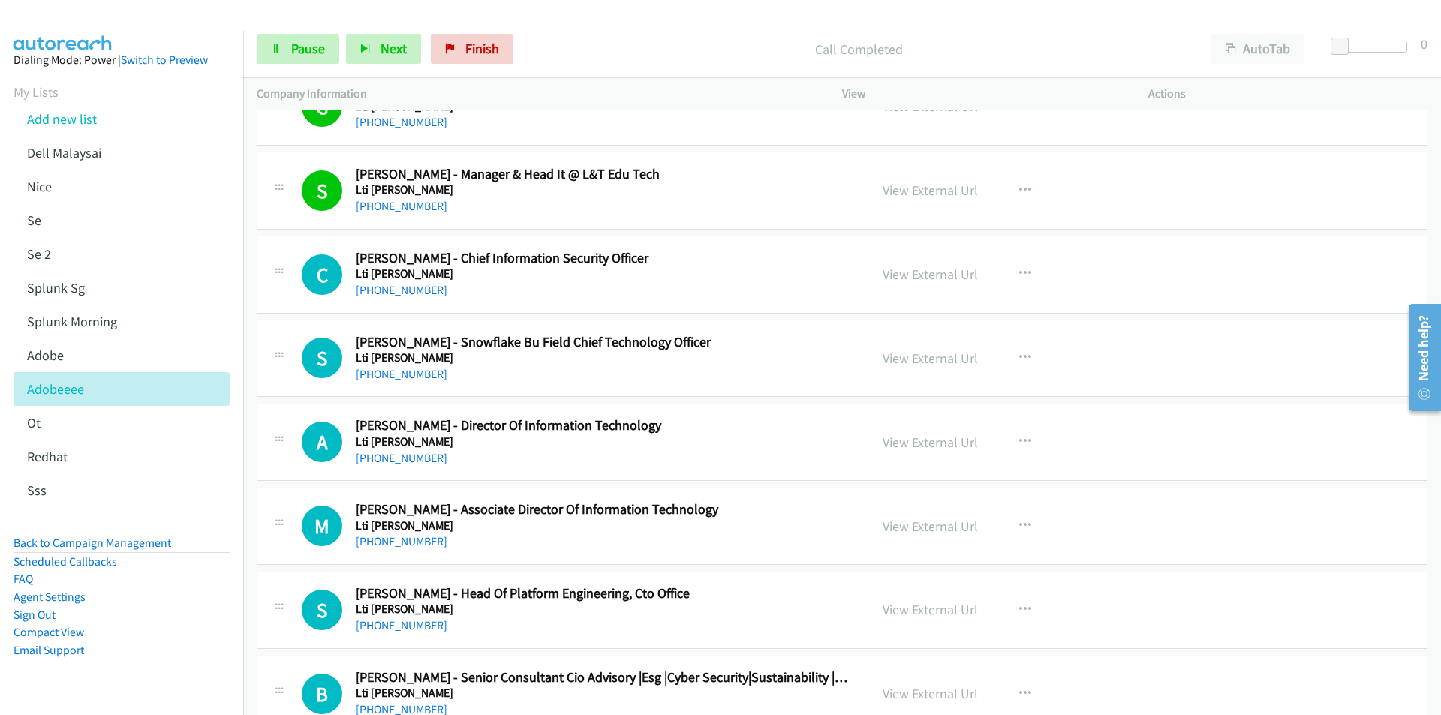
click at [615, 29] on div "Start Calls Pause Next Finish Call Completed AutoTab AutoTab 0" at bounding box center [842, 49] width 1198 height 58
click at [969, 269] on link "View External Url" at bounding box center [929, 274] width 95 height 17
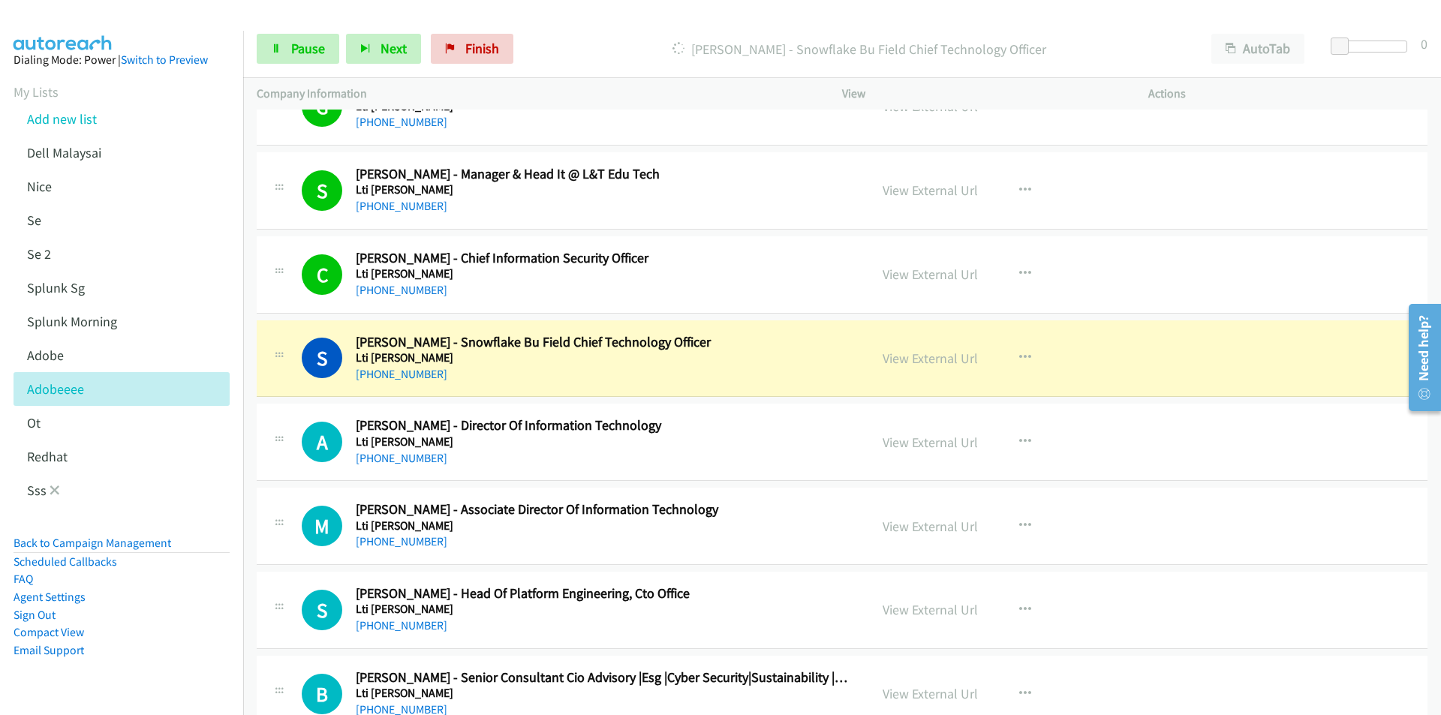
click at [230, 507] on li "Sss" at bounding box center [135, 491] width 243 height 34
click at [217, 561] on li "Scheduled Callbacks" at bounding box center [122, 562] width 216 height 18
click at [901, 353] on link "View External Url" at bounding box center [929, 358] width 95 height 17
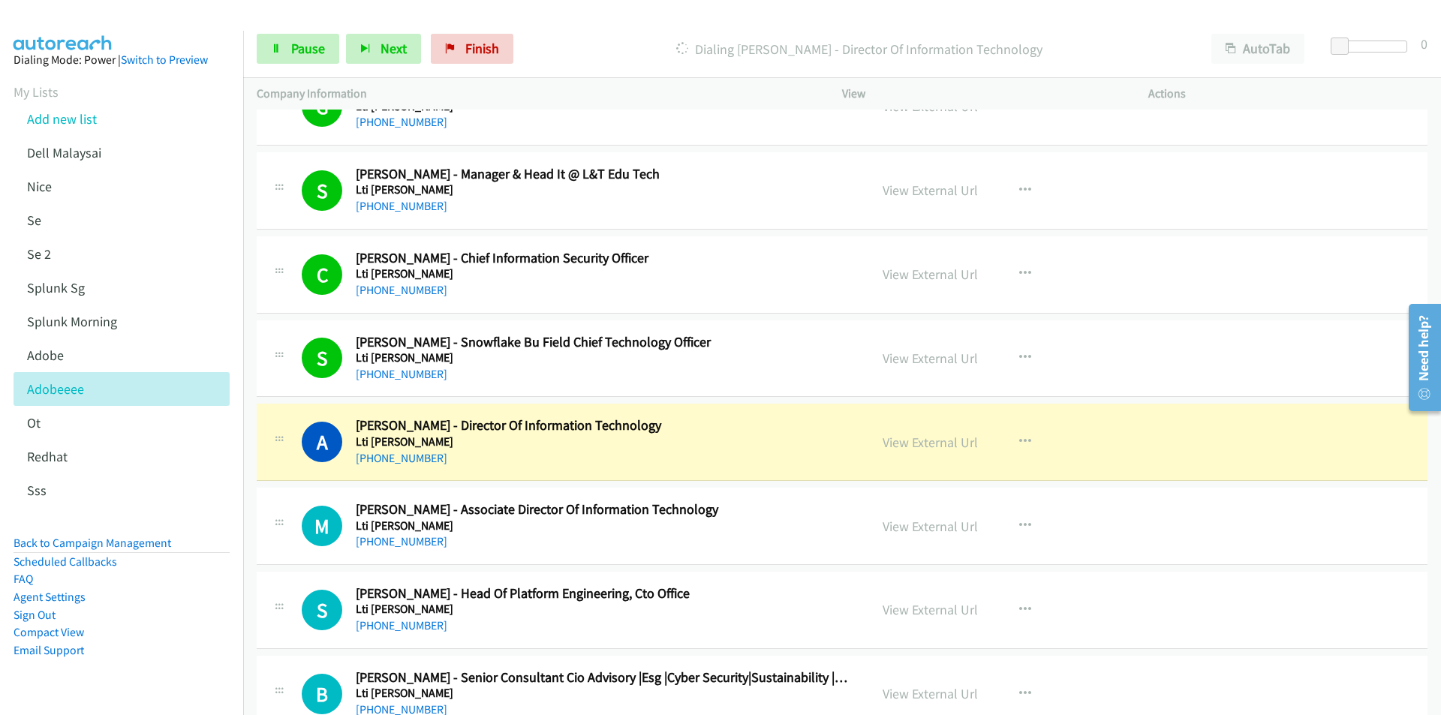
click at [756, 28] on div "Start Calls Pause Next Finish [PERSON_NAME] - Director Of Information Technolog…" at bounding box center [842, 49] width 1198 height 58
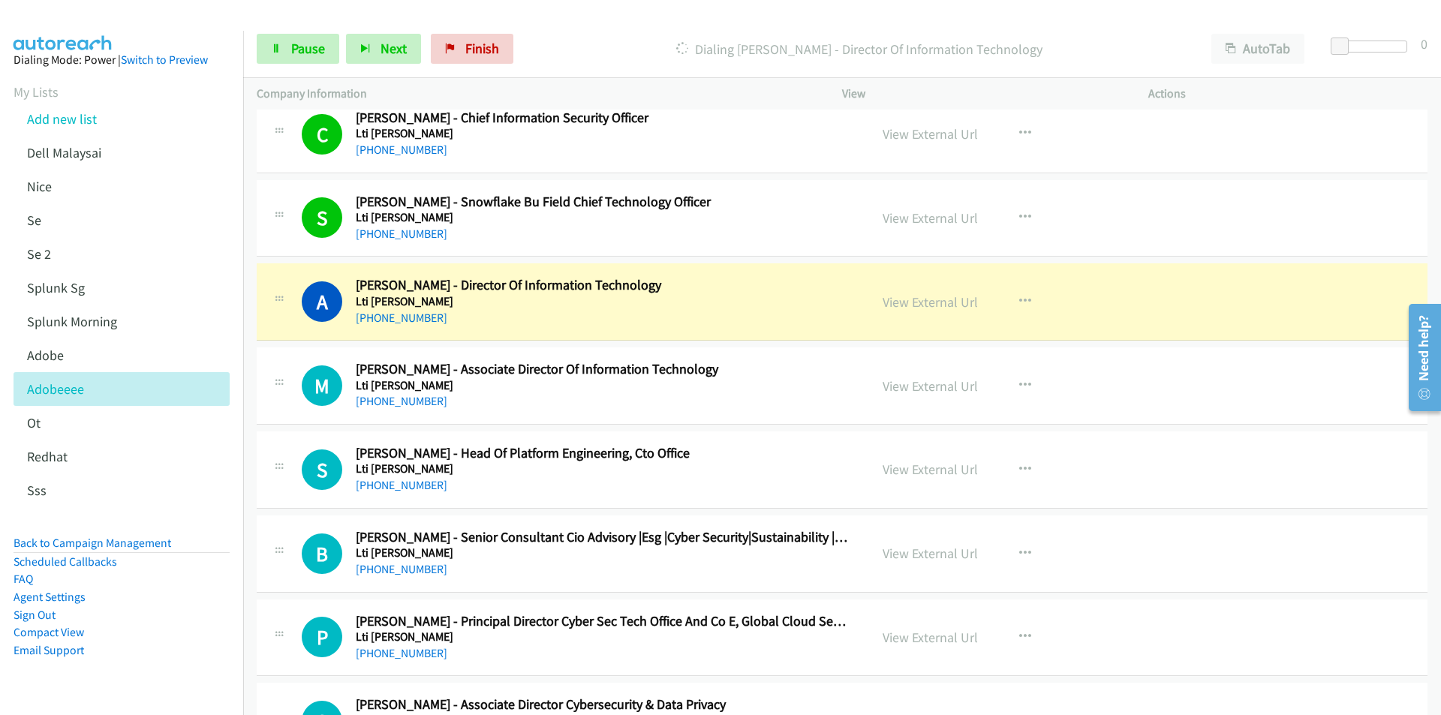
scroll to position [10731, 0]
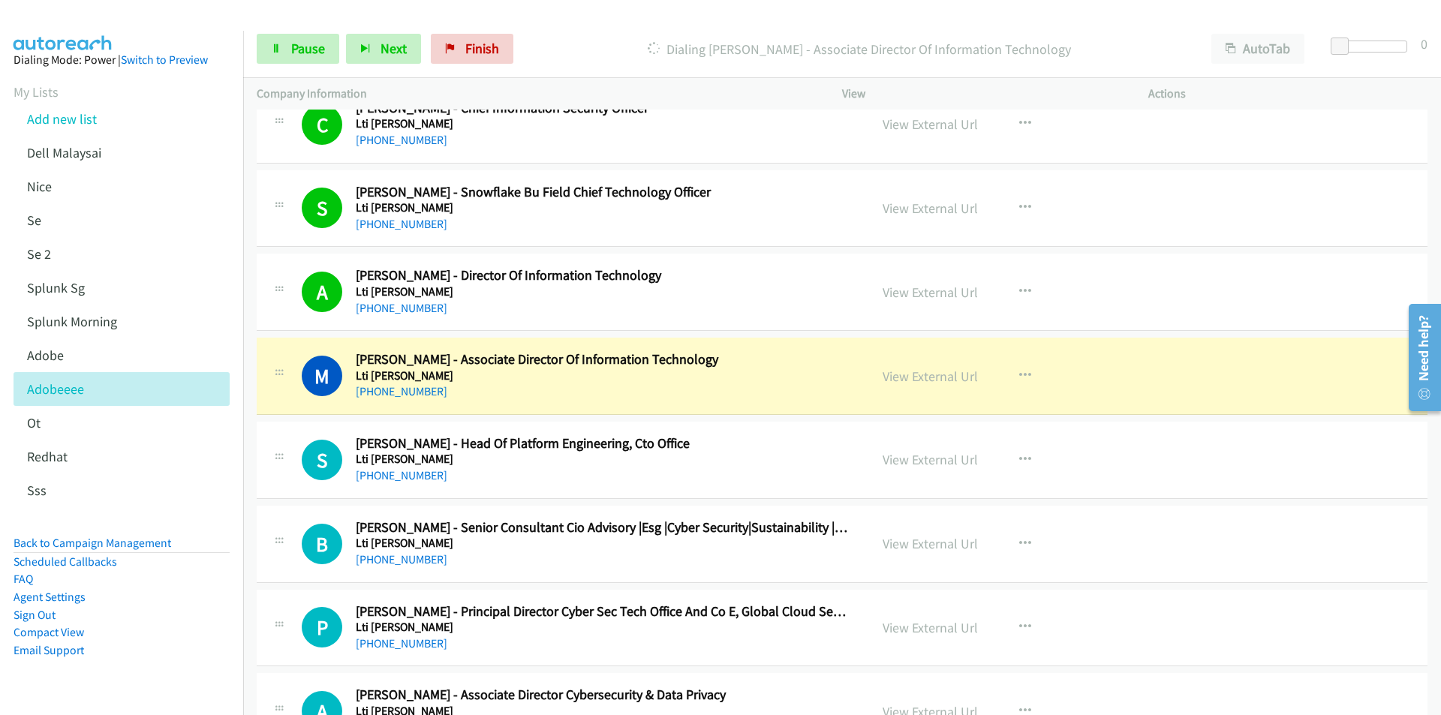
click at [735, 32] on div "Start Calls Pause Next Finish [PERSON_NAME] - Associate Director Of Information…" at bounding box center [842, 49] width 1198 height 58
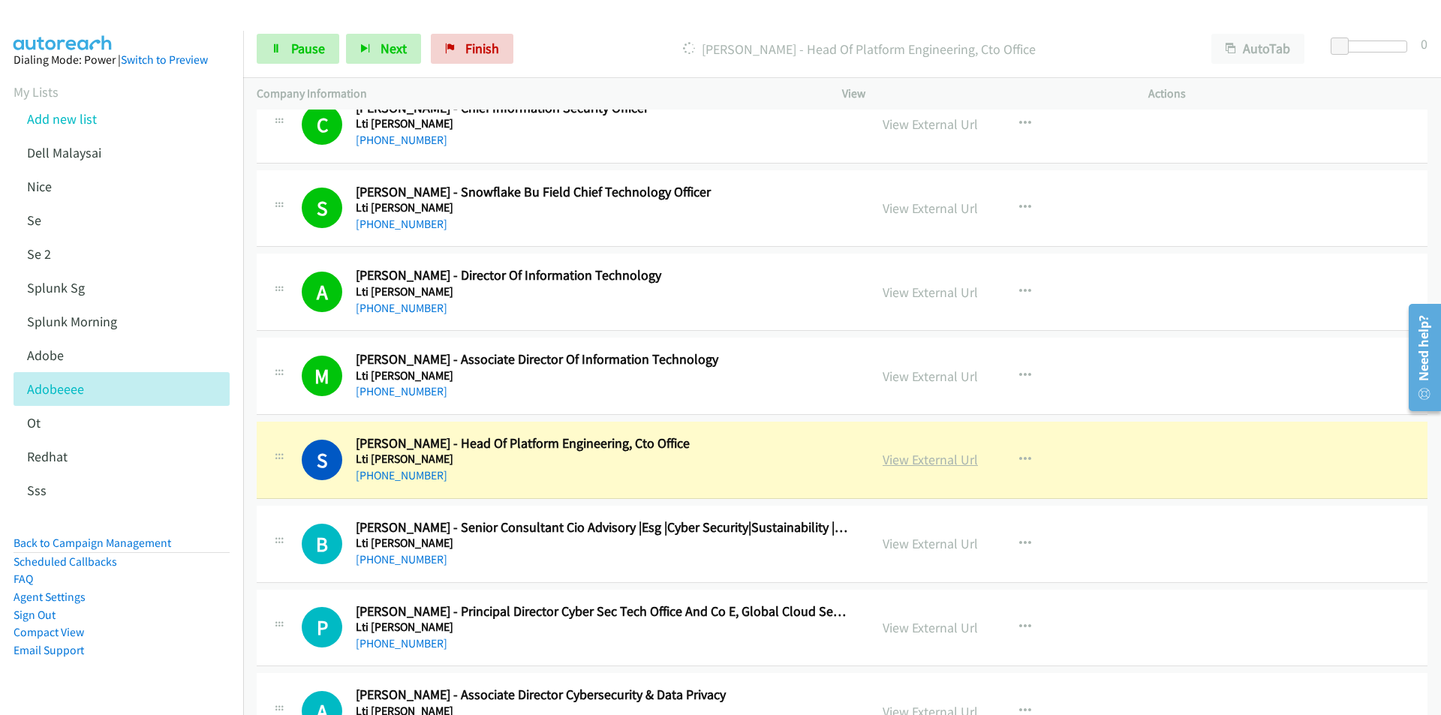
click at [955, 459] on link "View External Url" at bounding box center [929, 459] width 95 height 17
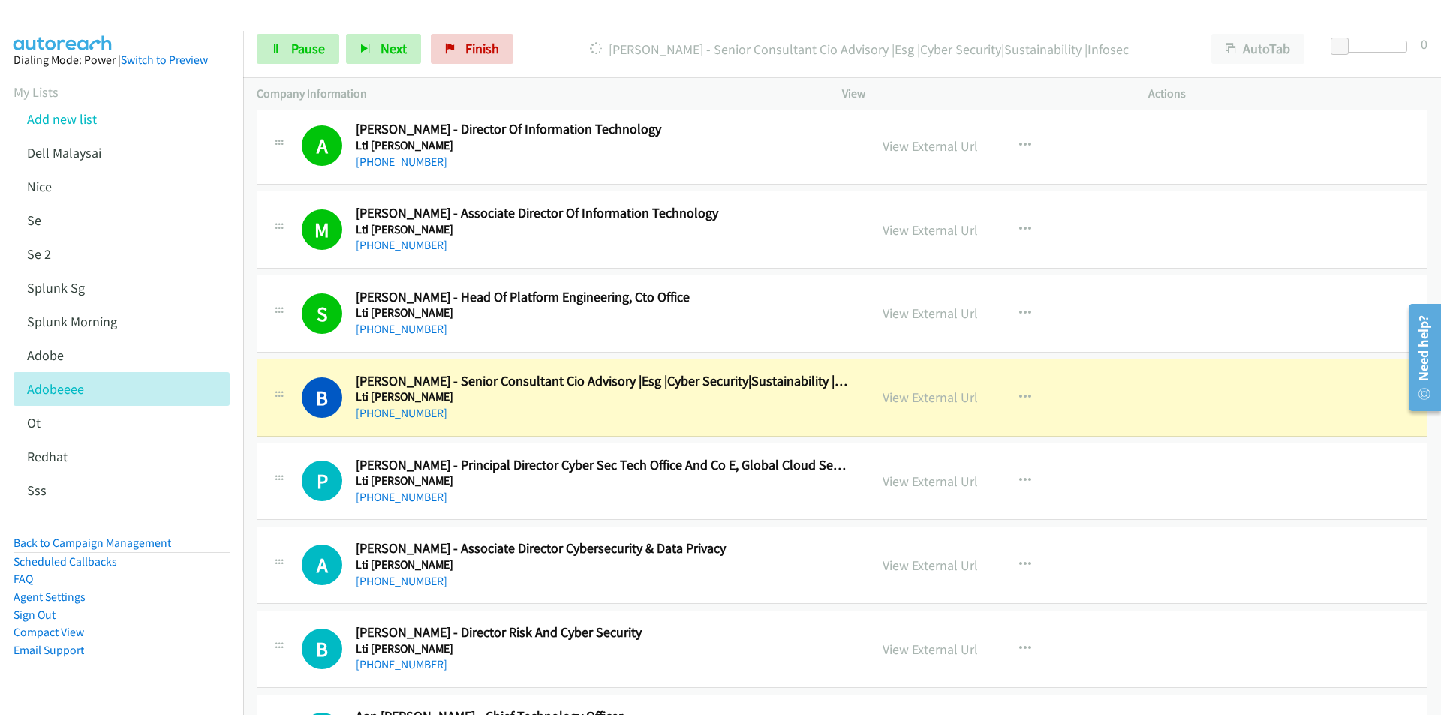
scroll to position [10881, 0]
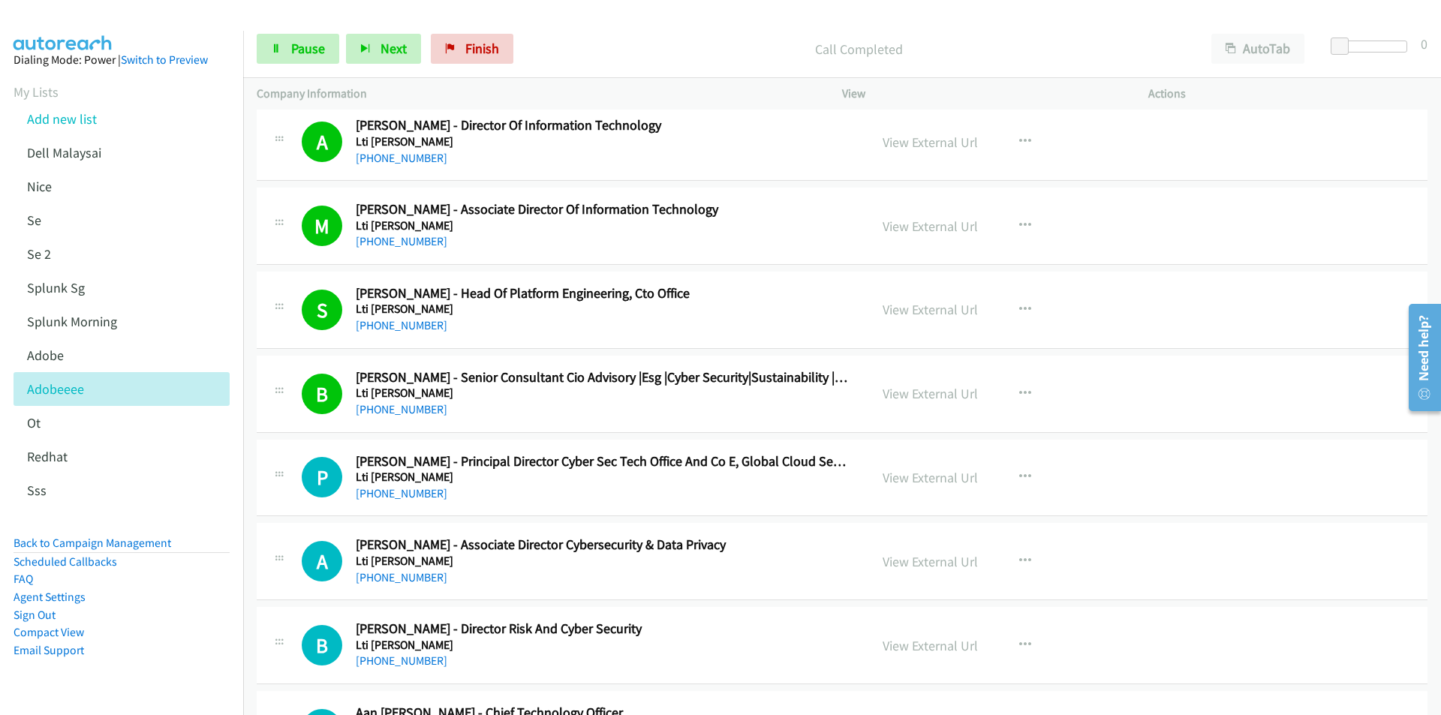
click at [684, 34] on div "Call Completed" at bounding box center [859, 49] width 678 height 30
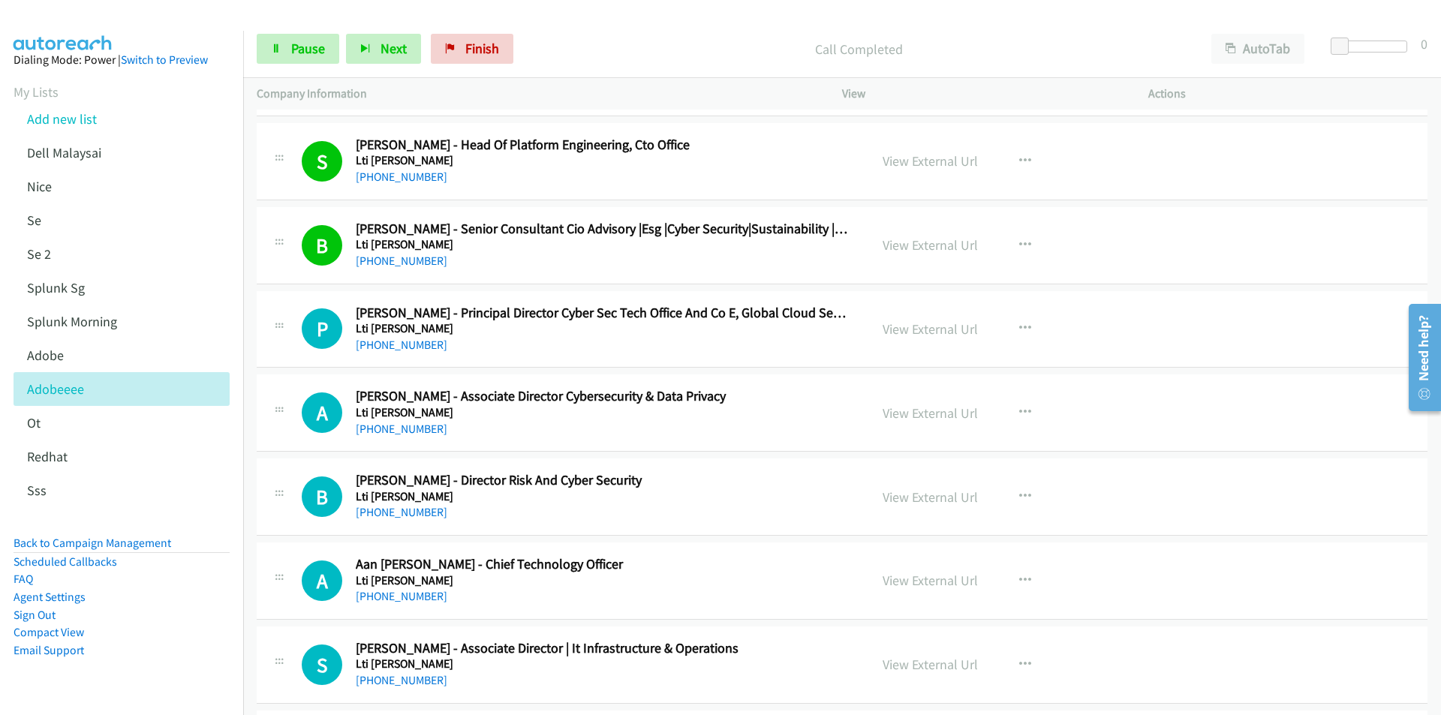
scroll to position [11031, 0]
click at [933, 329] on link "View External Url" at bounding box center [929, 327] width 95 height 17
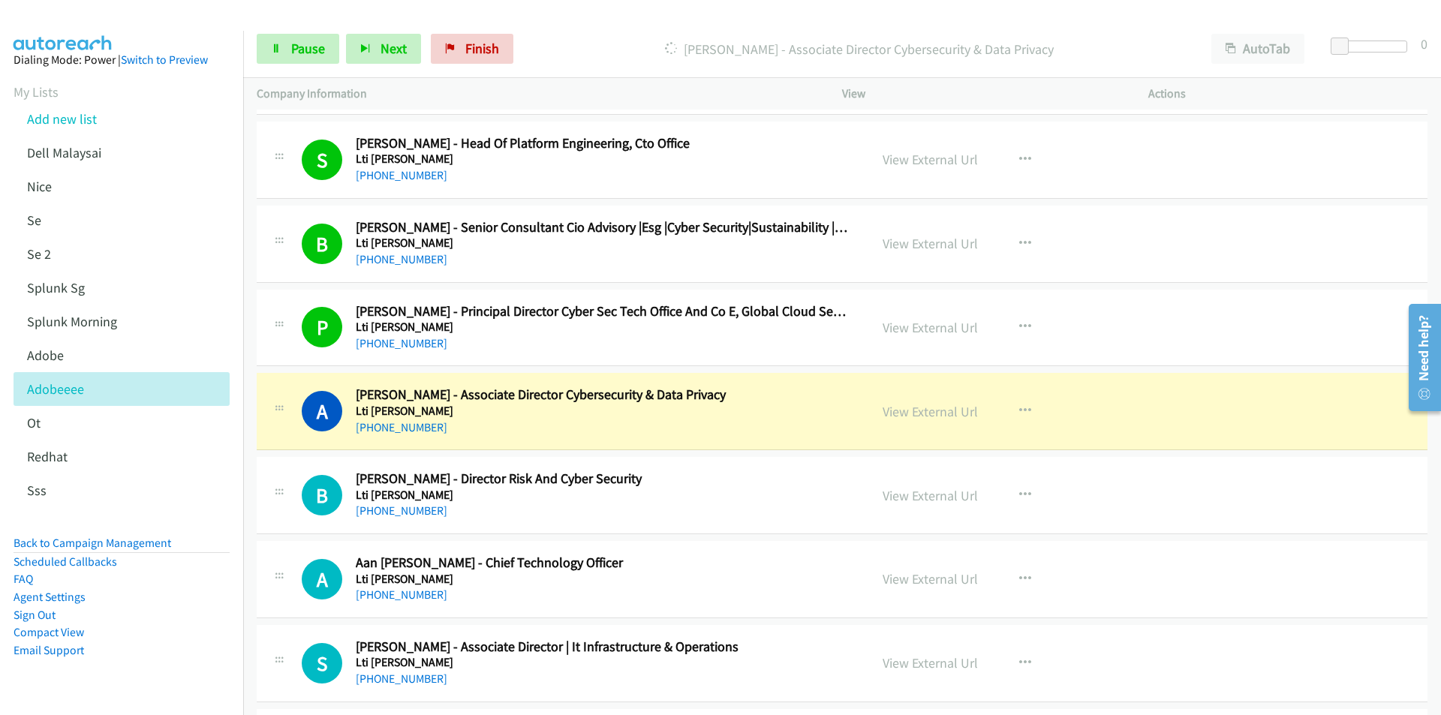
click at [248, 543] on td "A Callback Scheduled Aan [PERSON_NAME] - Chief Technology Officer Lti [PERSON_N…" at bounding box center [842, 580] width 1198 height 84
click at [952, 405] on link "View External Url" at bounding box center [929, 411] width 95 height 17
click at [293, 55] on span "Pause" at bounding box center [308, 48] width 34 height 17
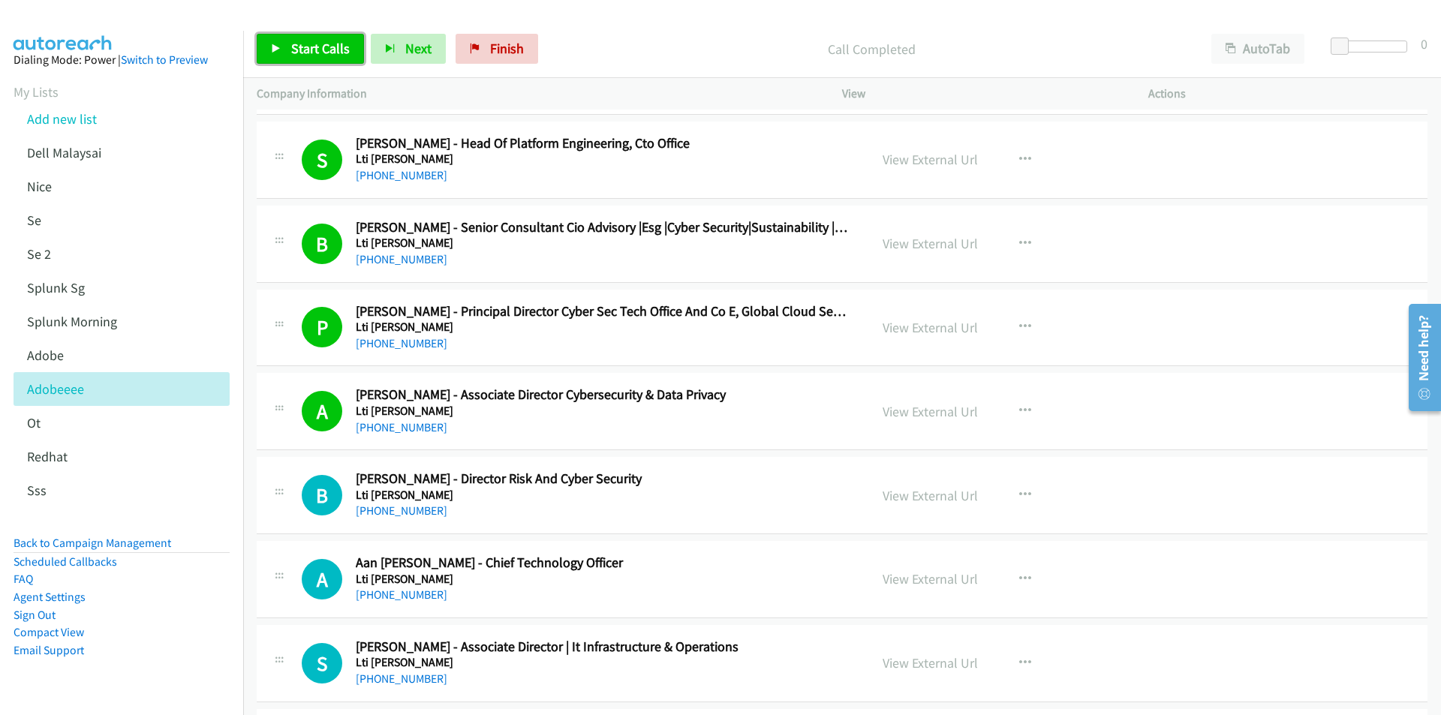
click at [292, 41] on span "Start Calls" at bounding box center [320, 48] width 59 height 17
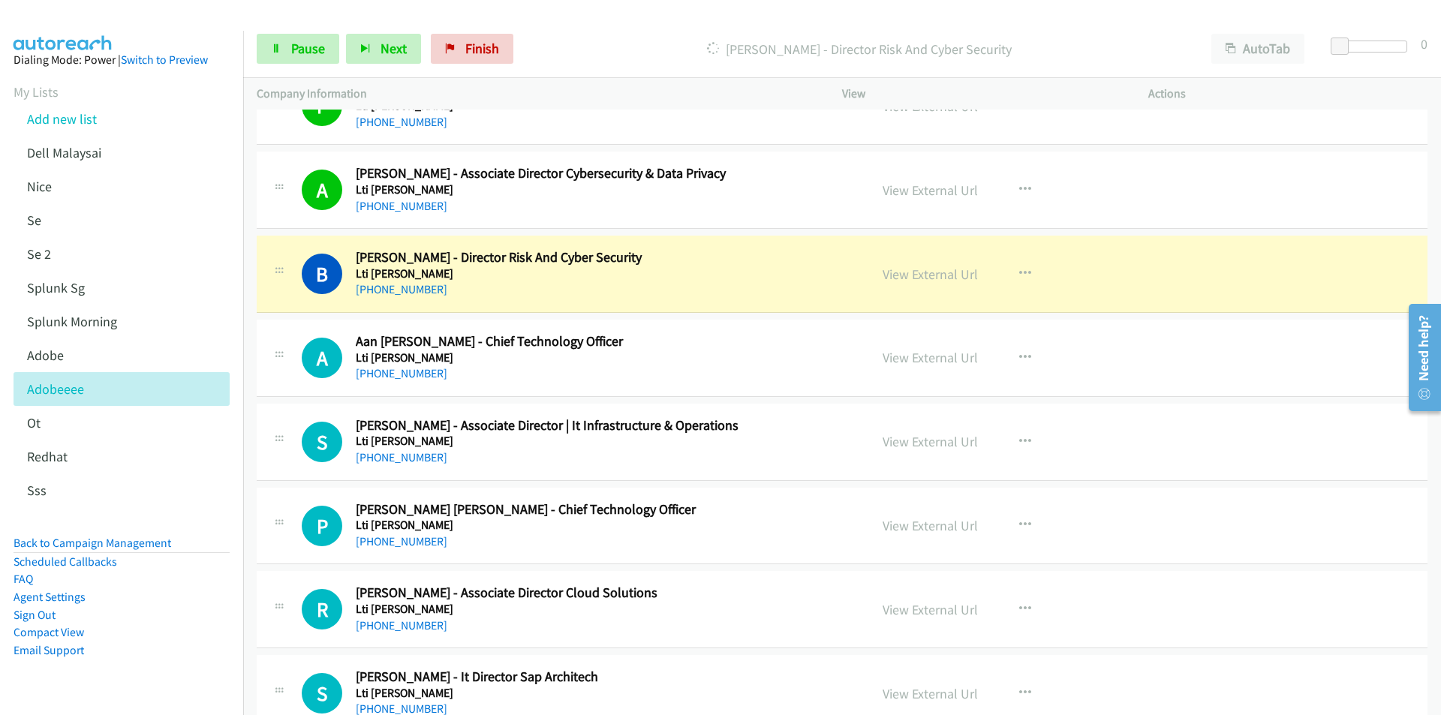
scroll to position [11256, 0]
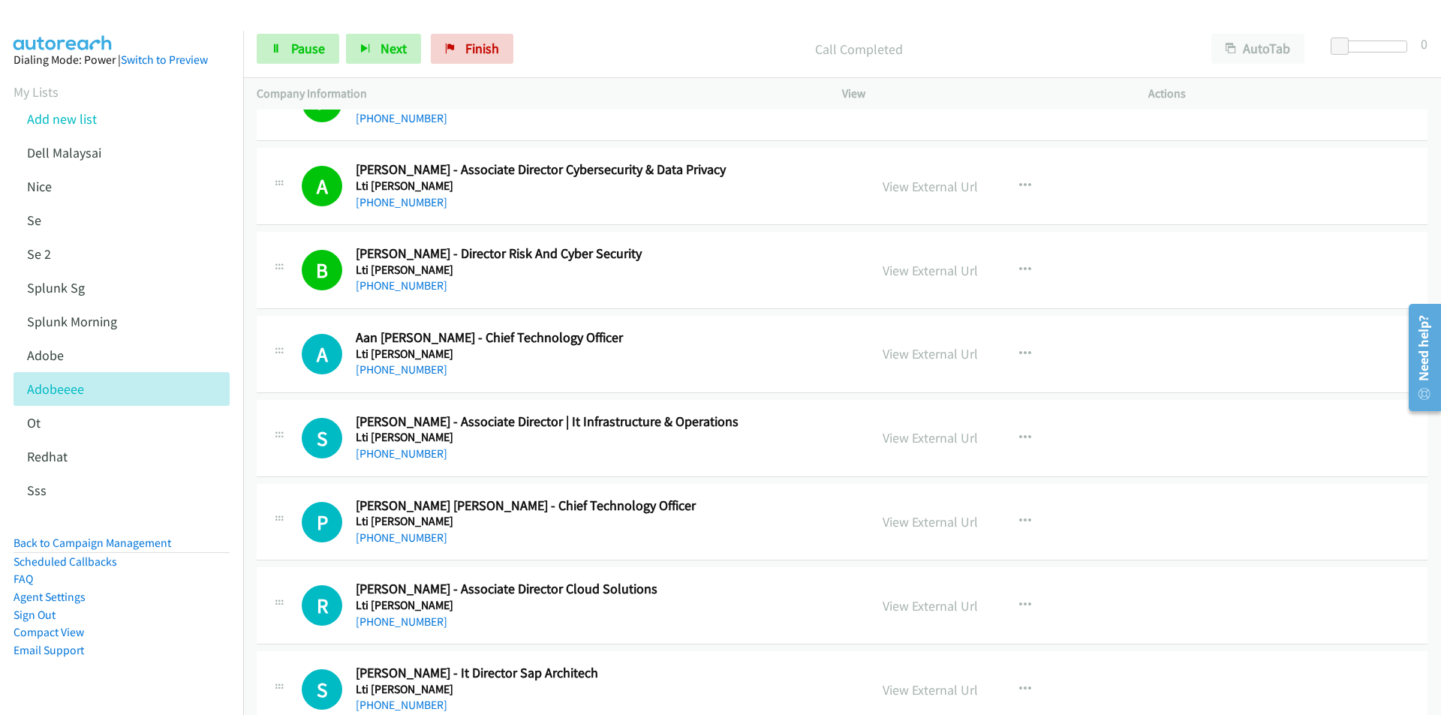
click at [173, 702] on aside "Dialing Mode: Power | Switch to Preview My Lists Add new list Dell Malaysai [GE…" at bounding box center [121, 379] width 243 height 696
click at [702, 28] on div "Start Calls Pause Next Finish Call Completed AutoTab AutoTab 0" at bounding box center [842, 49] width 1198 height 58
click at [383, 49] on span "Next" at bounding box center [393, 48] width 26 height 17
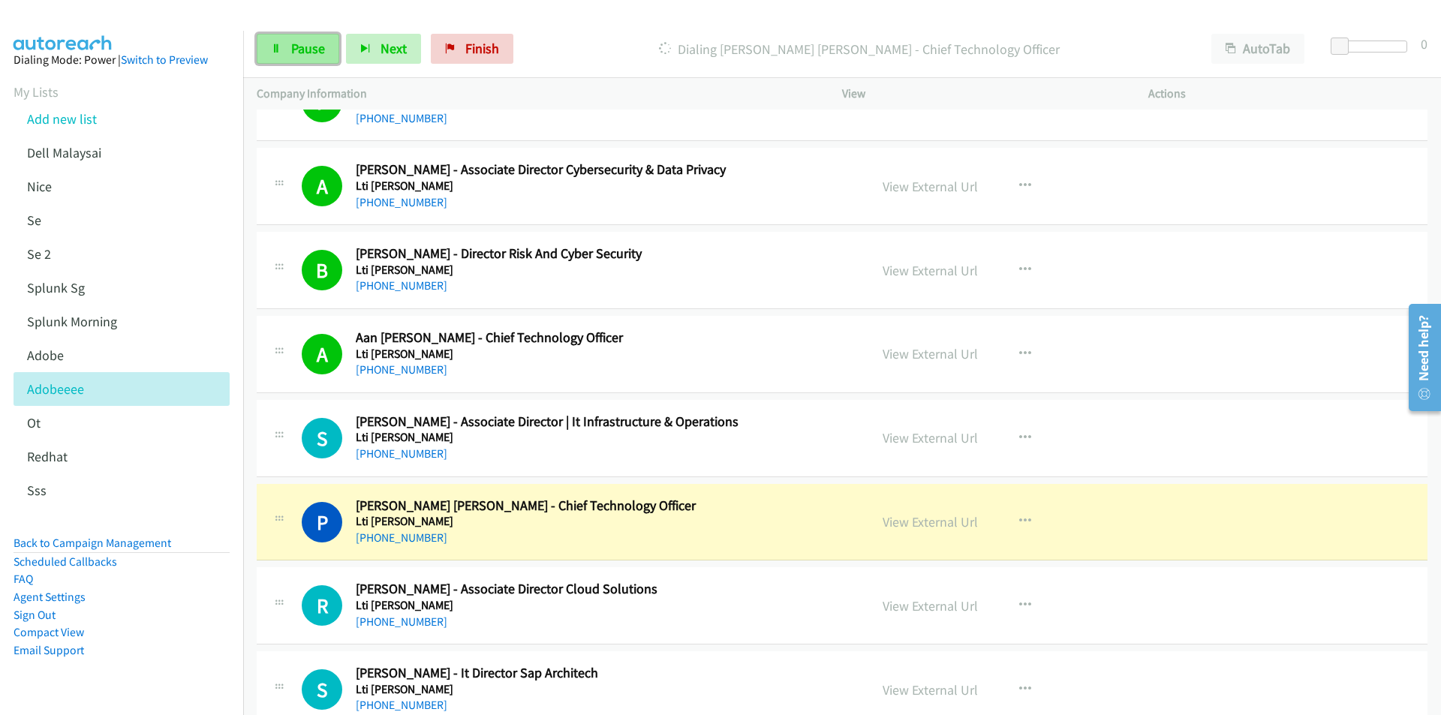
click at [294, 58] on link "Pause" at bounding box center [298, 49] width 83 height 30
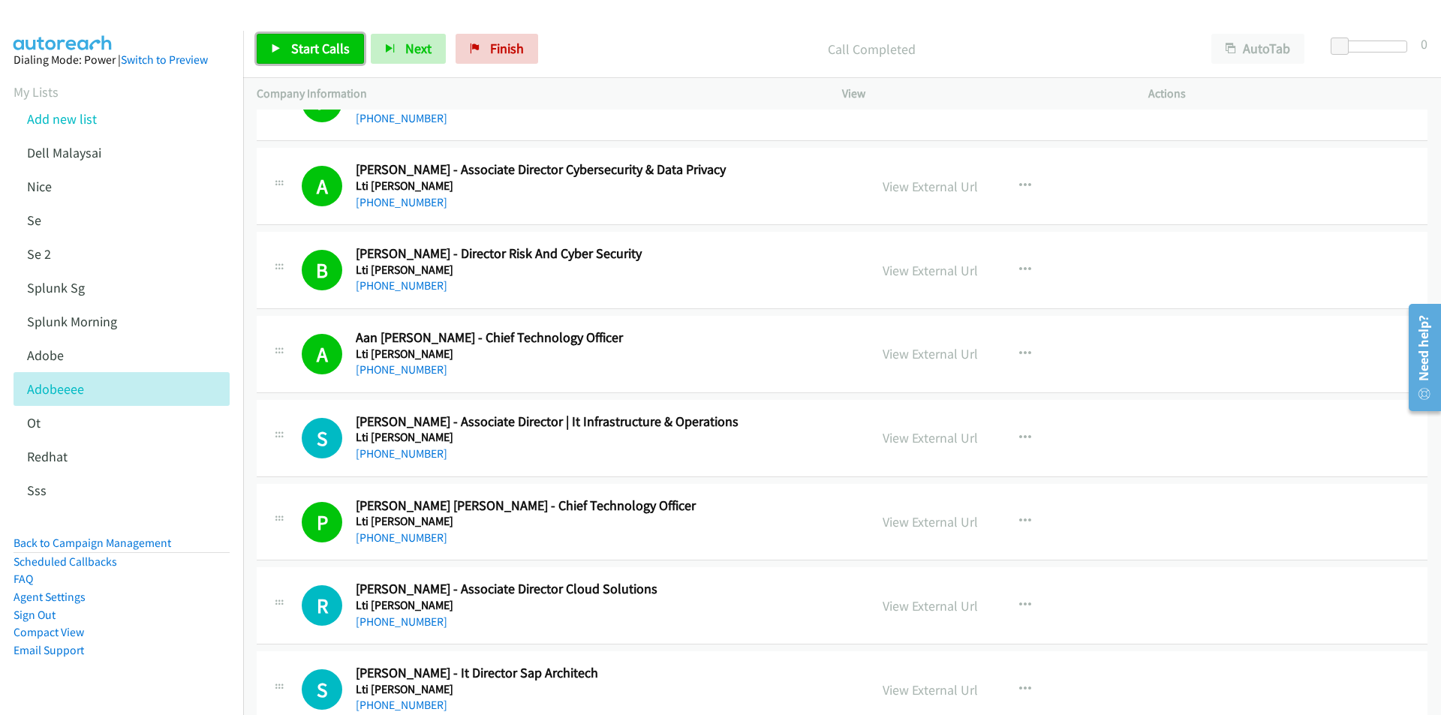
click at [297, 41] on span "Start Calls" at bounding box center [320, 48] width 59 height 17
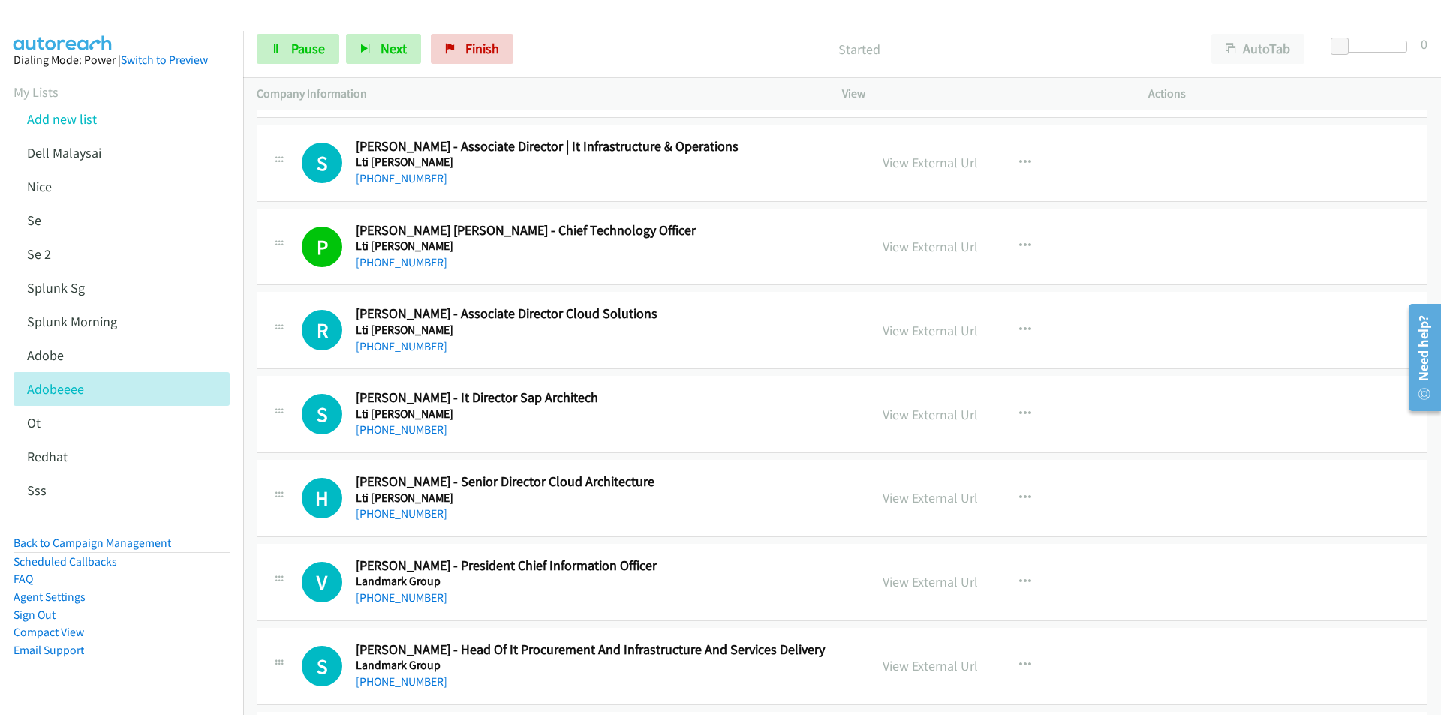
scroll to position [11556, 0]
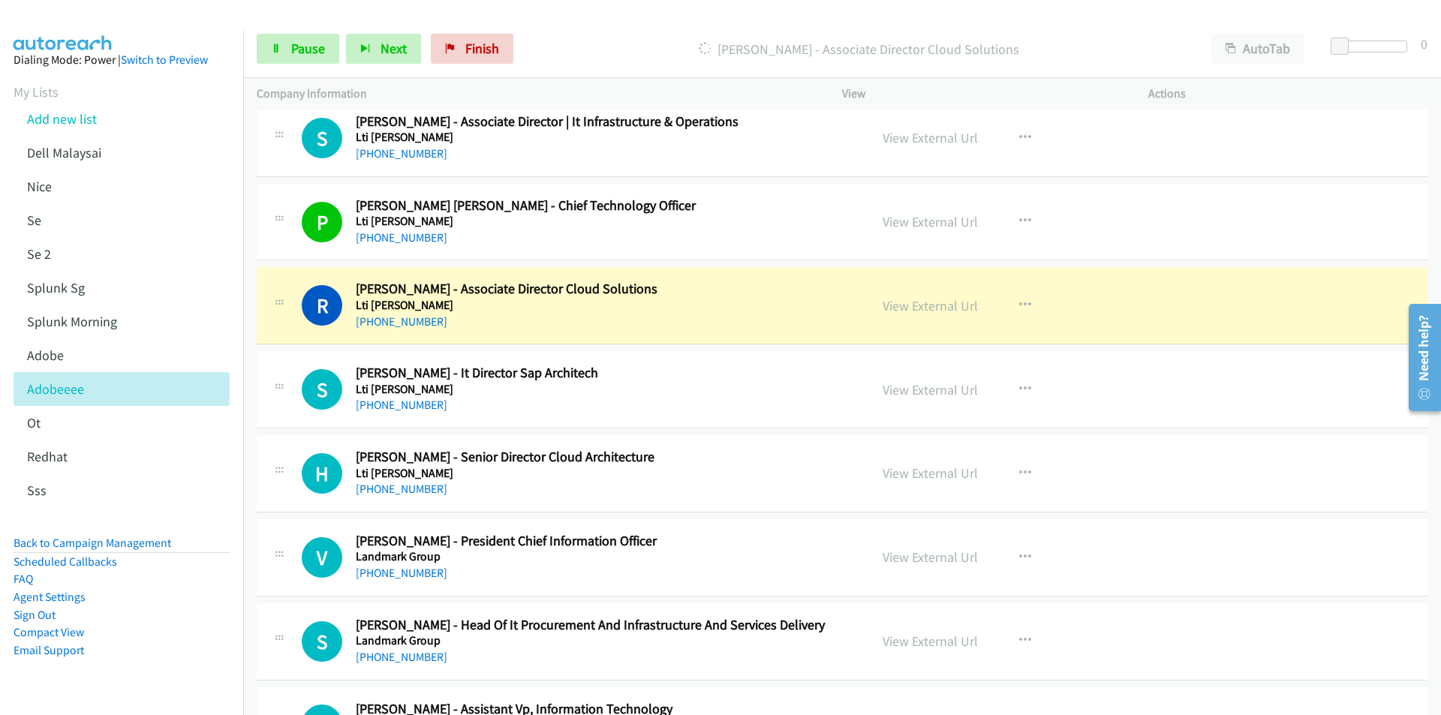
drag, startPoint x: 205, startPoint y: 663, endPoint x: 231, endPoint y: 644, distance: 32.3
click at [205, 663] on aside "Dialing Mode: Power | Switch to Preview My Lists Add new list Dell Malaysai [GE…" at bounding box center [121, 379] width 243 height 696
click at [916, 312] on link "View External Url" at bounding box center [929, 305] width 95 height 17
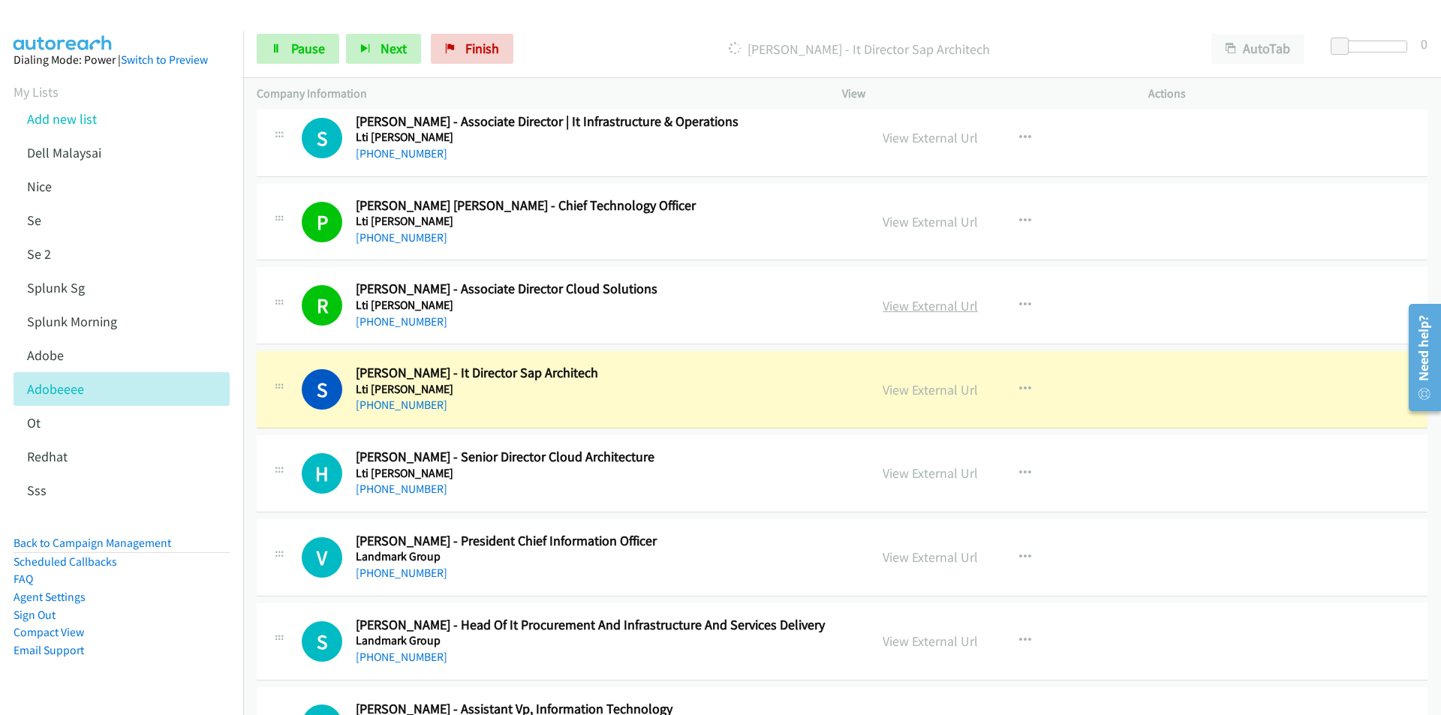
click at [932, 312] on link "View External Url" at bounding box center [929, 305] width 95 height 17
click at [315, 53] on span "Pause" at bounding box center [308, 48] width 34 height 17
